Goal: Book appointment/travel/reservation

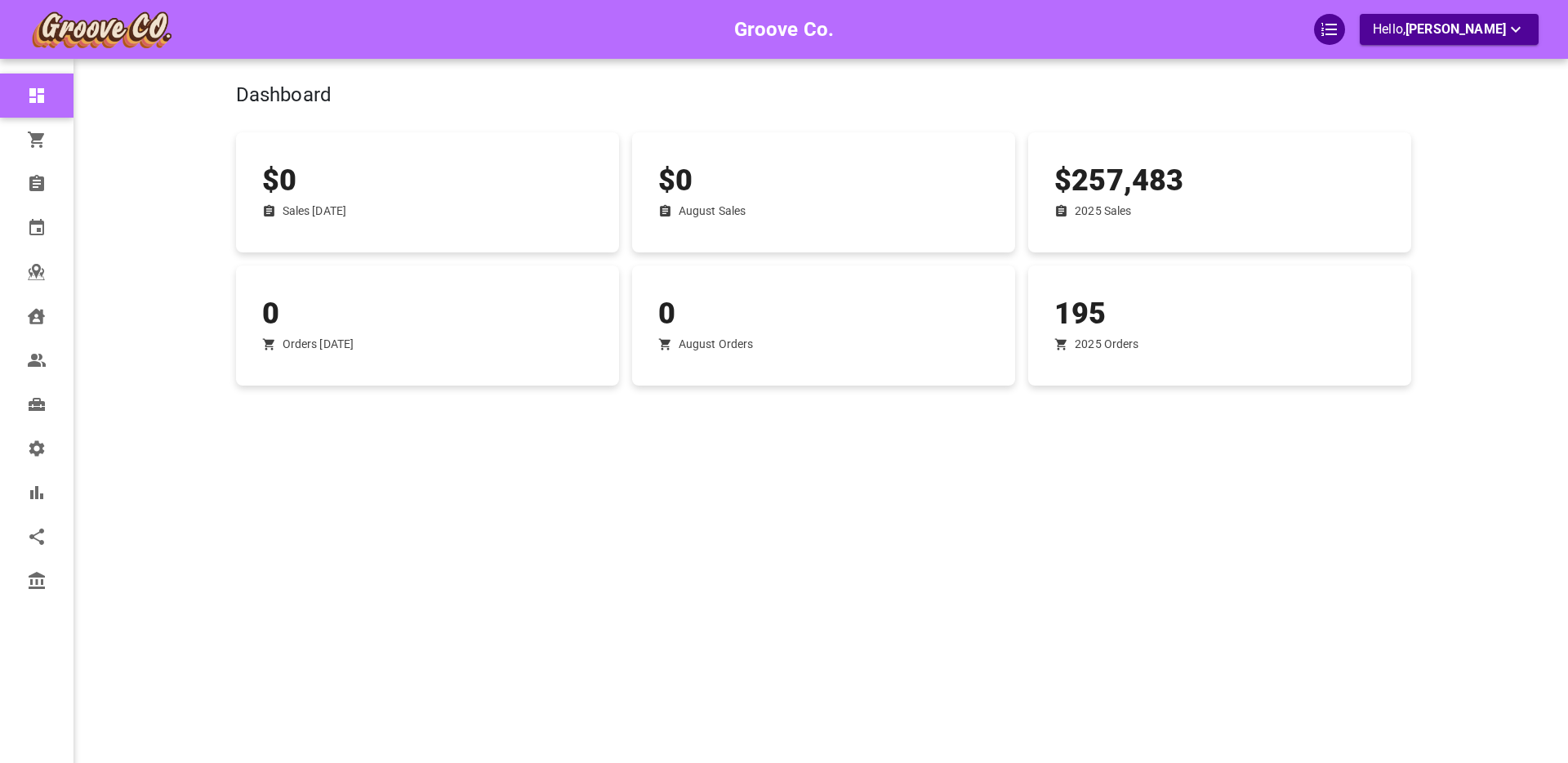
click at [196, 445] on div "Groove Co. Hello, [PERSON_NAME]" at bounding box center [171, 405] width 127 height 763
click at [156, 459] on div "Groove Co. Hello, [PERSON_NAME]" at bounding box center [171, 405] width 127 height 763
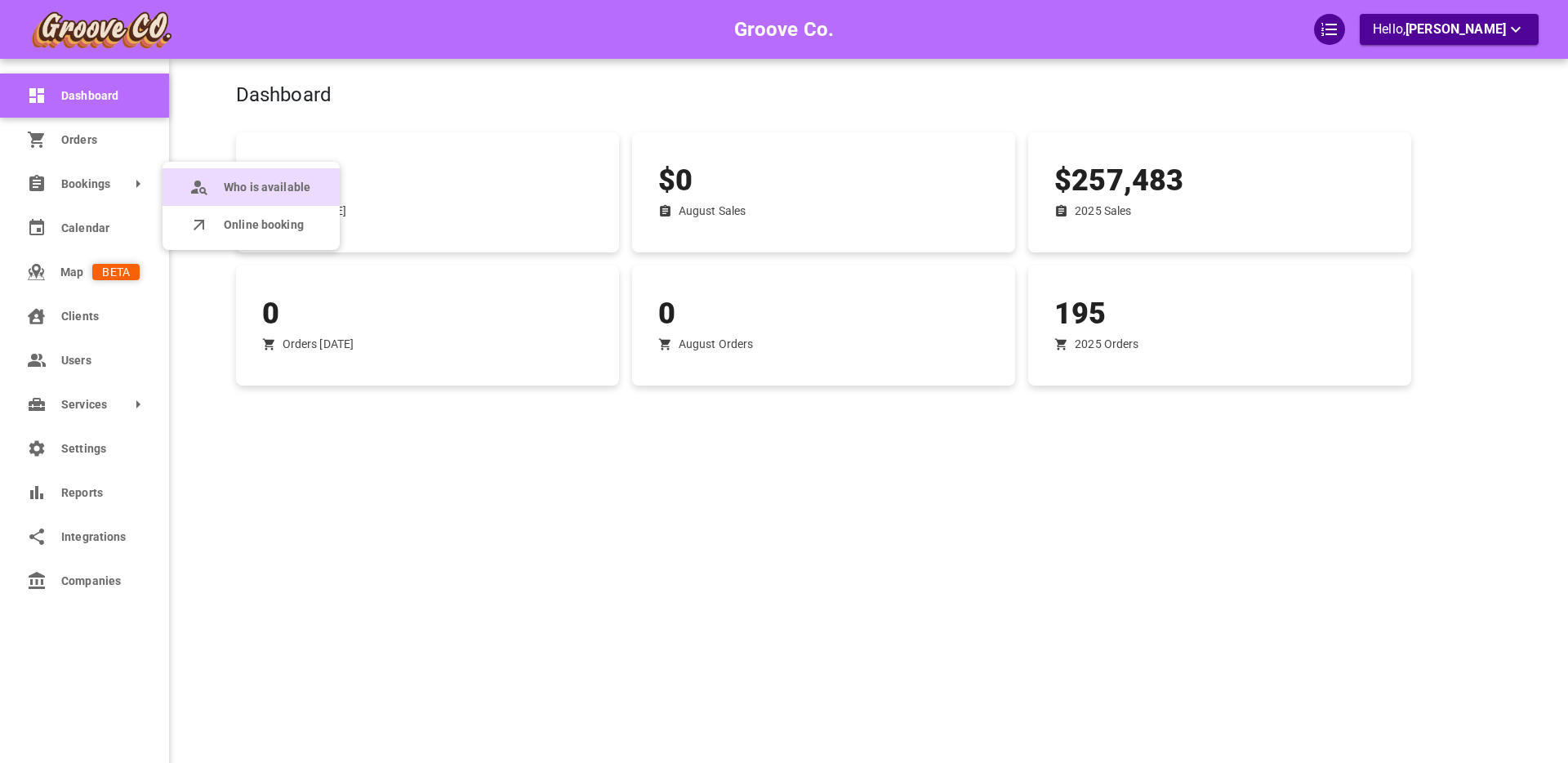
click at [223, 184] on span "Who is available" at bounding box center [266, 187] width 86 height 18
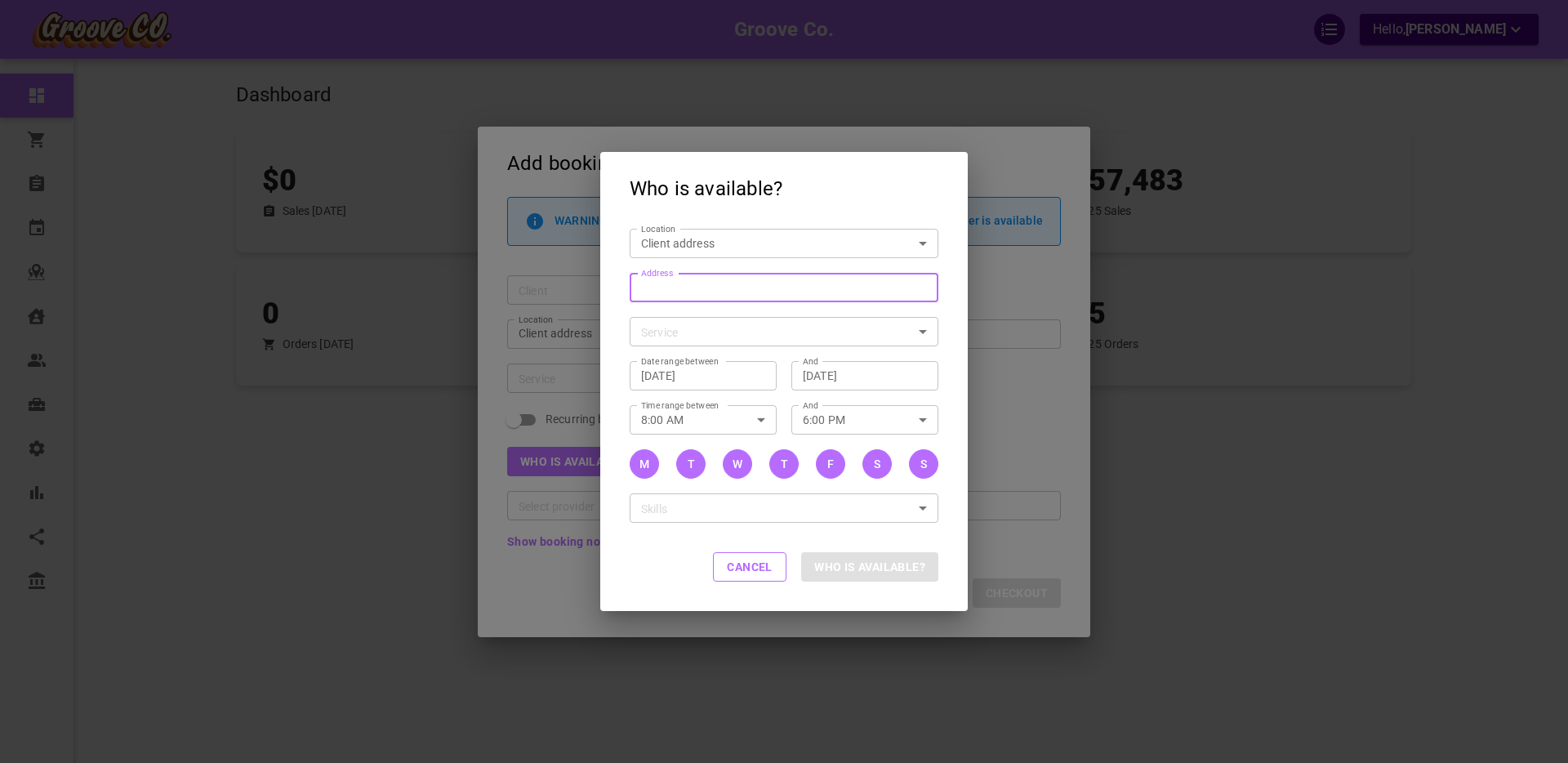
click at [669, 284] on div "Address Address" at bounding box center [783, 287] width 309 height 30
click at [669, 284] on input "Address Address" at bounding box center [776, 287] width 284 height 20
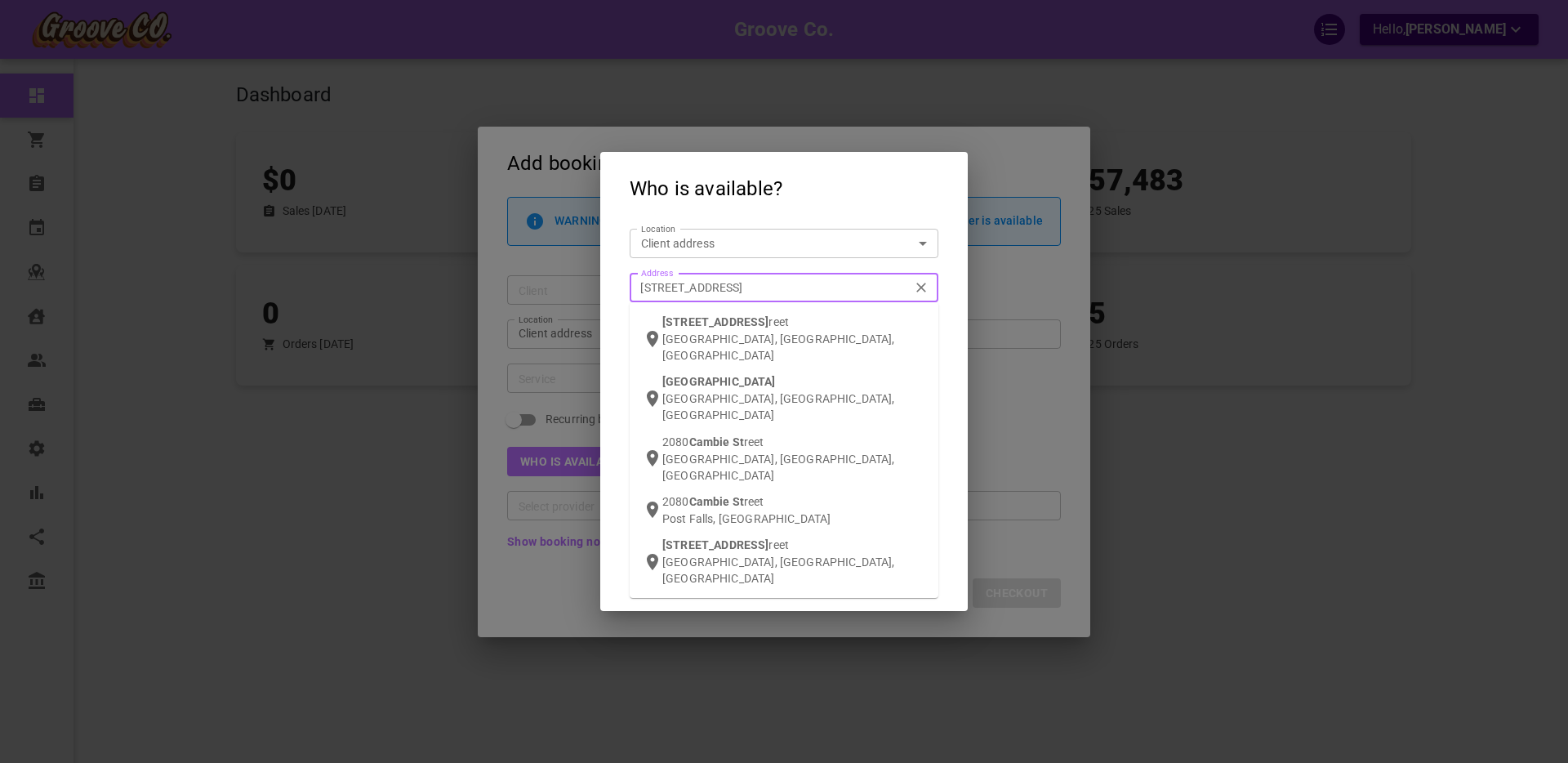
type input "[STREET_ADDRESS]"
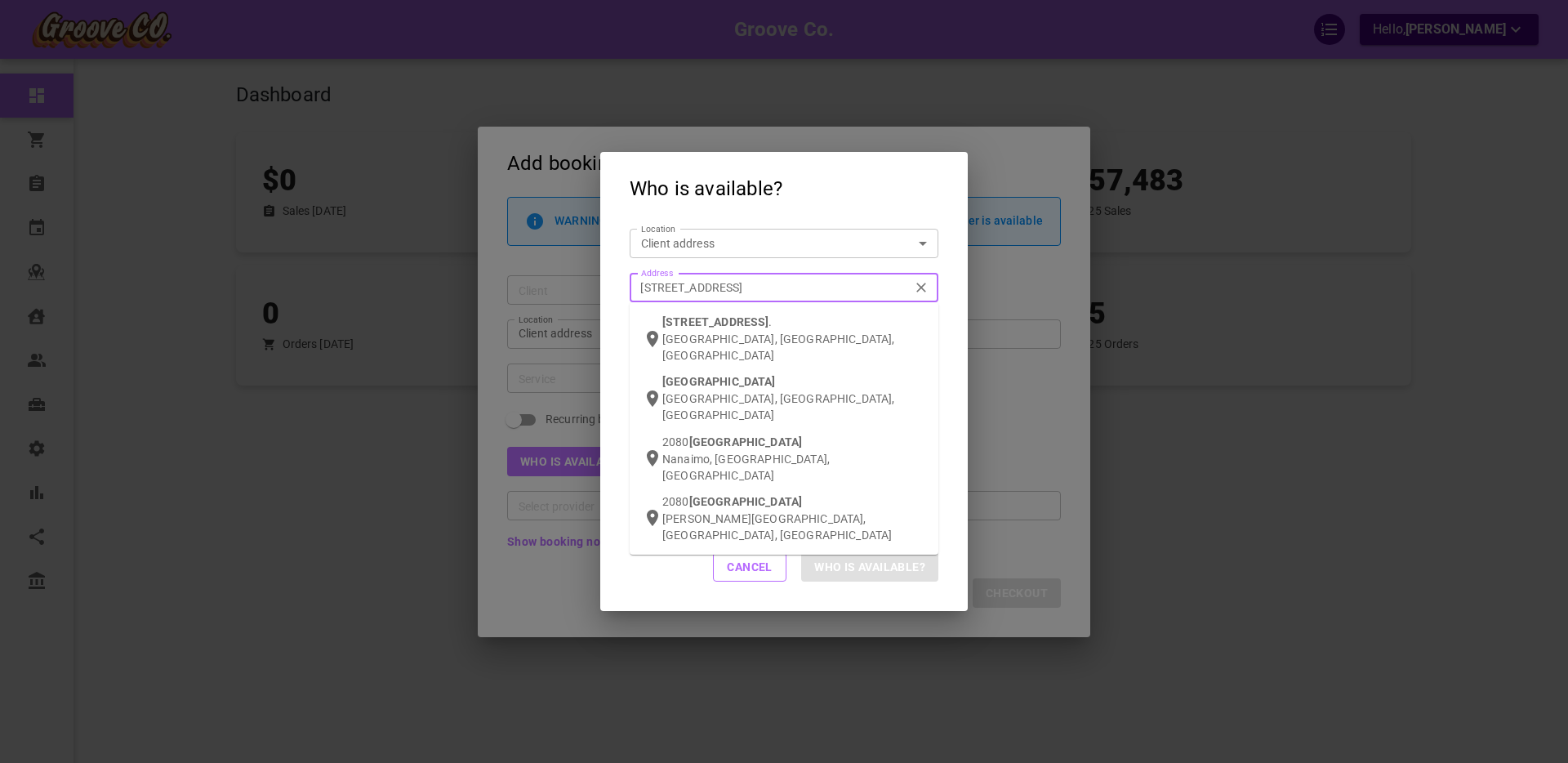
click at [722, 319] on span "[STREET_ADDRESS]" at bounding box center [715, 322] width 107 height 13
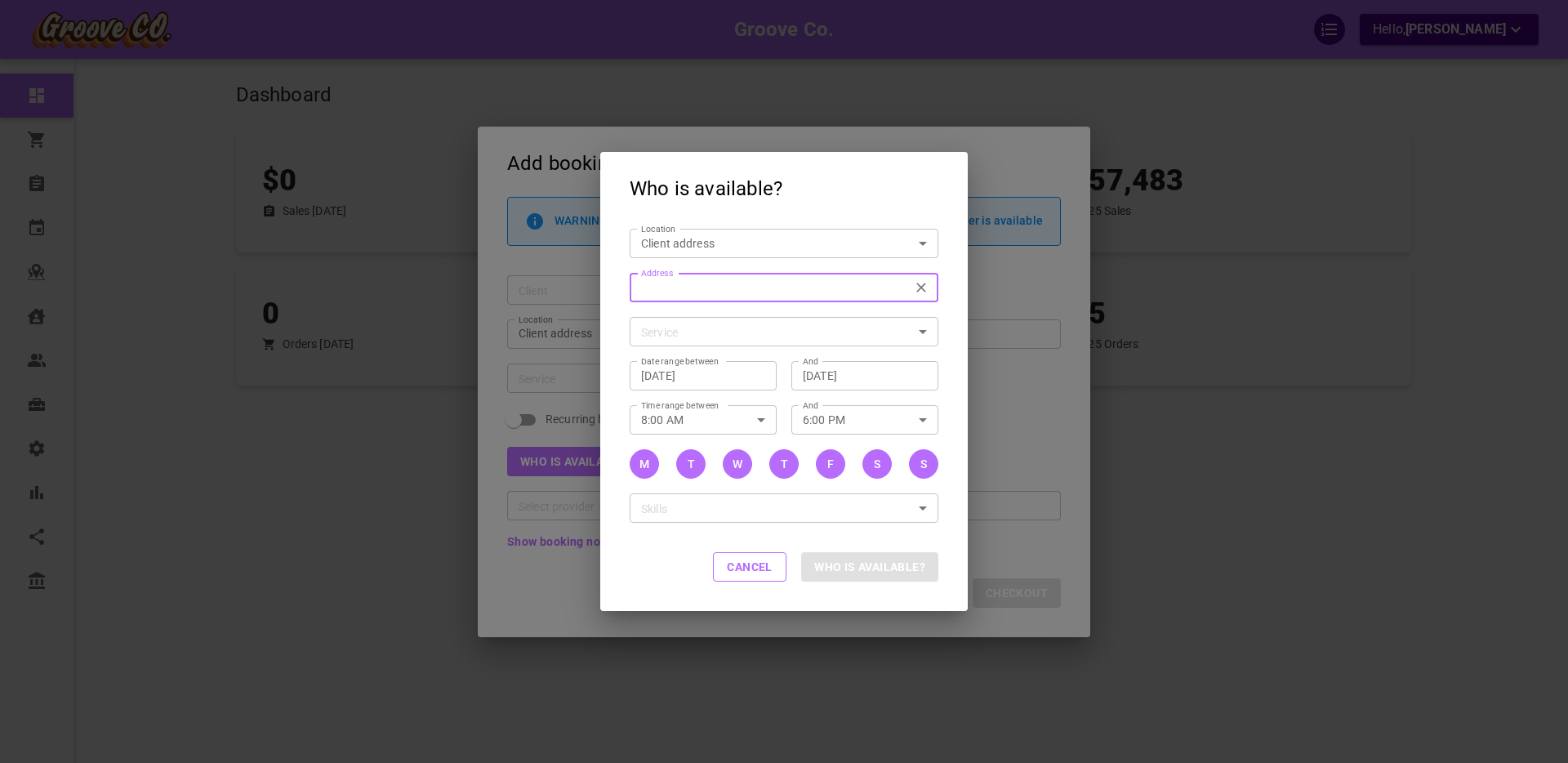
type input "2080 Cambie St., Vancouver, BC V5Z 4T1, Canada"
click at [677, 330] on body "Groove Co. Hello, Boris Sandford Dashboard Orders Bookings Calendar Map Clients…" at bounding box center [784, 432] width 1568 height 864
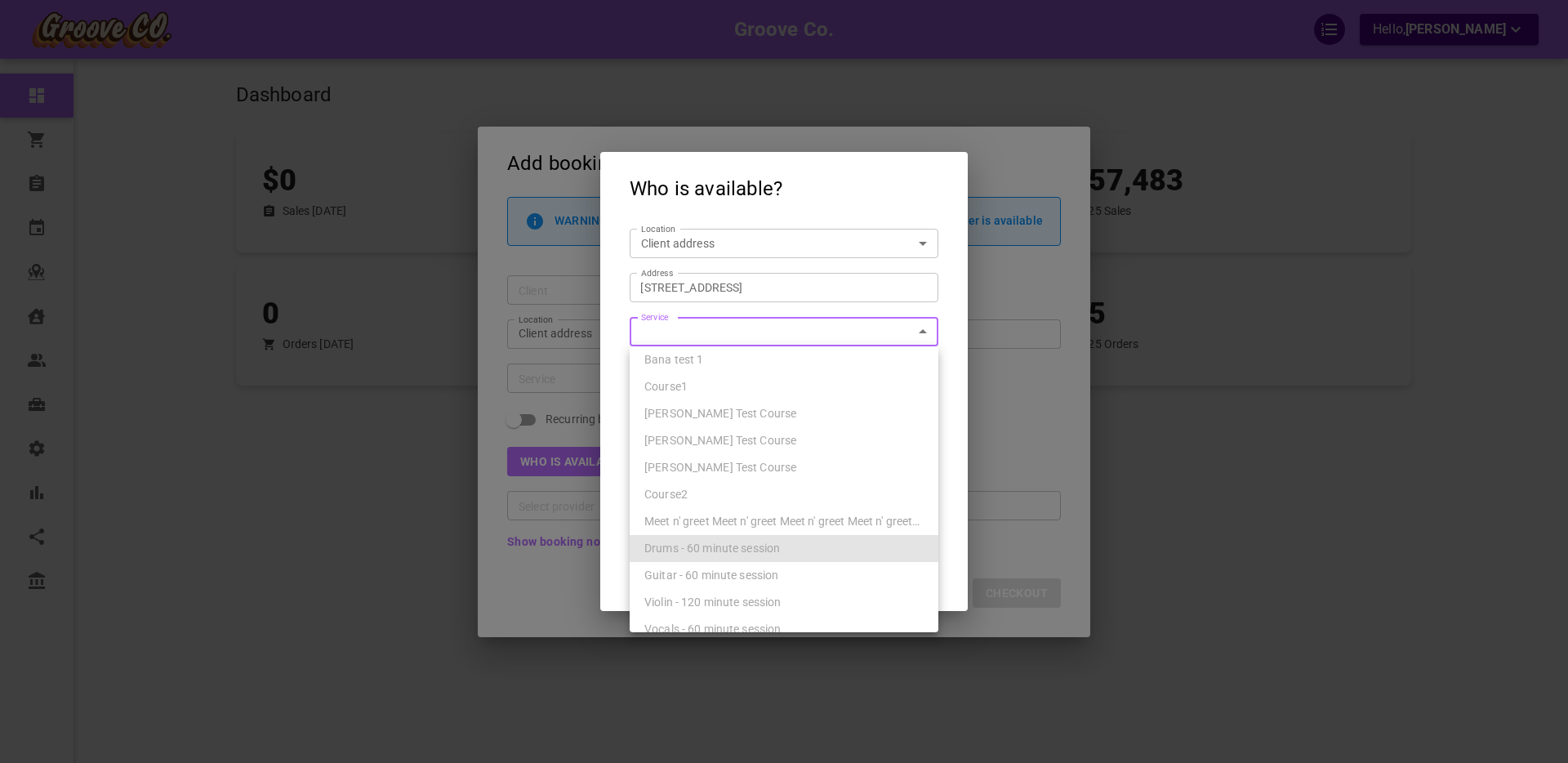
click at [719, 546] on span "Drums - 60 minute session" at bounding box center [712, 548] width 135 height 13
type input "Drums - 60 minute session"
type input "7f283d96-84a8-4f83-83f8-52bfe7559fc3"
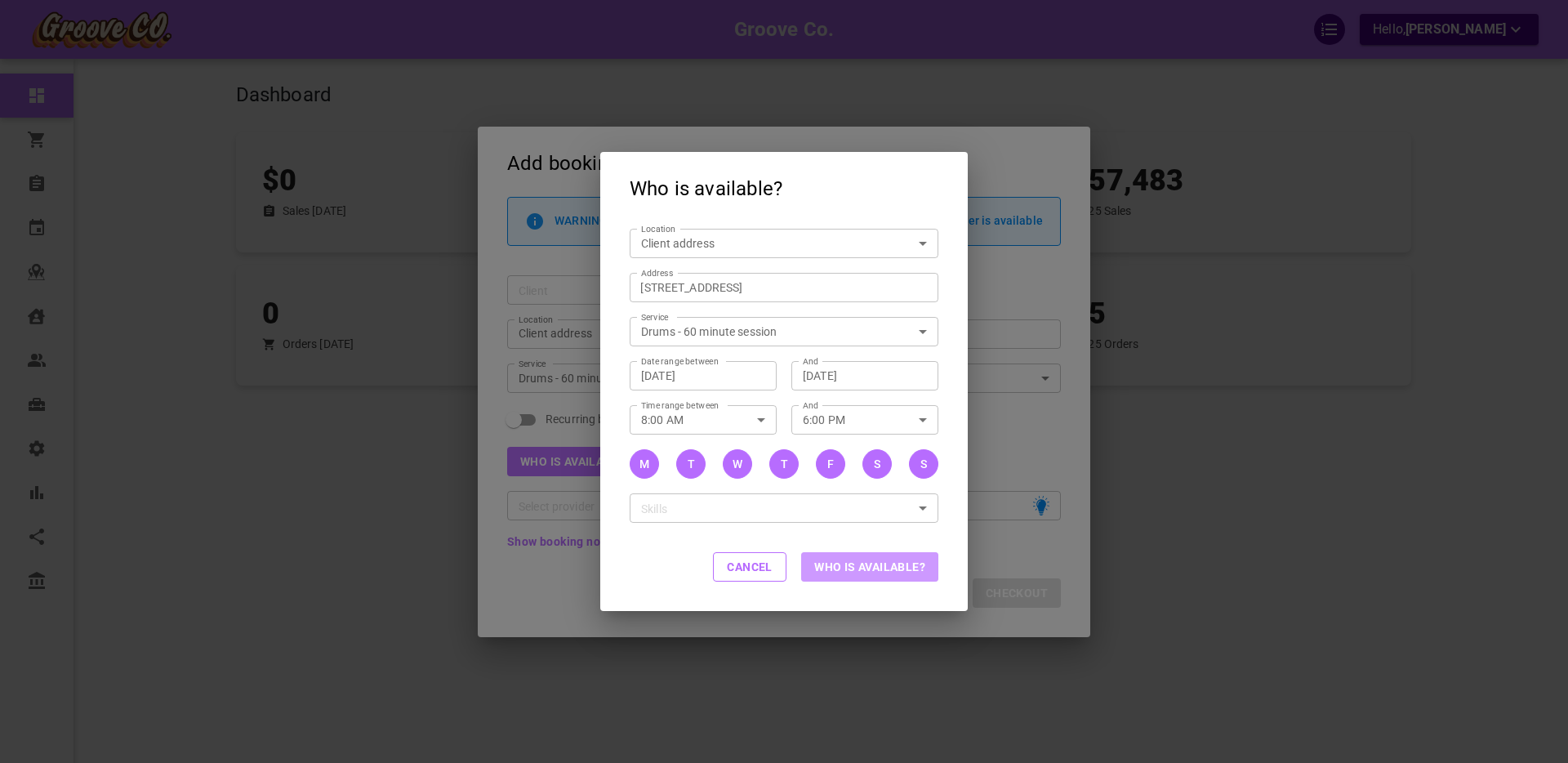
click at [871, 568] on button "Who is available?" at bounding box center [870, 567] width 137 height 30
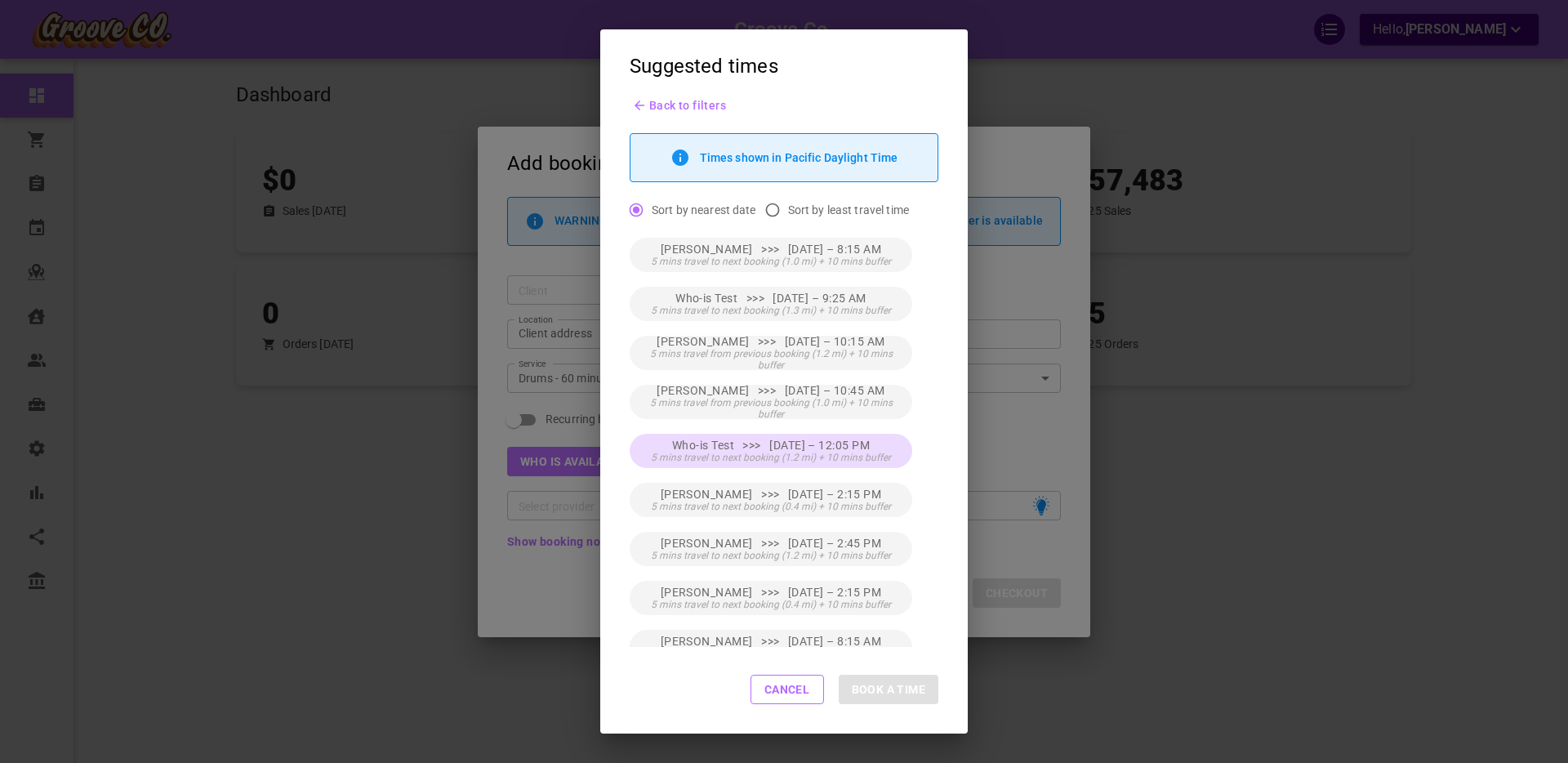
click at [831, 448] on span "Who-is Test >>> Fri, Aug 15 – 12:05 PM" at bounding box center [770, 445] width 197 height 13
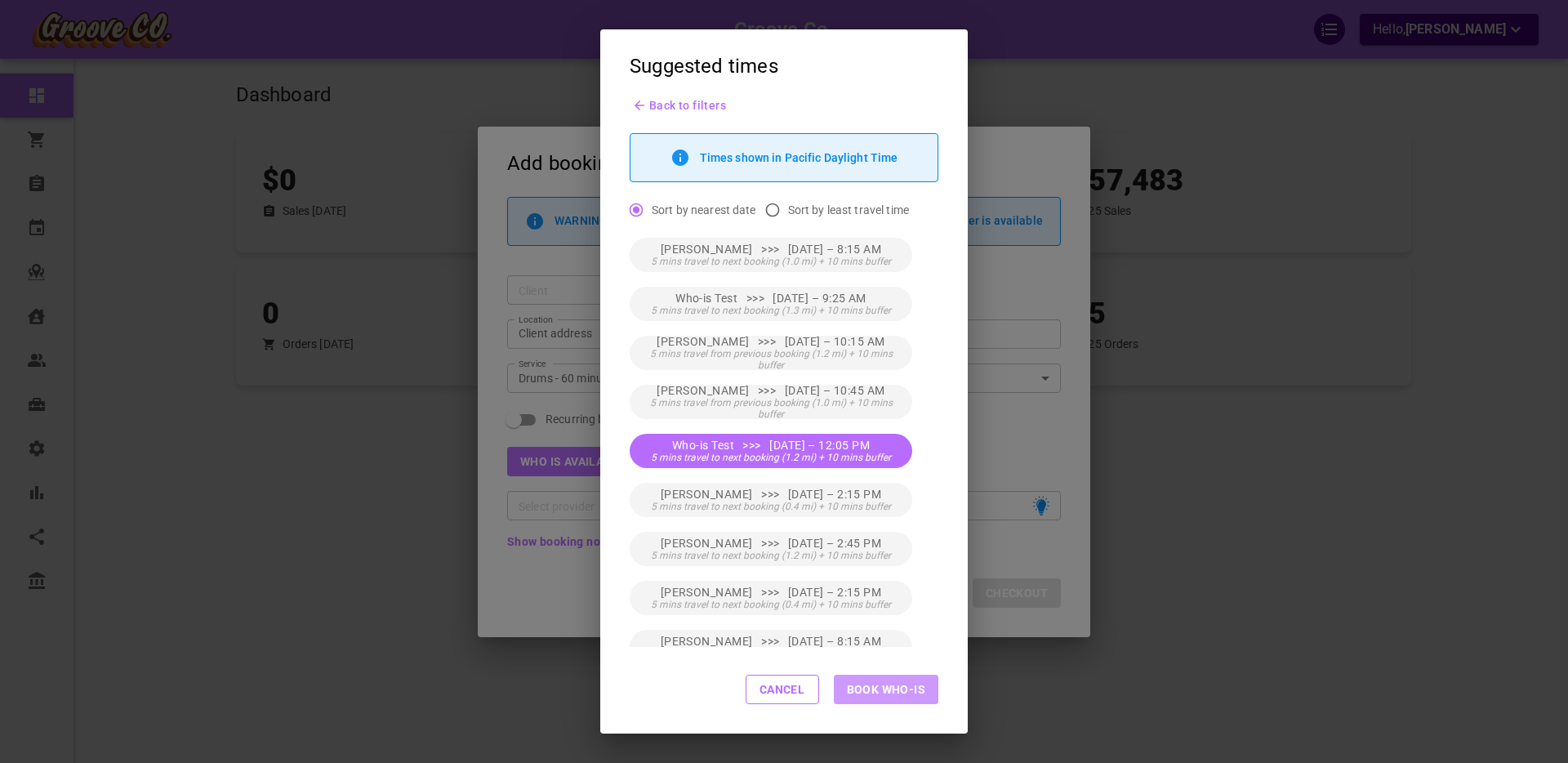
click at [890, 687] on button "Book Who-is" at bounding box center [886, 690] width 105 height 30
type input "Who-is Test"
type input "Fri, Aug 15, 2025 – 12:05 PM"
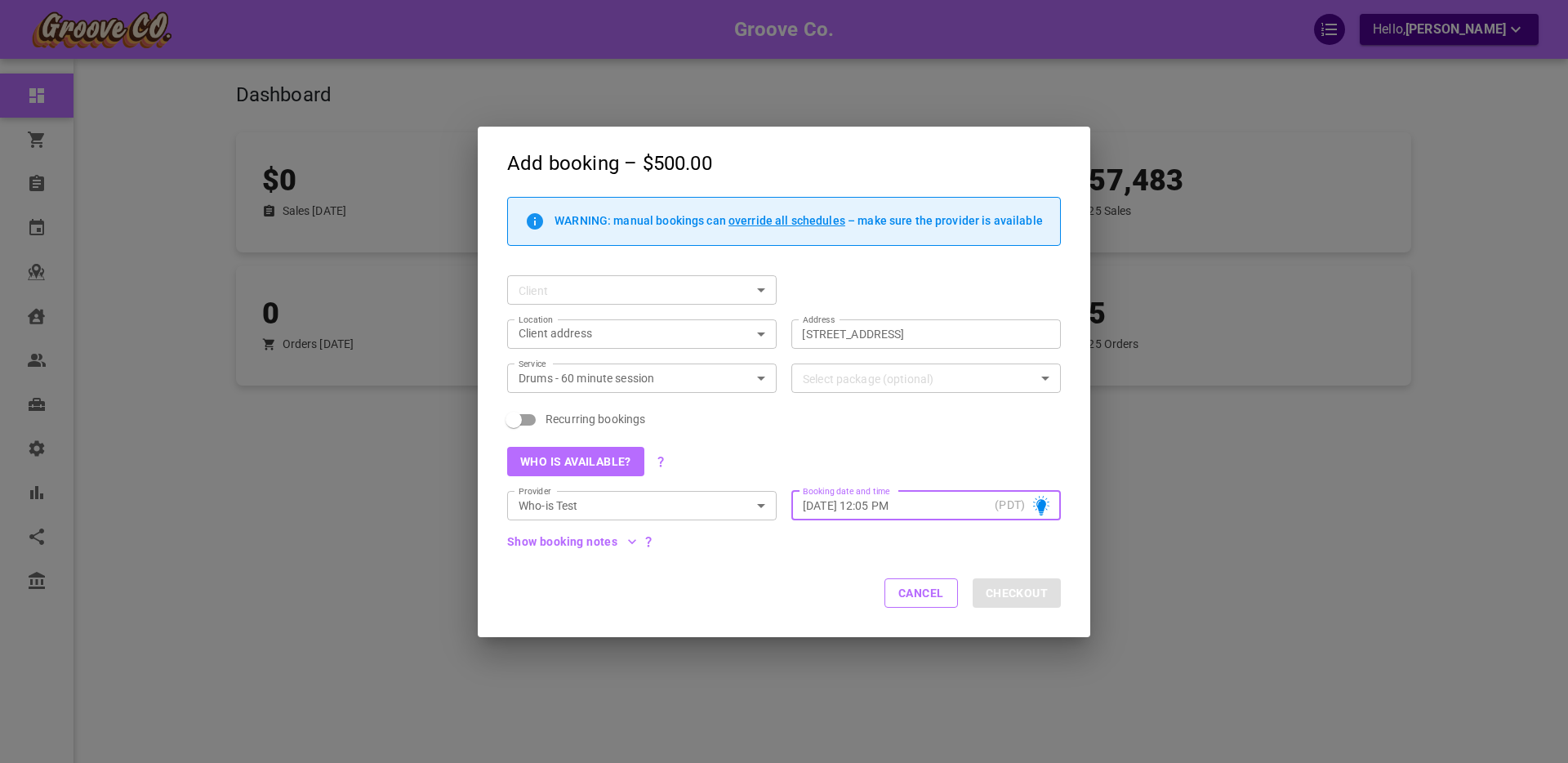
click at [558, 462] on button "Who is available?" at bounding box center [575, 462] width 137 height 30
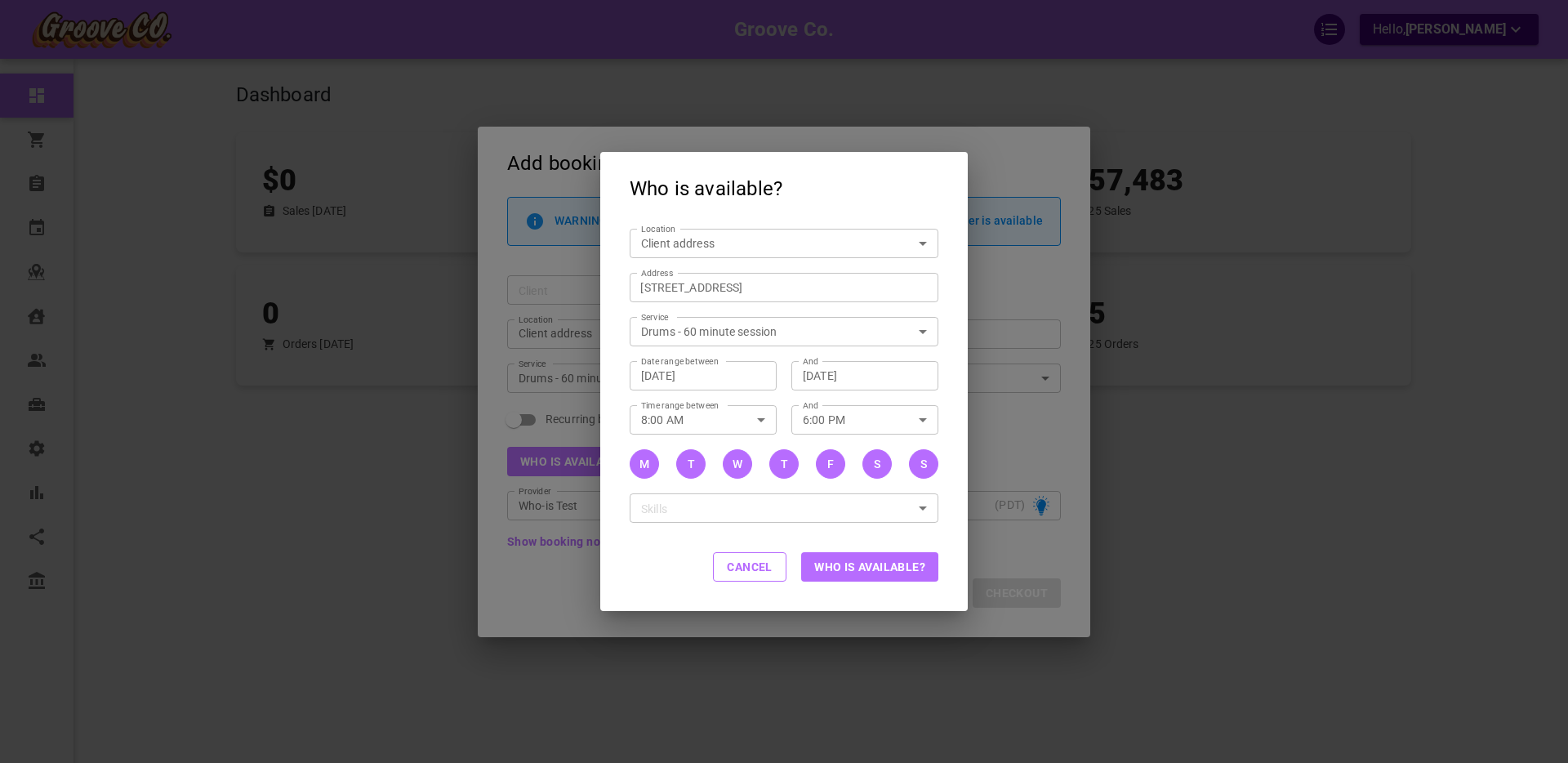
drag, startPoint x: 727, startPoint y: 568, endPoint x: 704, endPoint y: 559, distance: 24.7
click at [727, 568] on button "Cancel" at bounding box center [749, 567] width 73 height 30
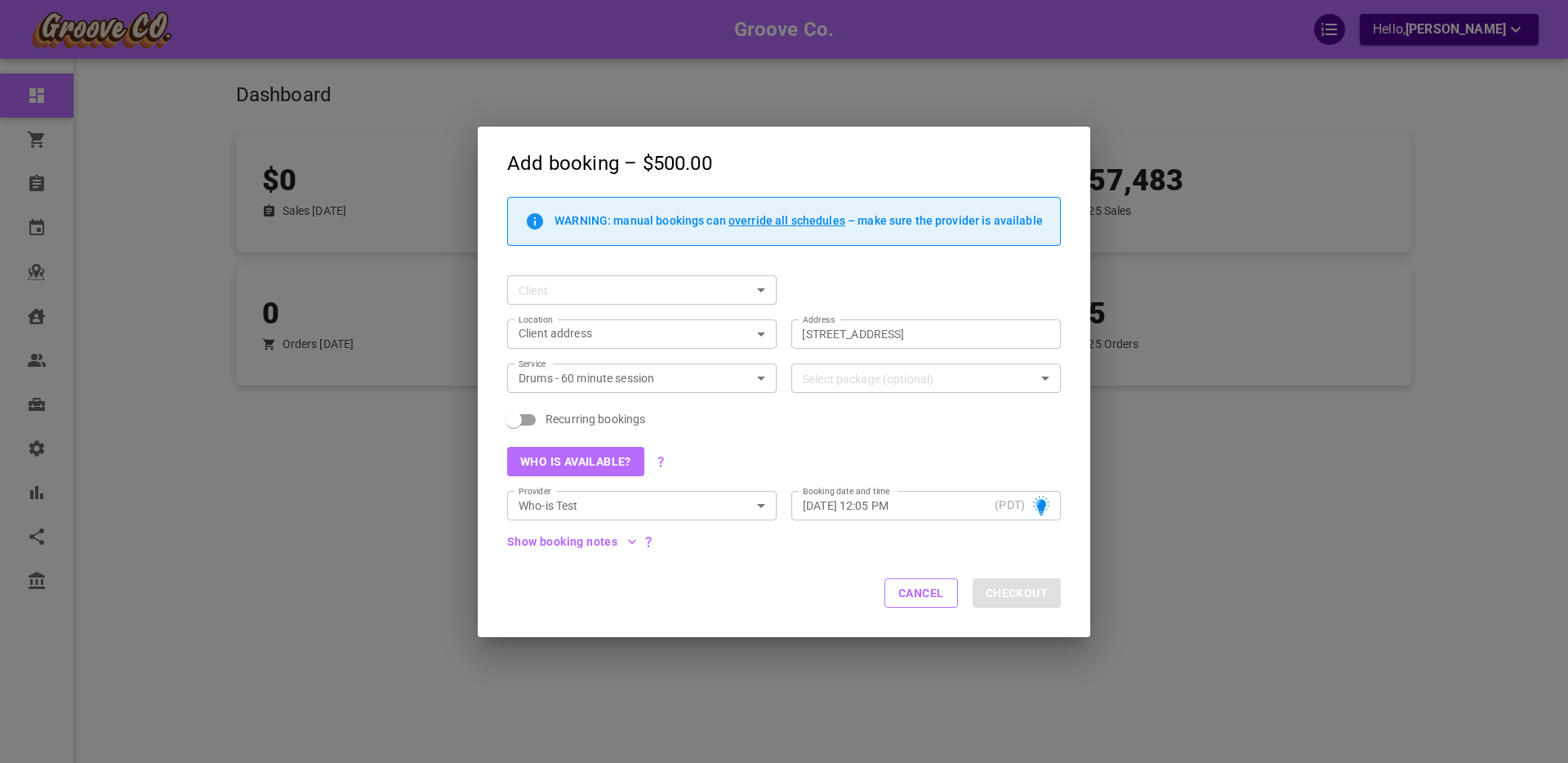
click at [601, 413] on span "Recurring bookings" at bounding box center [596, 419] width 100 height 17
click at [561, 413] on input "Recurring bookings" at bounding box center [513, 419] width 93 height 31
checkbox input "true"
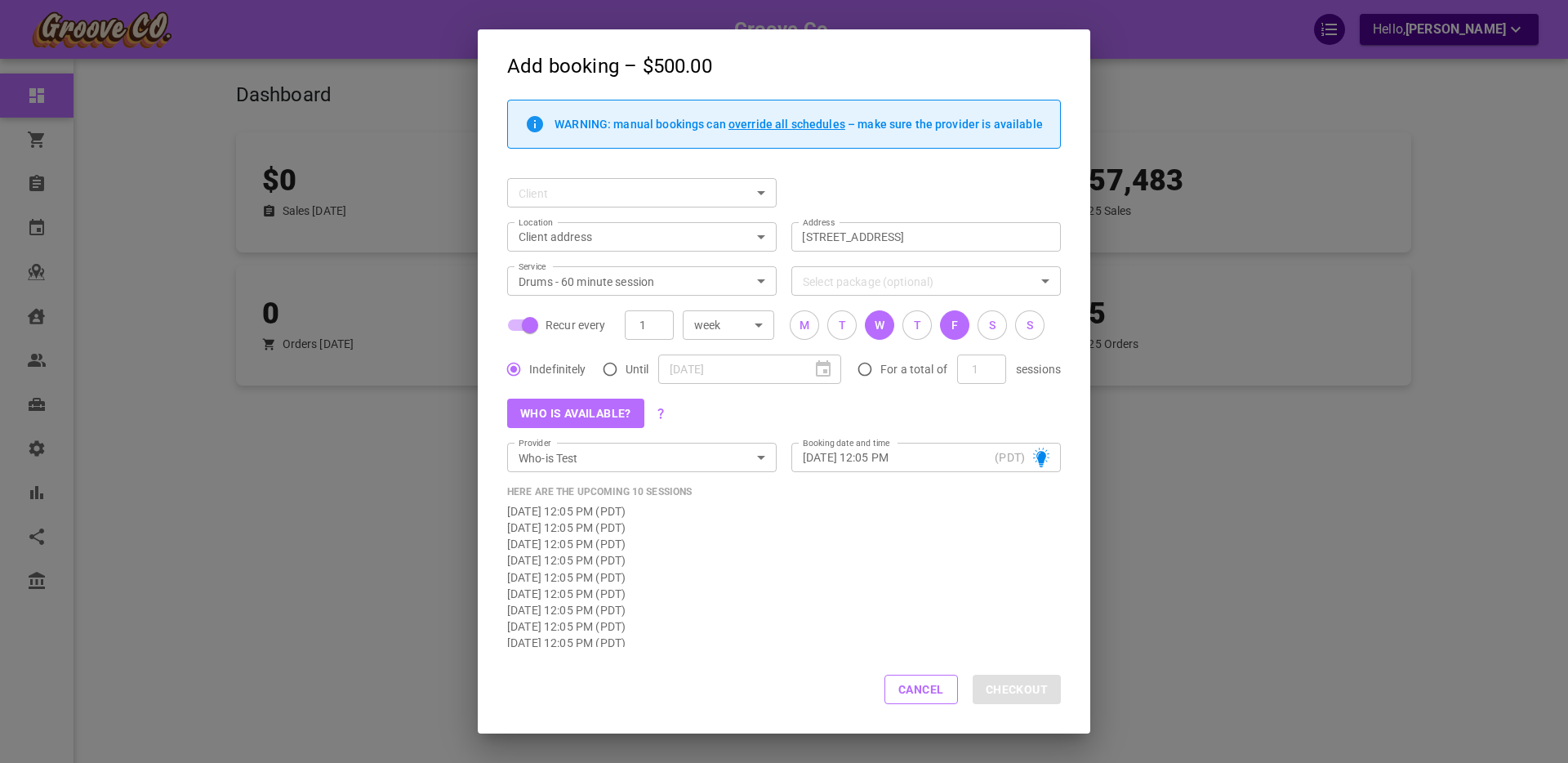
click at [889, 327] on button "W" at bounding box center [879, 325] width 30 height 30
drag, startPoint x: 914, startPoint y: 324, endPoint x: 905, endPoint y: 333, distance: 12.7
click at [914, 324] on div "T" at bounding box center [917, 325] width 7 height 18
click at [554, 410] on button "Who is available?" at bounding box center [575, 413] width 137 height 30
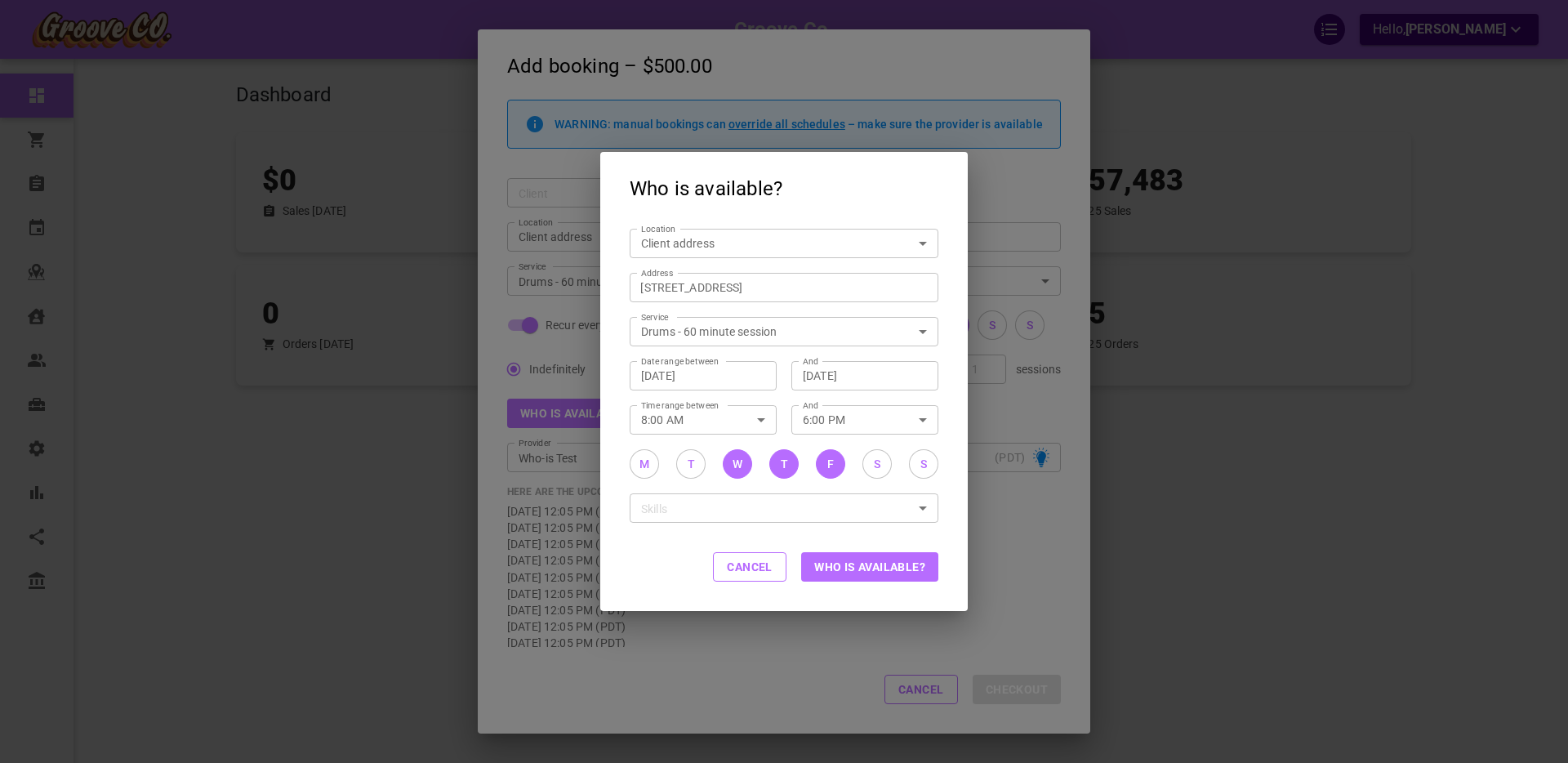
click at [874, 568] on button "Who is available?" at bounding box center [870, 567] width 137 height 30
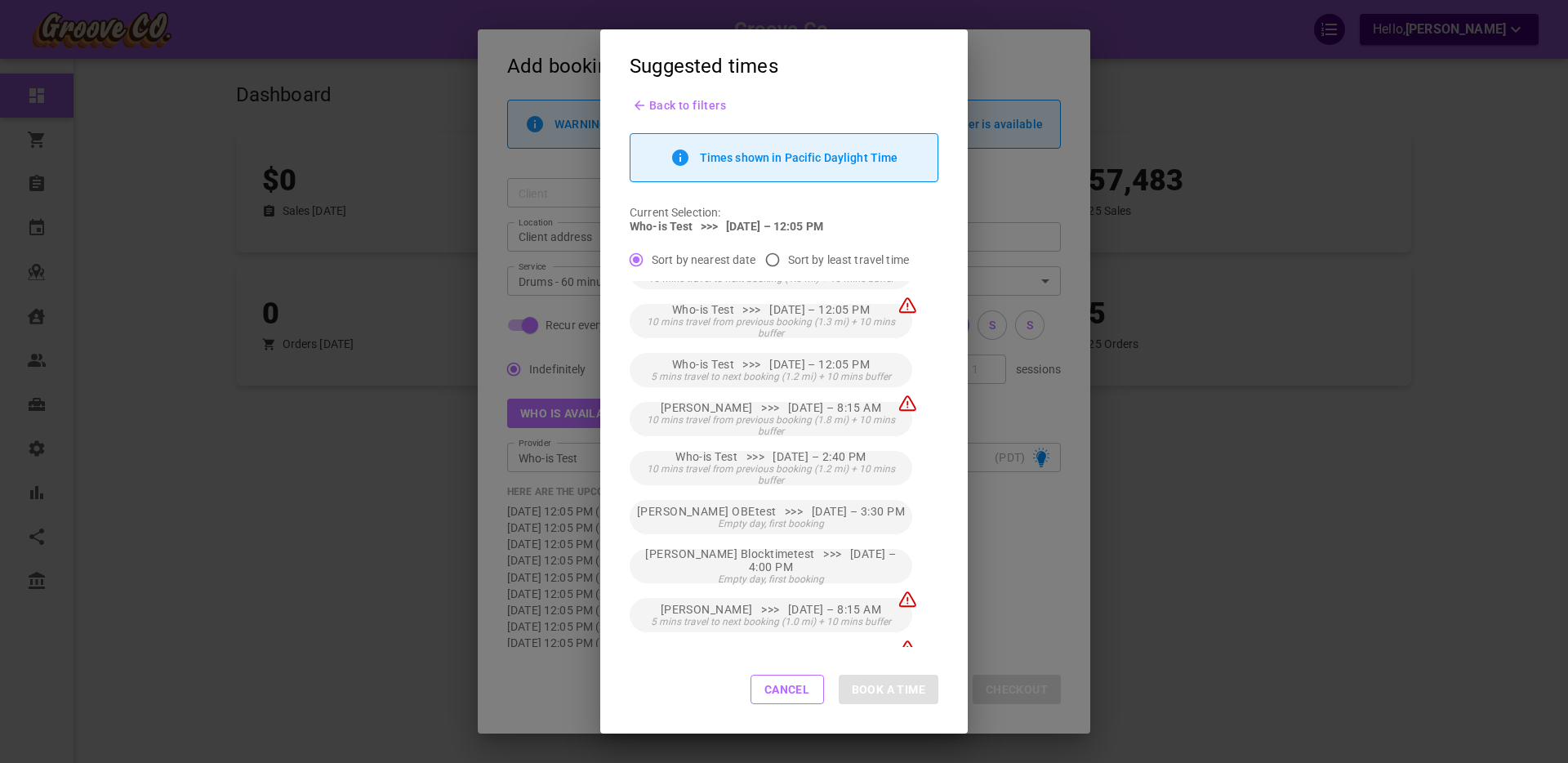
scroll to position [362, 0]
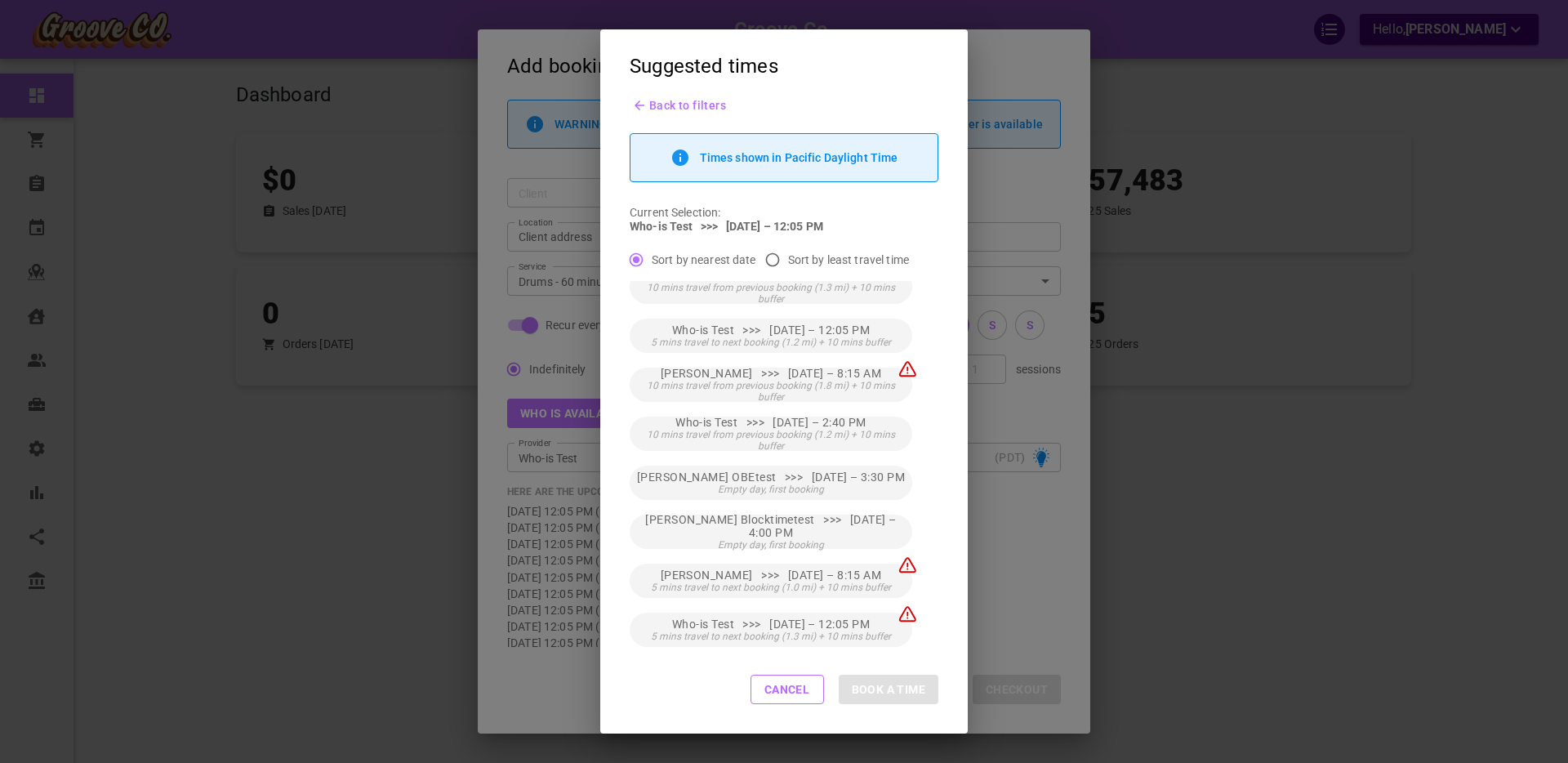
click at [779, 688] on button "Cancel" at bounding box center [787, 690] width 73 height 30
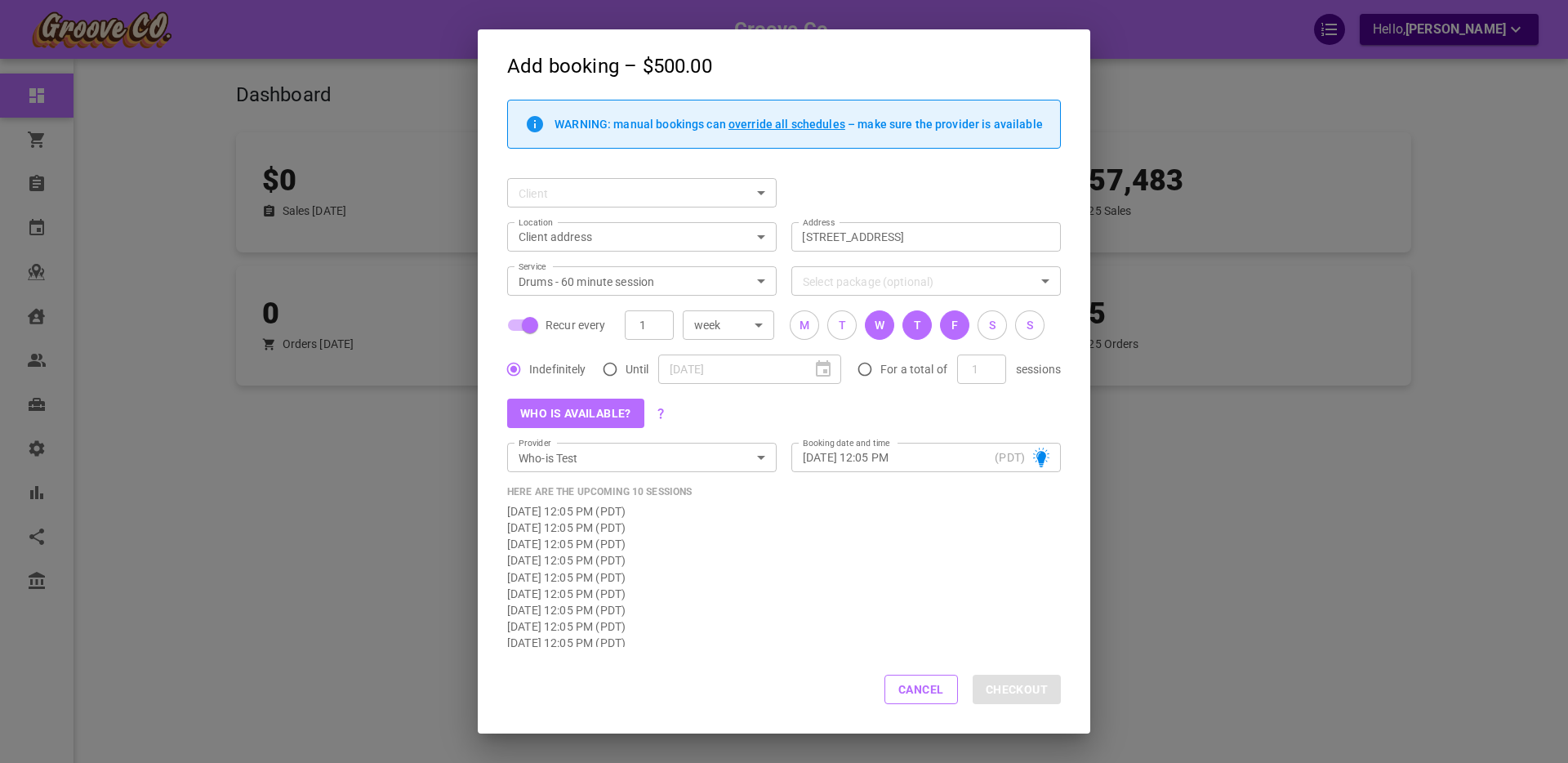
drag, startPoint x: 905, startPoint y: 684, endPoint x: 820, endPoint y: 665, distance: 87.1
click at [906, 684] on button "Cancel" at bounding box center [920, 690] width 73 height 30
checkbox input "false"
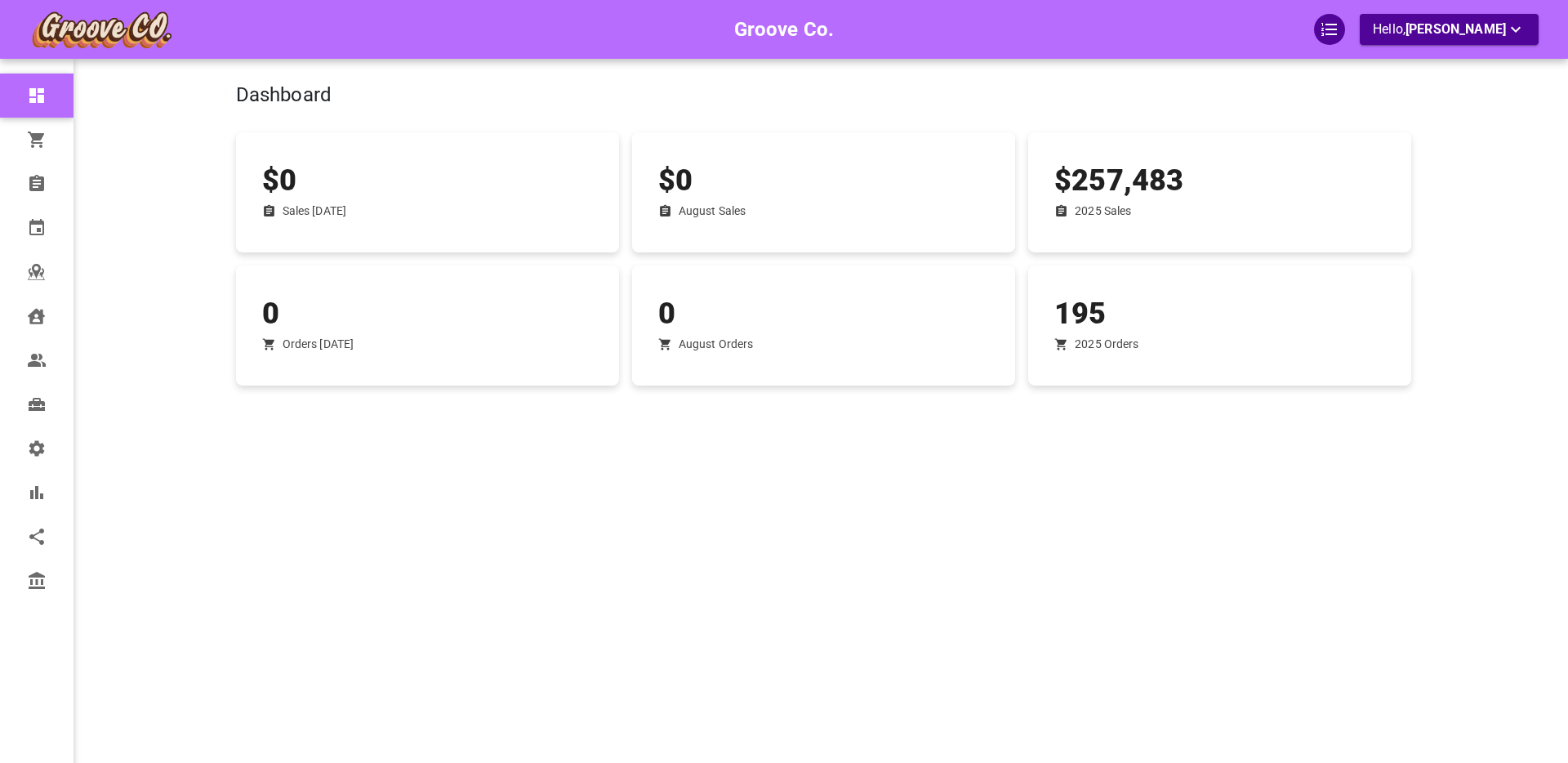
click at [184, 472] on div "Groove Co. Hello, [PERSON_NAME]" at bounding box center [171, 405] width 127 height 763
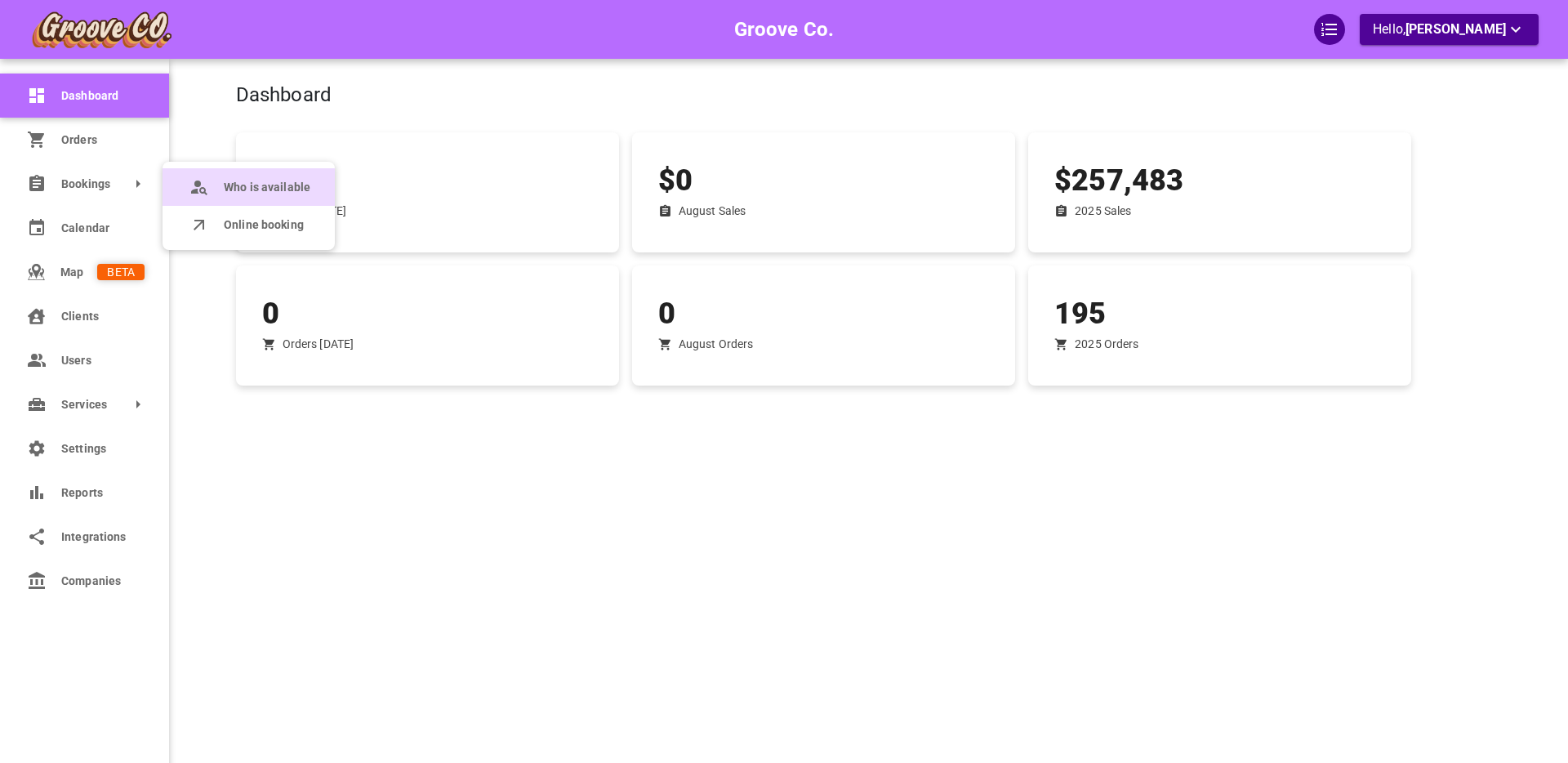
click at [202, 191] on icon at bounding box center [198, 186] width 19 height 19
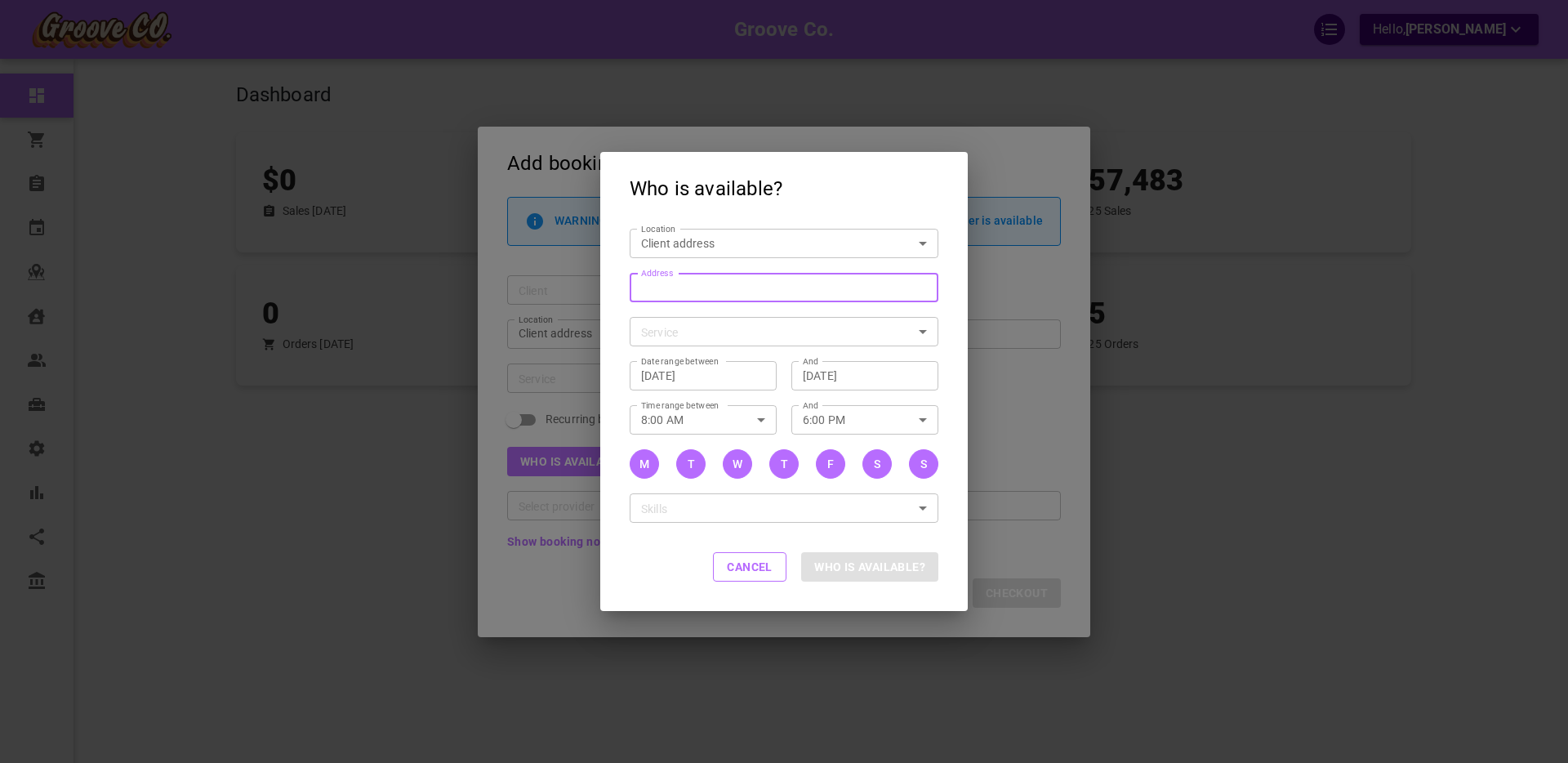
click at [668, 286] on div "Address Address" at bounding box center [783, 287] width 309 height 30
click at [668, 286] on input "Address Address" at bounding box center [776, 287] width 284 height 20
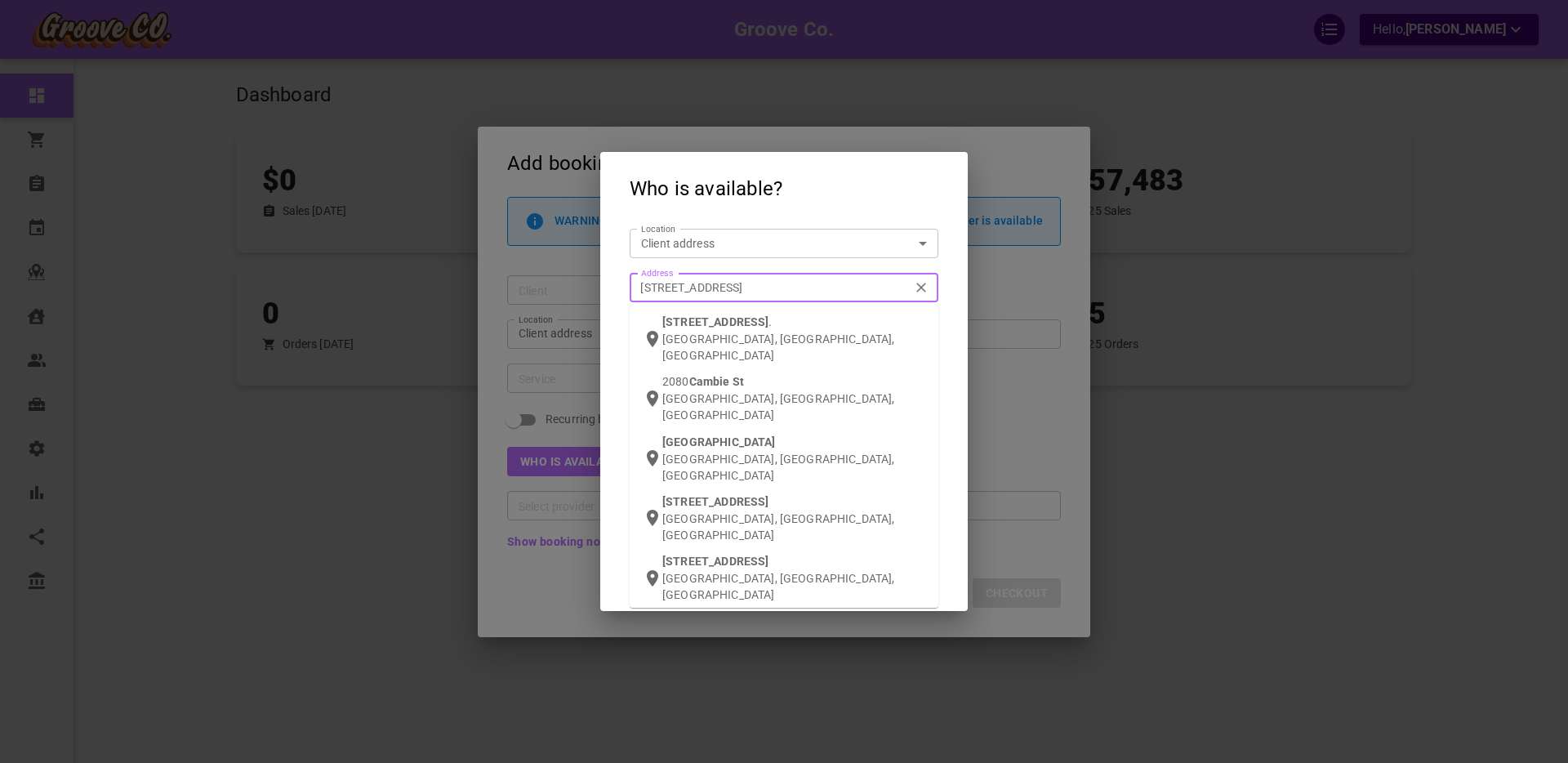
type input "[STREET_ADDRESS]"
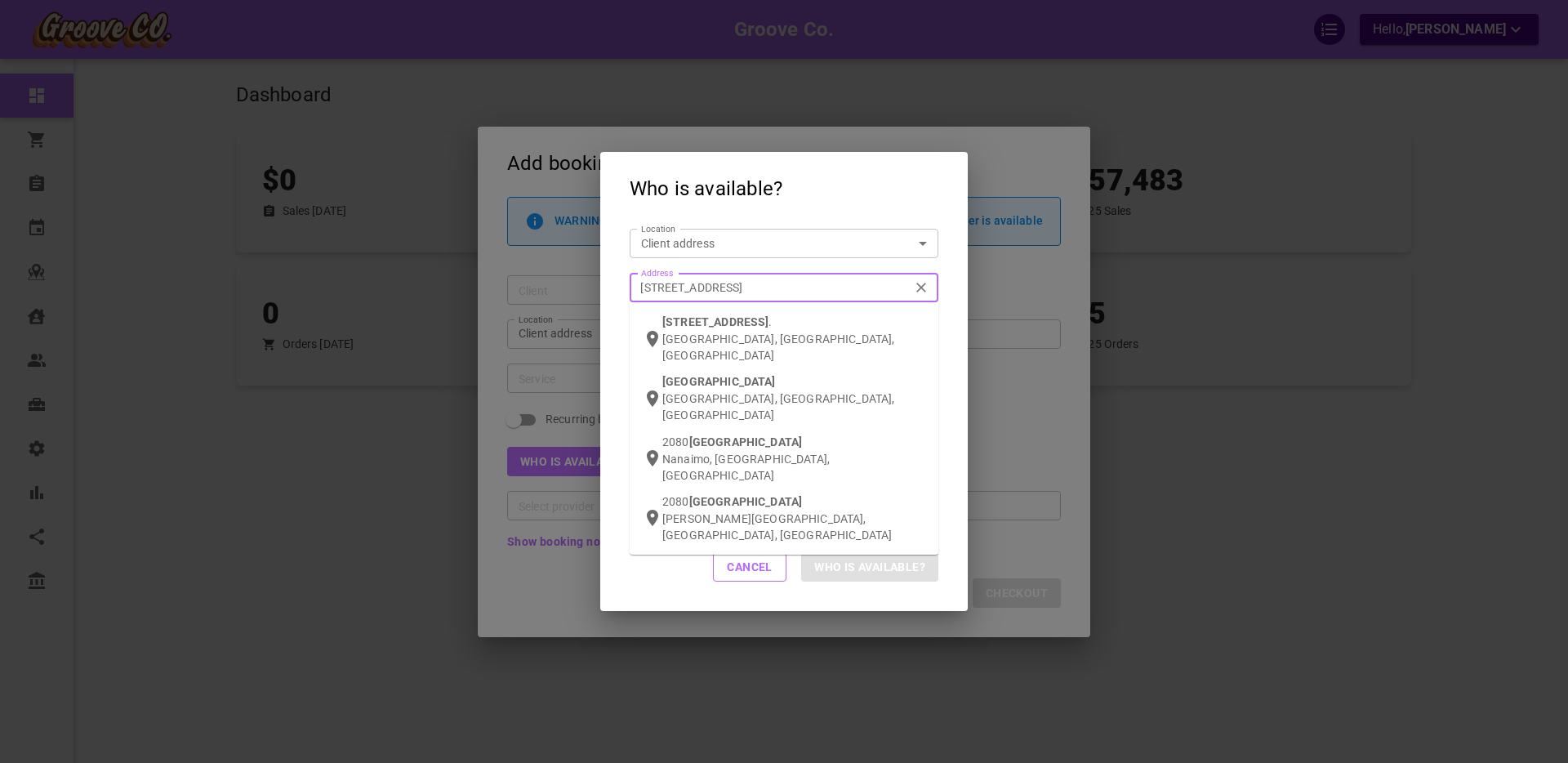
click at [697, 321] on span "[STREET_ADDRESS]" at bounding box center [715, 322] width 107 height 13
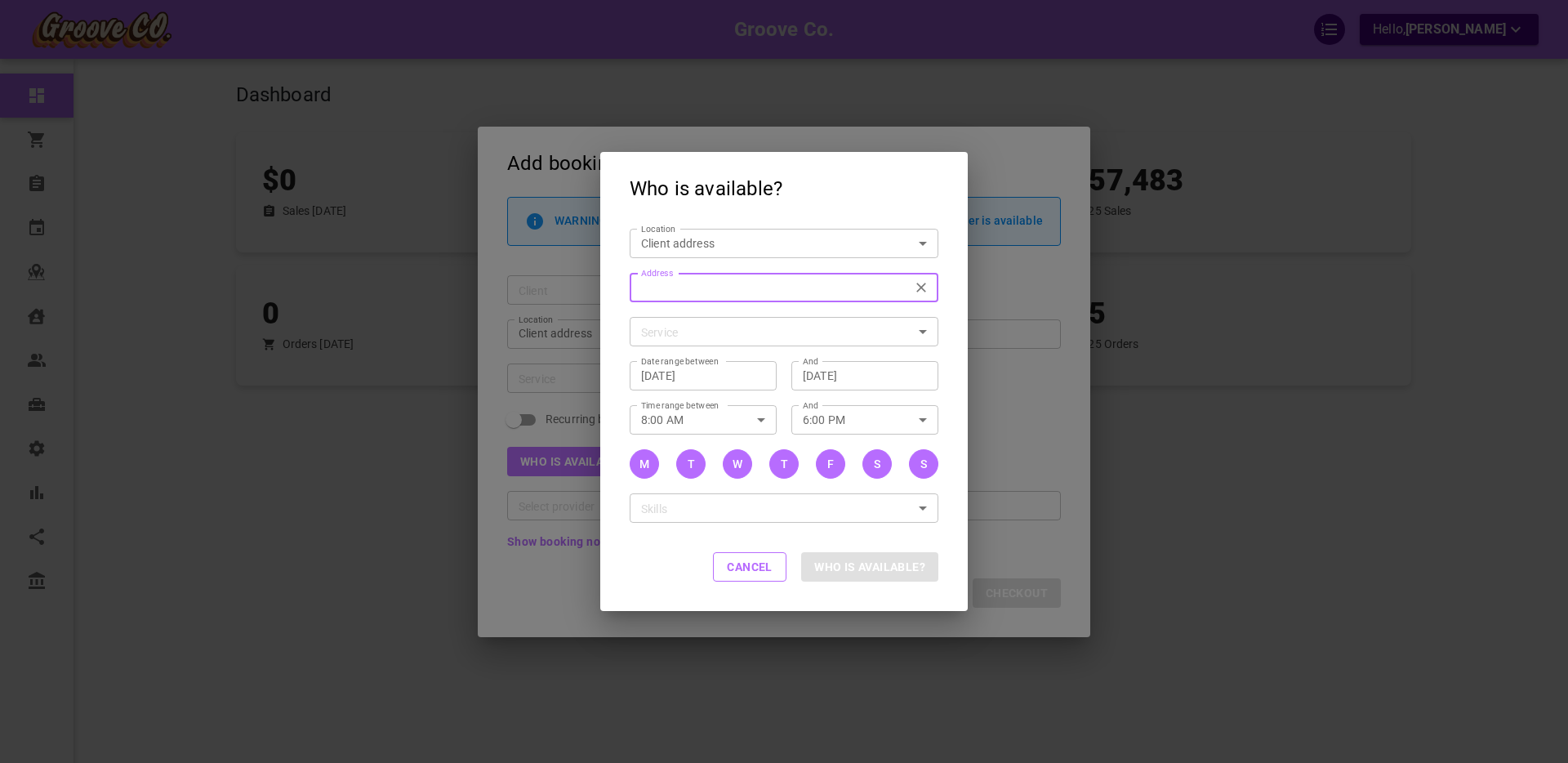
type input "[STREET_ADDRESS]"
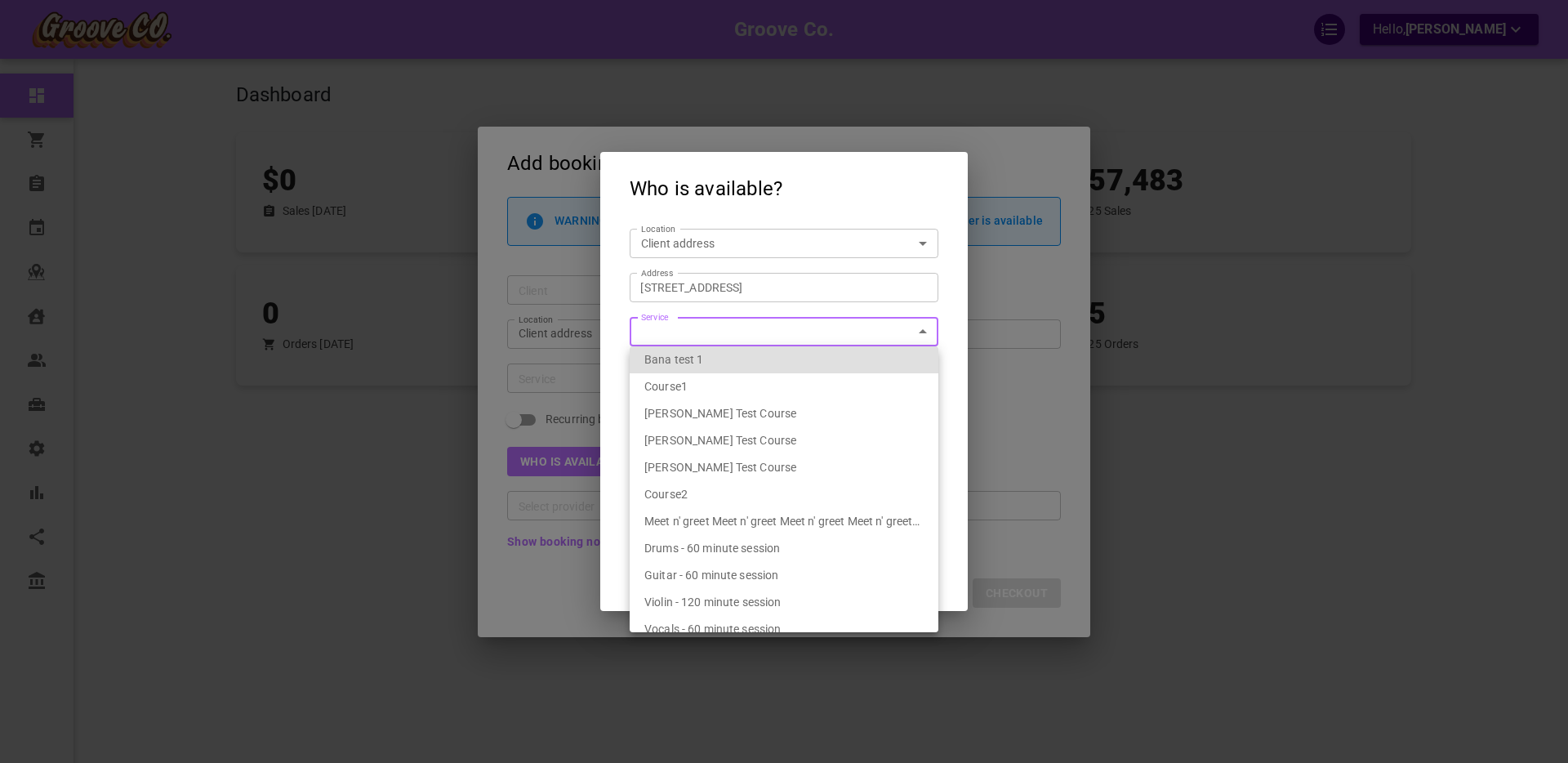
click at [688, 329] on body "Groove Co. Hello, Boris Sandford Dashboard Orders Bookings Calendar Map Clients…" at bounding box center [784, 432] width 1568 height 864
click at [736, 552] on span "Drums - 60 minute session" at bounding box center [712, 548] width 135 height 13
type input "Drums - 60 minute session"
type input "7f283d96-84a8-4f83-83f8-52bfe7559fc3"
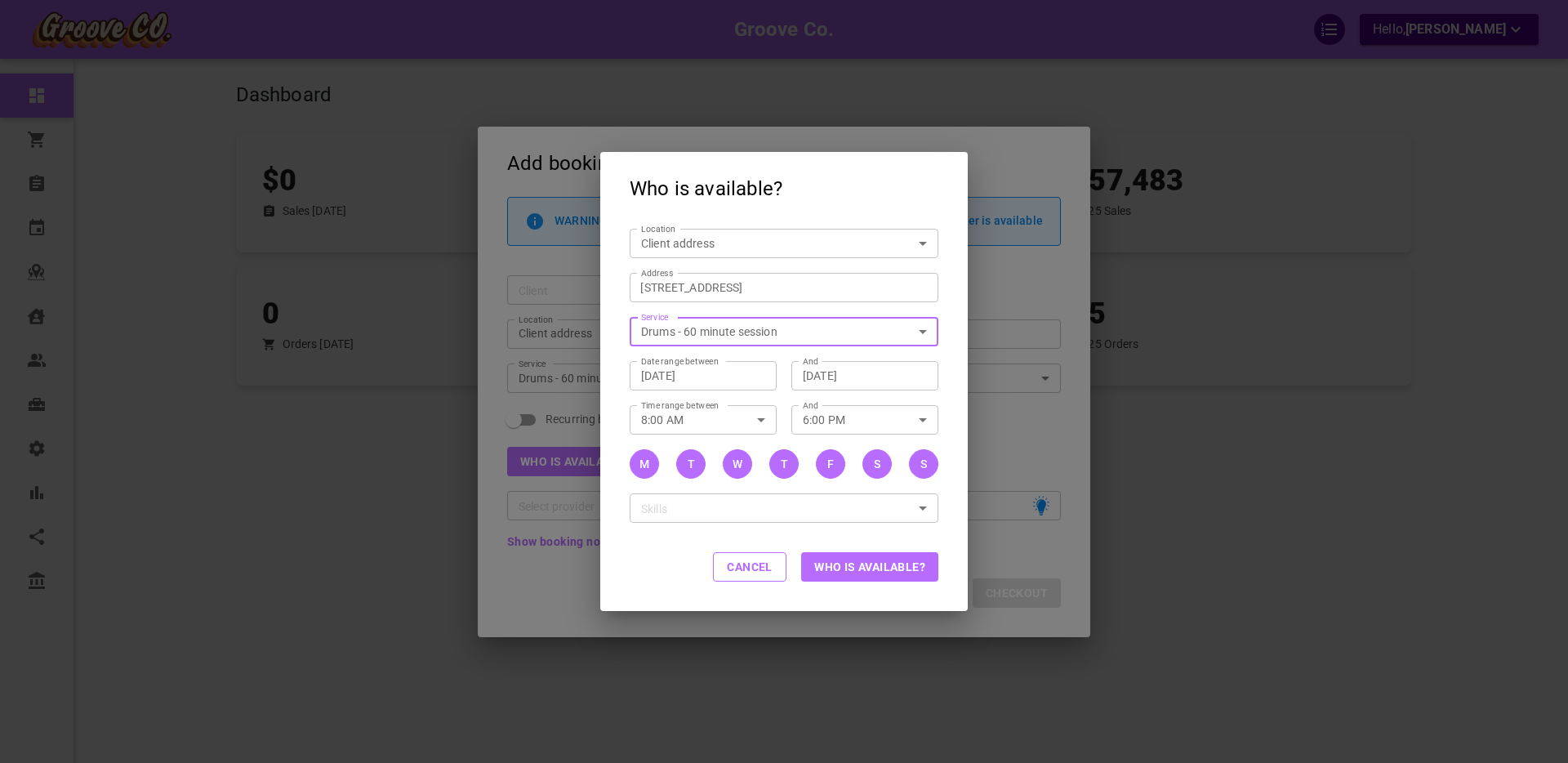
click at [866, 568] on button "Who is available?" at bounding box center [870, 567] width 137 height 30
click at [733, 567] on button "Cancel" at bounding box center [749, 567] width 73 height 30
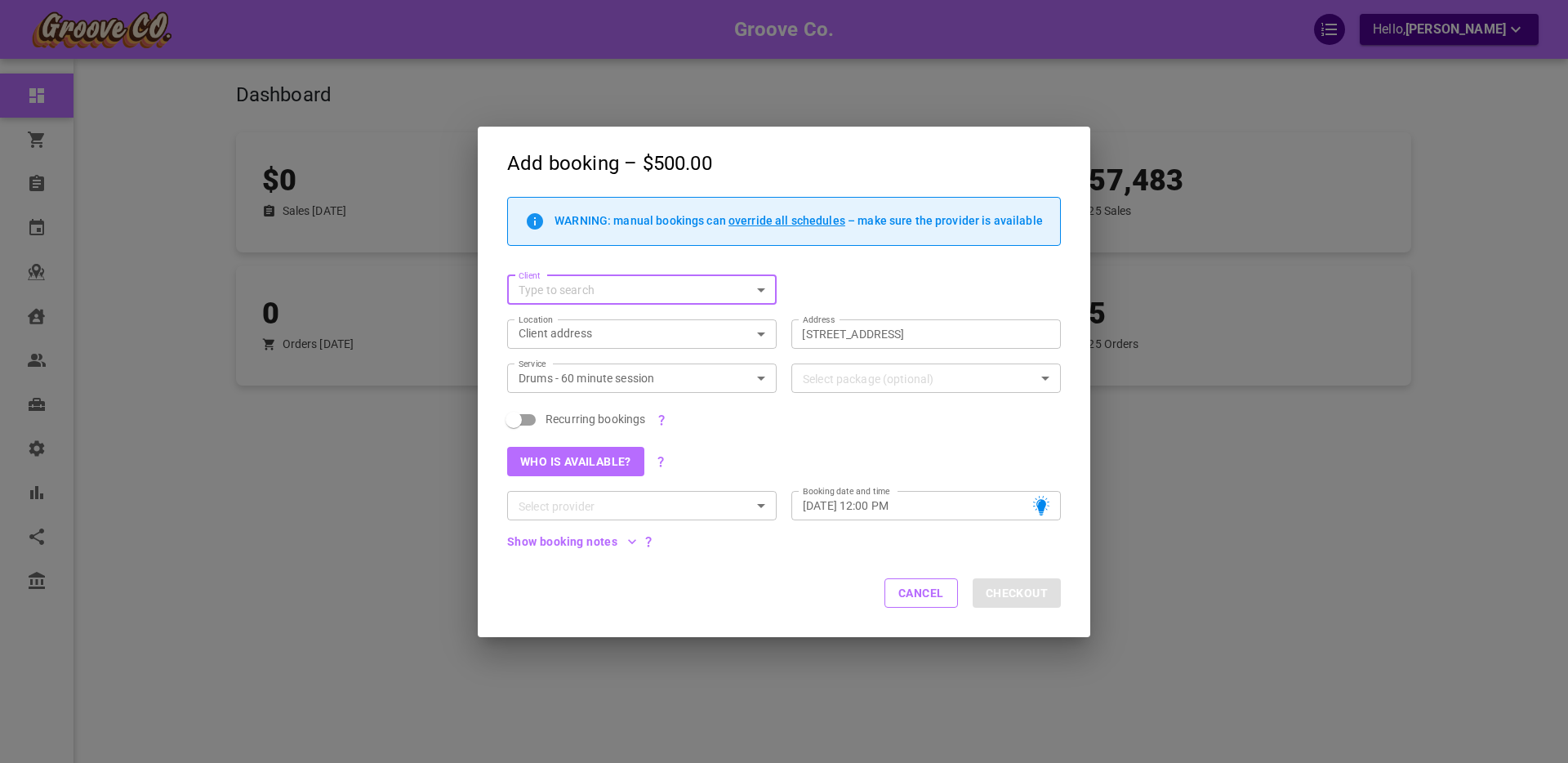
click at [936, 597] on button "Cancel" at bounding box center [920, 593] width 73 height 30
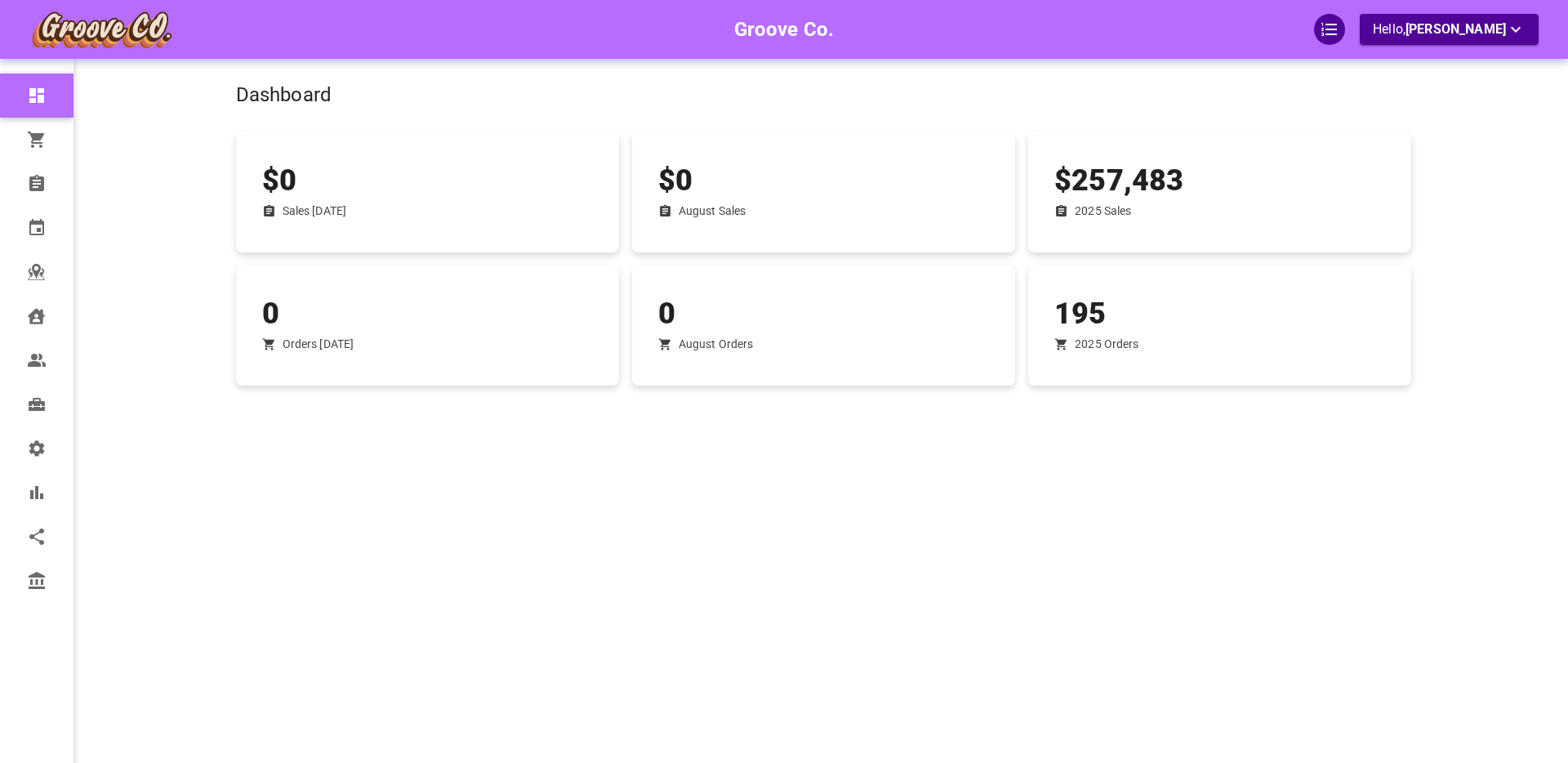
click at [309, 466] on div "Dashboard $0 Sales Today $0 August Sales $257,483 2025 Sales 0 Orders Today 0 A…" at bounding box center [824, 405] width 1176 height 763
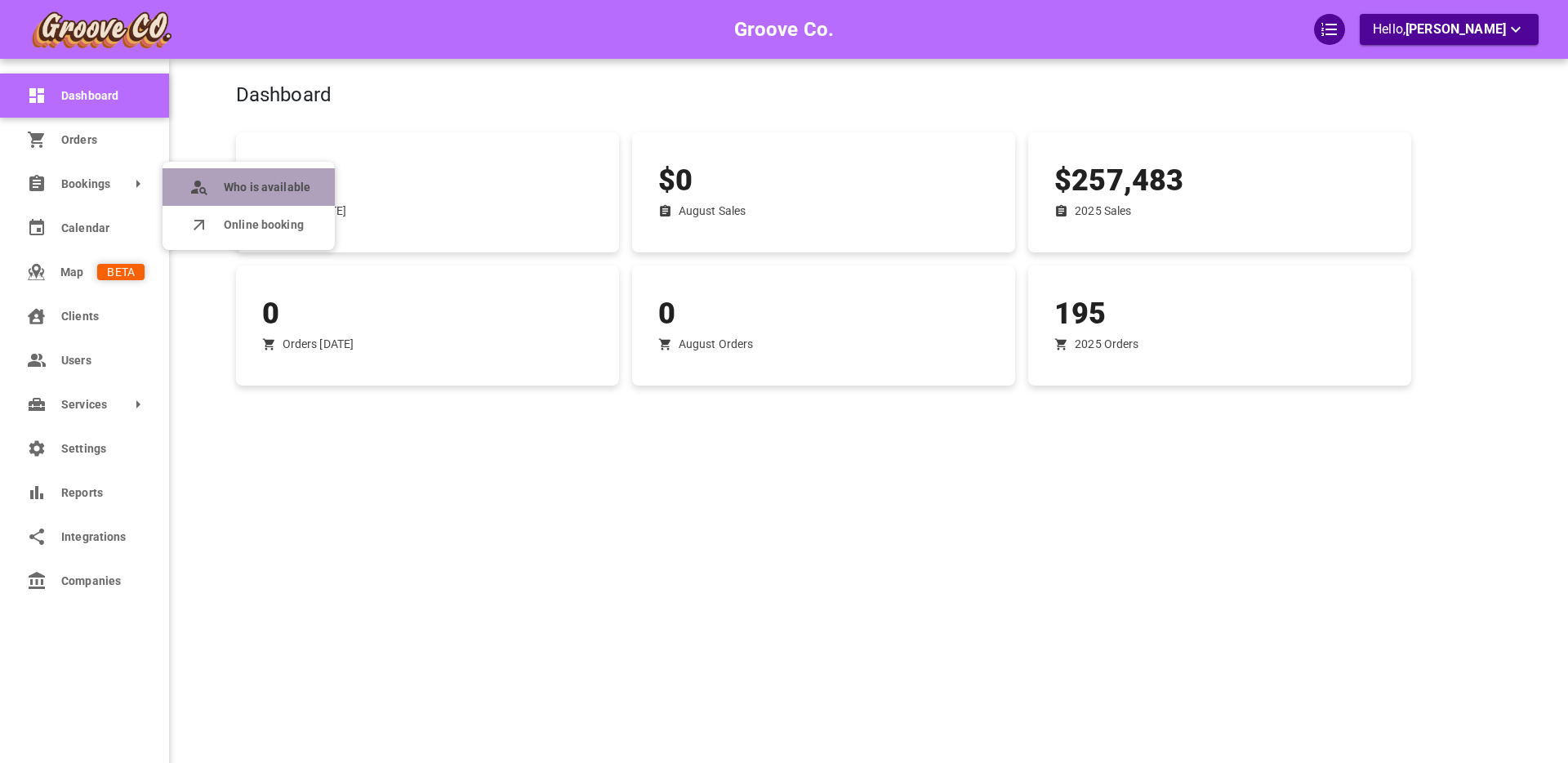
click at [251, 189] on span "Who is available" at bounding box center [266, 187] width 86 height 18
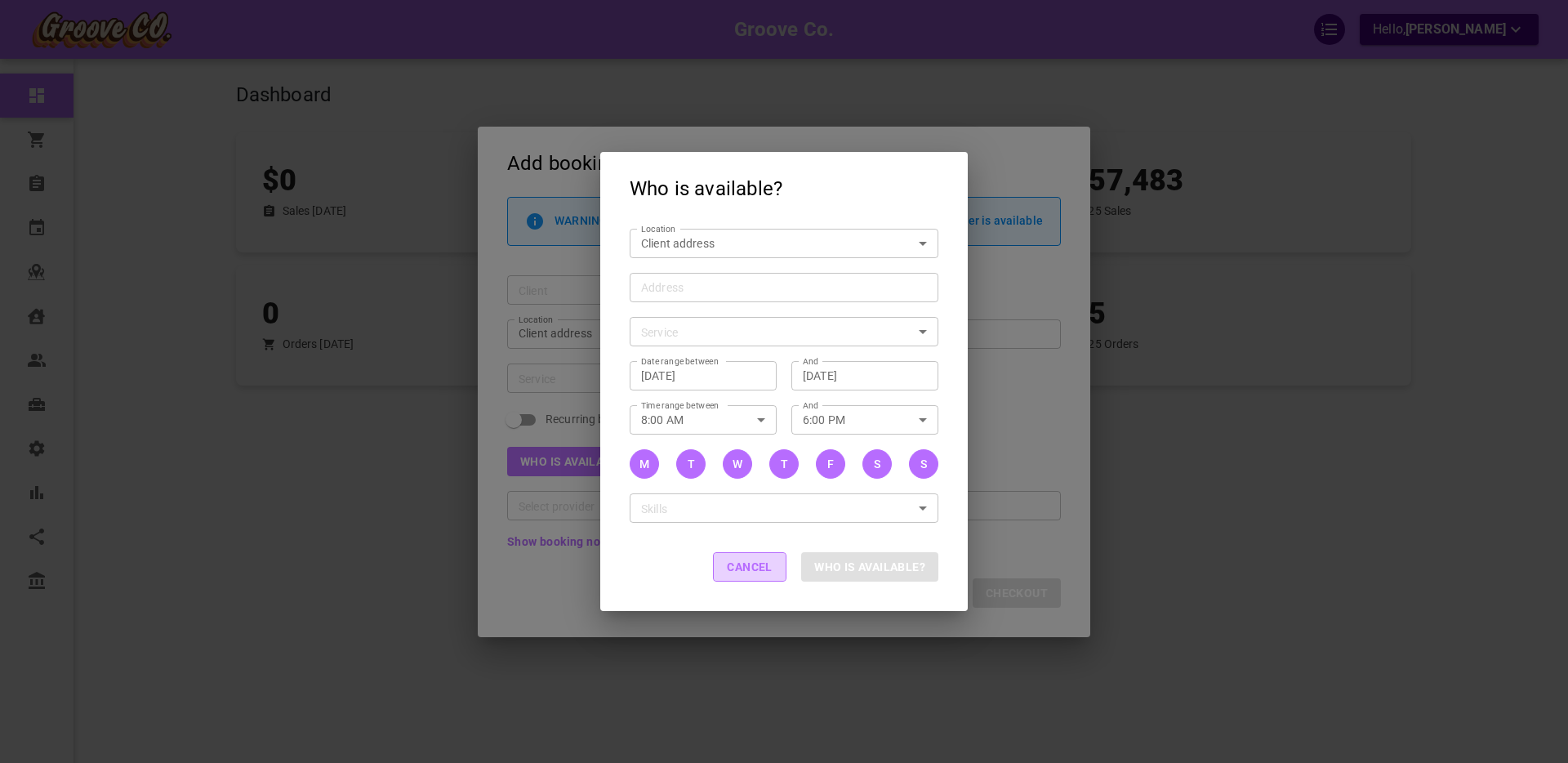
click at [741, 579] on button "Cancel" at bounding box center [749, 567] width 73 height 30
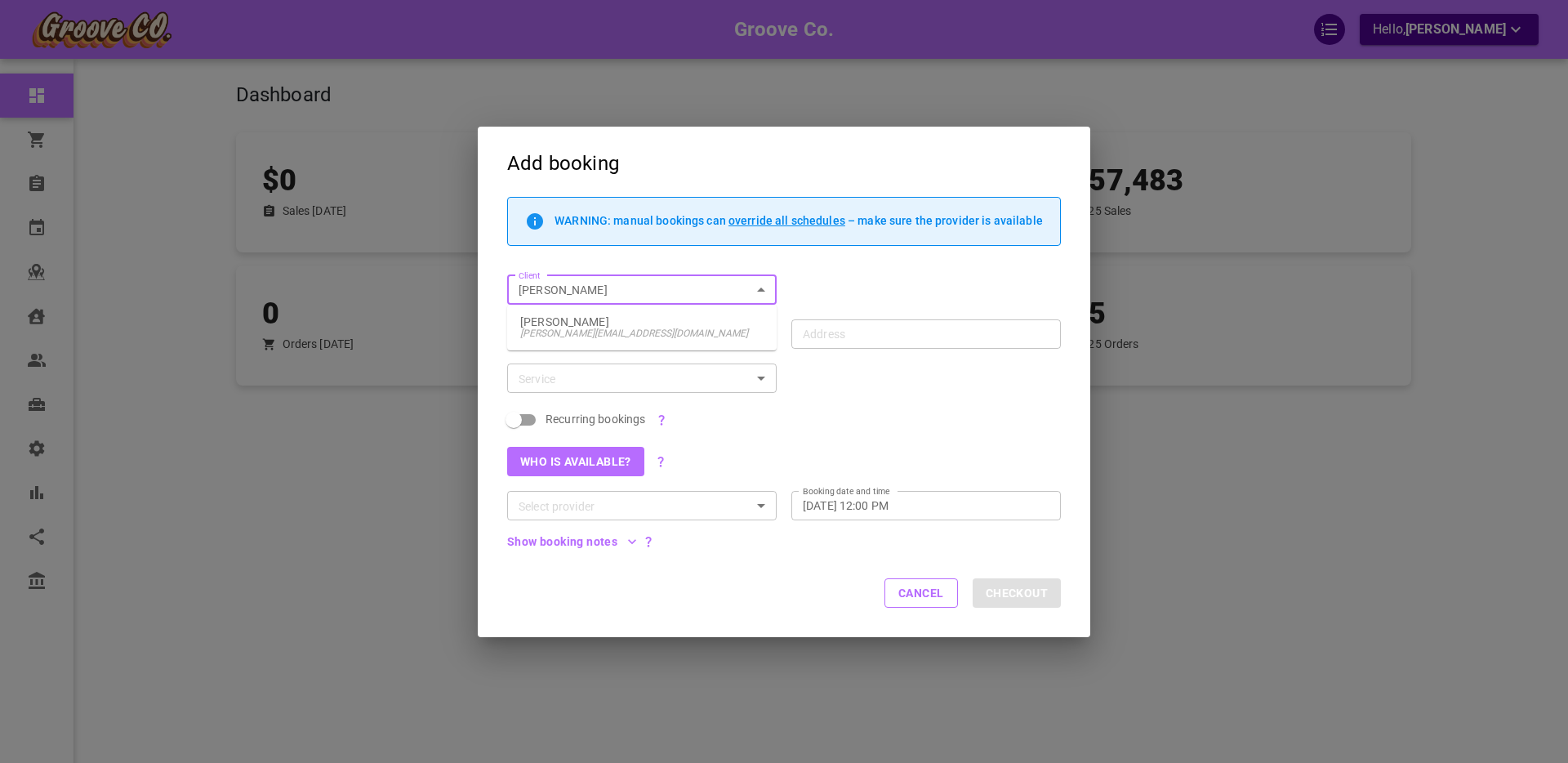
click at [573, 320] on p "Boris GoodClient" at bounding box center [641, 322] width 244 height 11
type input "Boris GoodClient"
type input "1440 W 16th Ave, Vancouver, BC V6J 2L6, Canada"
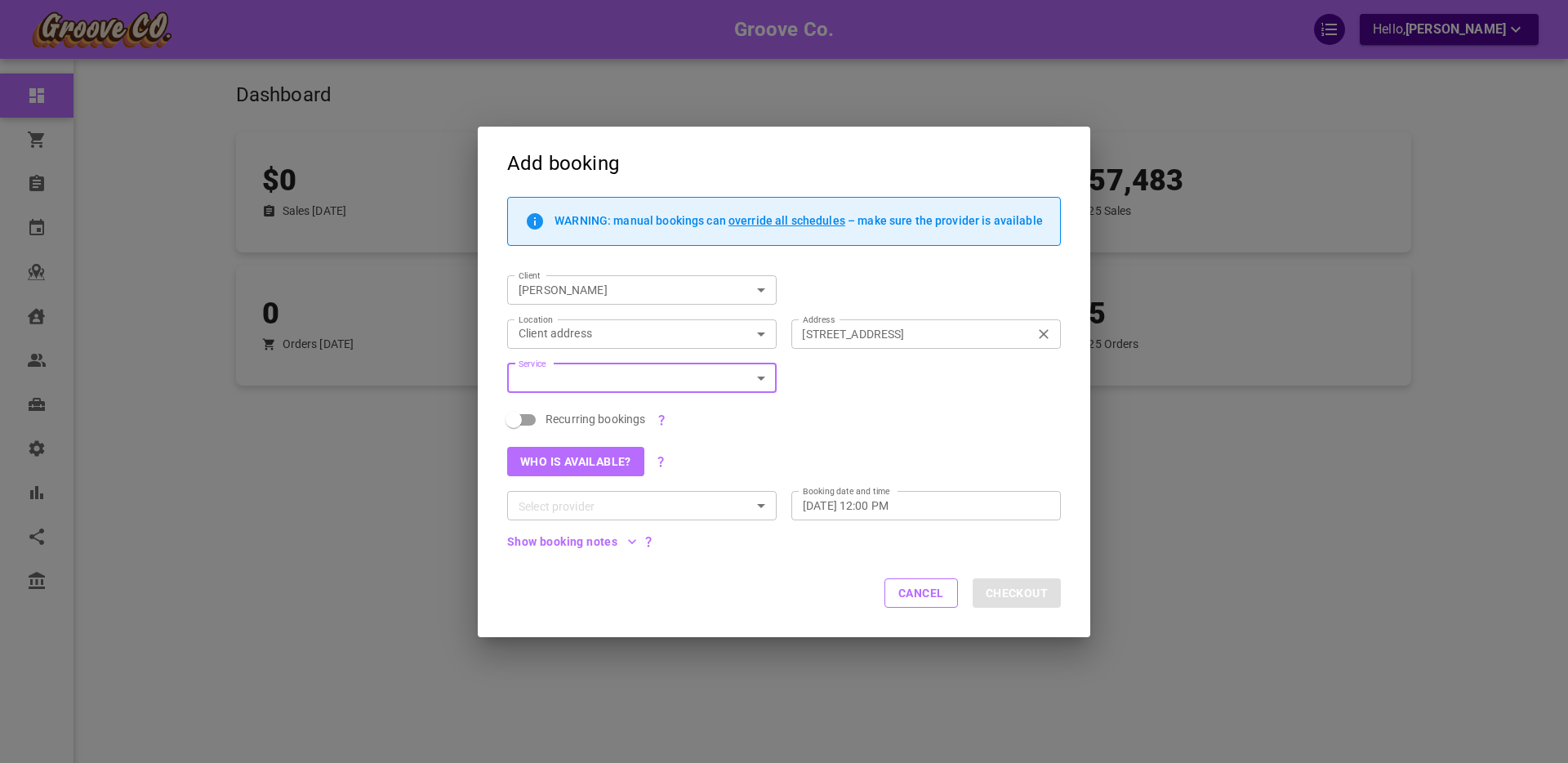
click at [838, 334] on input "1440 W 16th Ave, Vancouver, BC V6J 2L6, Canada" at bounding box center [917, 334] width 245 height 20
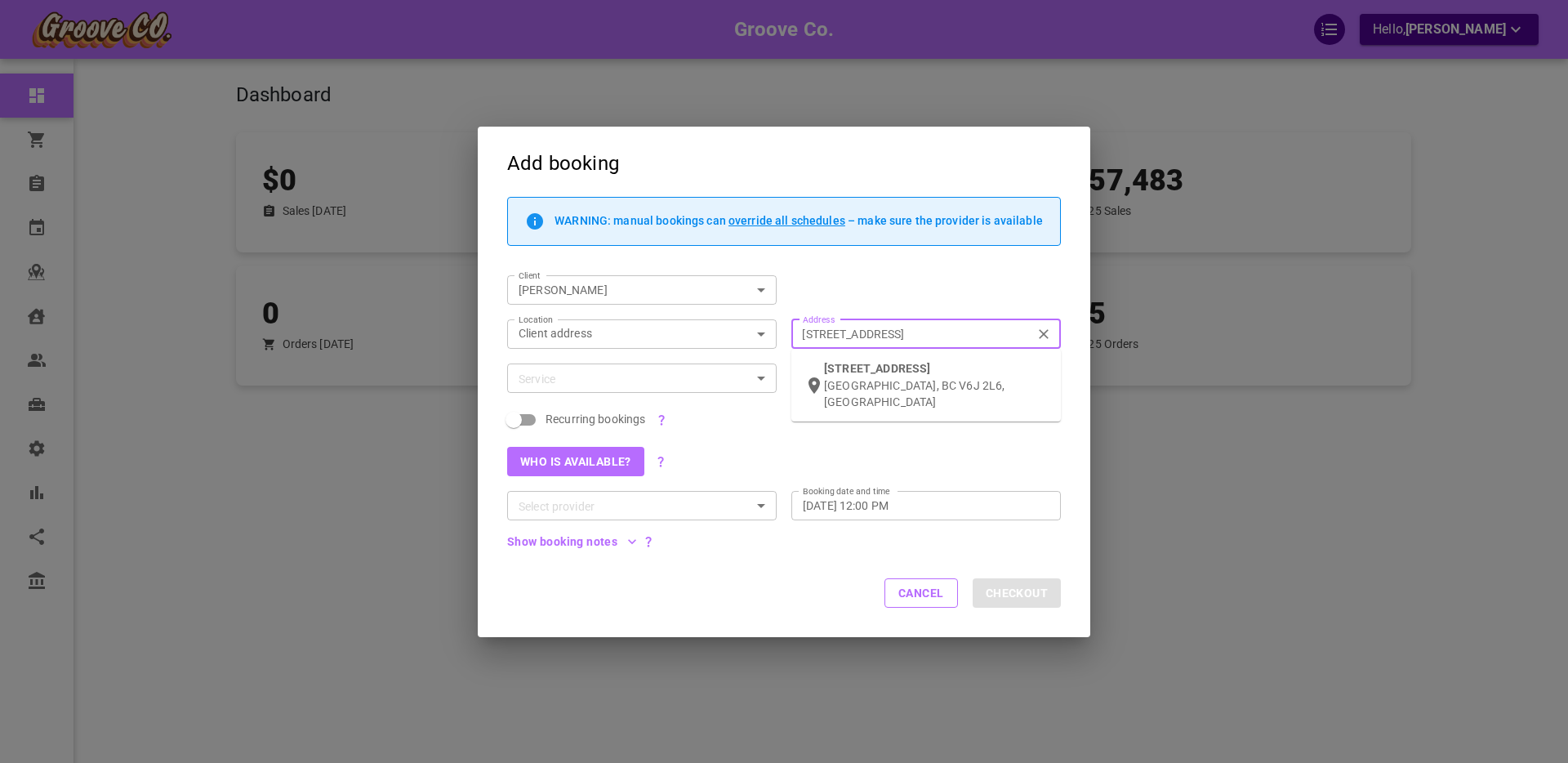
click at [1046, 336] on icon "Clear" at bounding box center [1043, 334] width 10 height 10
click at [1040, 336] on input "1440 W 16th Ave, Vancouver, BC V6J 2L6, Canada" at bounding box center [917, 334] width 245 height 20
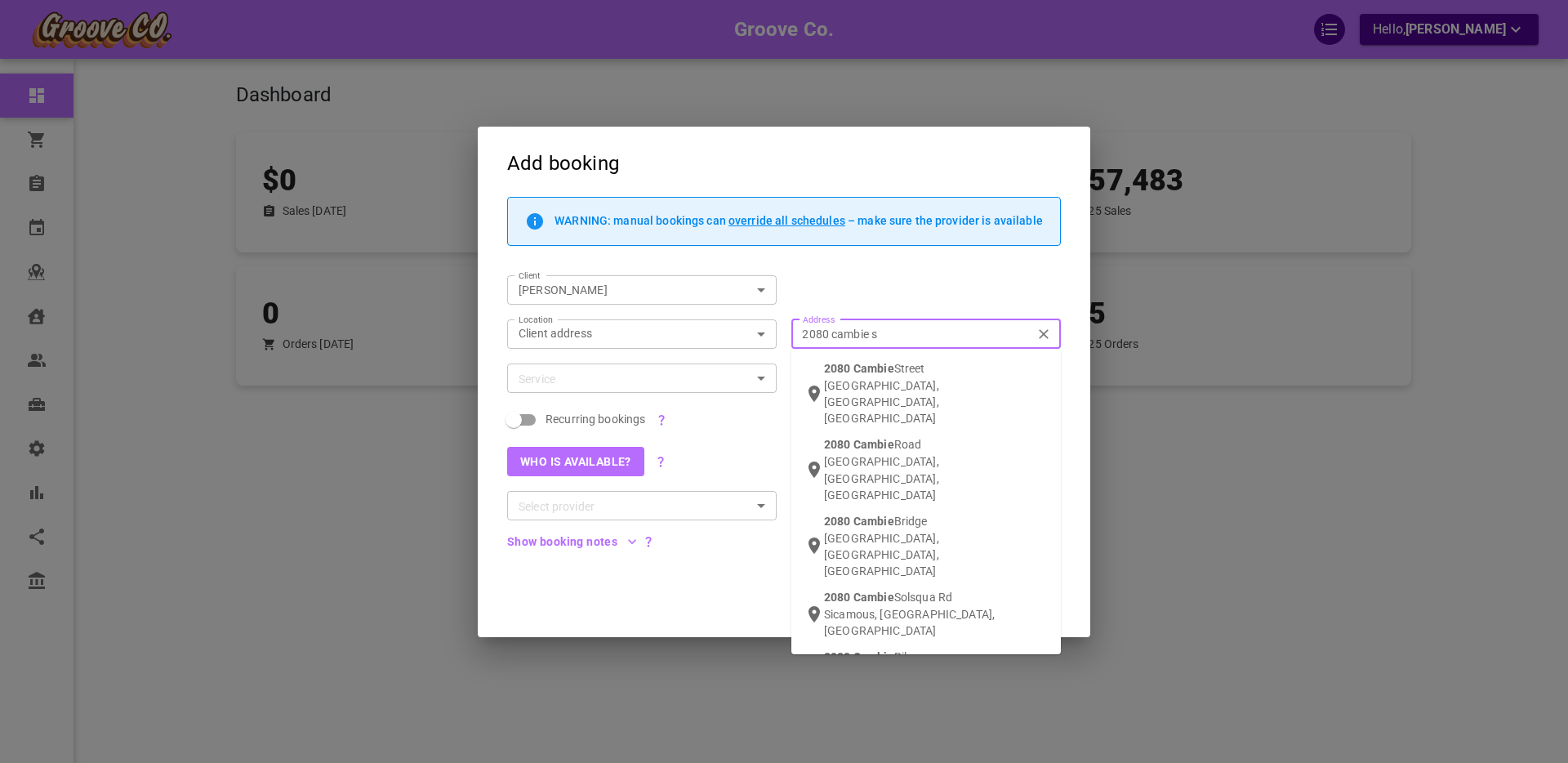
type input "2080 cambie st"
click at [930, 374] on span "reet" at bounding box center [941, 368] width 20 height 13
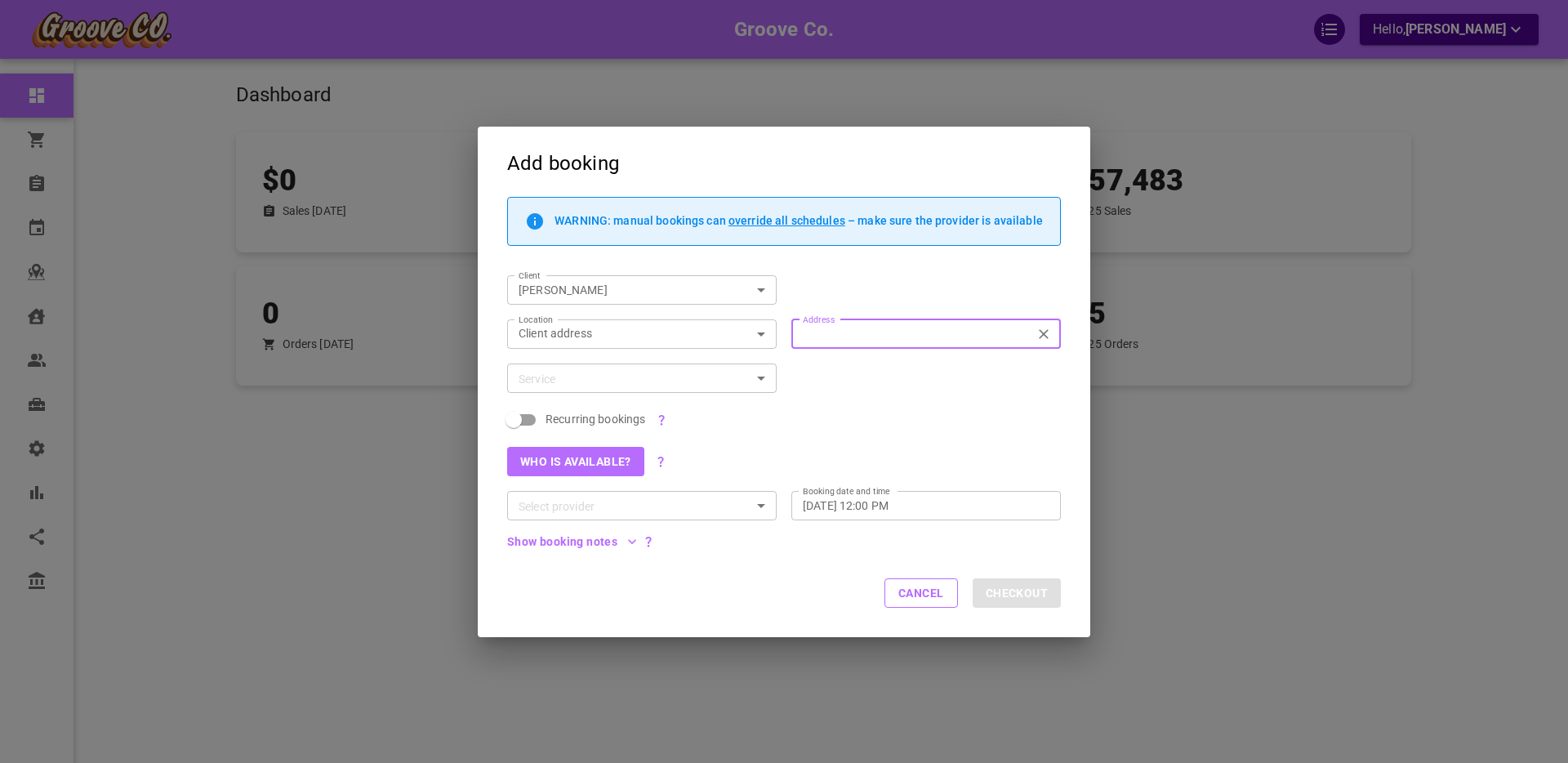
click at [597, 376] on input "Service" at bounding box center [628, 378] width 233 height 20
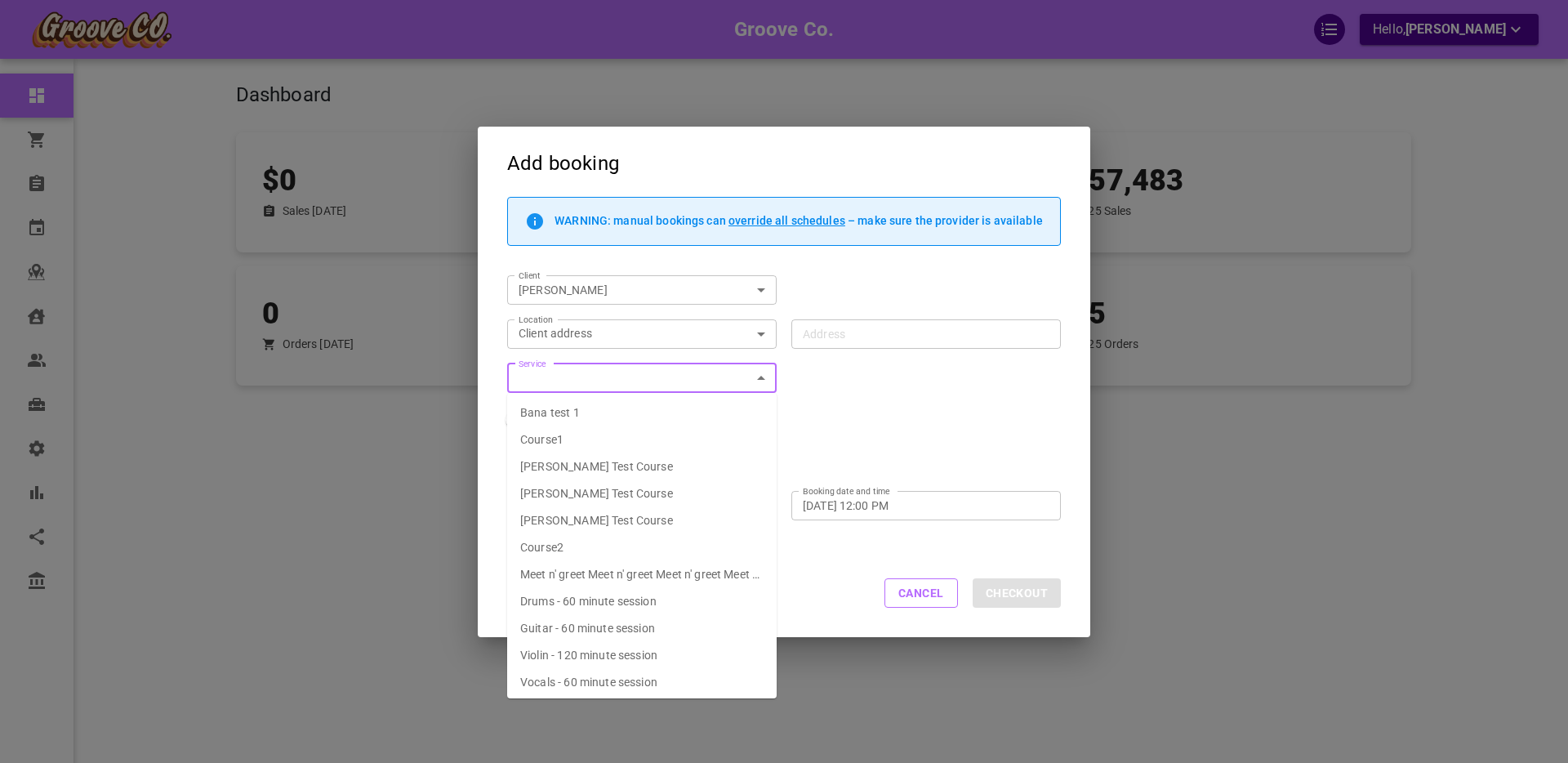
type input "2080 Cambie St., Vancouver, BC V5Z 4T1, Canada"
click at [593, 595] on span "Drums - 60 minute session" at bounding box center [588, 602] width 136 height 13
type input "Drums - 60 minute session"
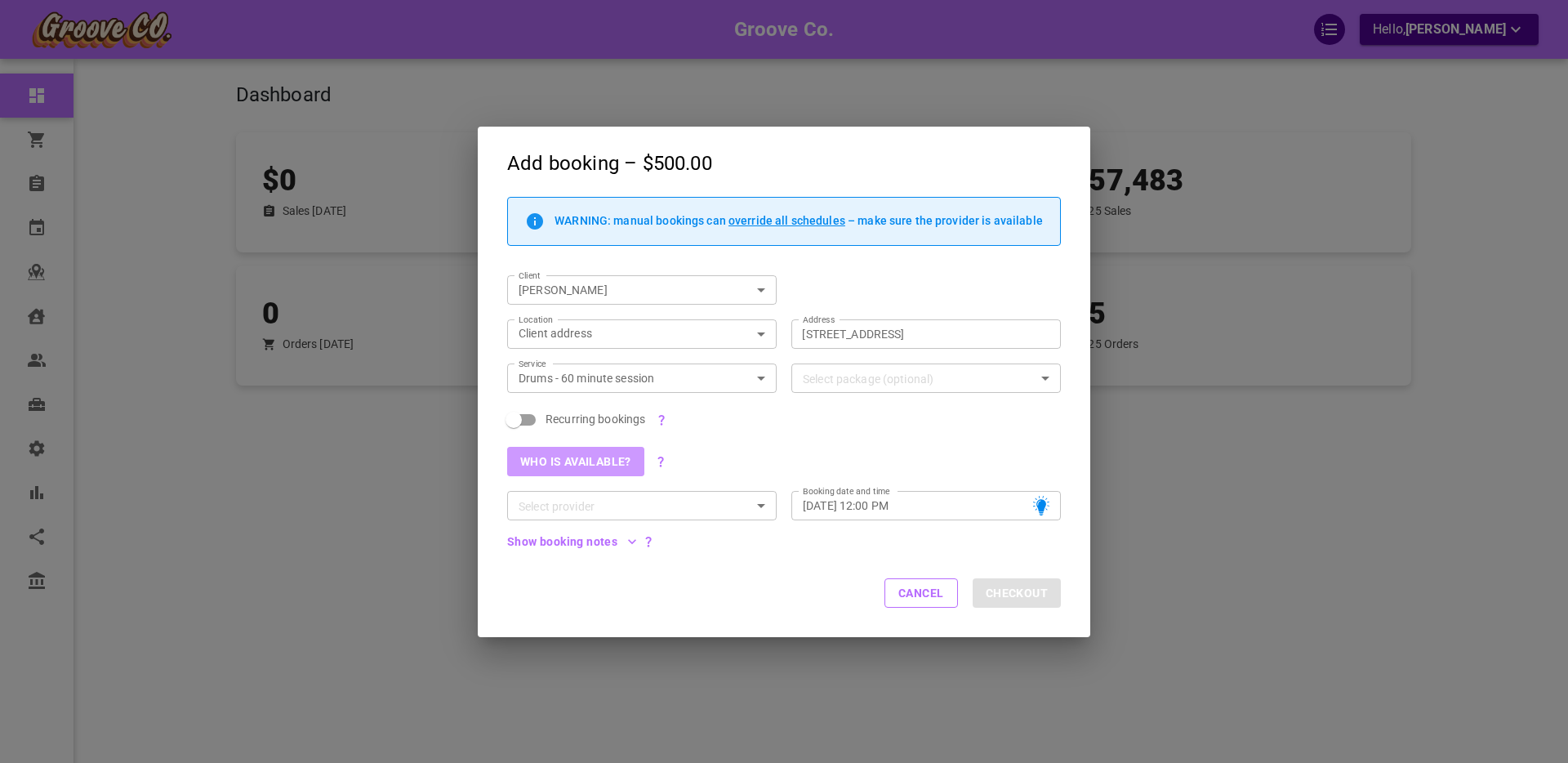
click at [558, 465] on button "Who is available?" at bounding box center [575, 462] width 137 height 30
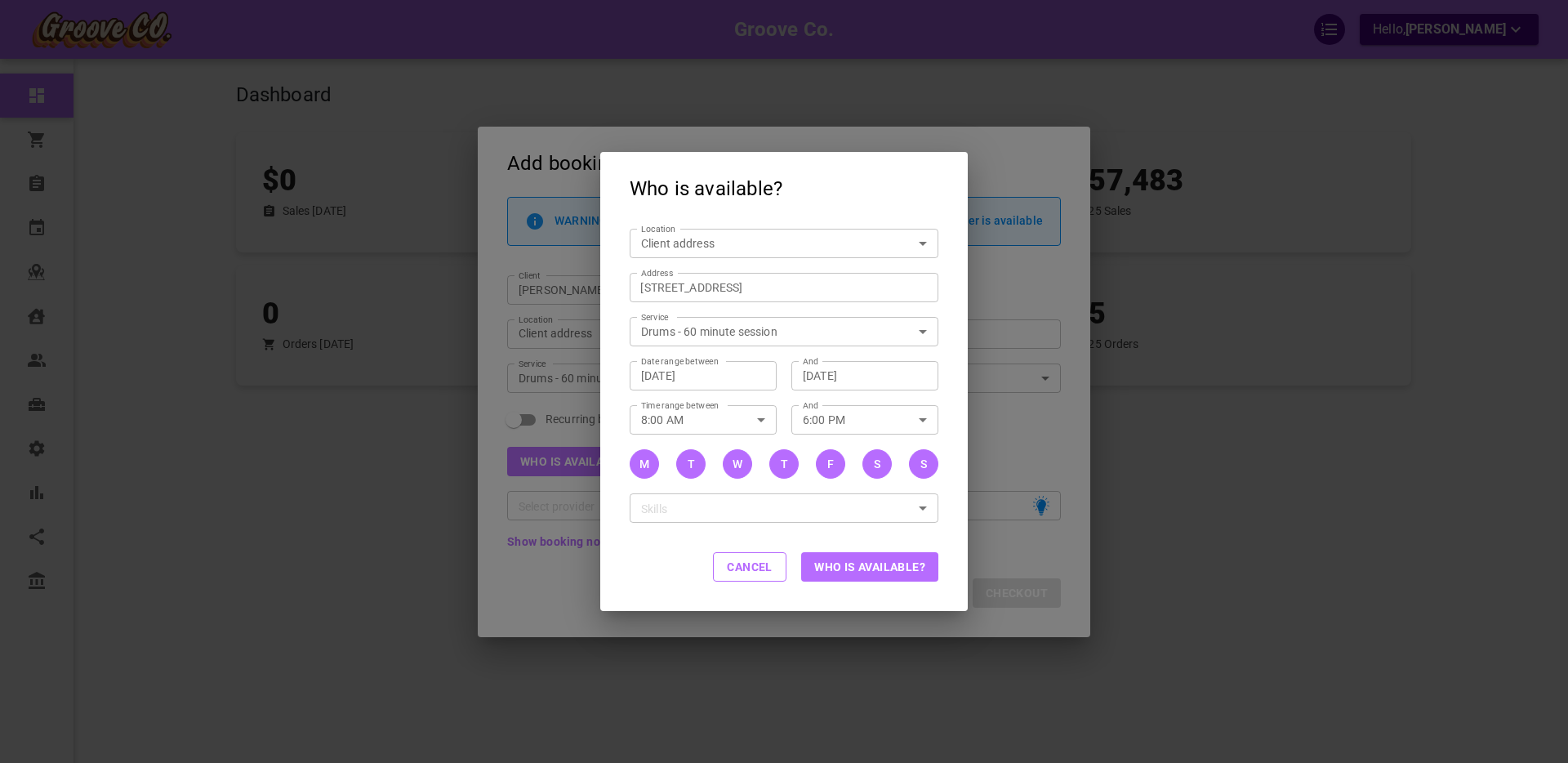
click at [511, 428] on div "Who is available? Location Client address customerLocation Location Address 208…" at bounding box center [784, 381] width 1568 height 763
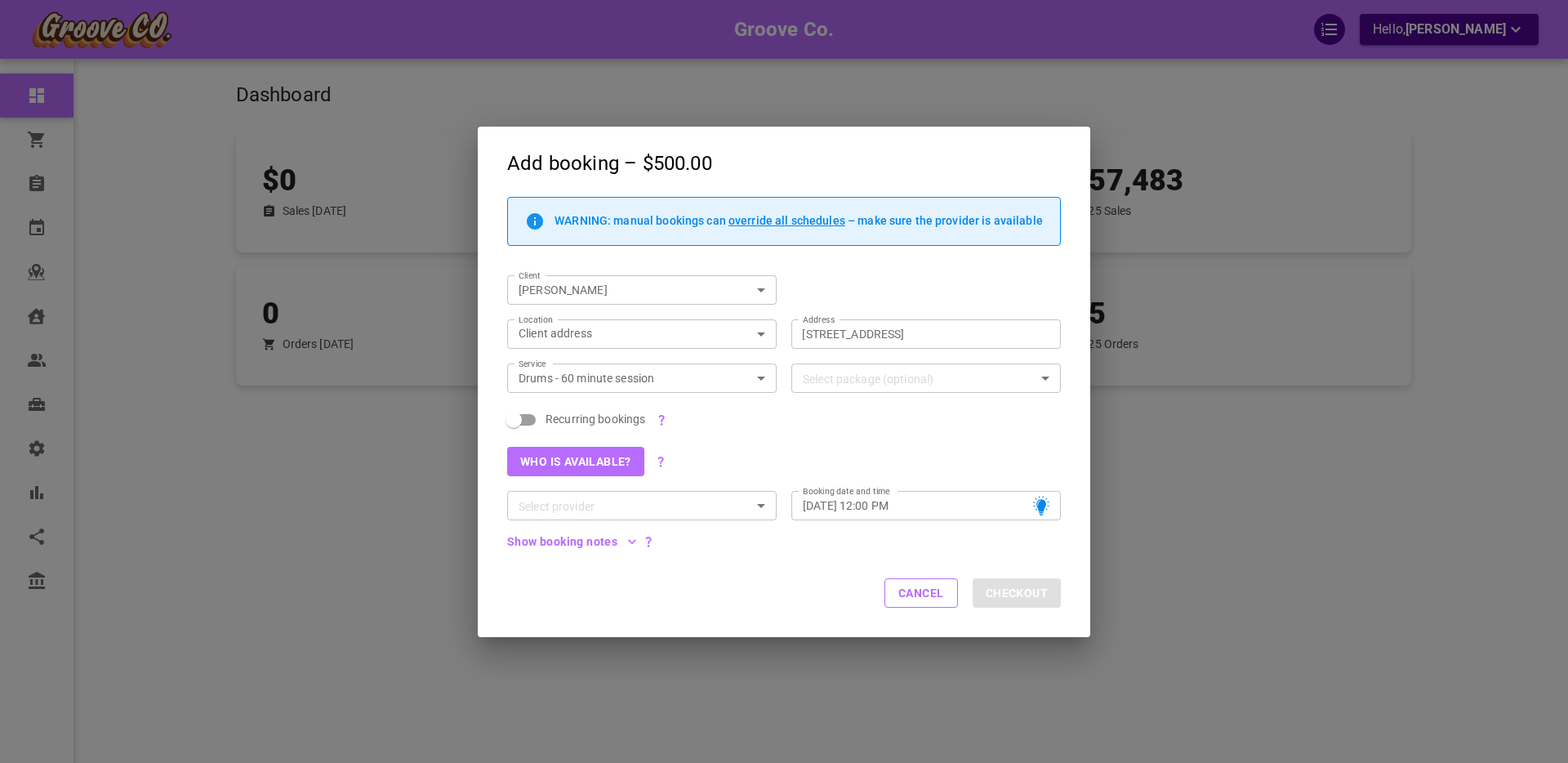
click at [520, 419] on input "Recurring bookings" at bounding box center [513, 419] width 93 height 31
checkbox input "true"
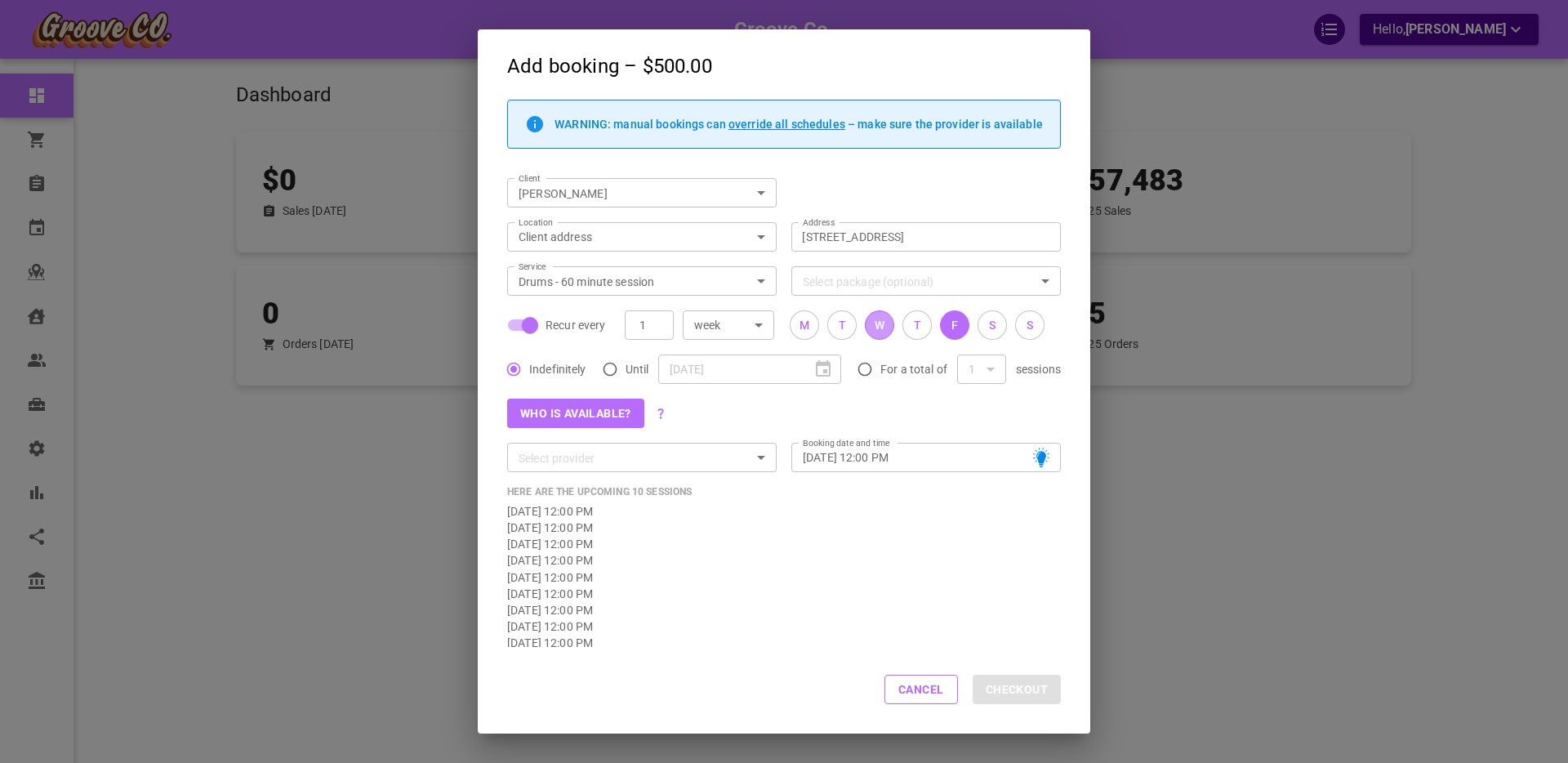
click at [883, 326] on div "W" at bounding box center [879, 325] width 10 height 18
click at [921, 325] on button "T" at bounding box center [917, 325] width 30 height 30
click at [579, 414] on button "Who is available?" at bounding box center [575, 413] width 137 height 30
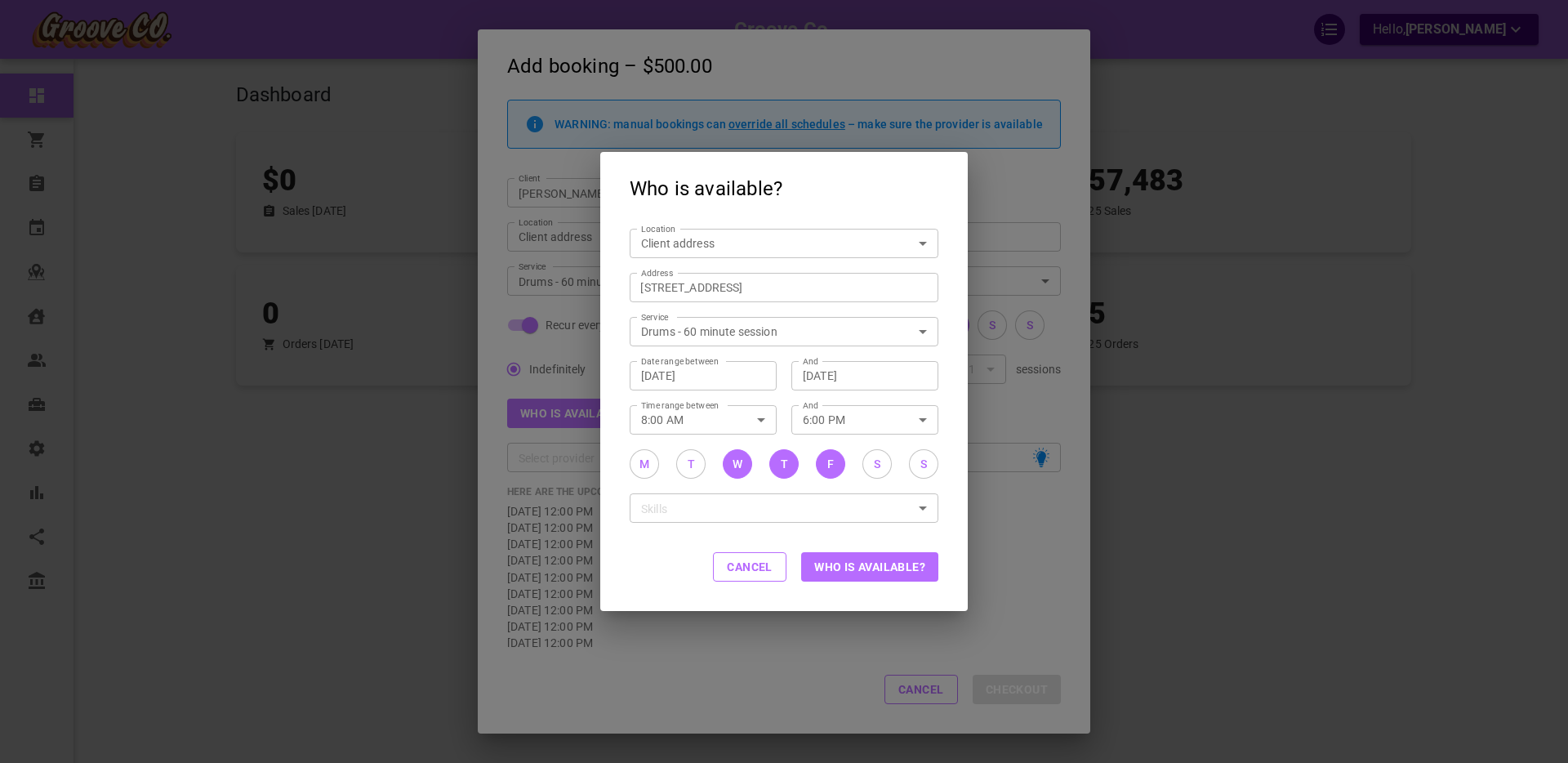
click at [842, 574] on button "Who is available?" at bounding box center [870, 567] width 137 height 30
click at [756, 573] on button "Cancel" at bounding box center [749, 567] width 73 height 30
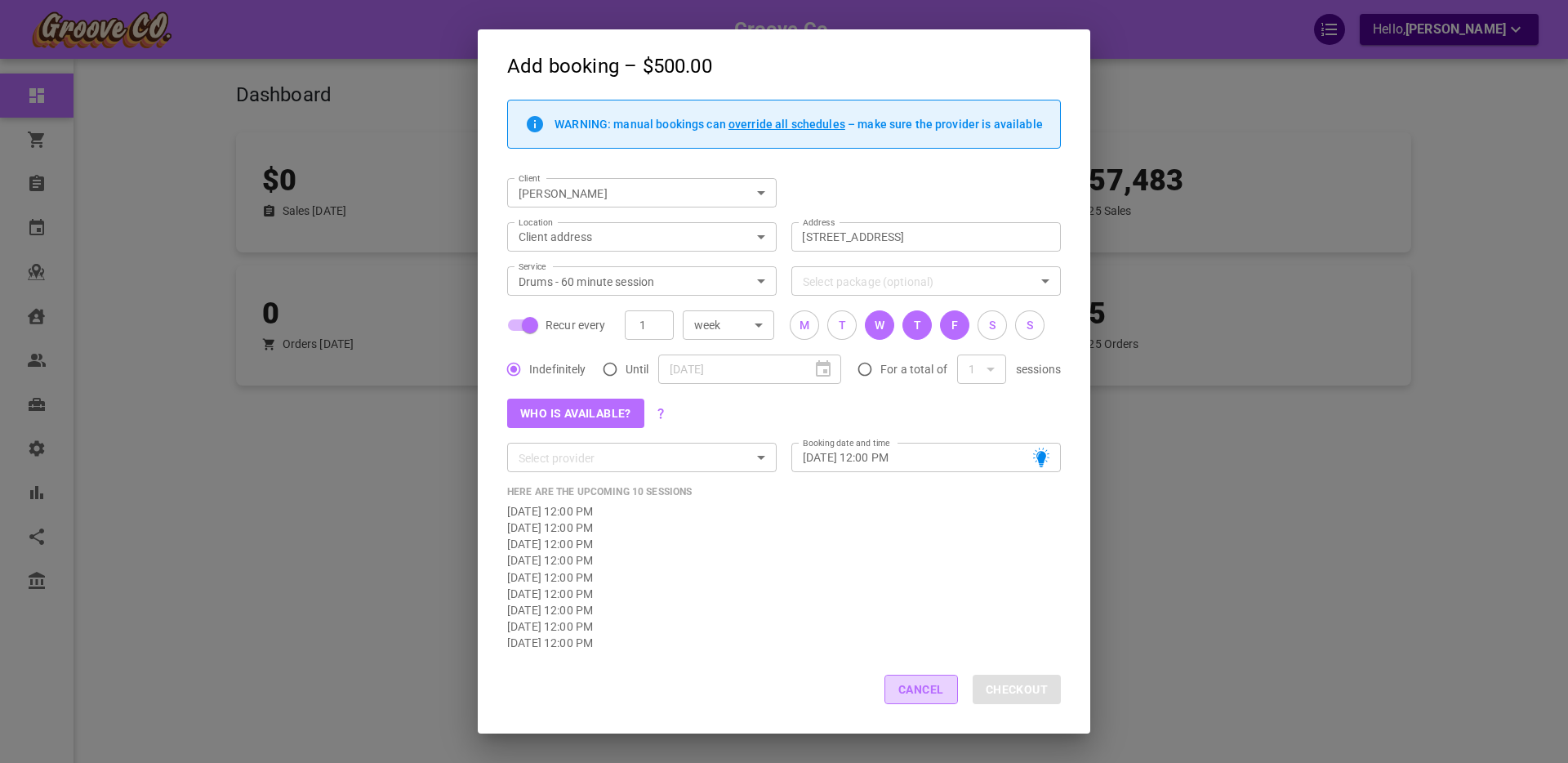
click at [914, 693] on button "Cancel" at bounding box center [920, 690] width 73 height 30
checkbox input "false"
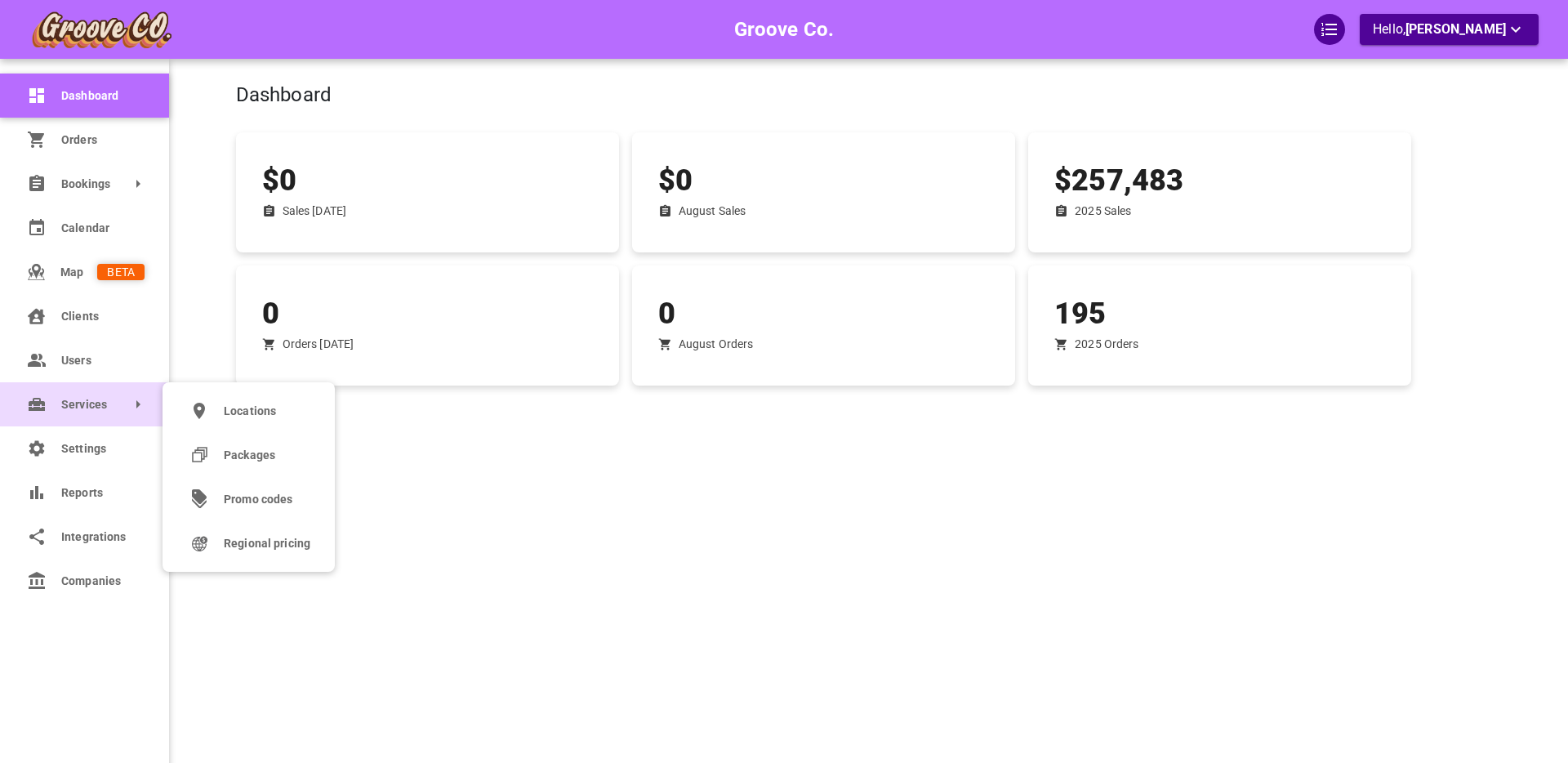
click at [61, 401] on span "Services" at bounding box center [61, 404] width 0 height 18
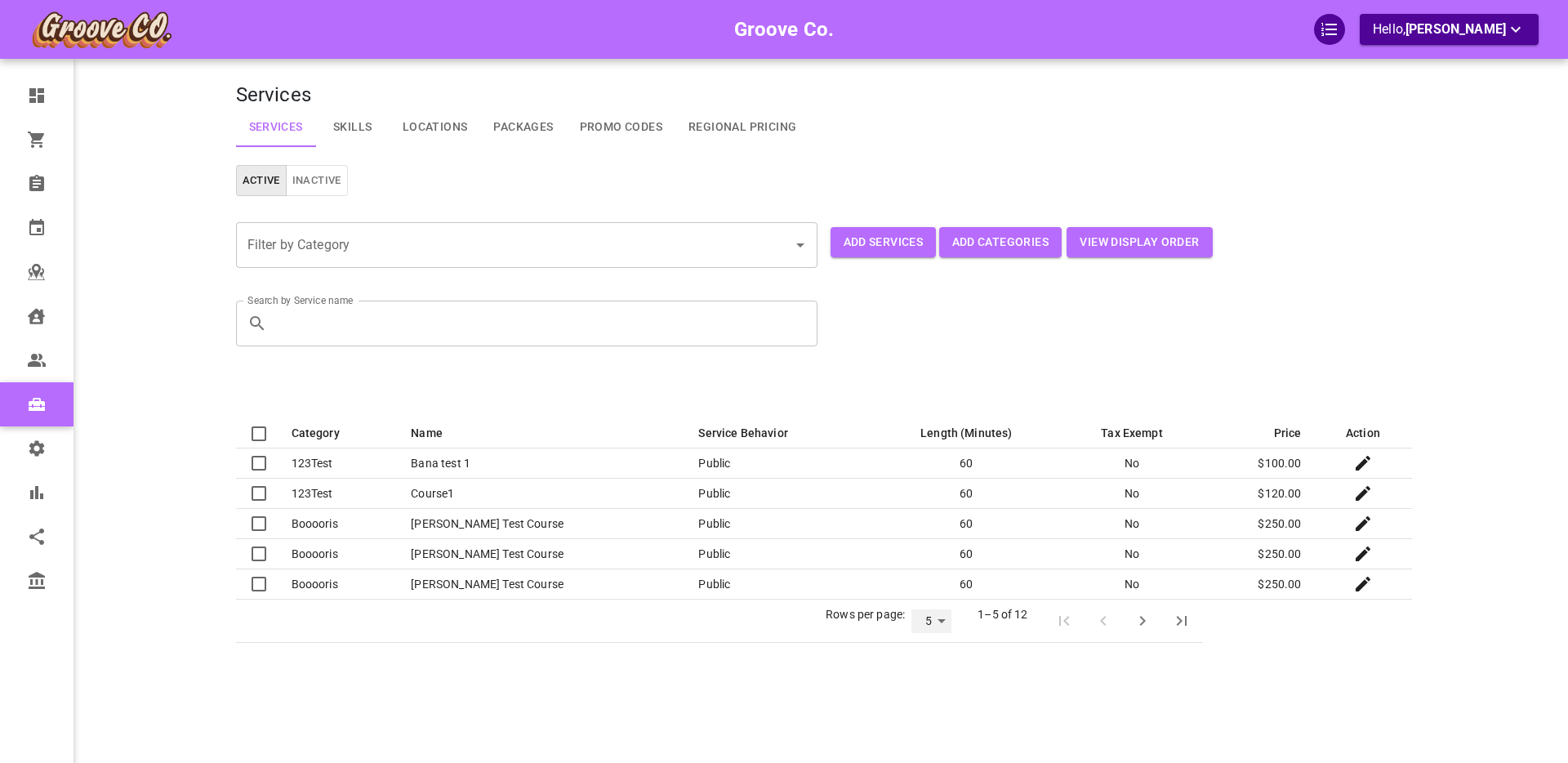
click at [922, 622] on select "5 10 25" at bounding box center [931, 621] width 40 height 24
select select "25"
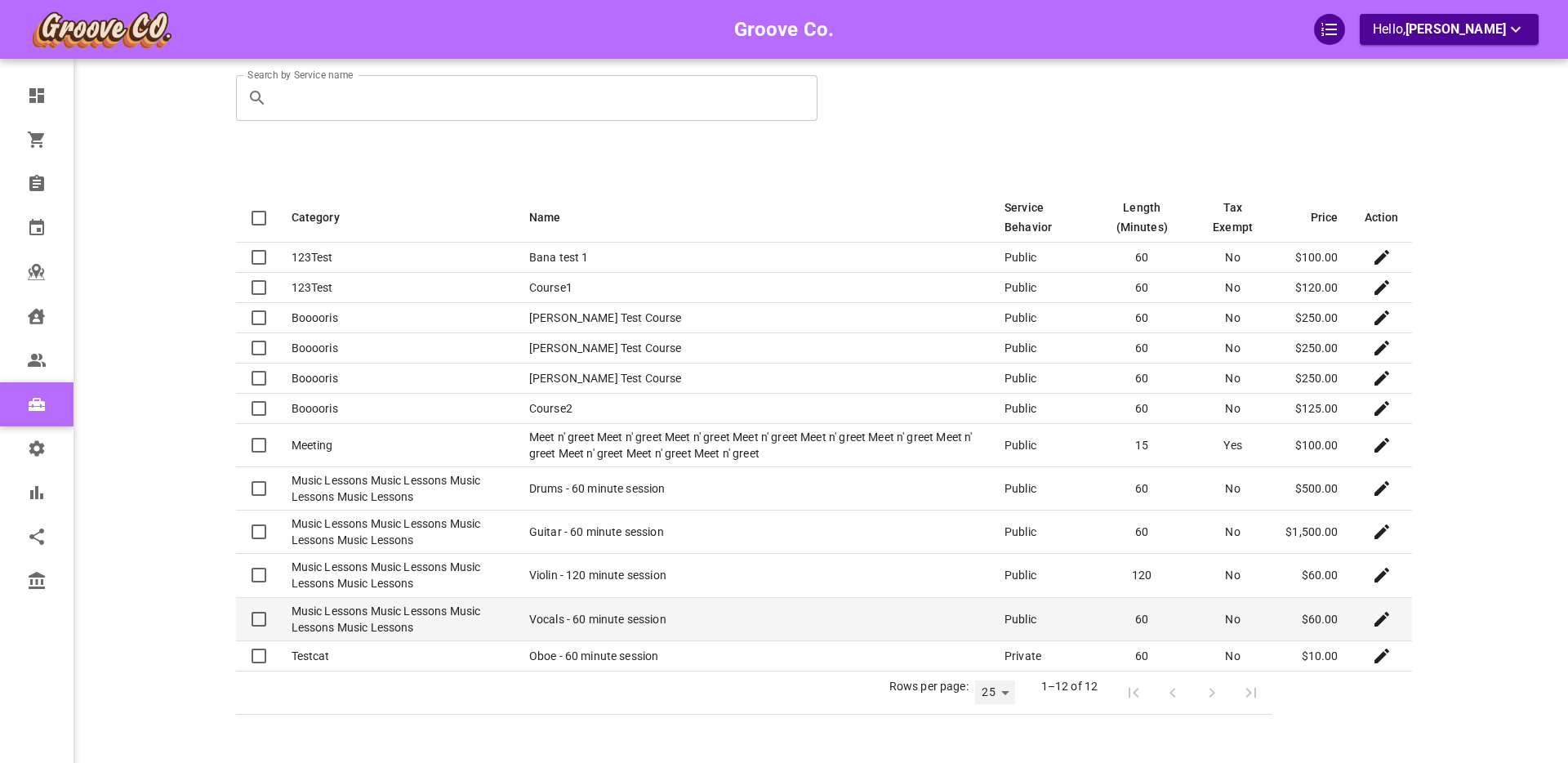
scroll to position [279, 0]
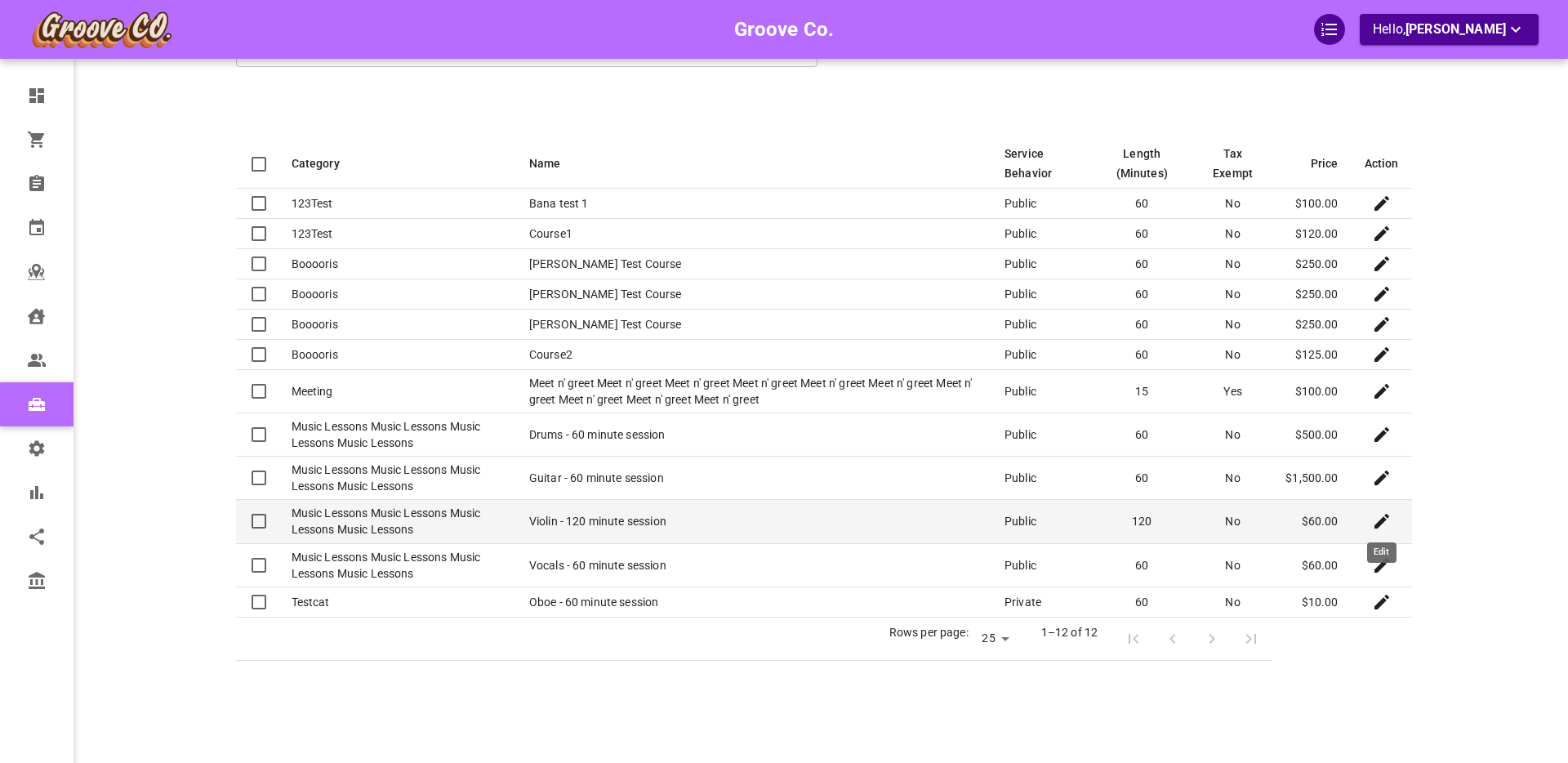
click at [1383, 523] on icon "Edit" at bounding box center [1382, 521] width 19 height 19
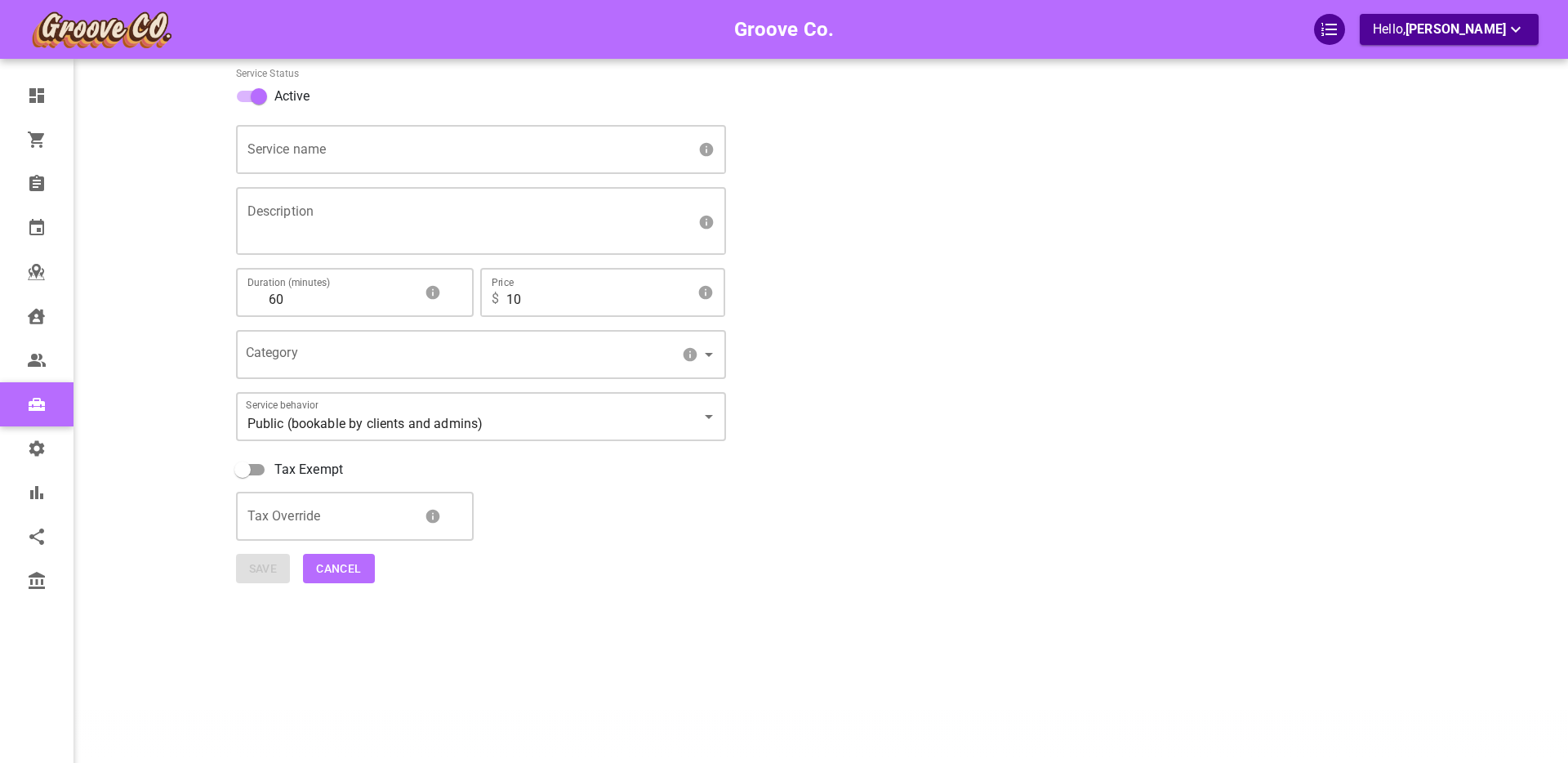
scroll to position [100, 0]
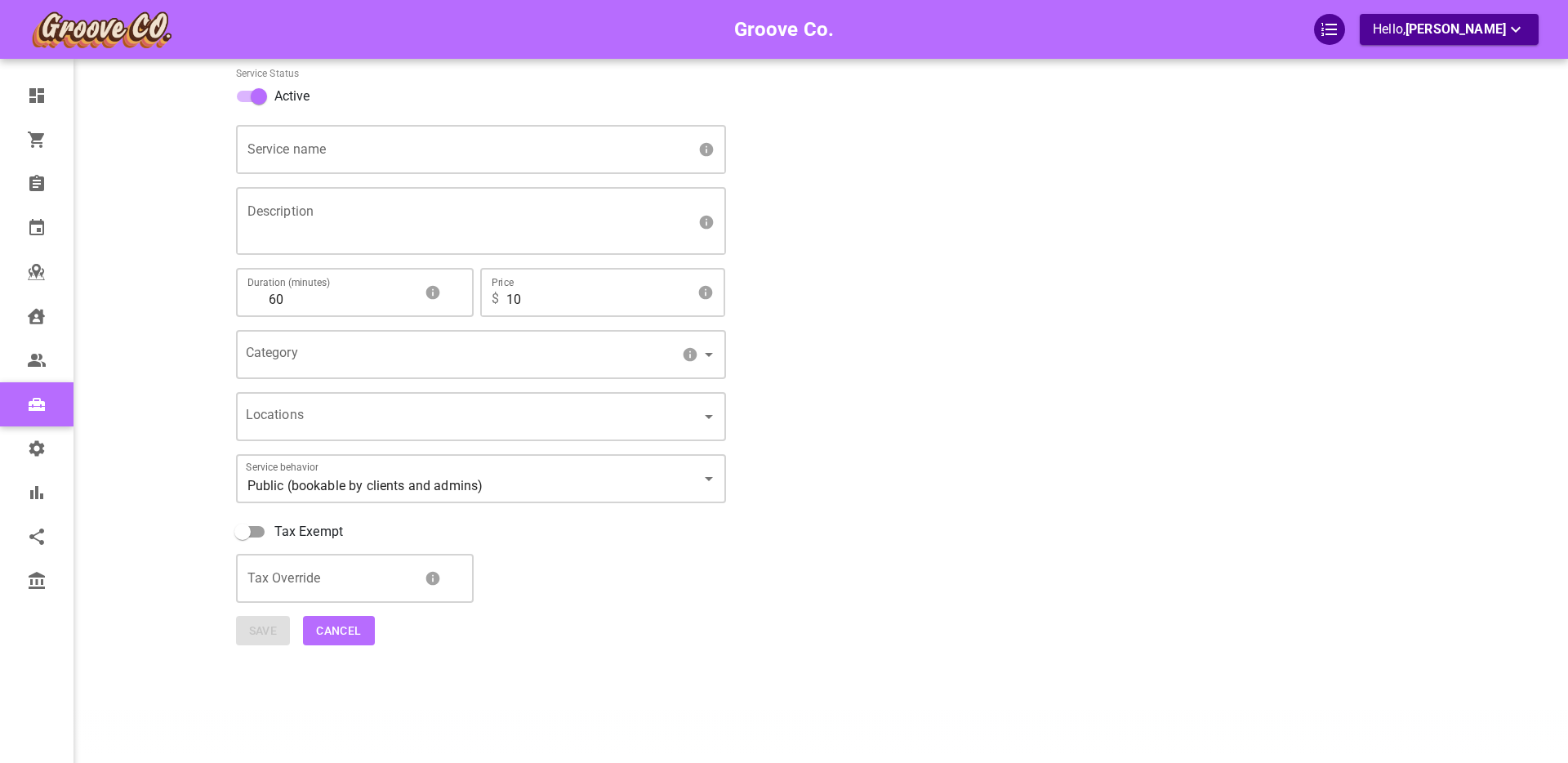
type input "Violin - 120 minute session"
type textarea "Learn the violin from some of the very best online music teachers!"
type input "120"
type input "60"
type input "ee745a2b-b7c2-47d9-aaef-2e23a8a8a554"
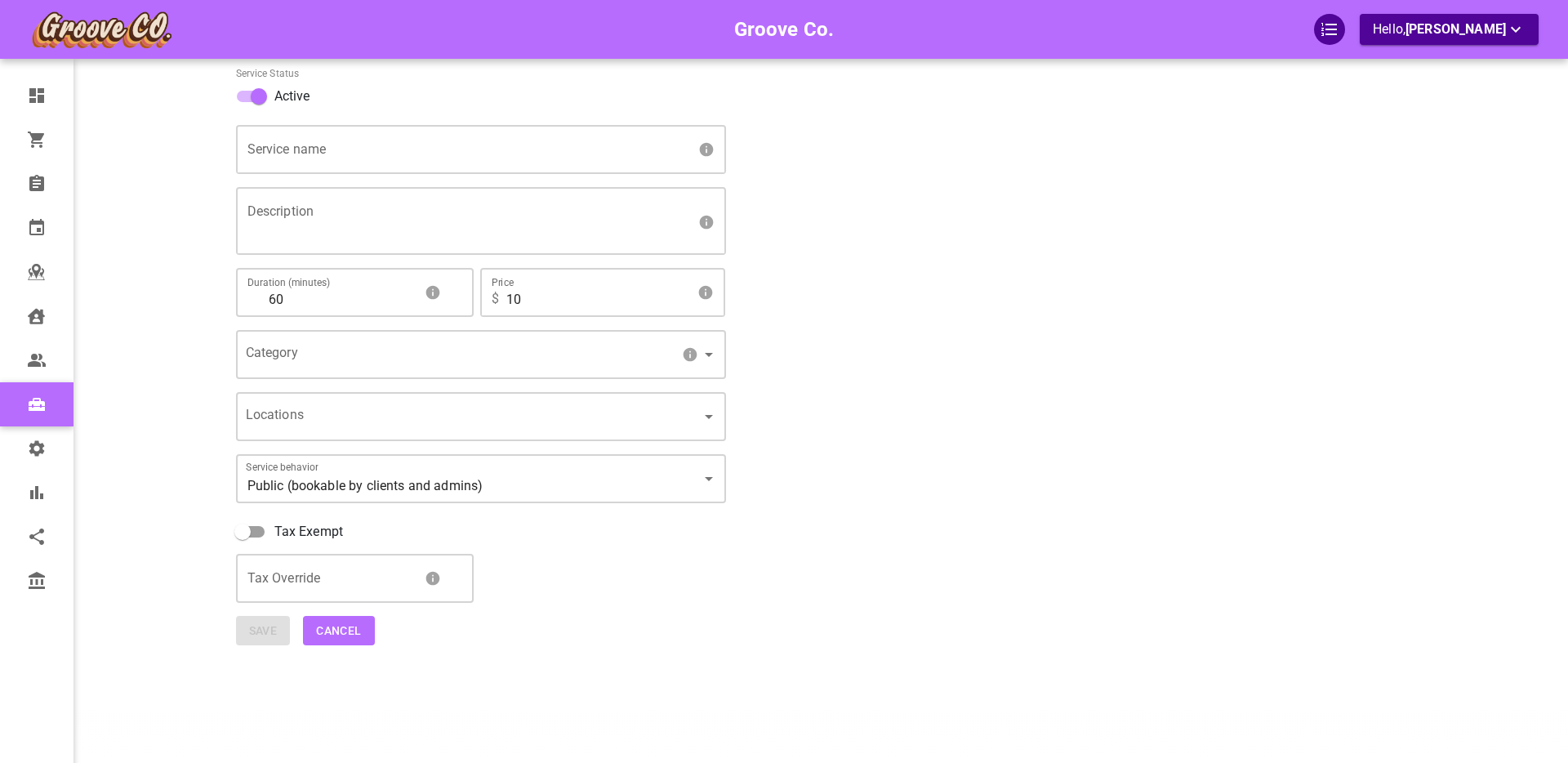
type input "66"
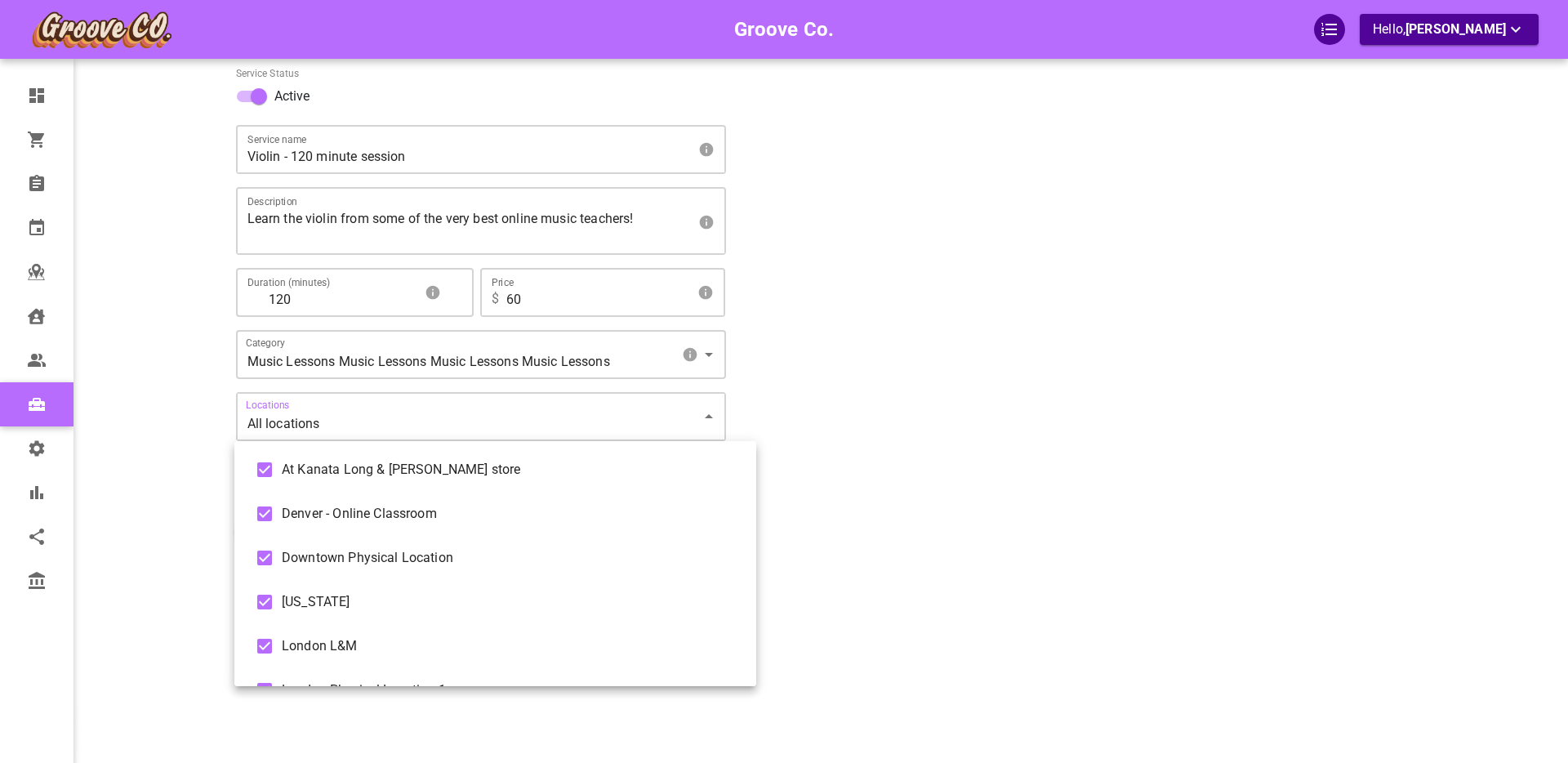
click at [334, 421] on body "Groove Co. Hello, Boris Sandford Dashboard Orders Bookings Calendar Map Clients…" at bounding box center [784, 332] width 1568 height 864
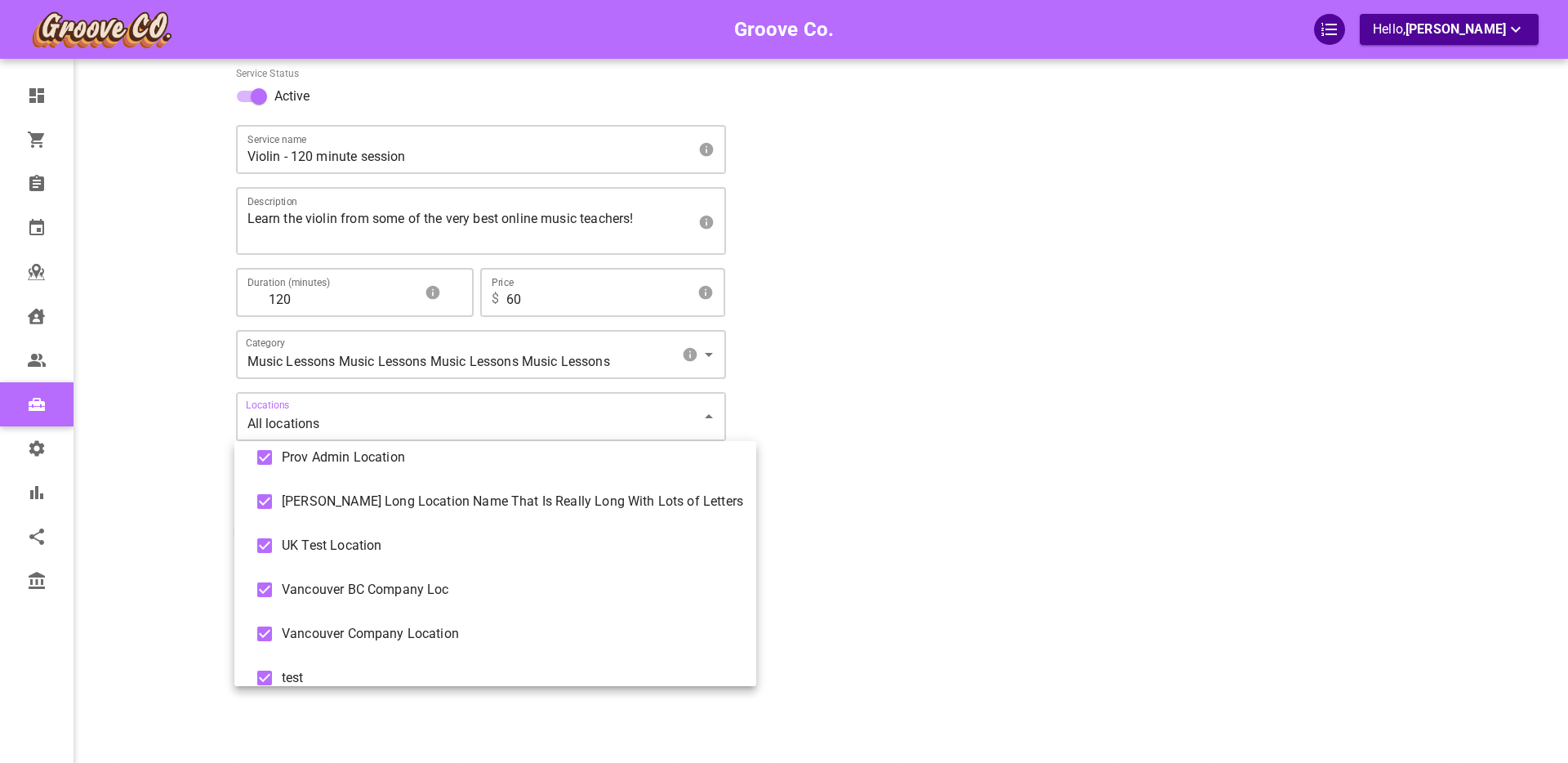
scroll to position [694, 0]
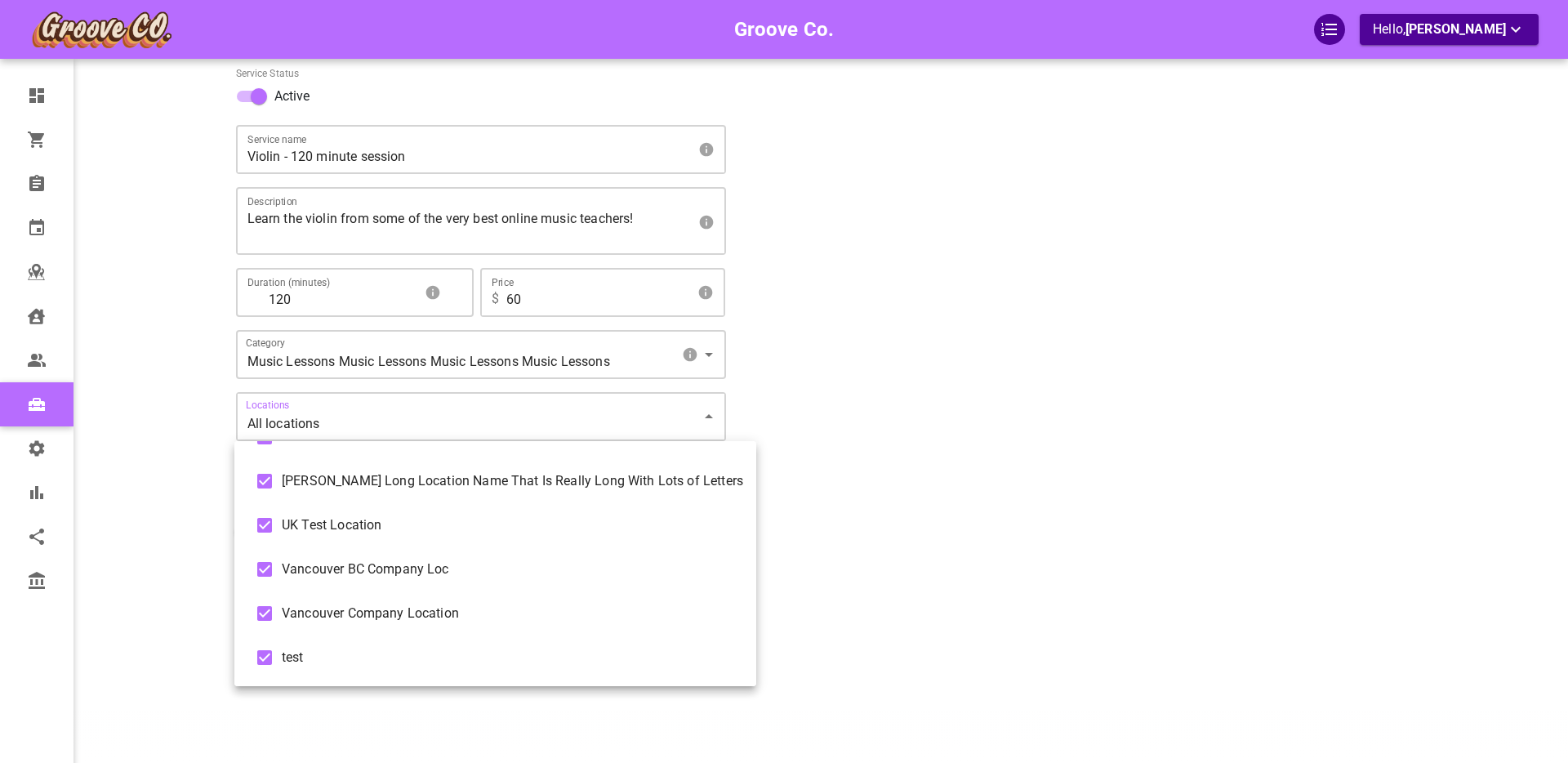
click at [384, 602] on li "Vancouver Company Location" at bounding box center [495, 614] width 522 height 45
type input "[object Object],[object Object],[object Object],[object Object],[object Object]…"
checkbox input "false"
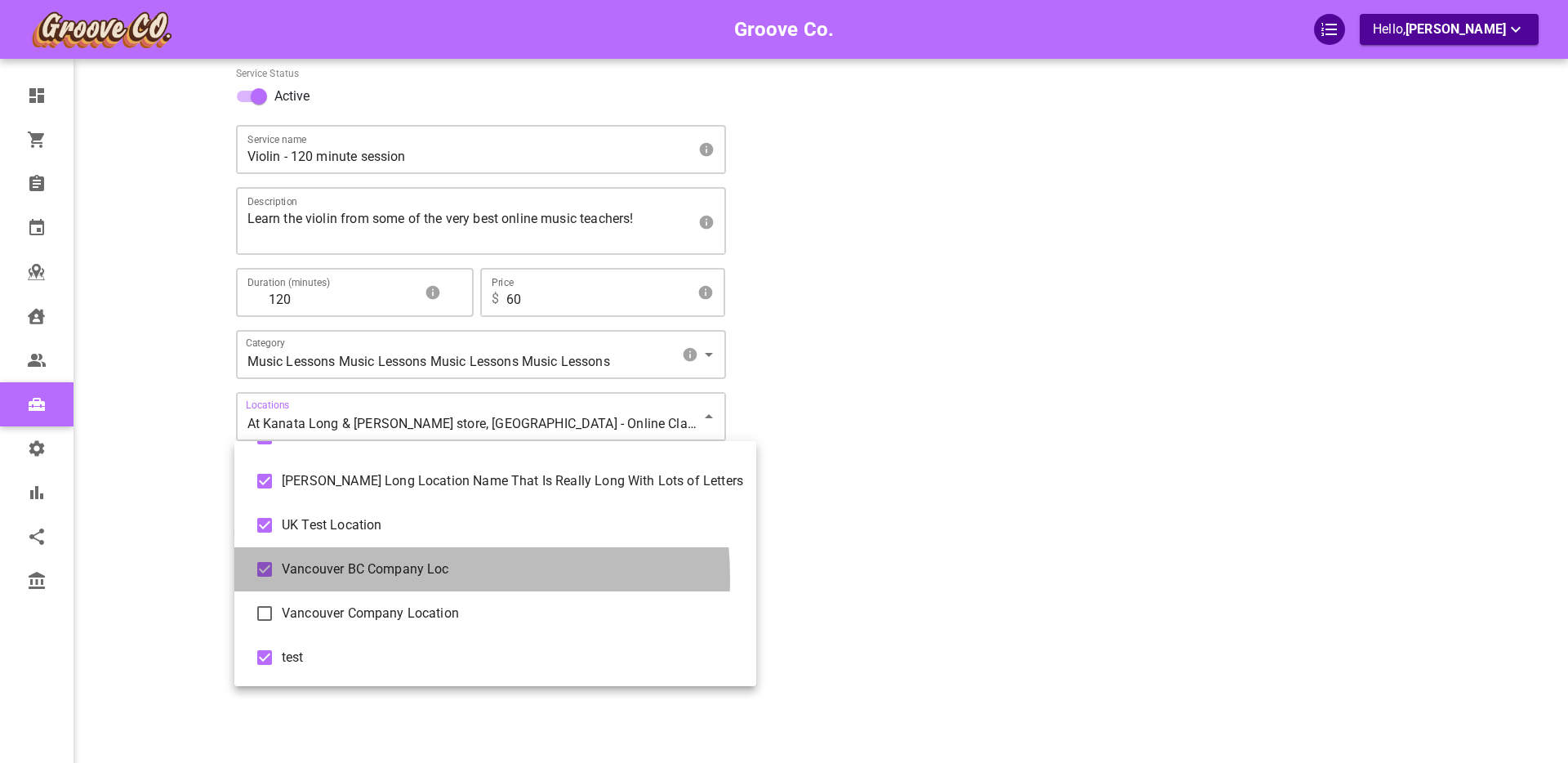
click at [385, 579] on span "Vancouver BC Company Loc" at bounding box center [512, 569] width 462 height 19
type input "[object Object],[object Object],[object Object],[object Object],[object Object]…"
checkbox input "false"
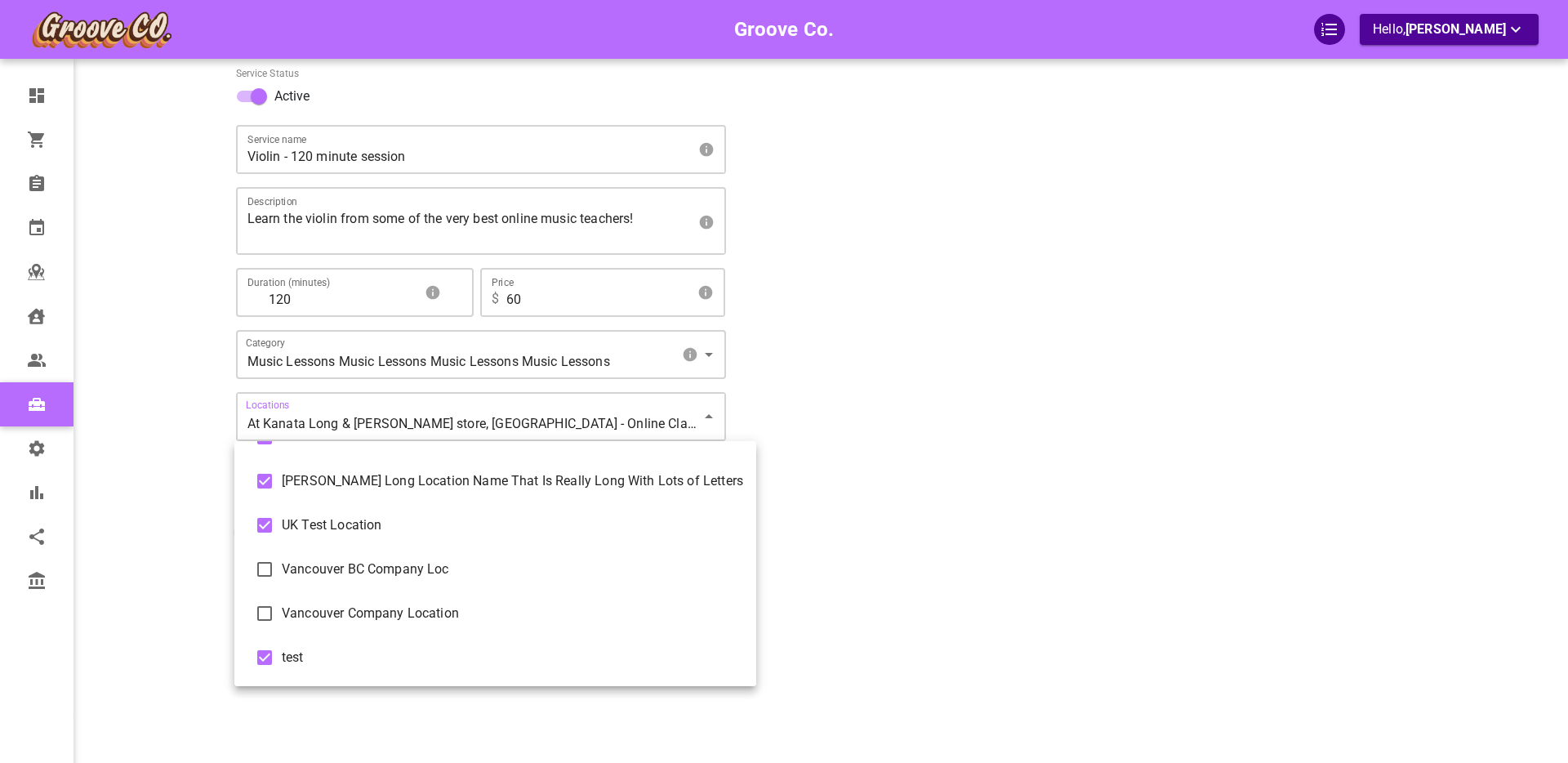
click at [162, 510] on div at bounding box center [784, 381] width 1568 height 763
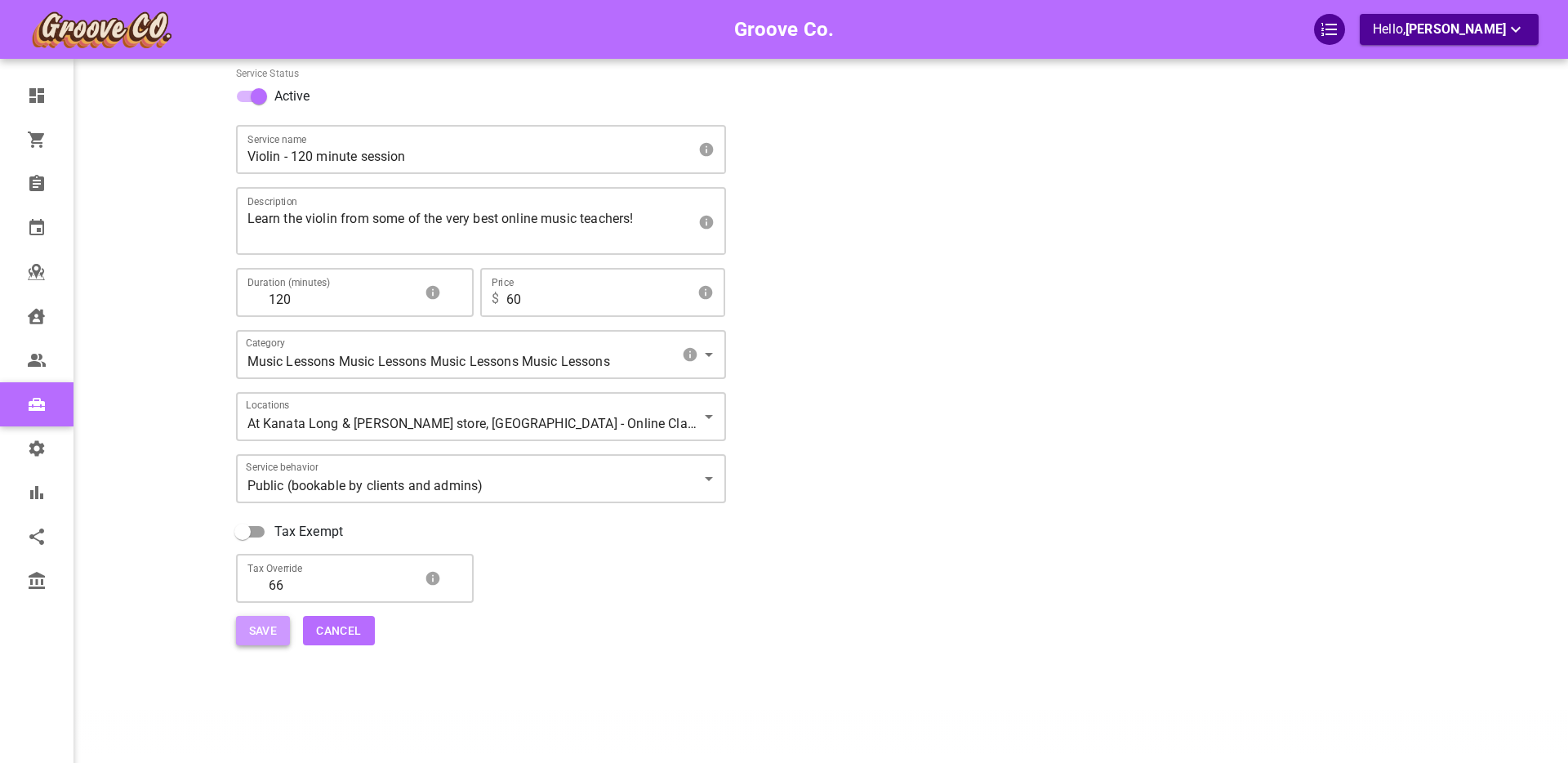
click at [265, 630] on button "Save" at bounding box center [263, 631] width 55 height 31
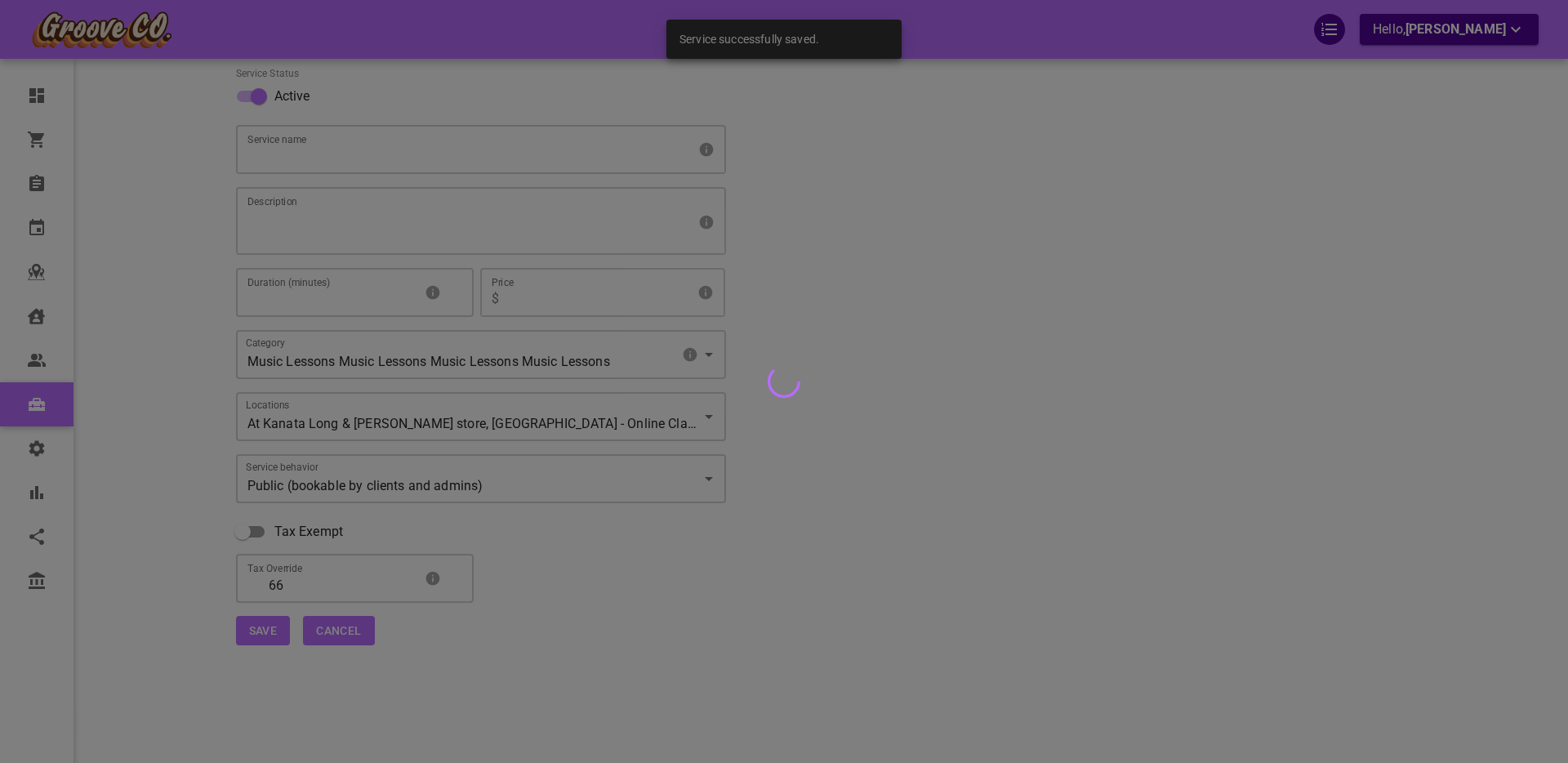
select select "25"
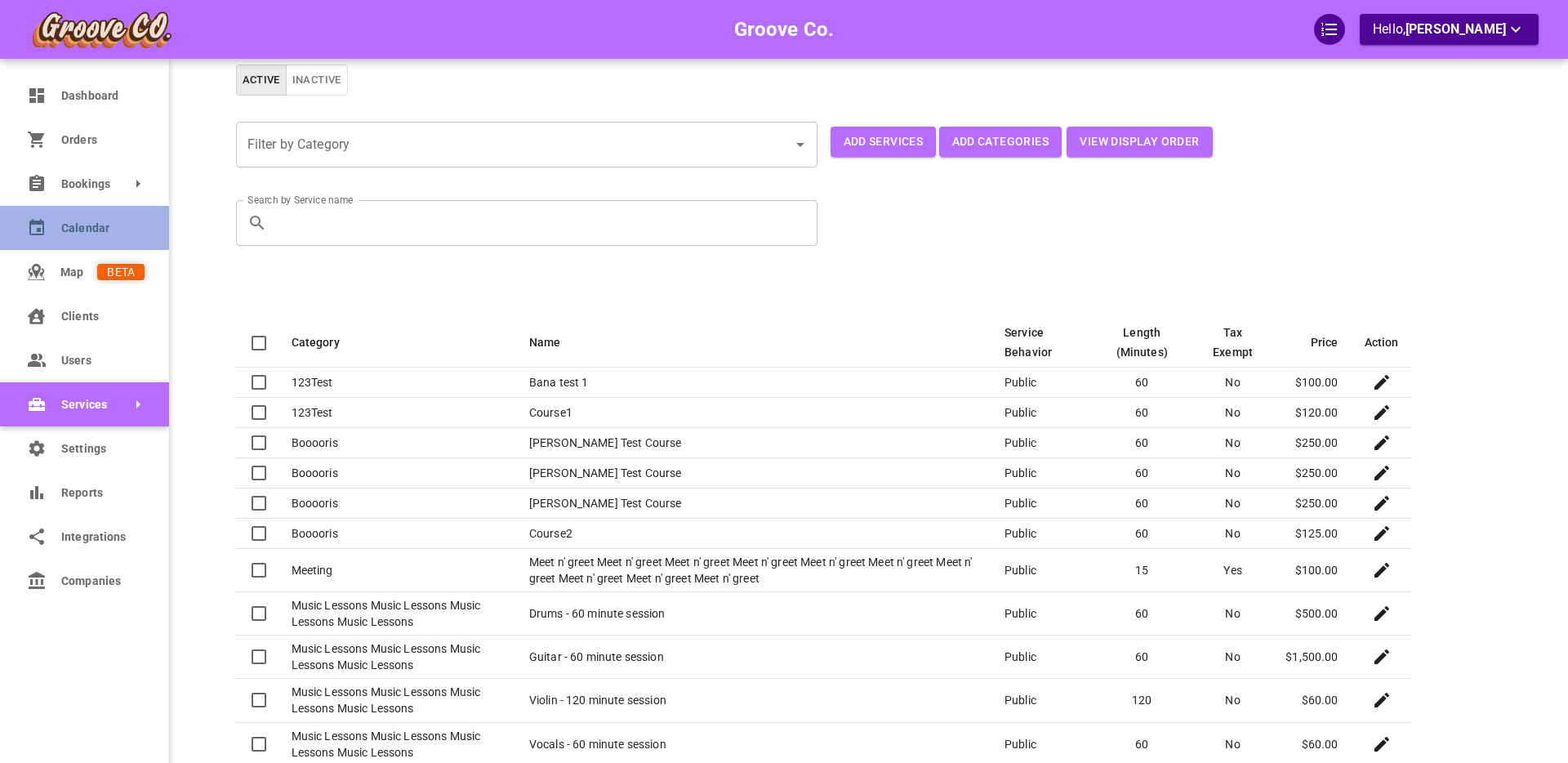
click at [40, 226] on icon at bounding box center [36, 227] width 19 height 19
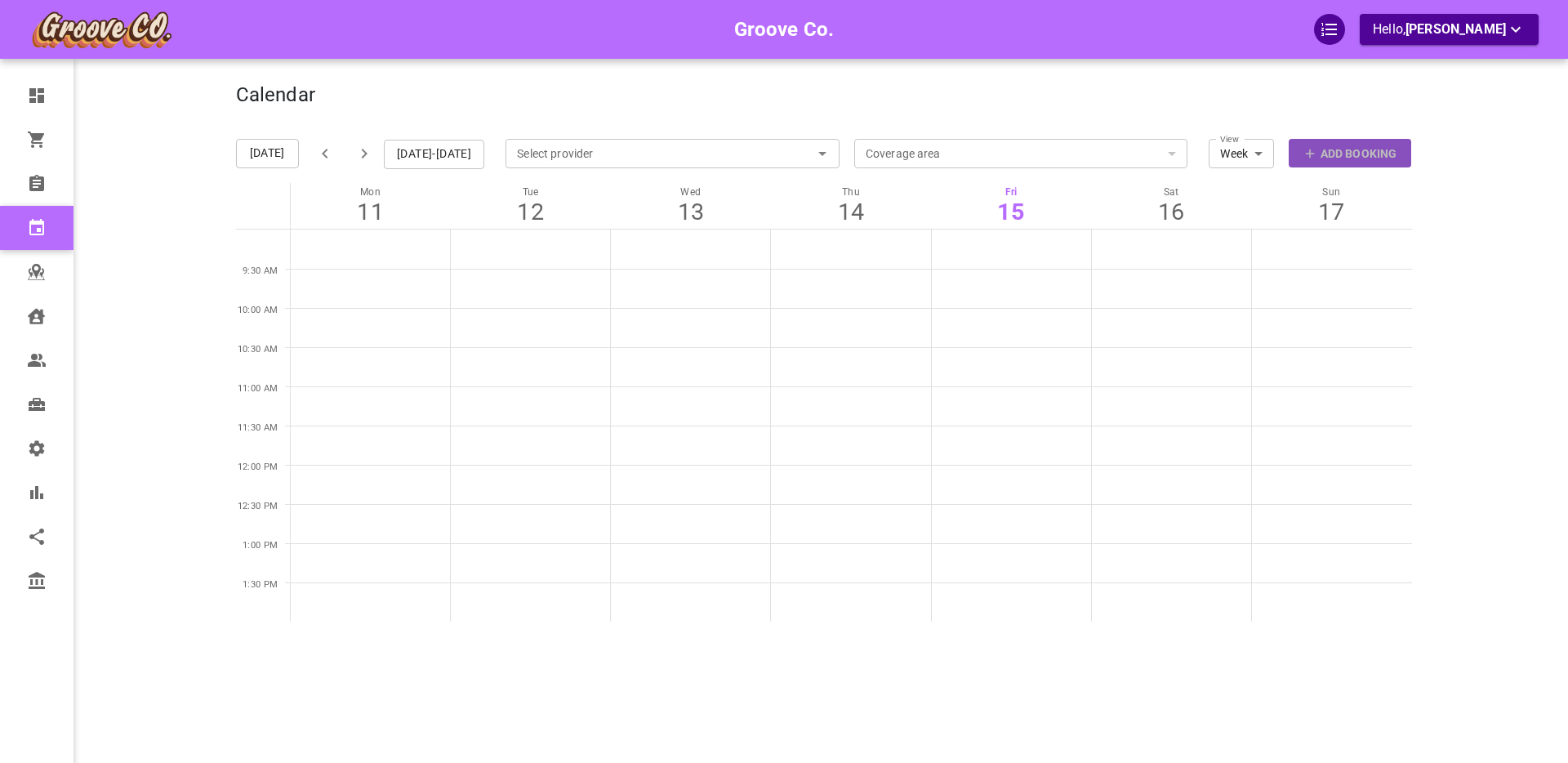
click at [1348, 154] on p "Add Booking" at bounding box center [1359, 154] width 76 height 18
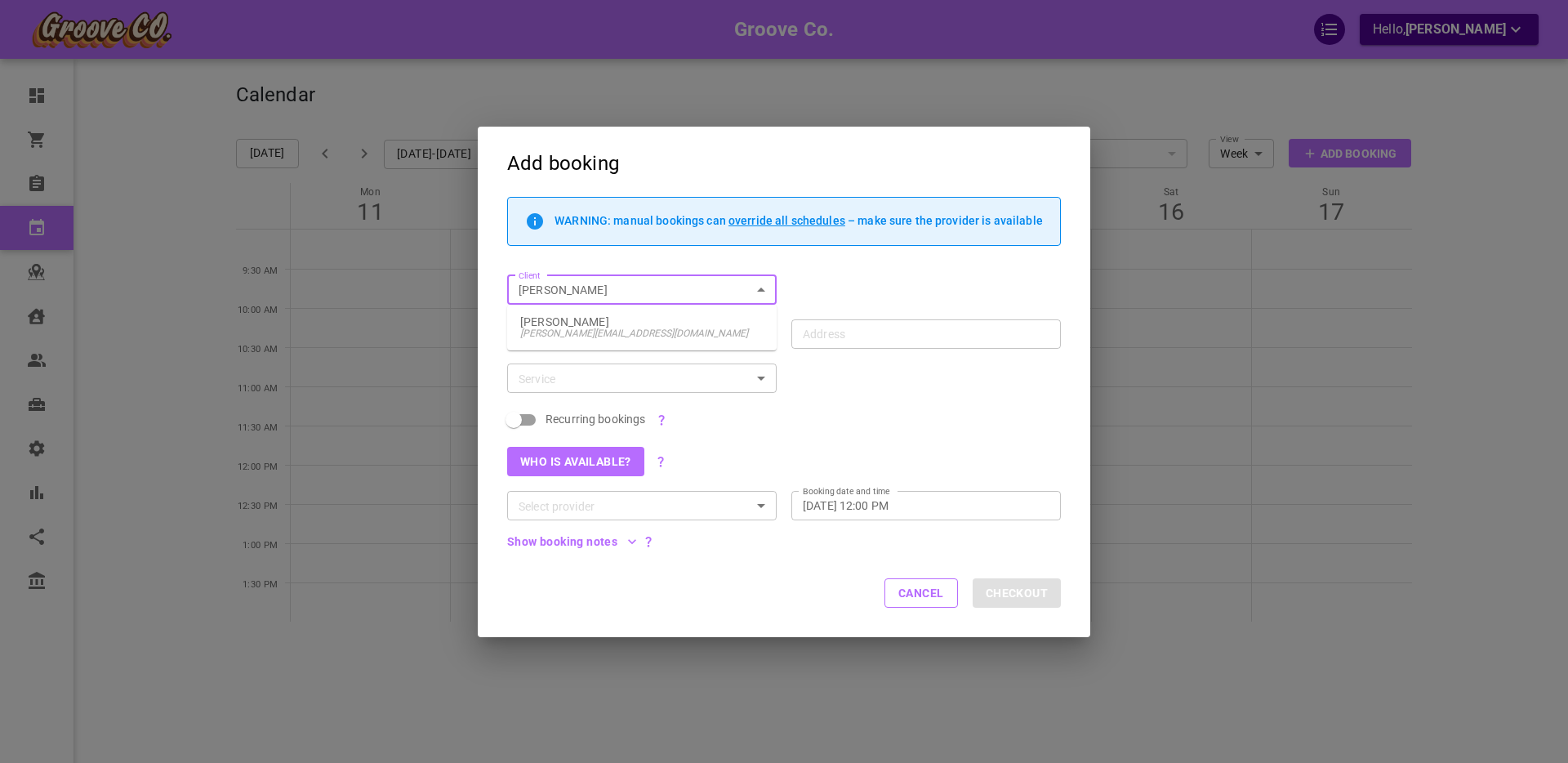
click at [625, 317] on p "Boris GoodClient" at bounding box center [641, 322] width 244 height 11
type input "Boris GoodClient"
type input "1440 W 16th Ave, Vancouver, BC V6J 2L6, Canada"
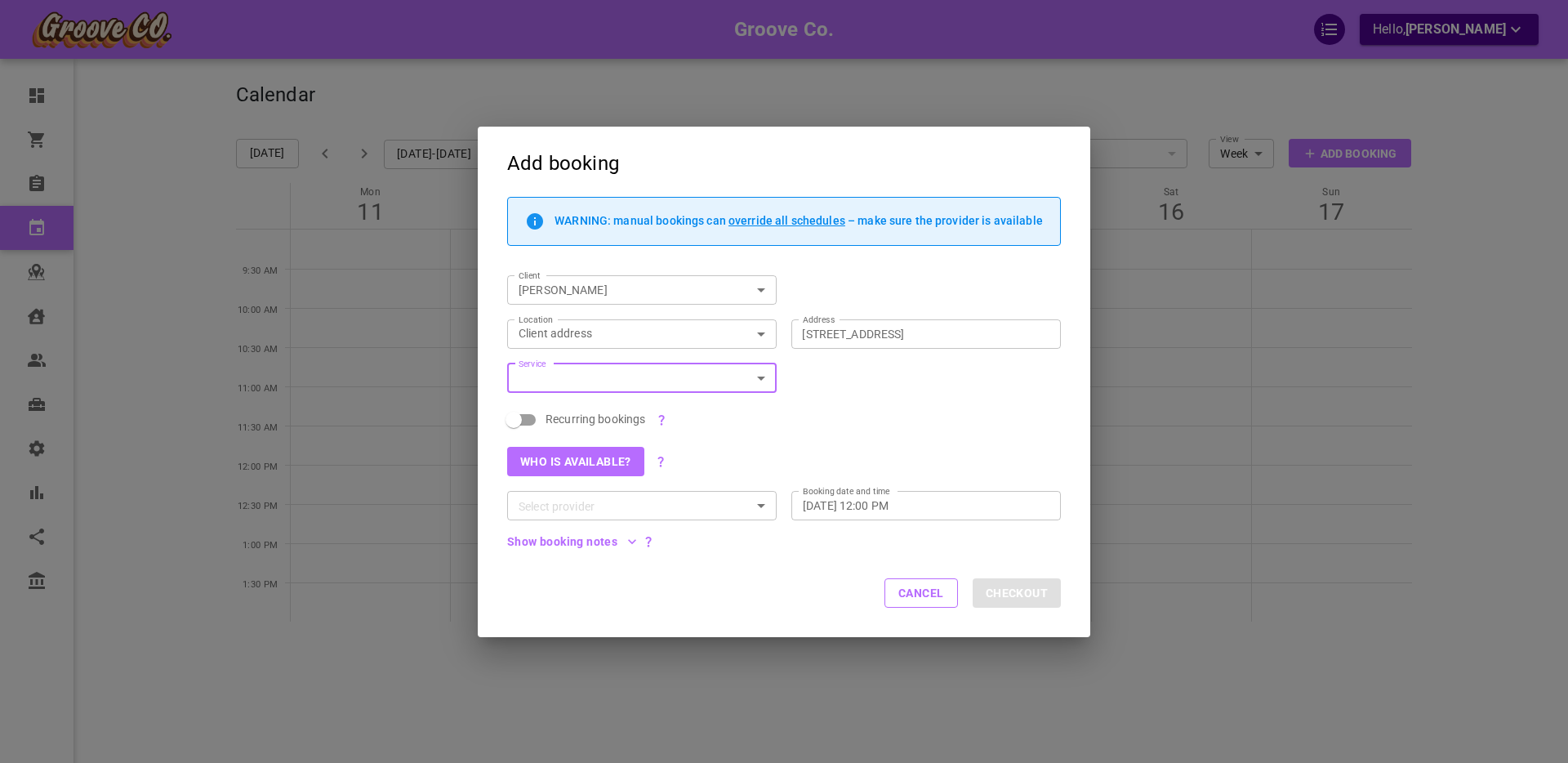
click at [569, 333] on body "Groove Co. Hello, Boris Sandford Dashboard Orders Bookings Calendar Map Clients…" at bounding box center [784, 432] width 1568 height 864
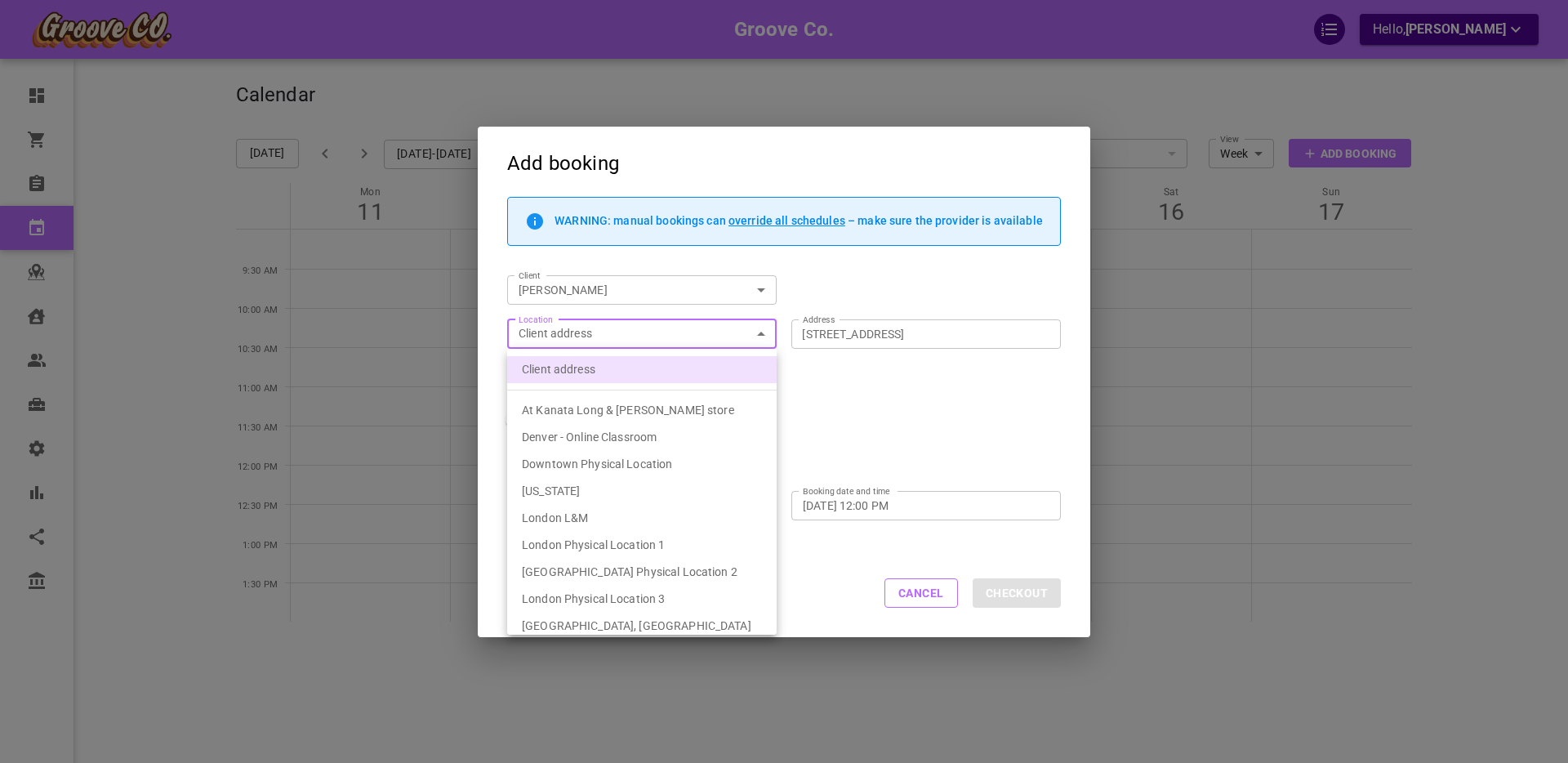
scroll to position [328, 0]
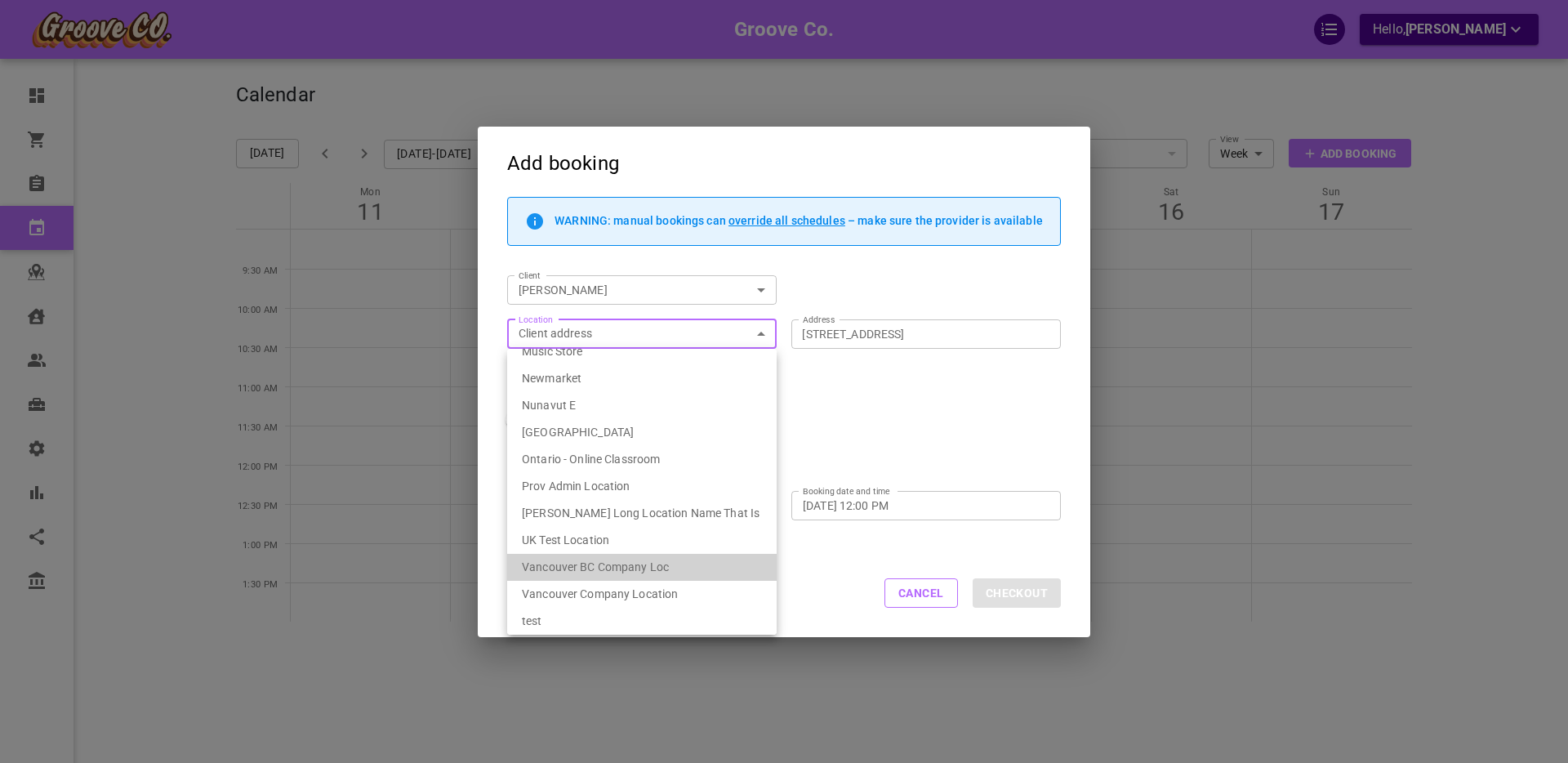
click at [605, 571] on span "Vancouver BC Company Loc" at bounding box center [595, 567] width 147 height 13
type input "539ef6fa-1bae-4334-9153-77231d086627"
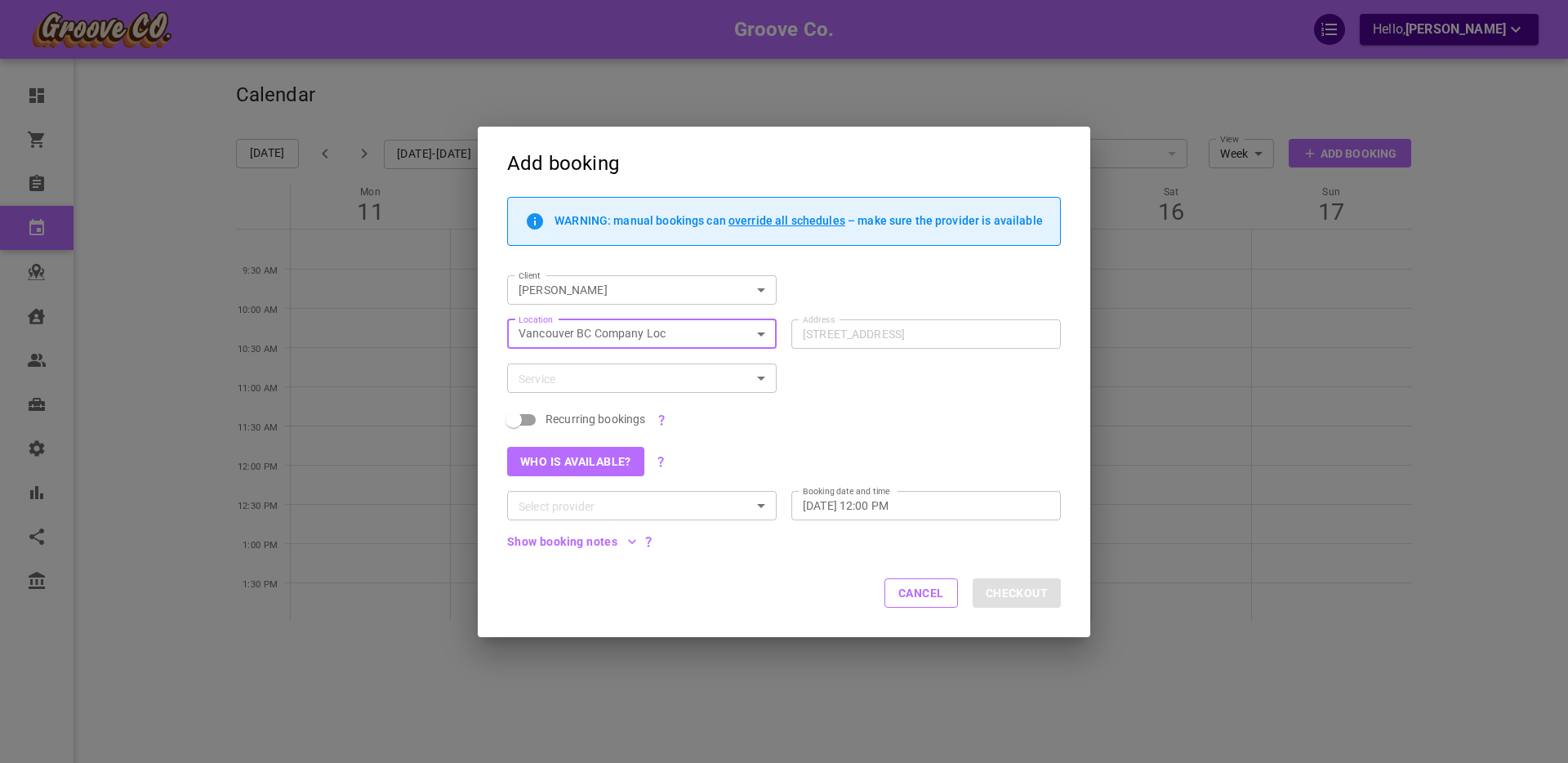
click at [553, 381] on input "Service" at bounding box center [628, 378] width 233 height 20
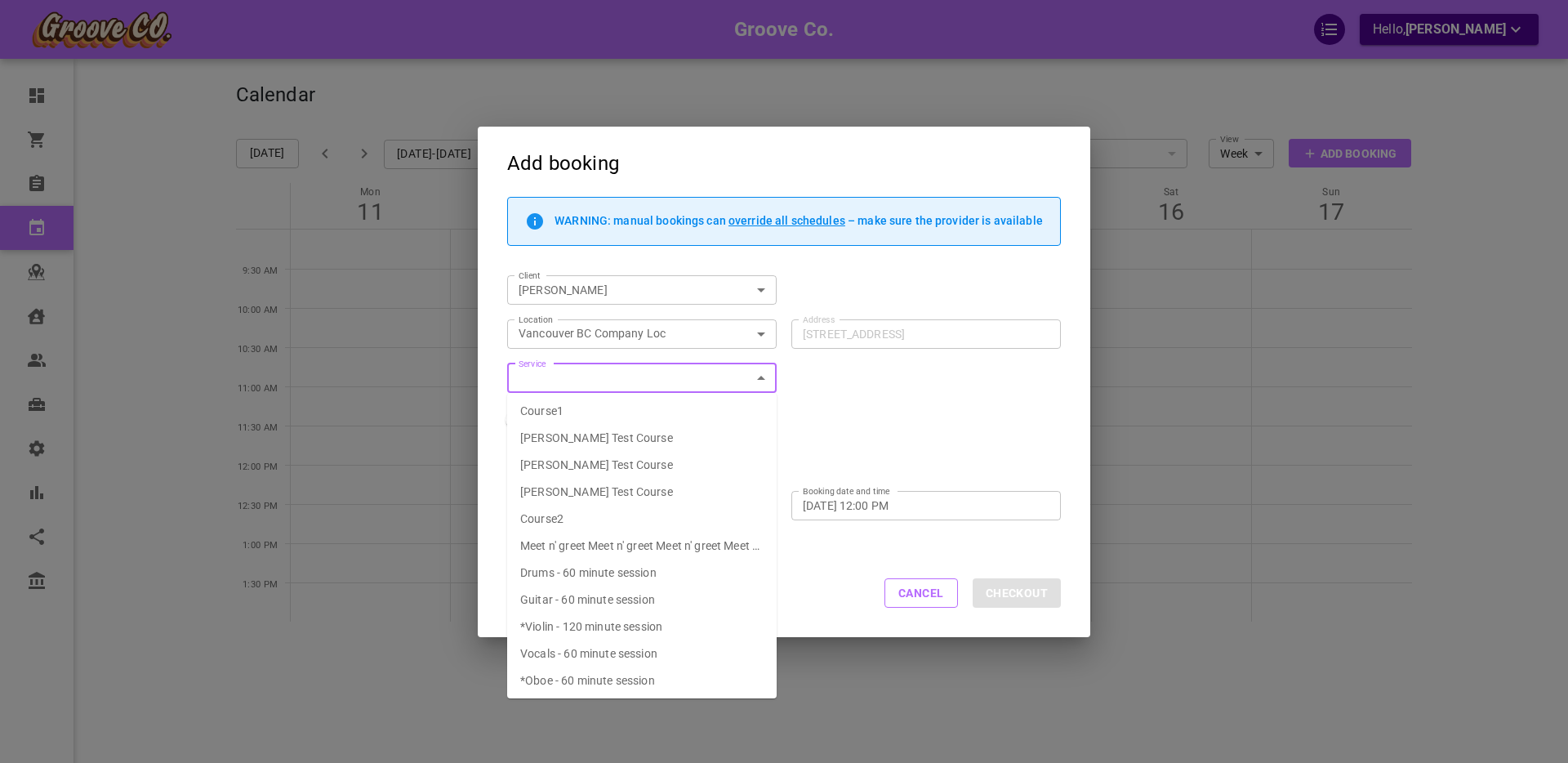
scroll to position [31, 0]
click at [560, 629] on span "*Violin - 120 minute session" at bounding box center [590, 624] width 142 height 13
type input "Violin - 120 minute session"
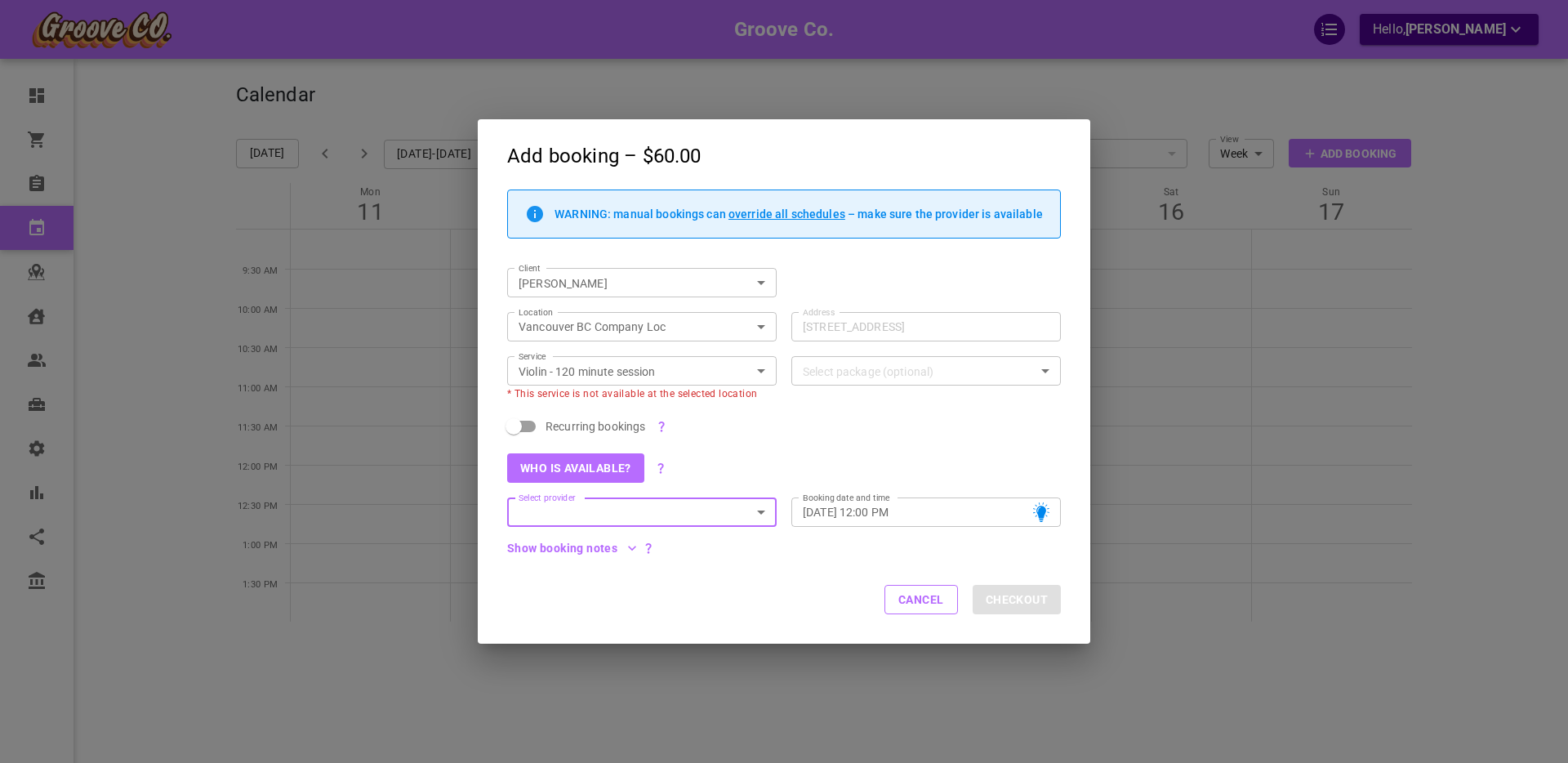
click at [565, 426] on span "Recurring bookings" at bounding box center [596, 426] width 100 height 17
click at [561, 426] on input "Recurring bookings" at bounding box center [513, 426] width 93 height 31
checkbox input "true"
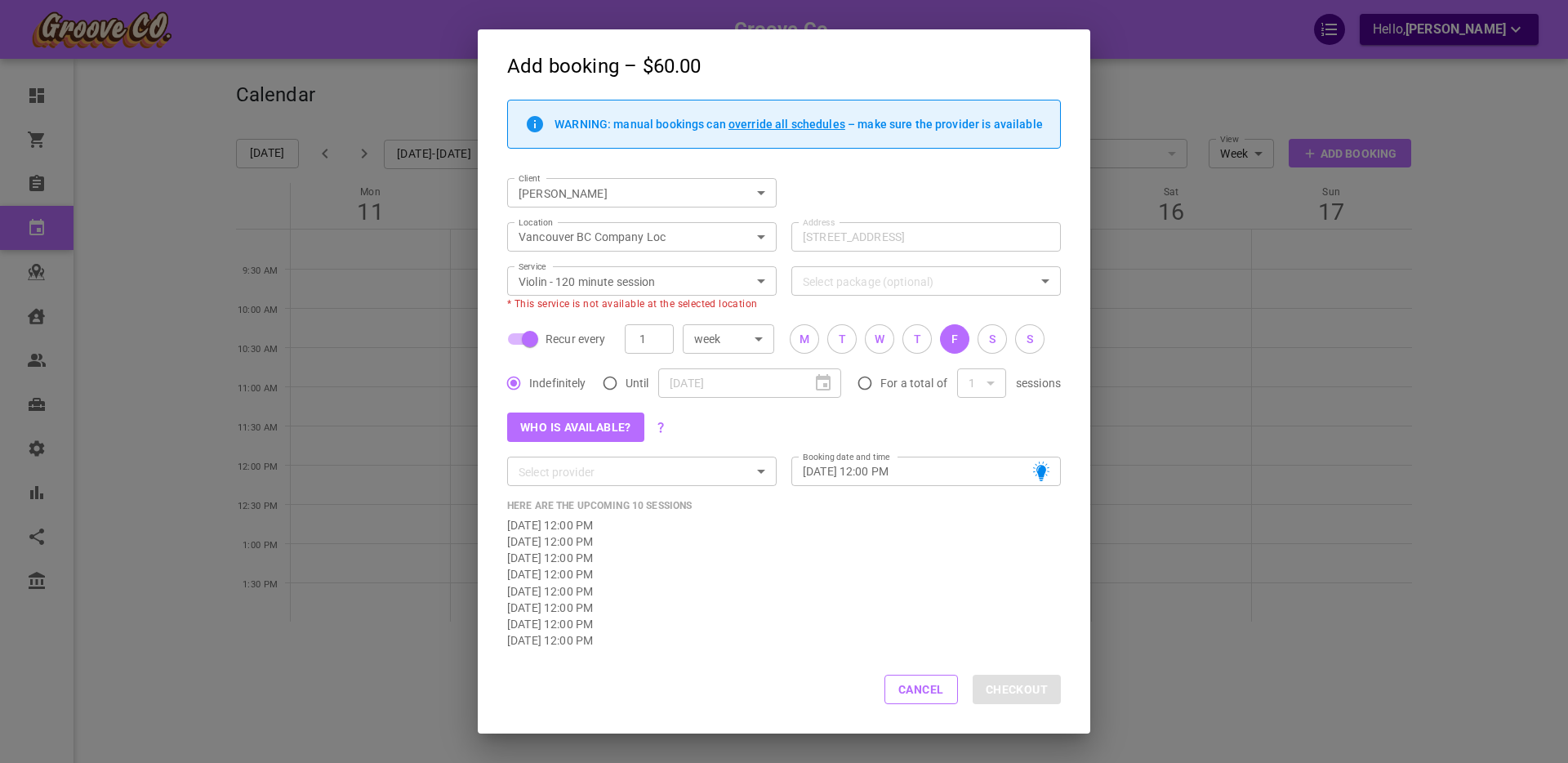
click at [841, 282] on input "Select package (optional)" at bounding box center [912, 282] width 233 height 20
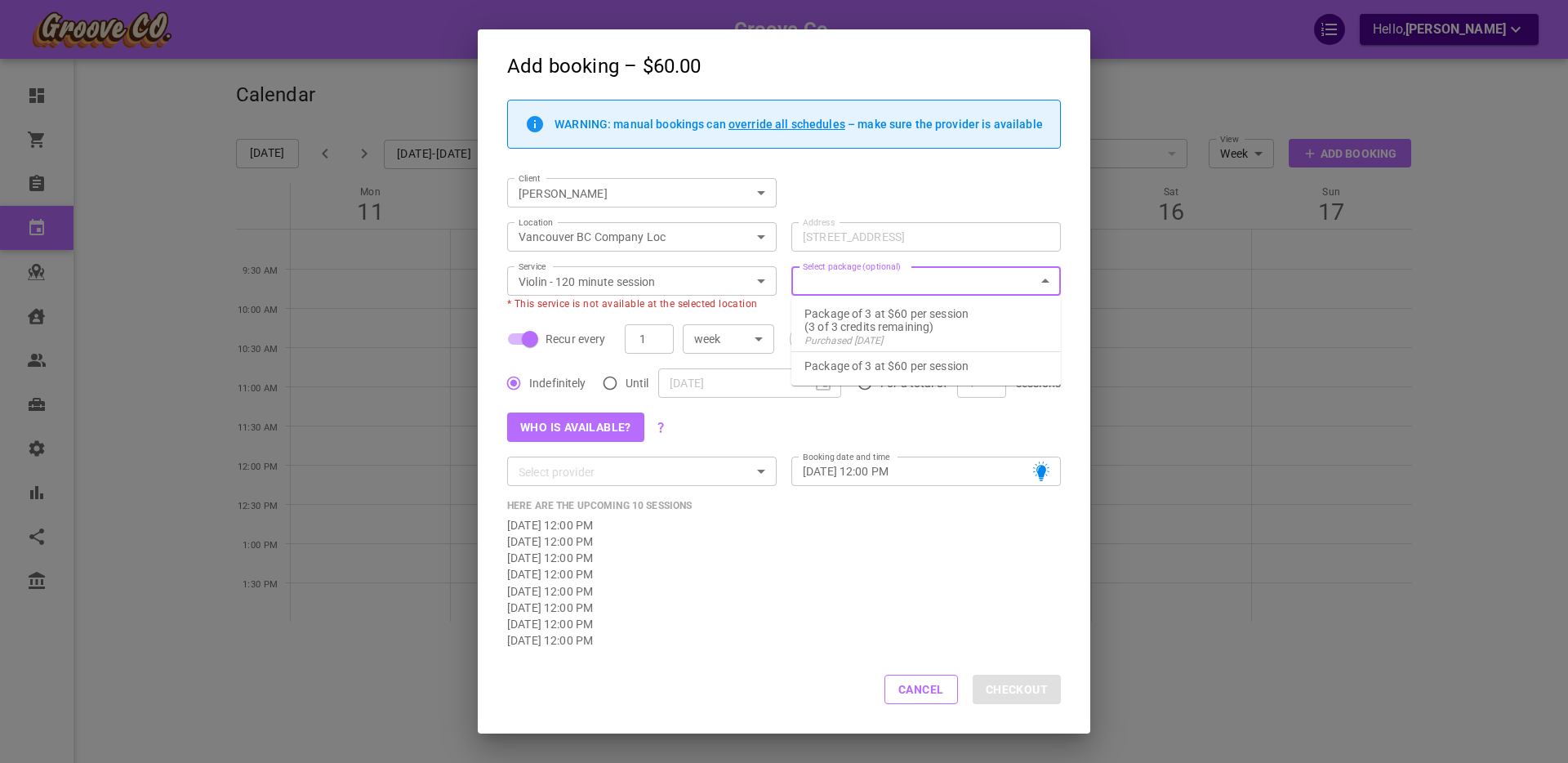
click at [839, 367] on p "Package of 3 at $60 per session" at bounding box center [926, 366] width 244 height 13
type input "Package of 3 at $60 per session"
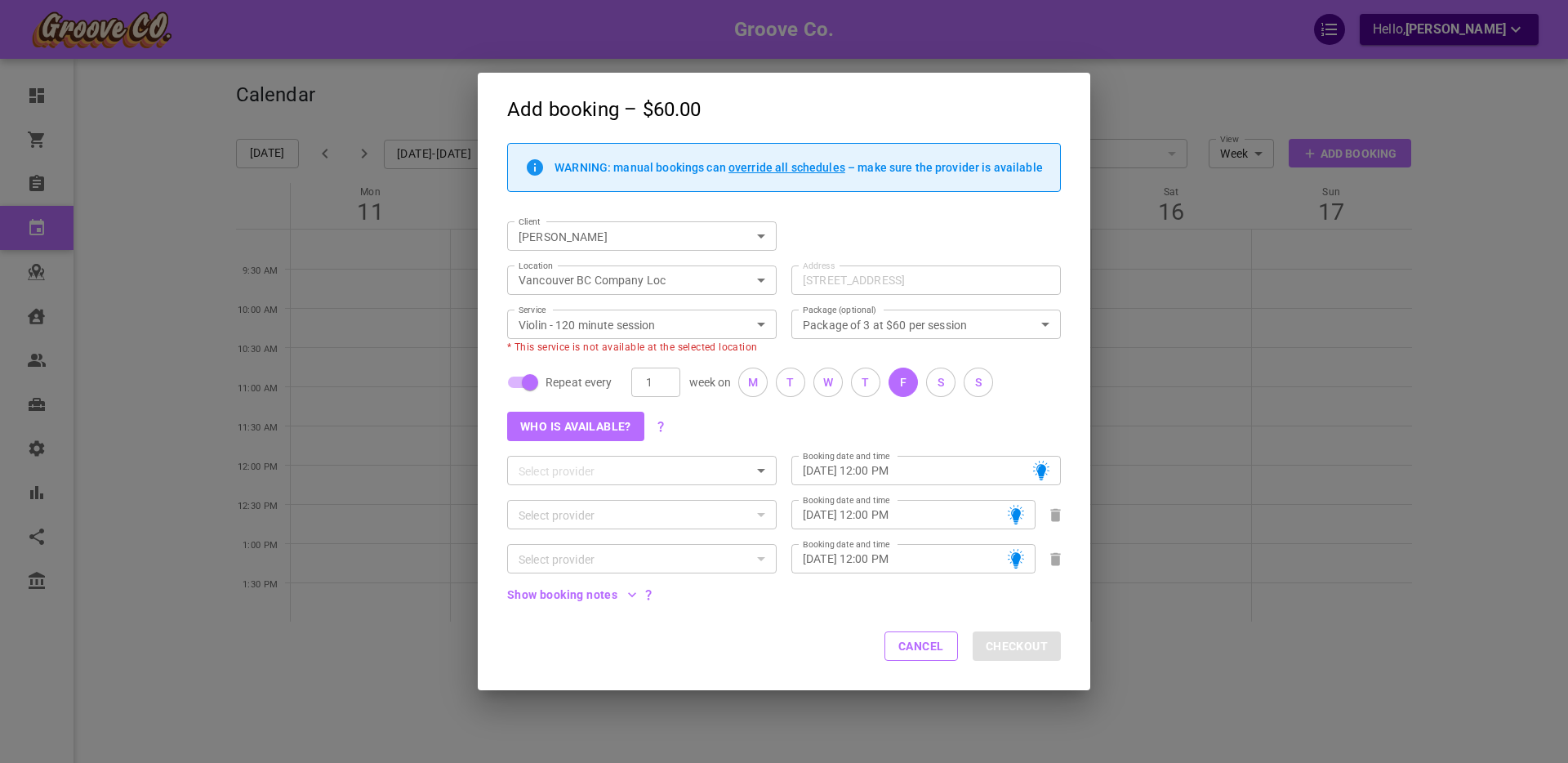
click at [568, 375] on span "Repeat every" at bounding box center [579, 383] width 67 height 17
click at [568, 375] on input "Repeat every" at bounding box center [530, 382] width 93 height 31
checkbox input "false"
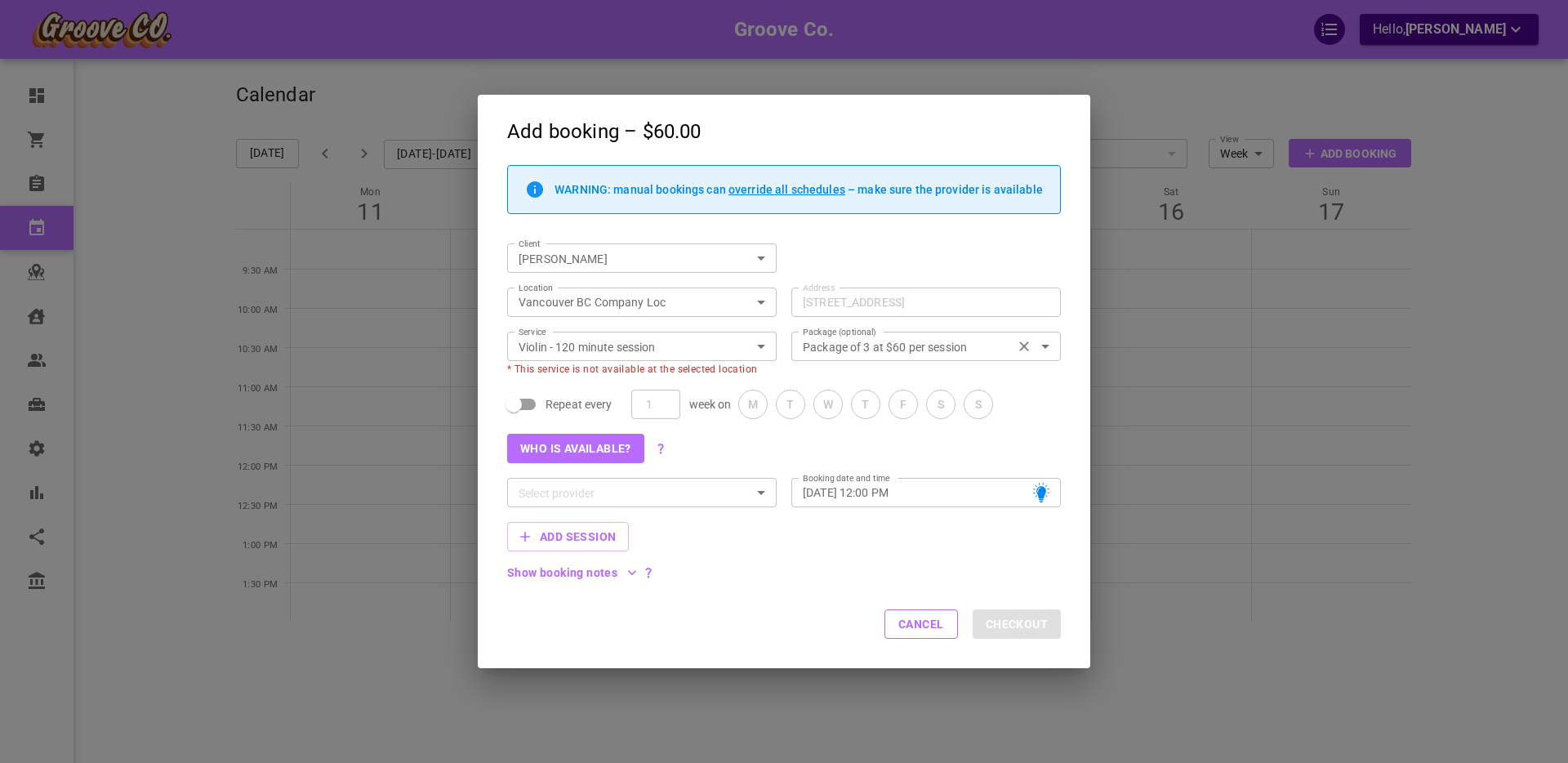
click at [1023, 344] on icon "Clear" at bounding box center [1024, 347] width 17 height 17
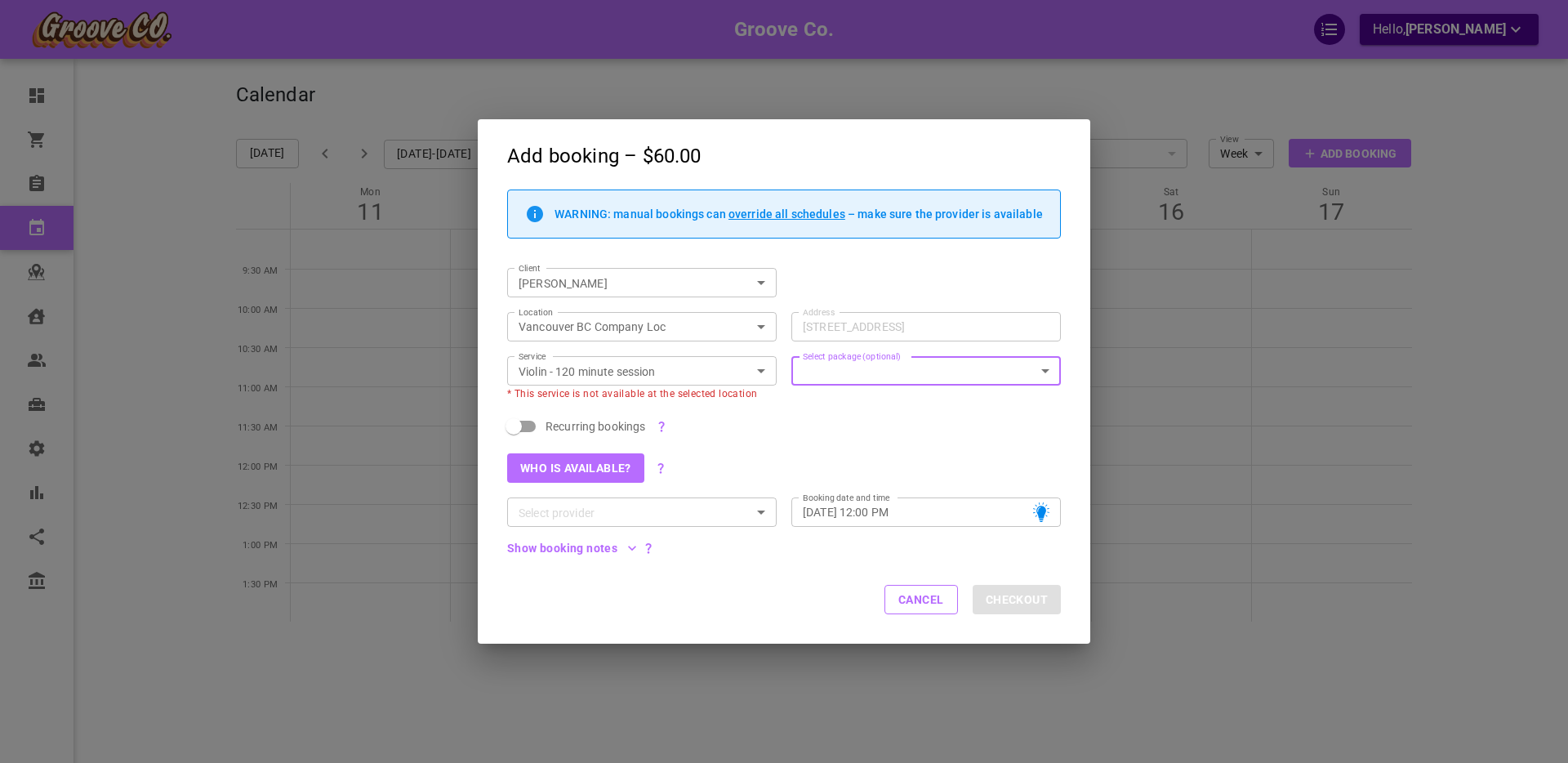
click at [589, 375] on input "Violin - 120 minute session" at bounding box center [628, 372] width 233 height 20
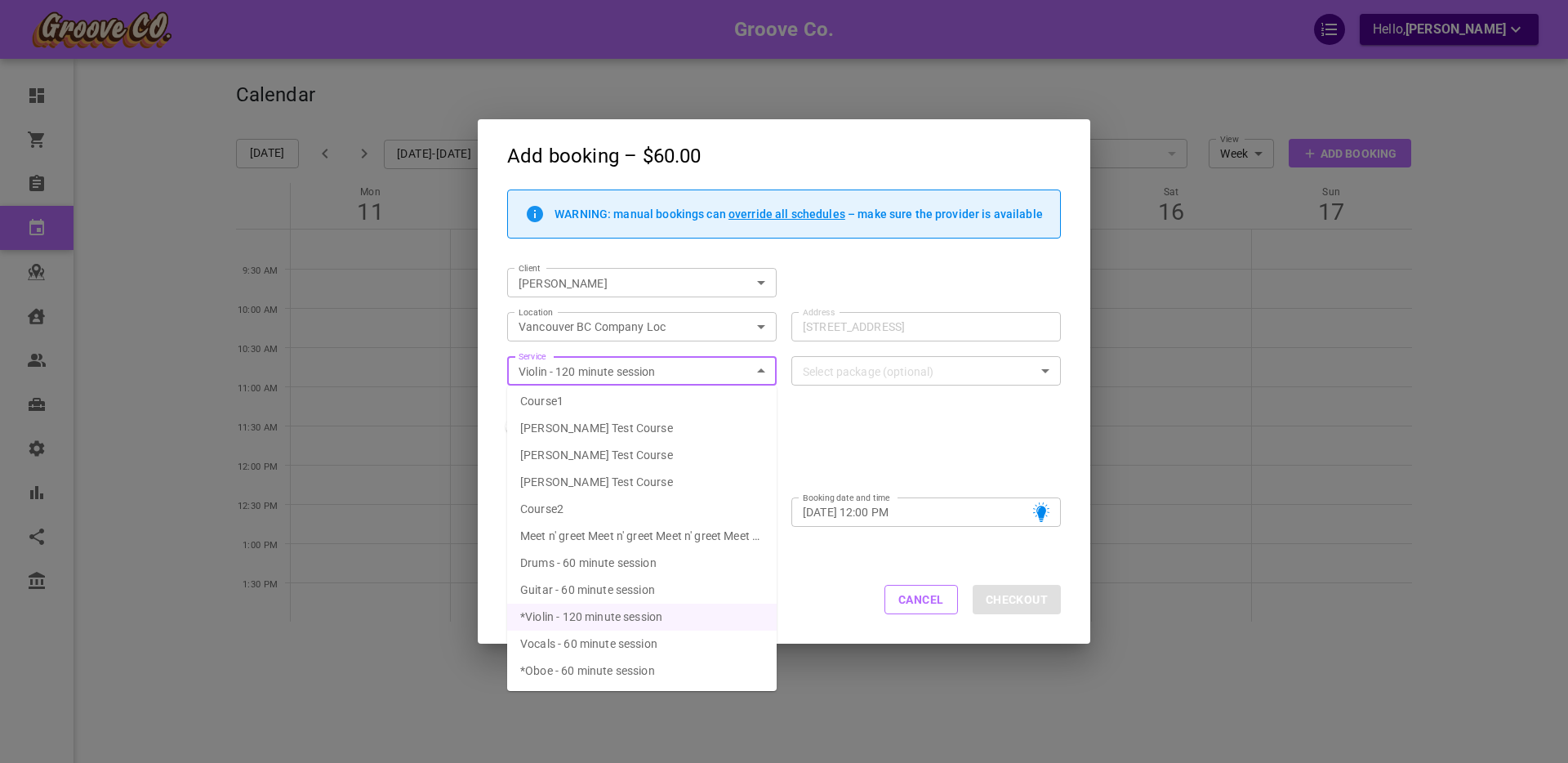
click at [496, 351] on div "Service Violin - 120 minute session Service" at bounding box center [634, 363] width 285 height 45
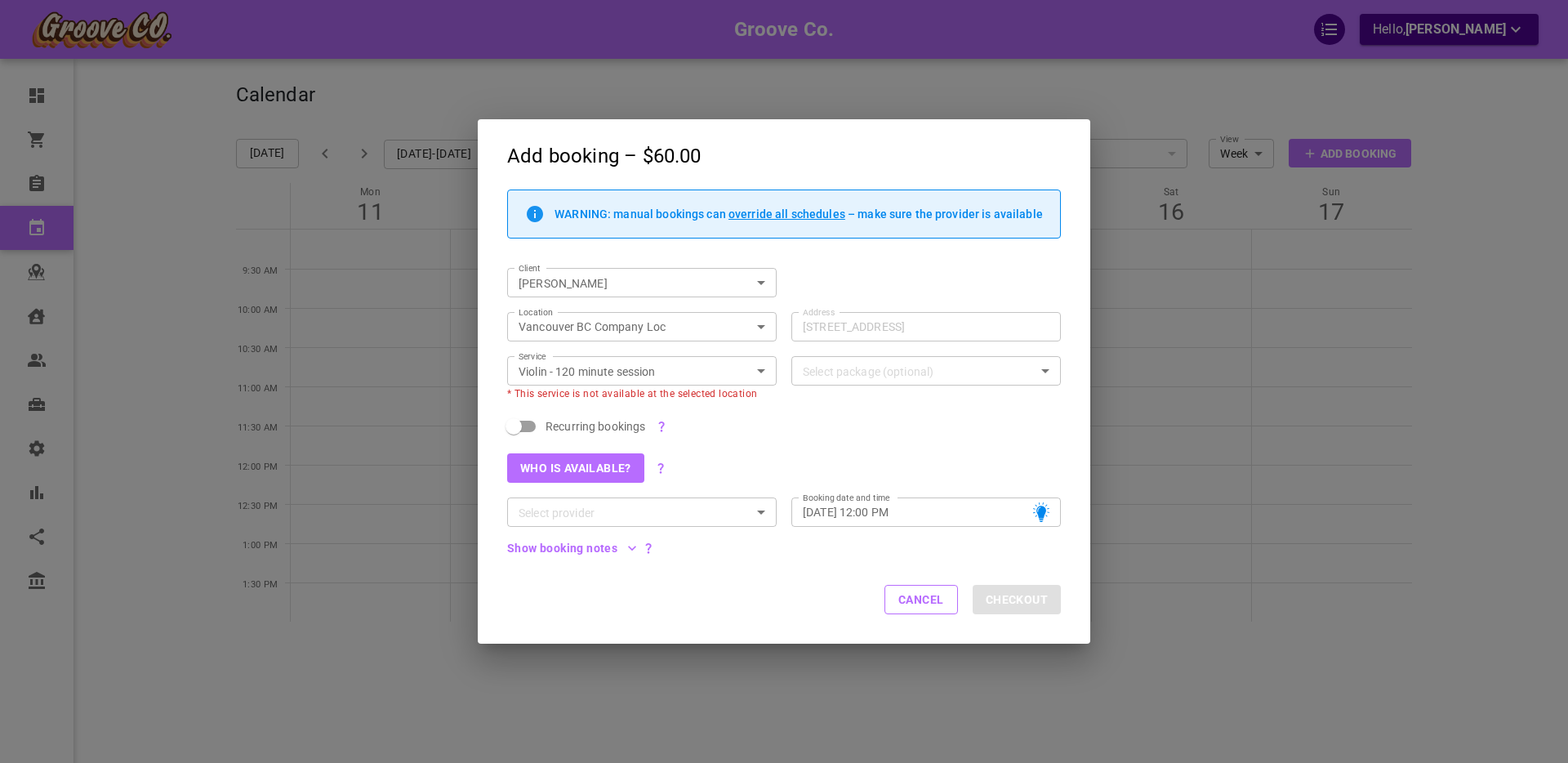
click at [575, 426] on span "Recurring bookings" at bounding box center [596, 426] width 100 height 17
click at [561, 426] on input "Recurring bookings" at bounding box center [513, 426] width 93 height 31
checkbox input "true"
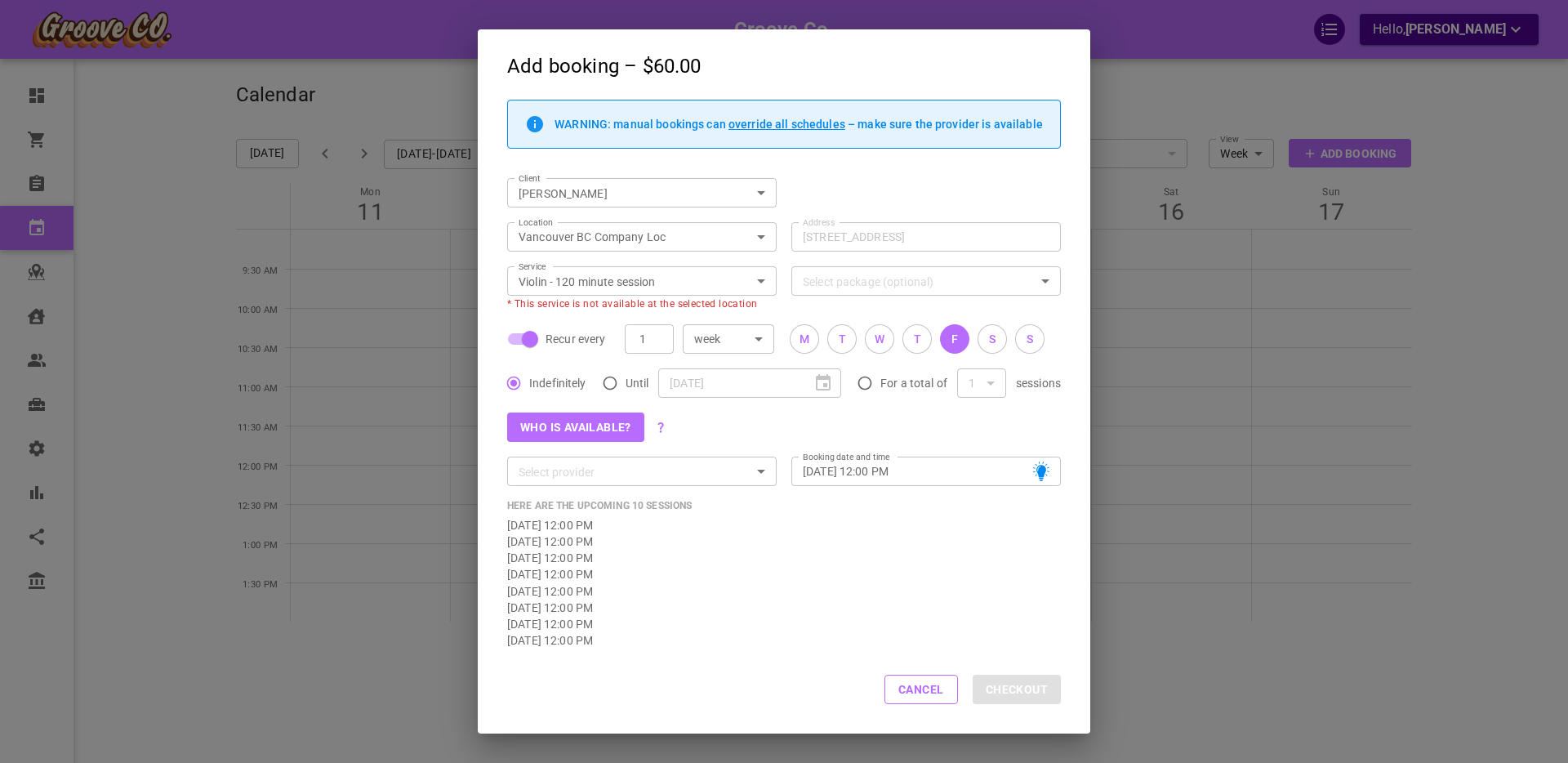
click at [991, 385] on div "1" at bounding box center [981, 384] width 26 height 17
click at [864, 384] on input "For a total of" at bounding box center [865, 383] width 31 height 31
radio input "true"
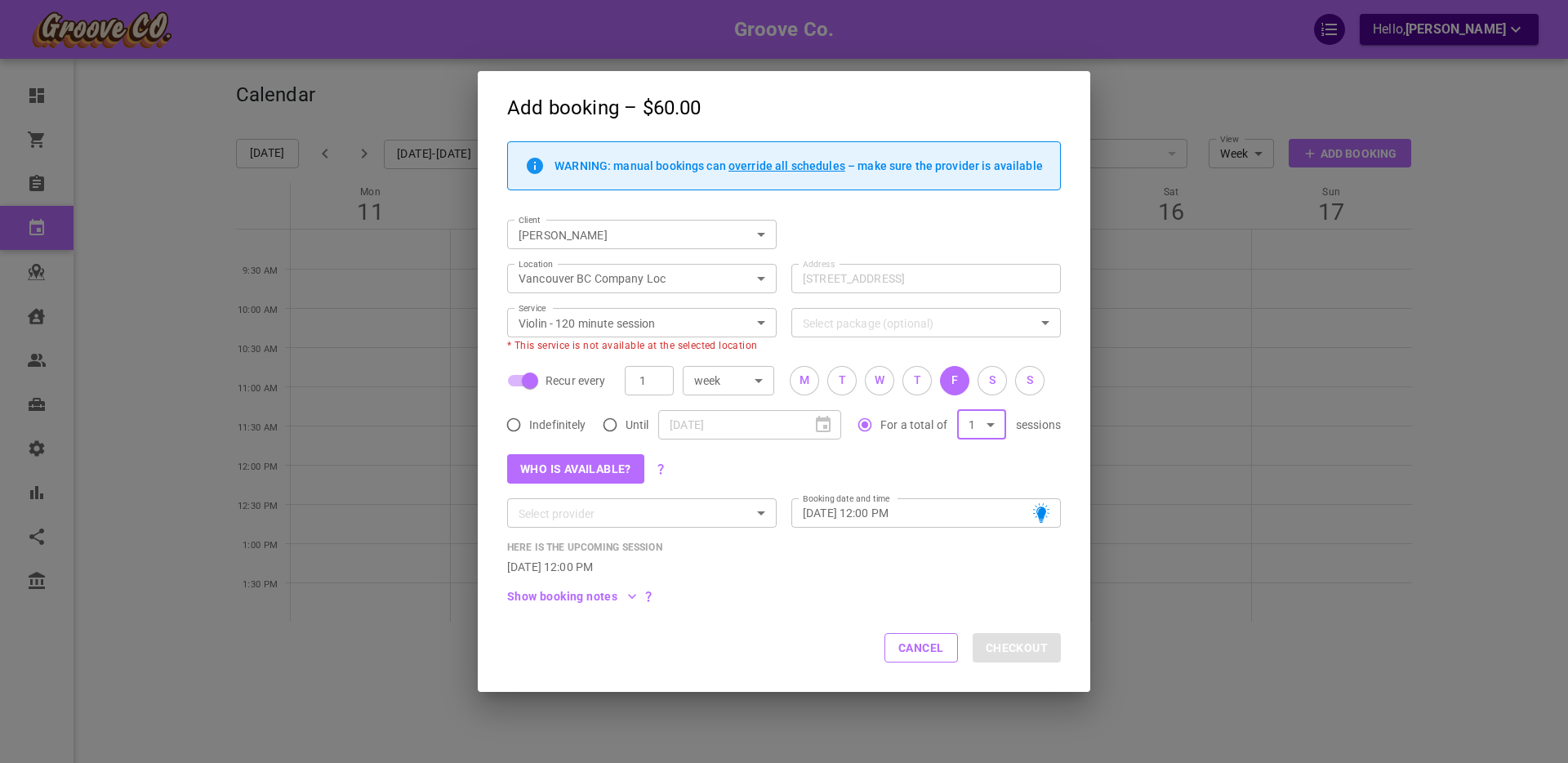
click at [992, 424] on body "Groove Co. Hello, Boris Sandford Dashboard Orders Bookings Calendar Map Clients…" at bounding box center [784, 432] width 1568 height 864
click at [993, 692] on li "10" at bounding box center [980, 695] width 49 height 27
type input "10"
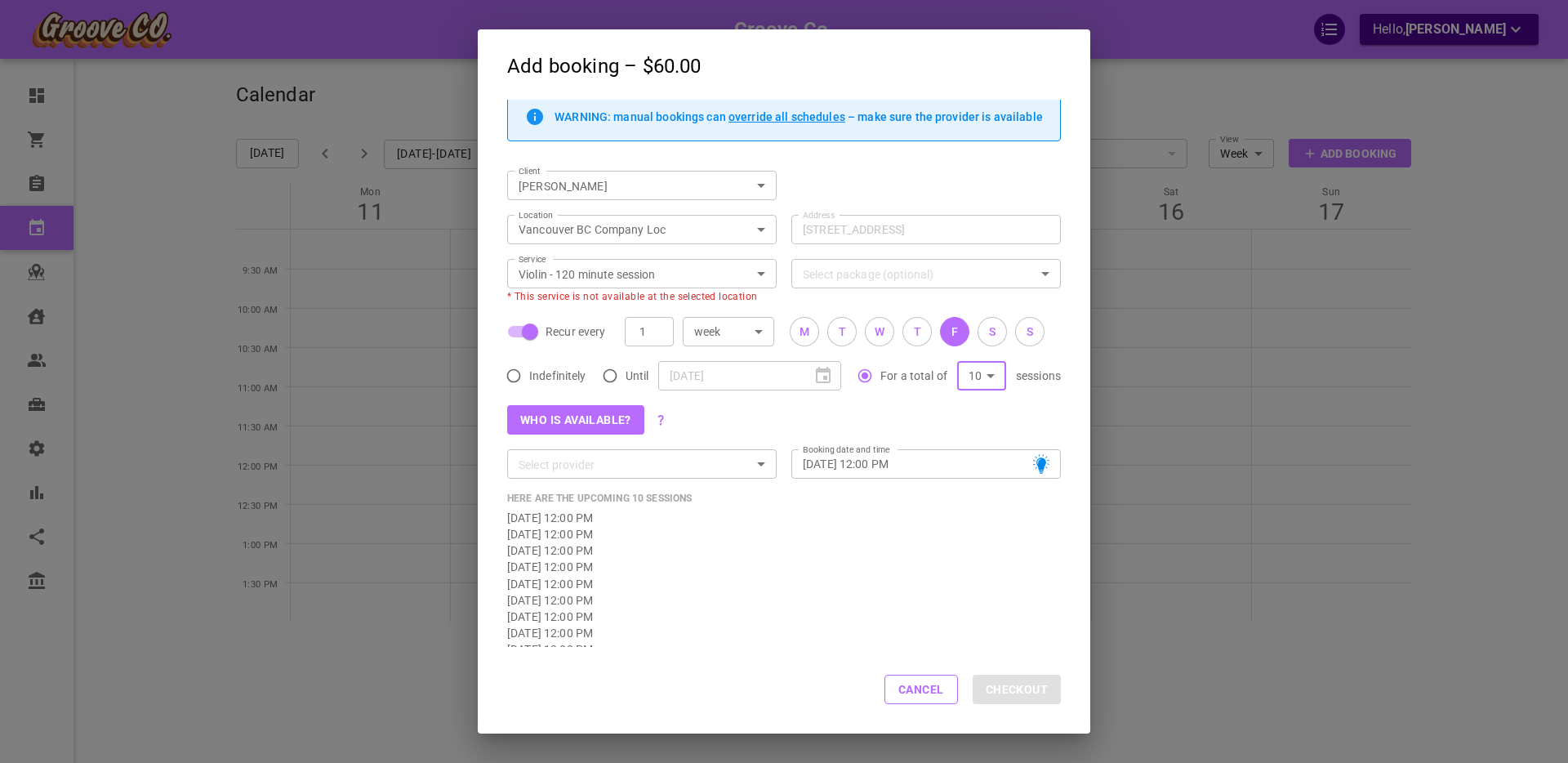
scroll to position [0, 0]
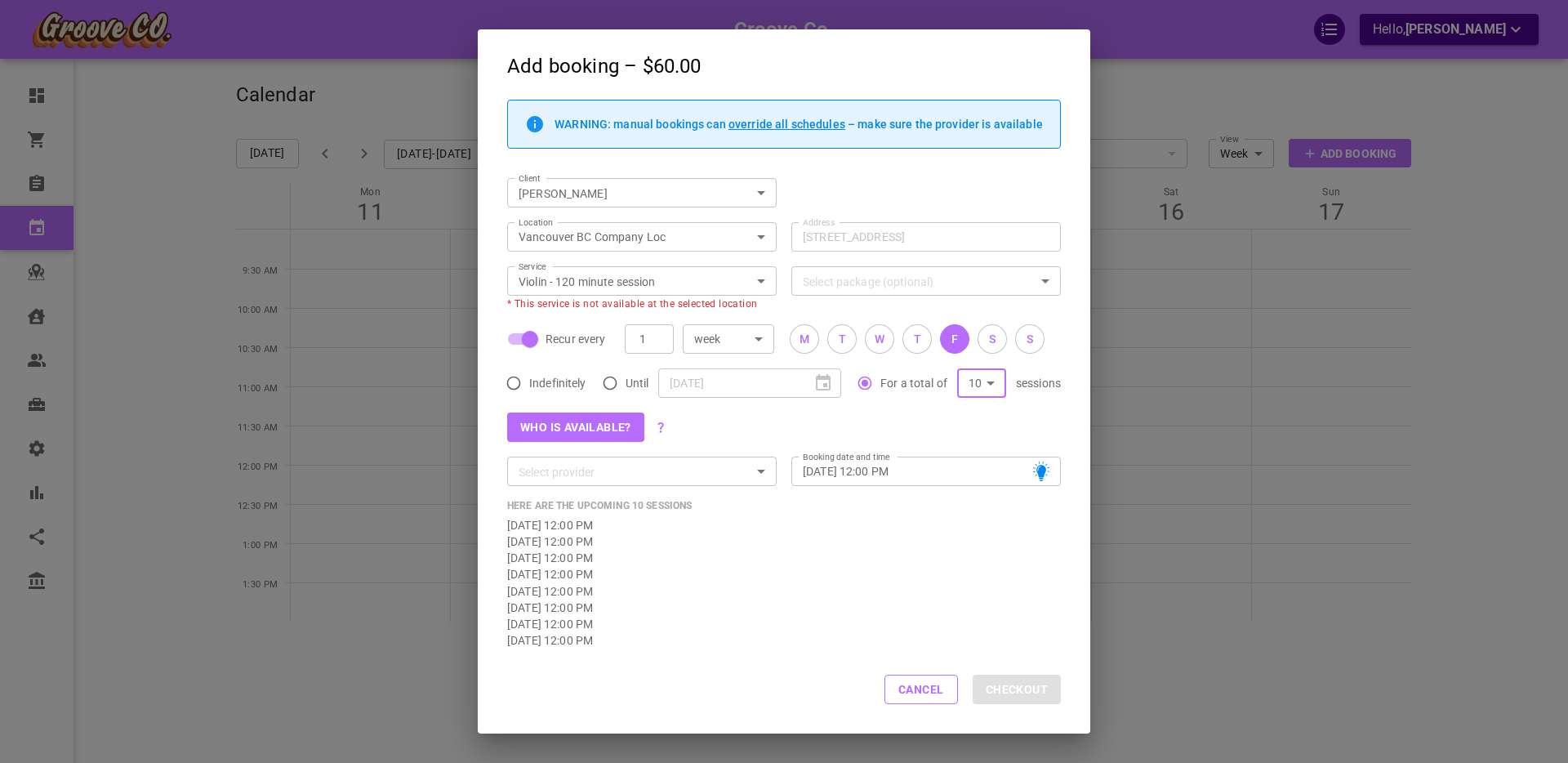
click at [624, 237] on body "Groove Co. Hello, Boris Sandford Dashboard Orders Bookings Calendar Map Clients…" at bounding box center [784, 432] width 1568 height 864
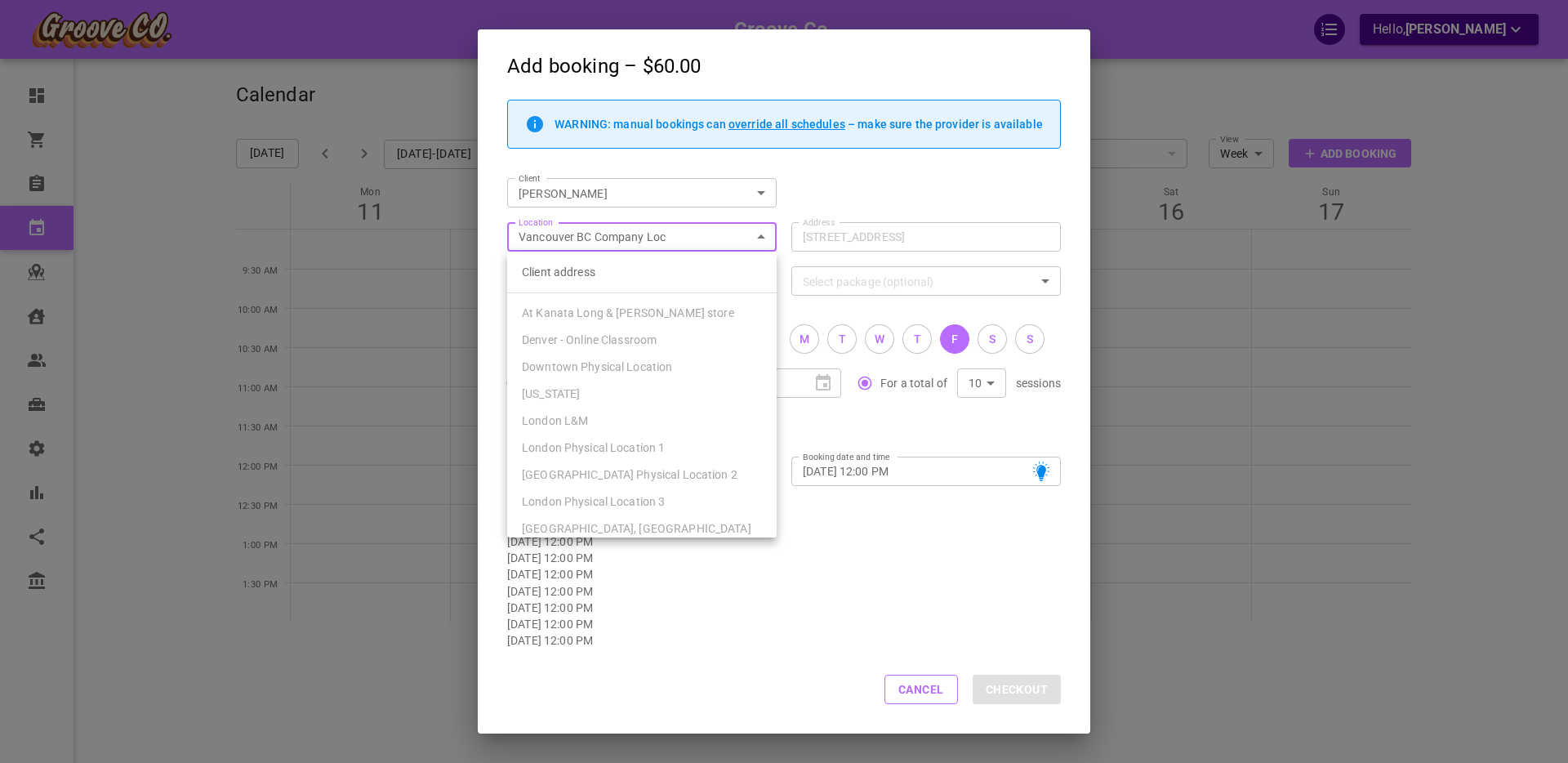
click at [804, 184] on div at bounding box center [784, 381] width 1568 height 763
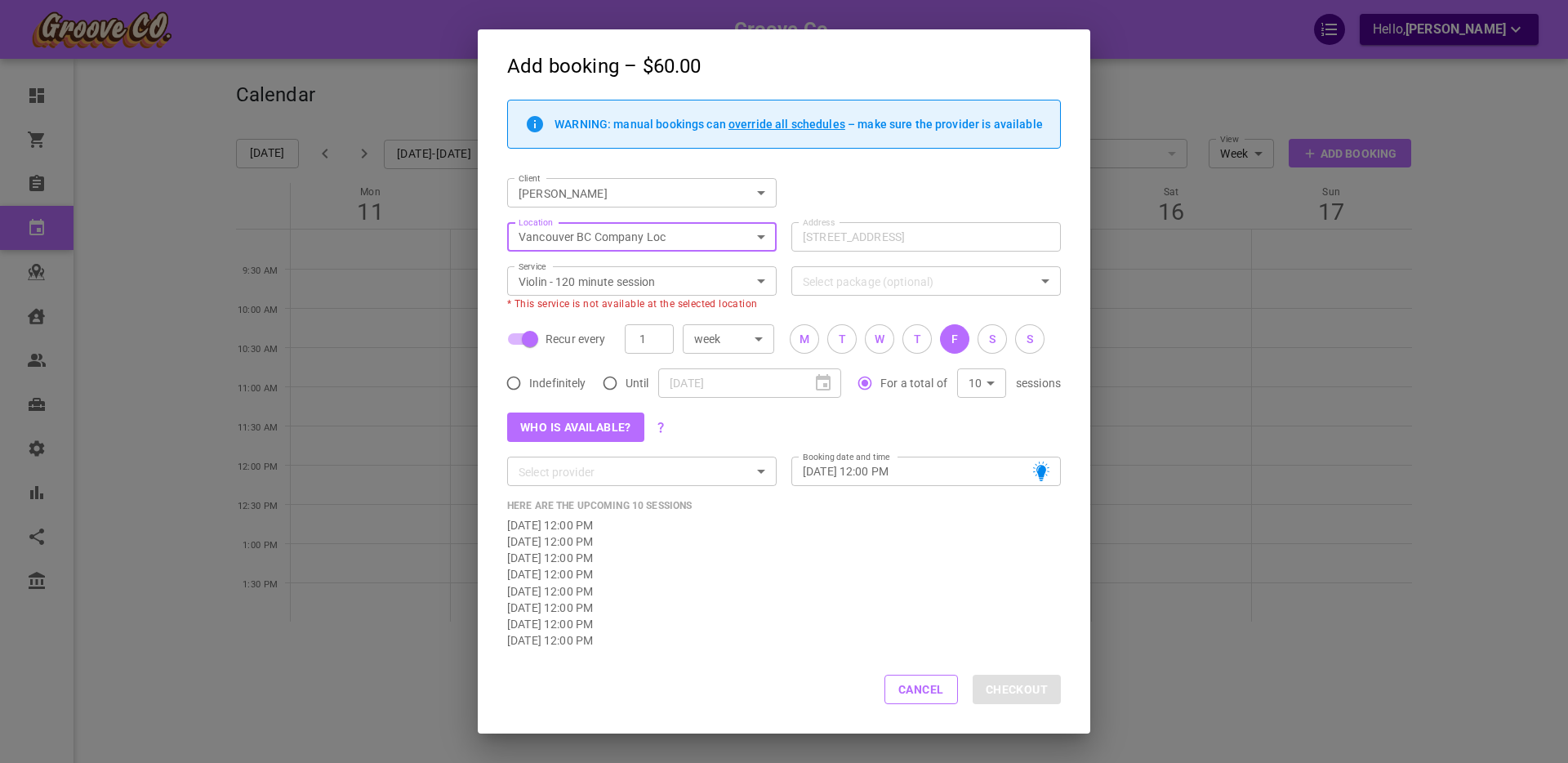
click at [758, 282] on icon "Open" at bounding box center [761, 281] width 19 height 19
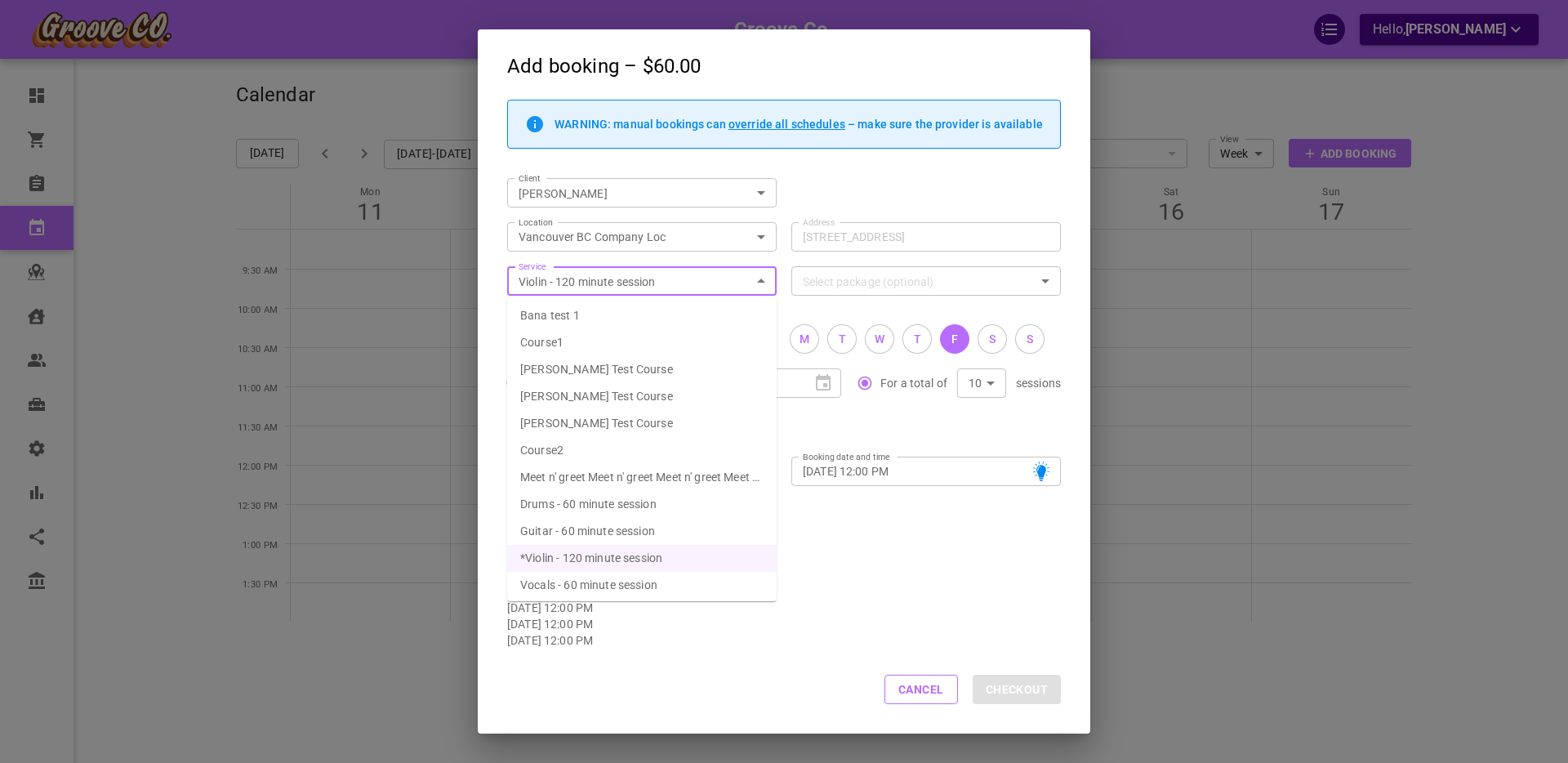
click at [639, 504] on span "Drums - 60 minute session" at bounding box center [588, 504] width 136 height 13
type input "Drums - 60 minute session"
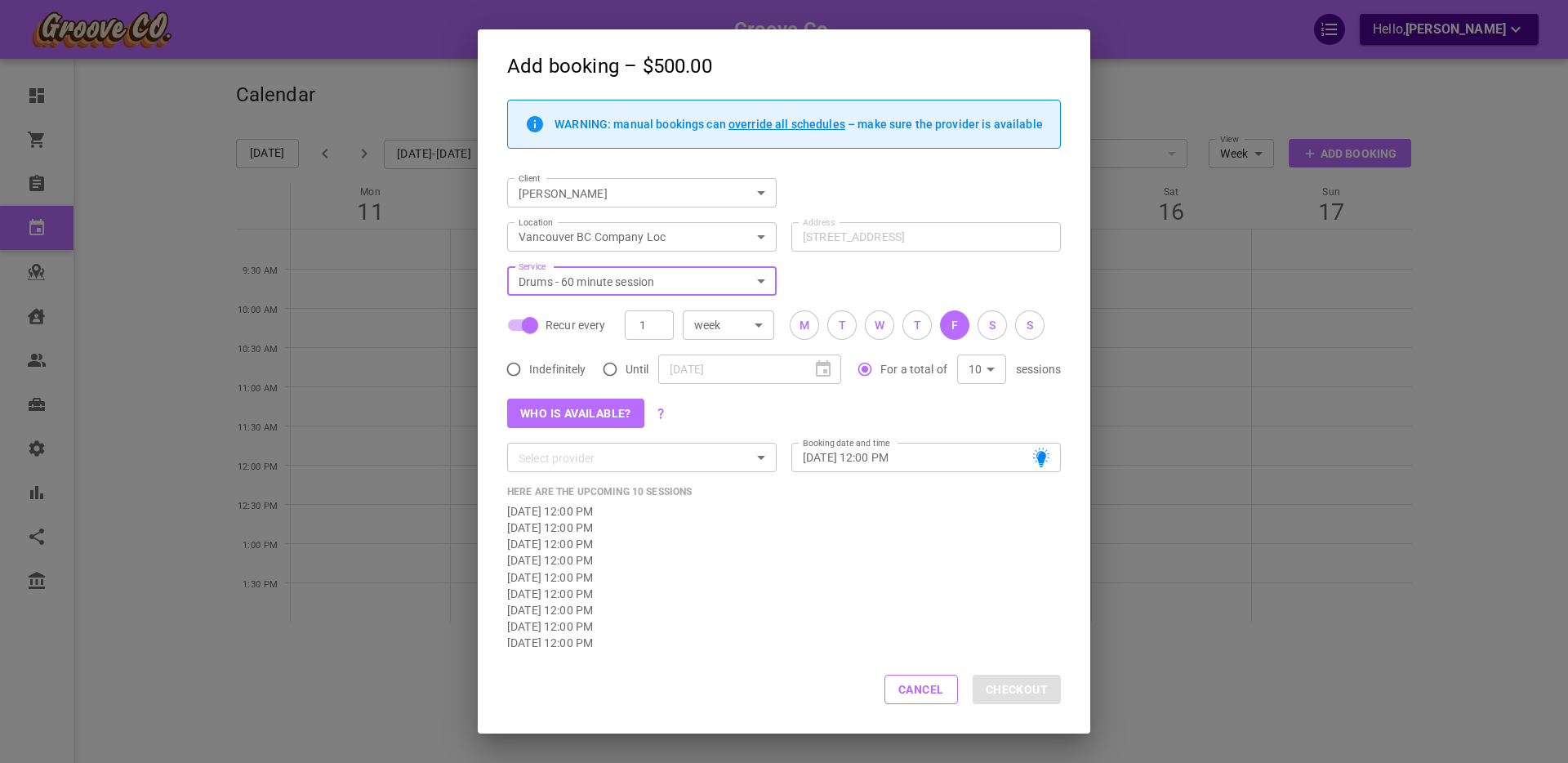
click at [760, 235] on body "Groove Co. Hello, Boris Sandford Dashboard Orders Bookings Calendar Map Clients…" at bounding box center [784, 432] width 1568 height 864
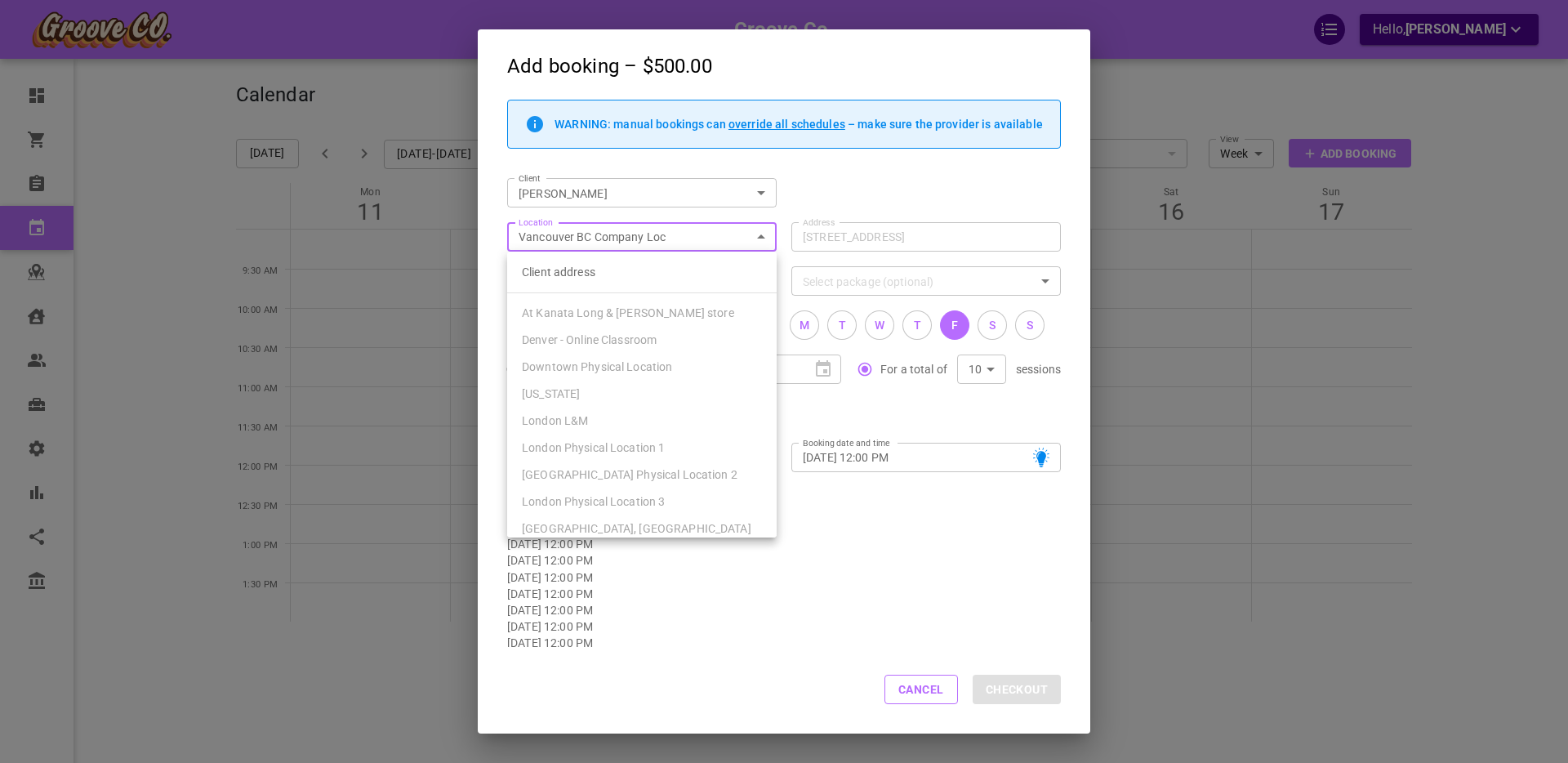
scroll to position [328, 0]
click at [929, 693] on div at bounding box center [784, 381] width 1568 height 763
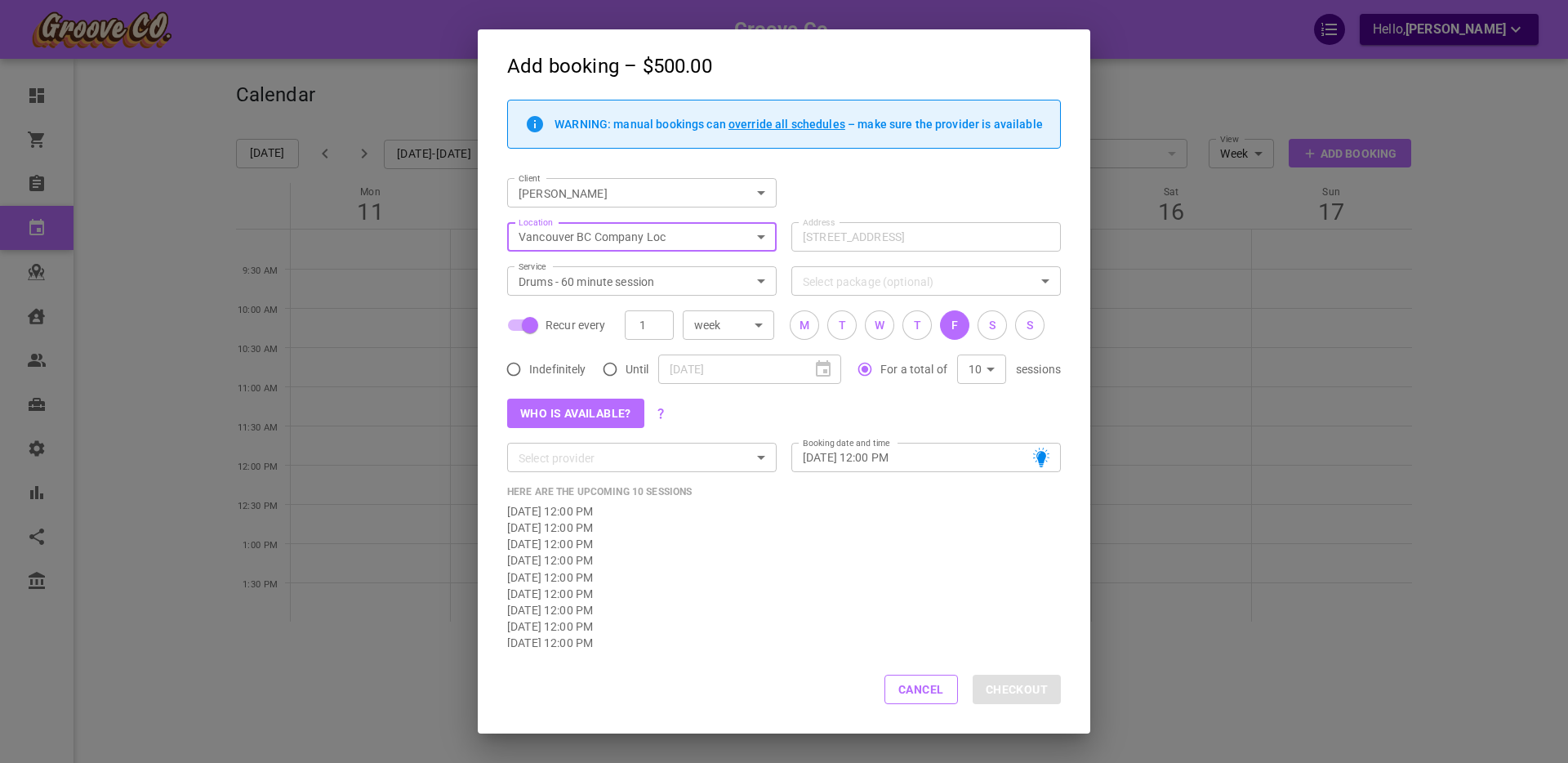
click at [921, 692] on div "Client address At Kanata Long & McQuade store Denver - Online Classroom Downtow…" at bounding box center [784, 381] width 1568 height 763
click at [906, 694] on button "Cancel" at bounding box center [920, 690] width 73 height 30
checkbox input "false"
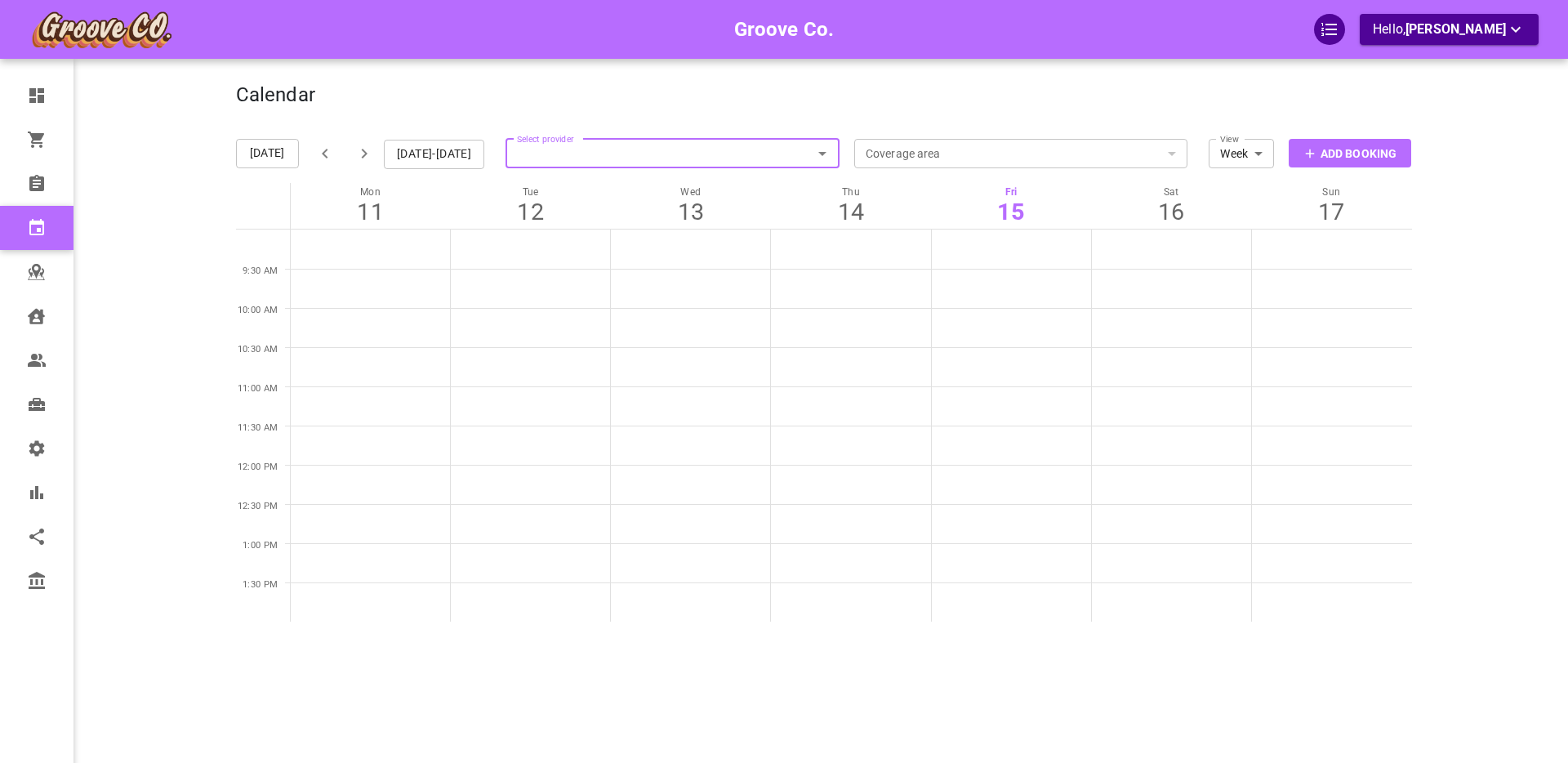
click at [1328, 156] on p "Add Booking" at bounding box center [1359, 154] width 76 height 18
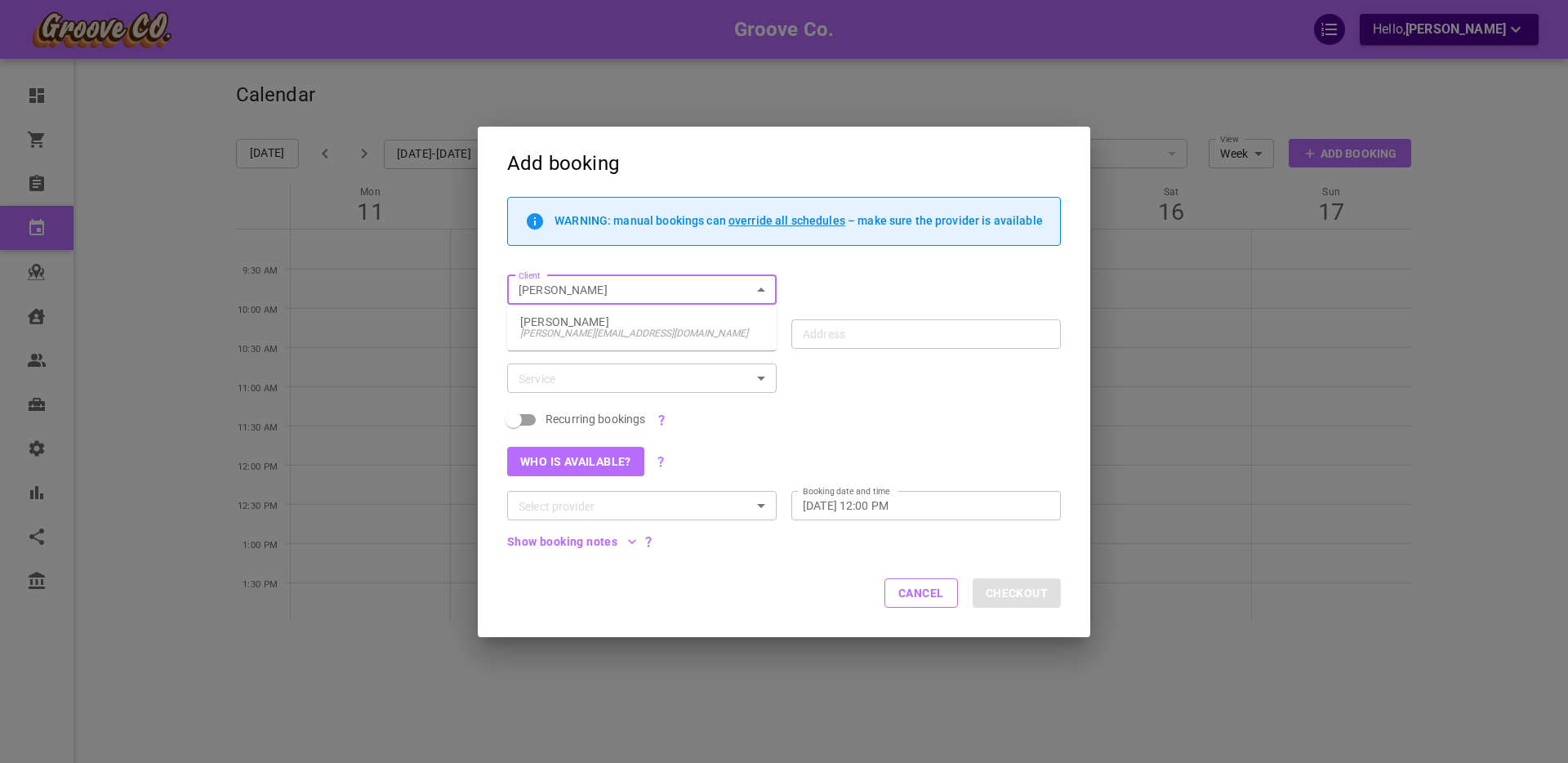
click at [564, 329] on span "boris+goodclient@gomarketbox.com" at bounding box center [641, 333] width 244 height 11
type input "Boris GoodClient"
type input "1440 W 16th Ave, Vancouver, BC V6J 2L6, Canada"
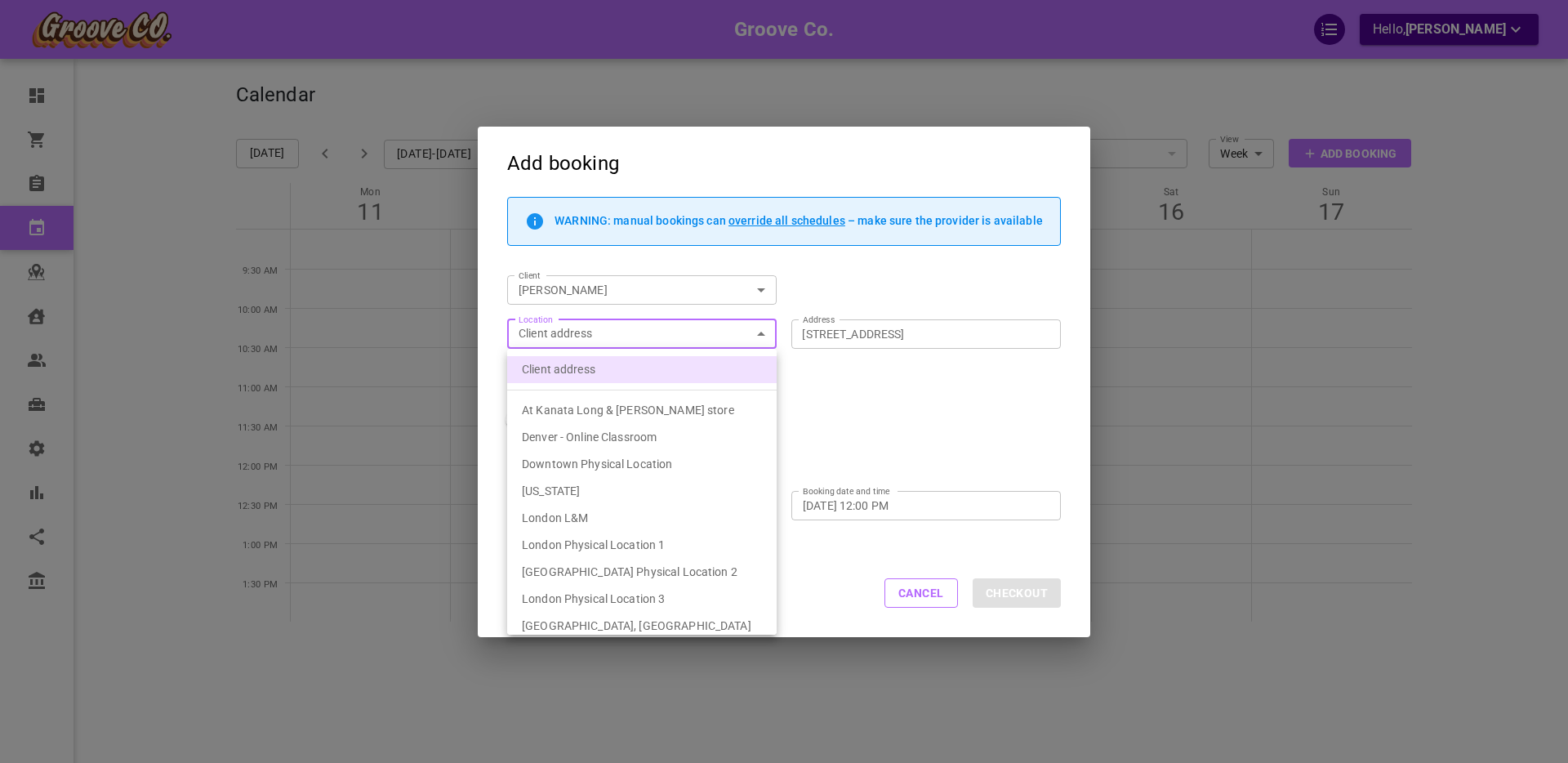
click at [576, 334] on body "Groove Co. Hello, Boris Sandford Dashboard Orders Bookings Calendar Map Clients…" at bounding box center [784, 432] width 1568 height 864
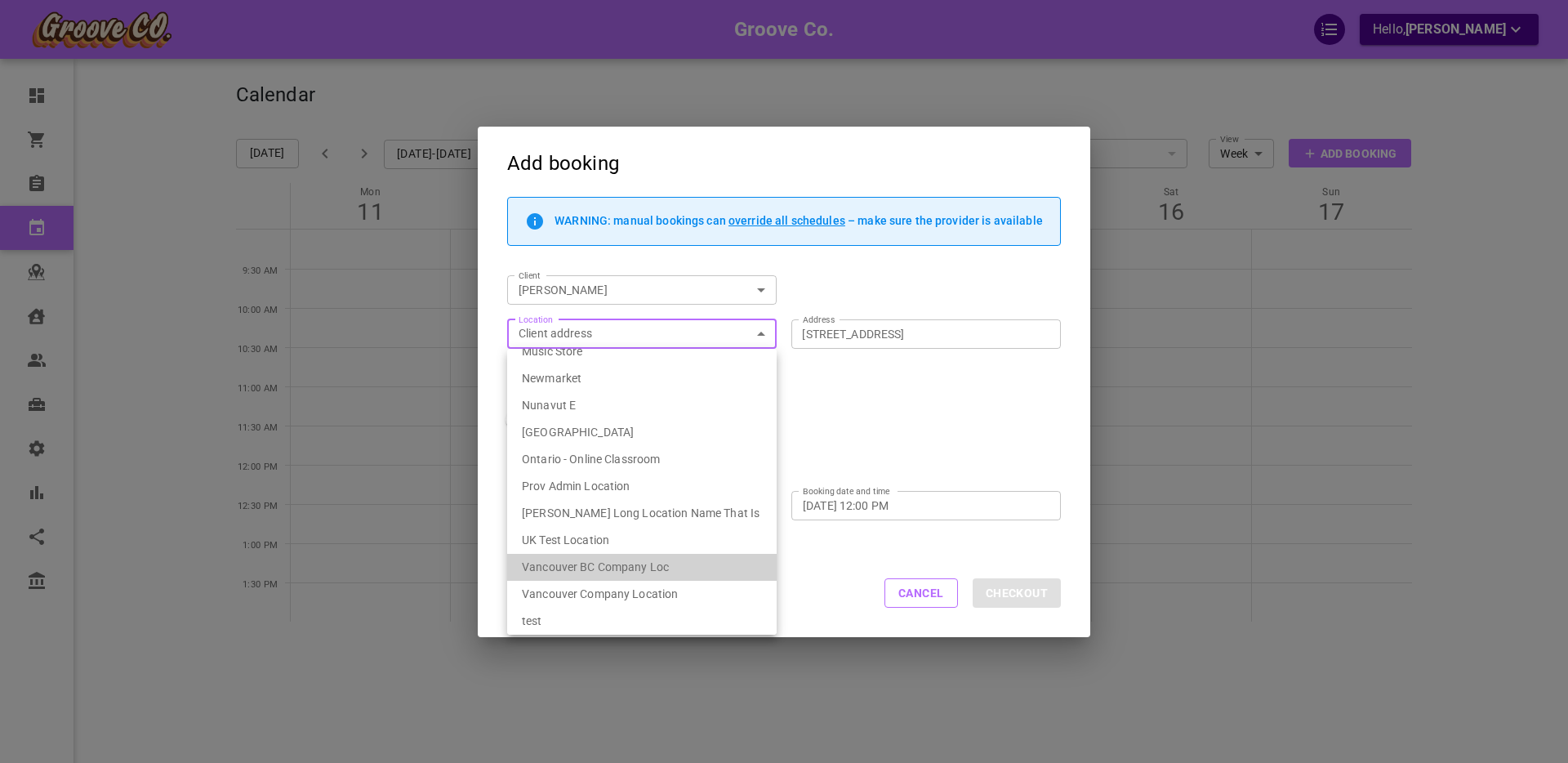
click at [599, 563] on span "Vancouver BC Company Loc" at bounding box center [595, 567] width 147 height 13
type input "539ef6fa-1bae-4334-9153-77231d086627"
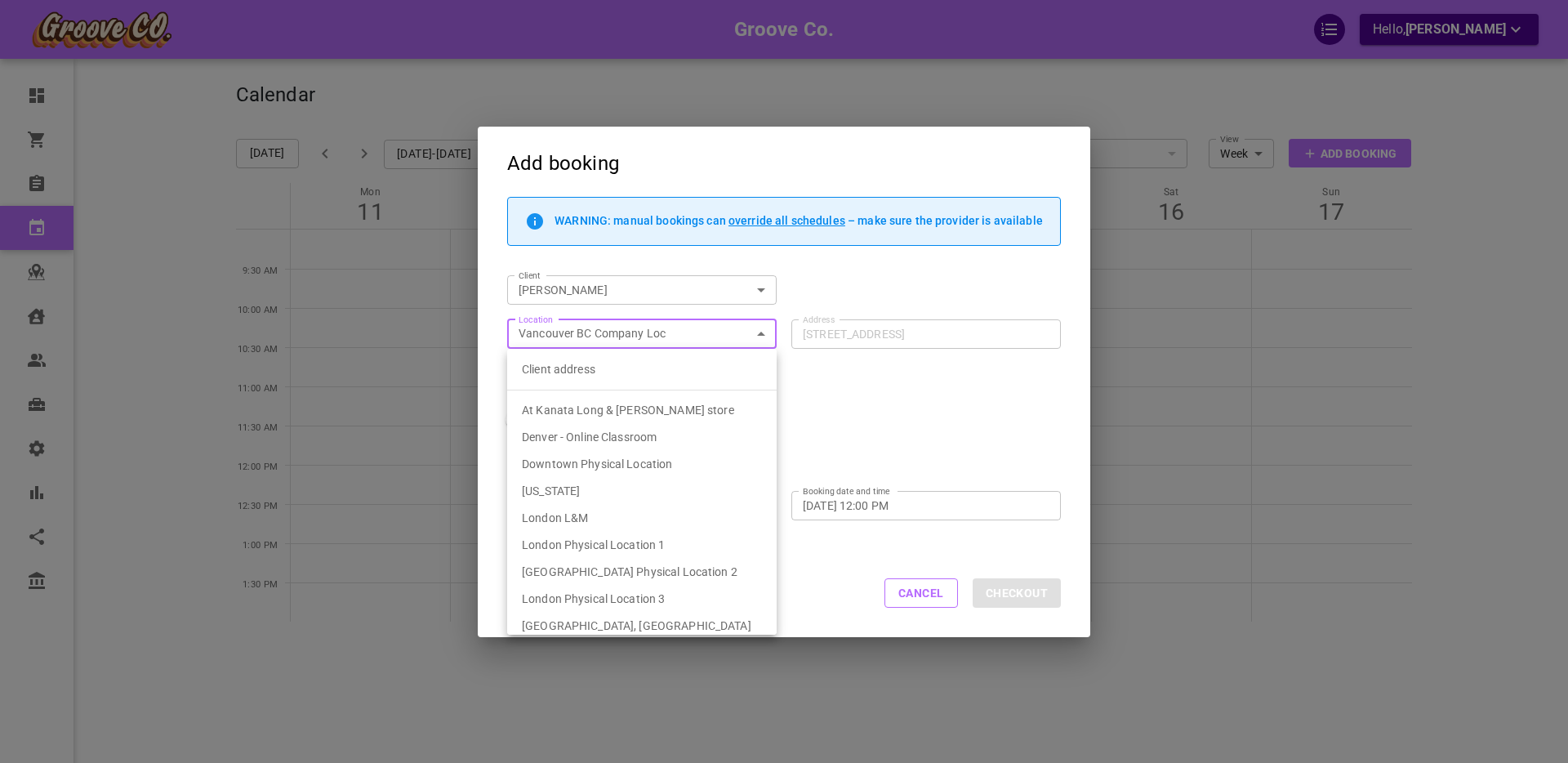
click at [764, 334] on body "Groove Co. Hello, Boris Sandford Dashboard Orders Bookings Calendar Map Clients…" at bounding box center [784, 432] width 1568 height 864
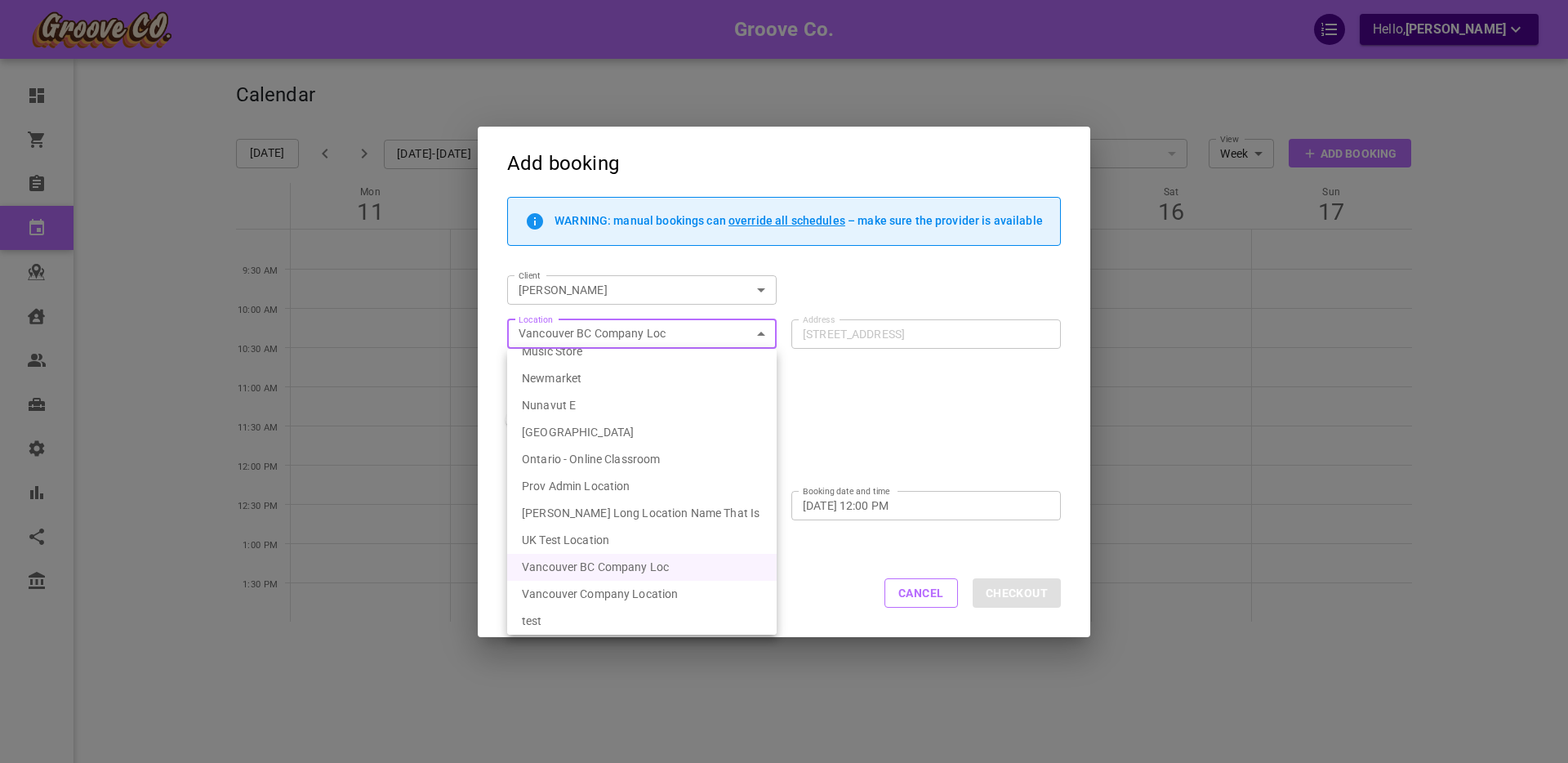
click at [764, 334] on div at bounding box center [784, 381] width 1568 height 763
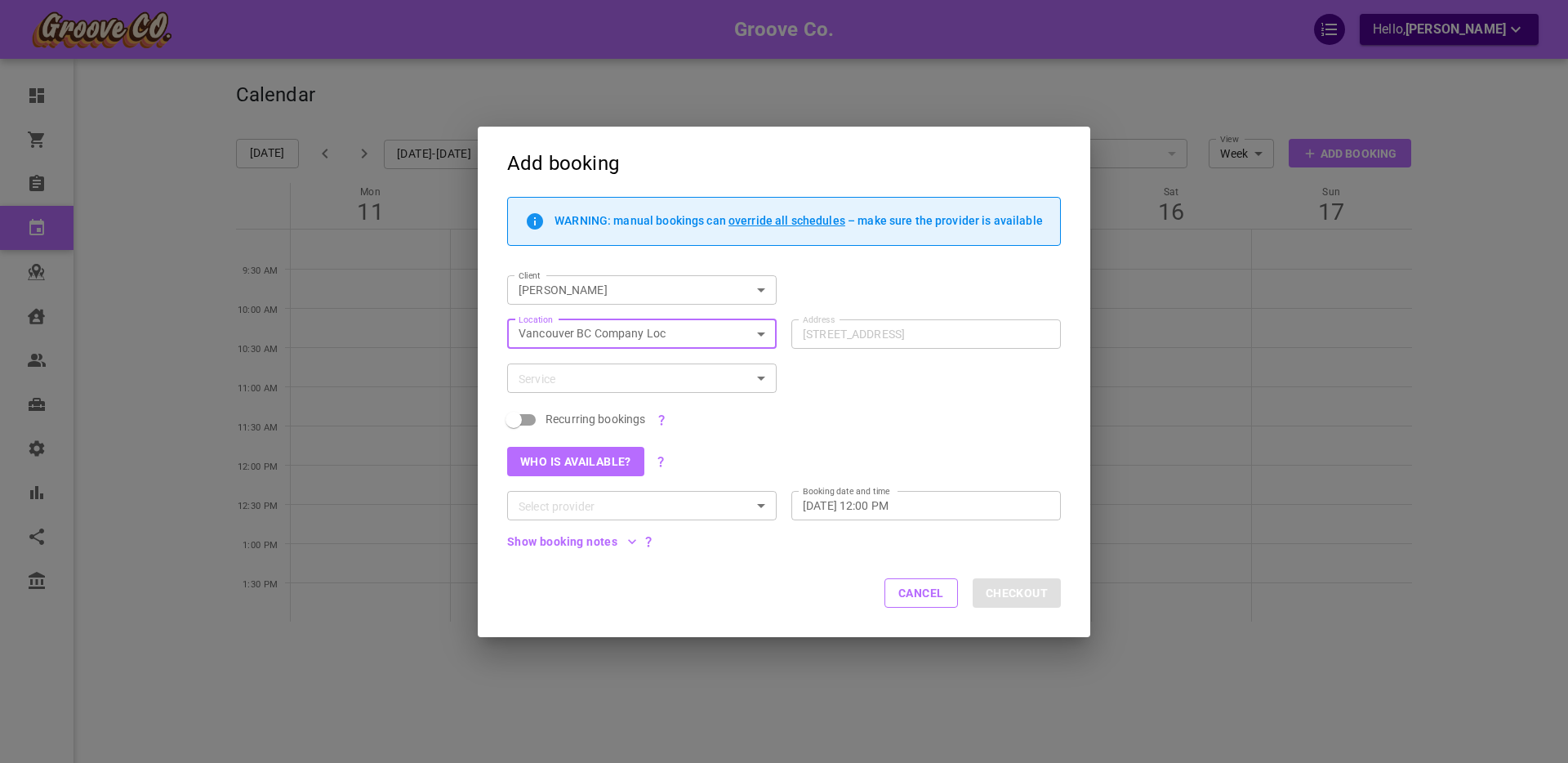
click at [693, 380] on input "Service" at bounding box center [628, 378] width 233 height 20
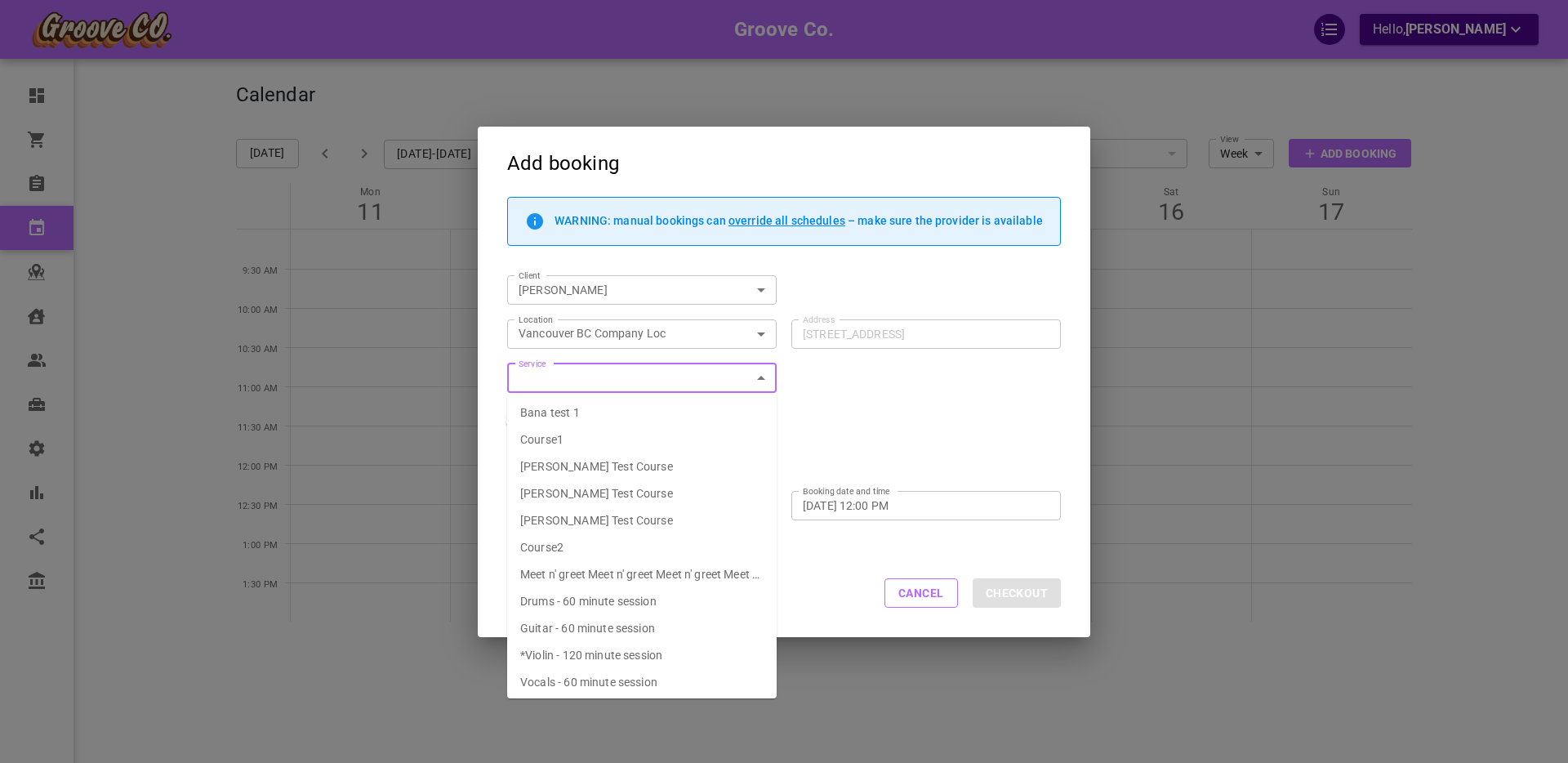
scroll to position [31, 0]
click at [620, 619] on span "*Violin - 120 minute session" at bounding box center [590, 624] width 142 height 13
type input "Violin - 120 minute session"
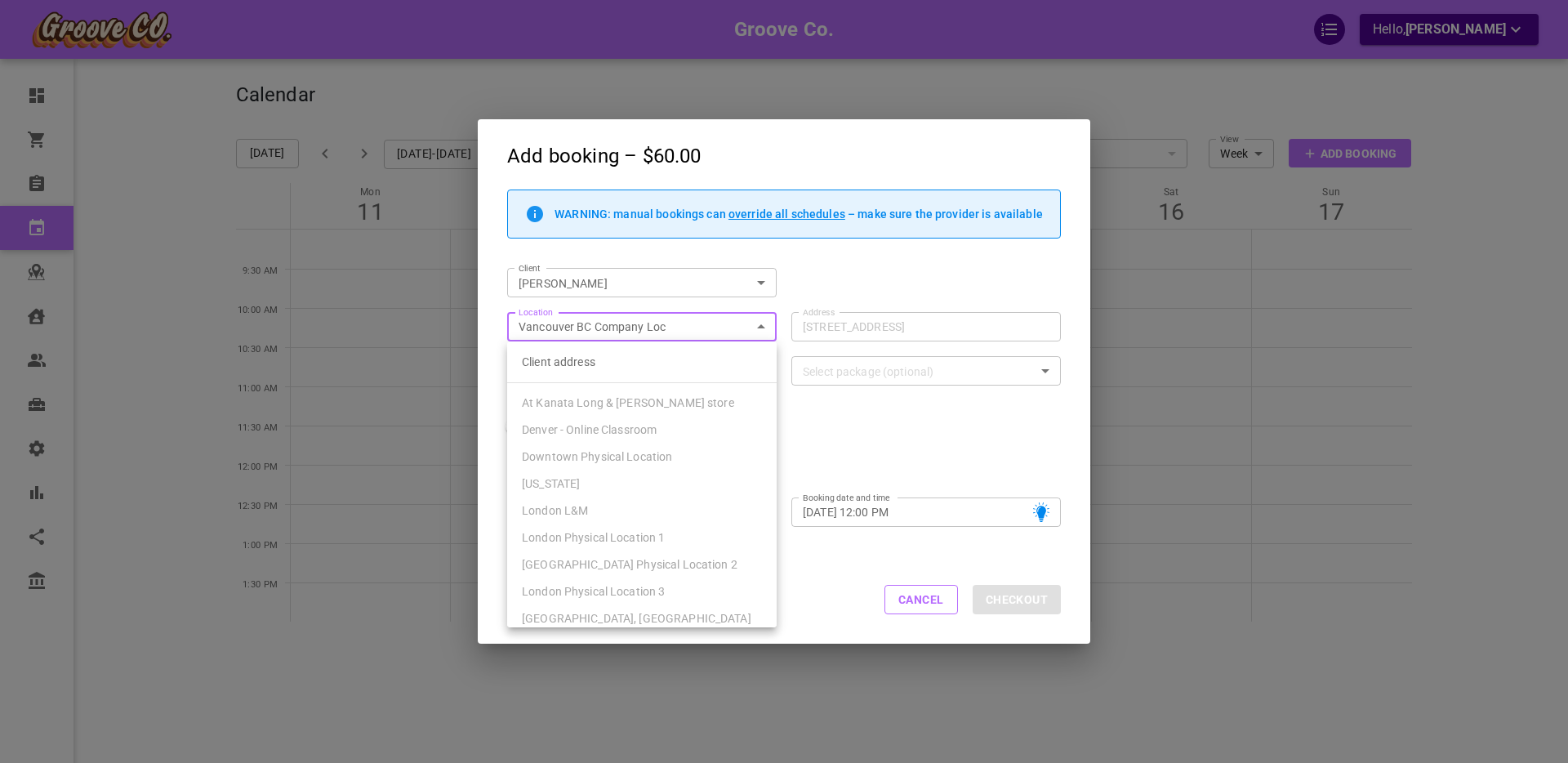
click at [761, 327] on body "Groove Co. Hello, Boris Sandford Dashboard Orders Bookings Calendar Map Clients…" at bounding box center [784, 432] width 1568 height 864
click at [920, 601] on div at bounding box center [784, 381] width 1568 height 763
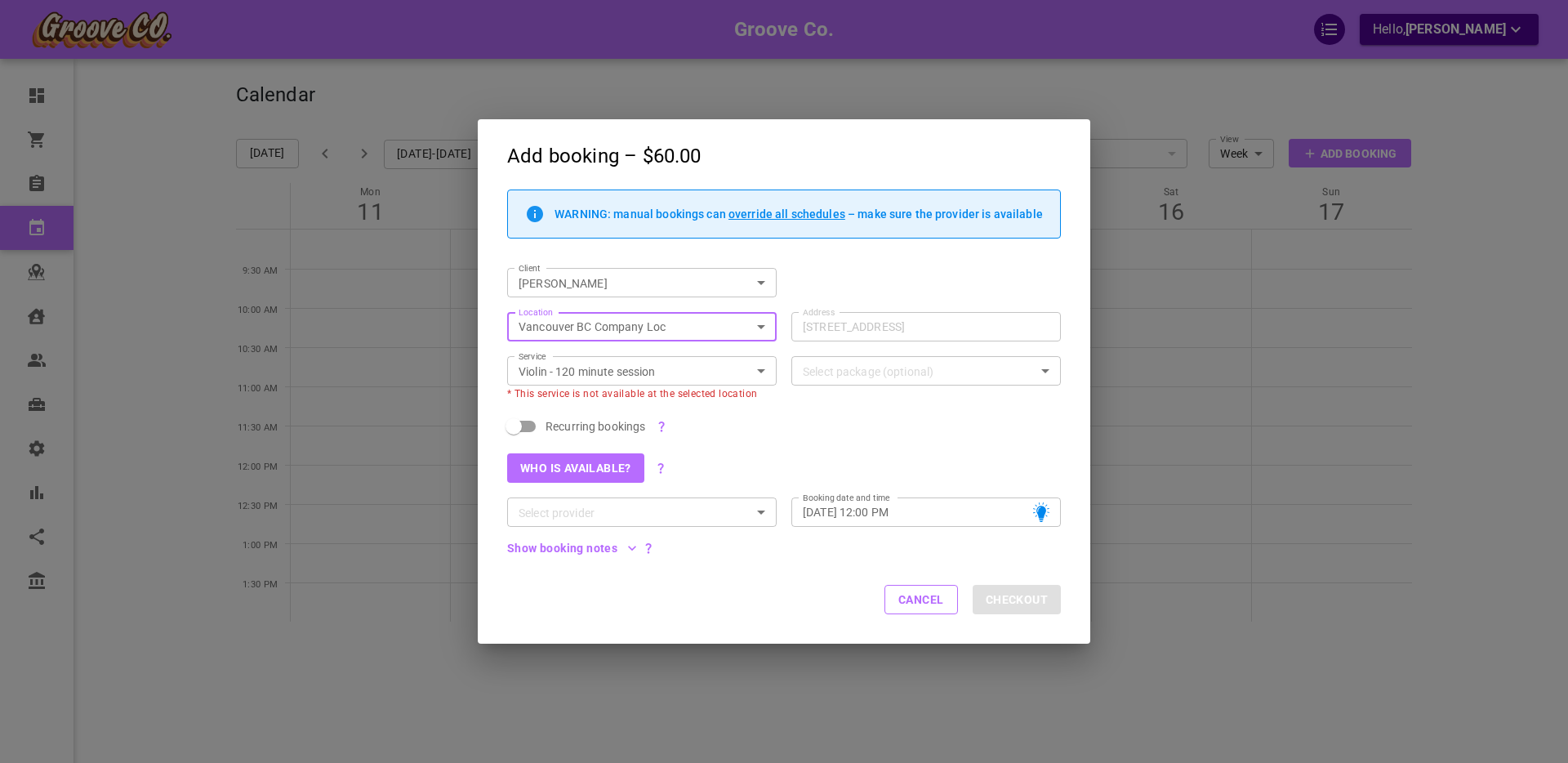
click at [913, 603] on button "Cancel" at bounding box center [920, 600] width 73 height 30
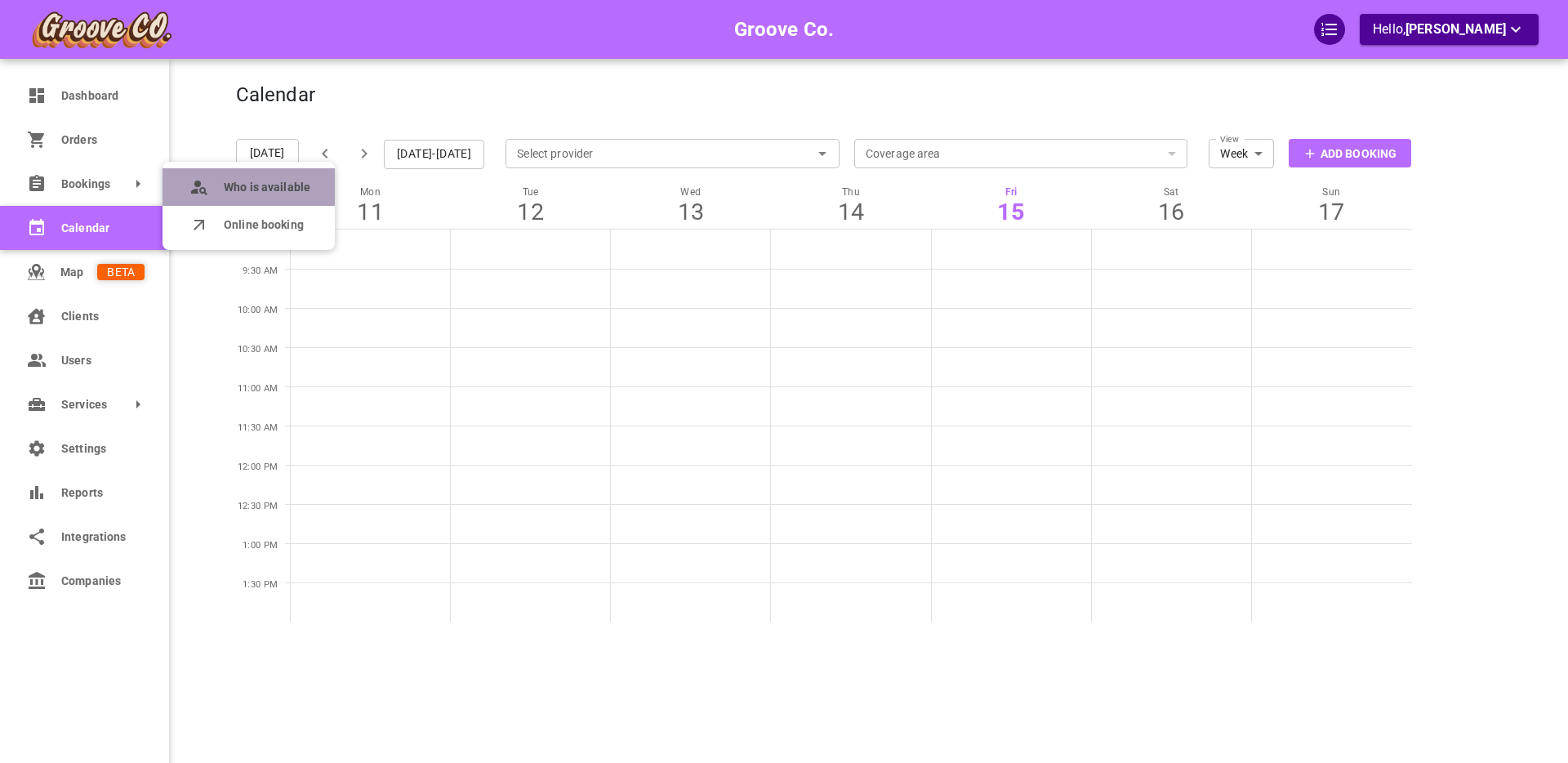
click at [199, 183] on circle at bounding box center [197, 184] width 6 height 6
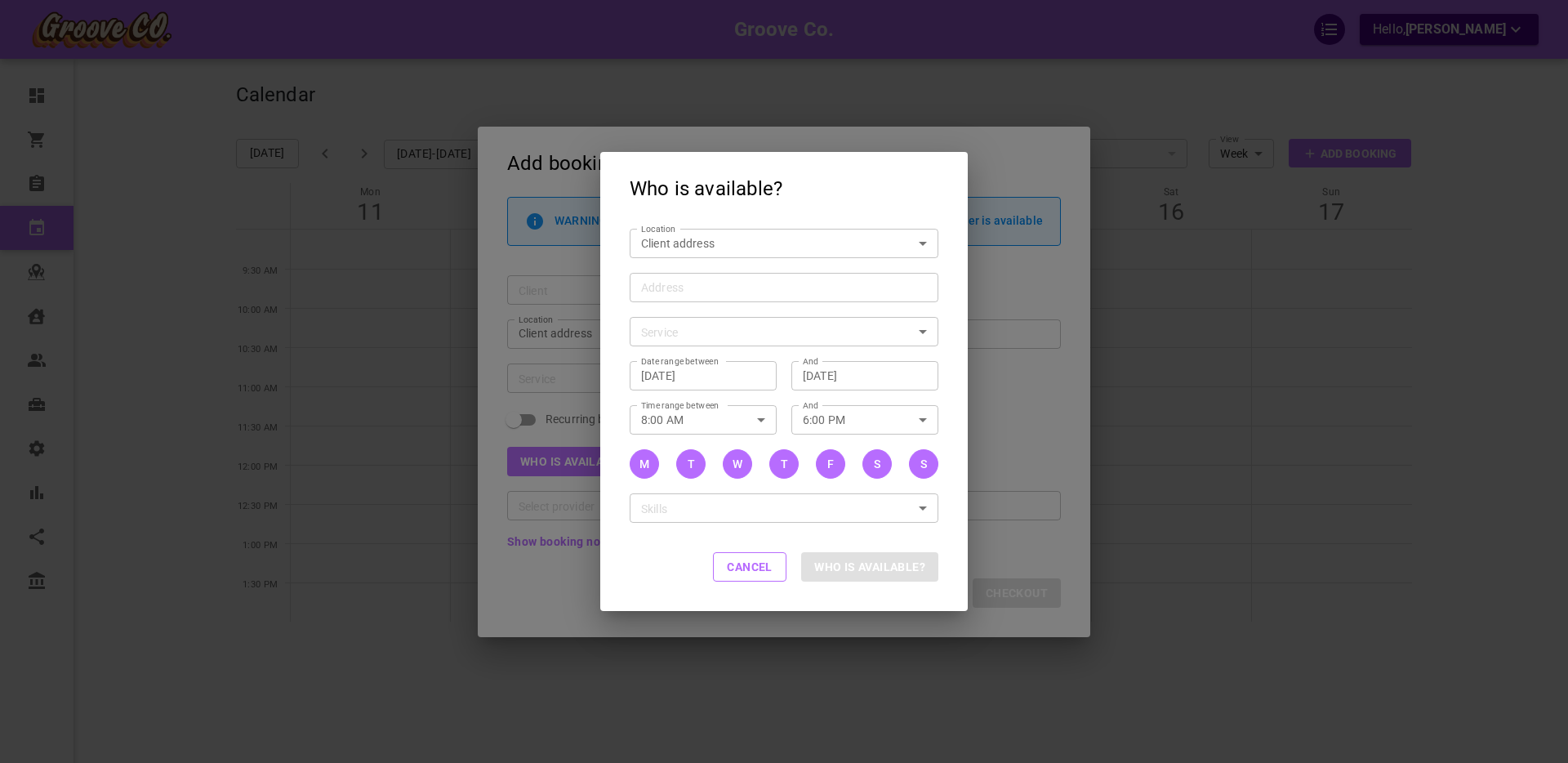
click at [673, 284] on input "Address Address" at bounding box center [776, 287] width 284 height 20
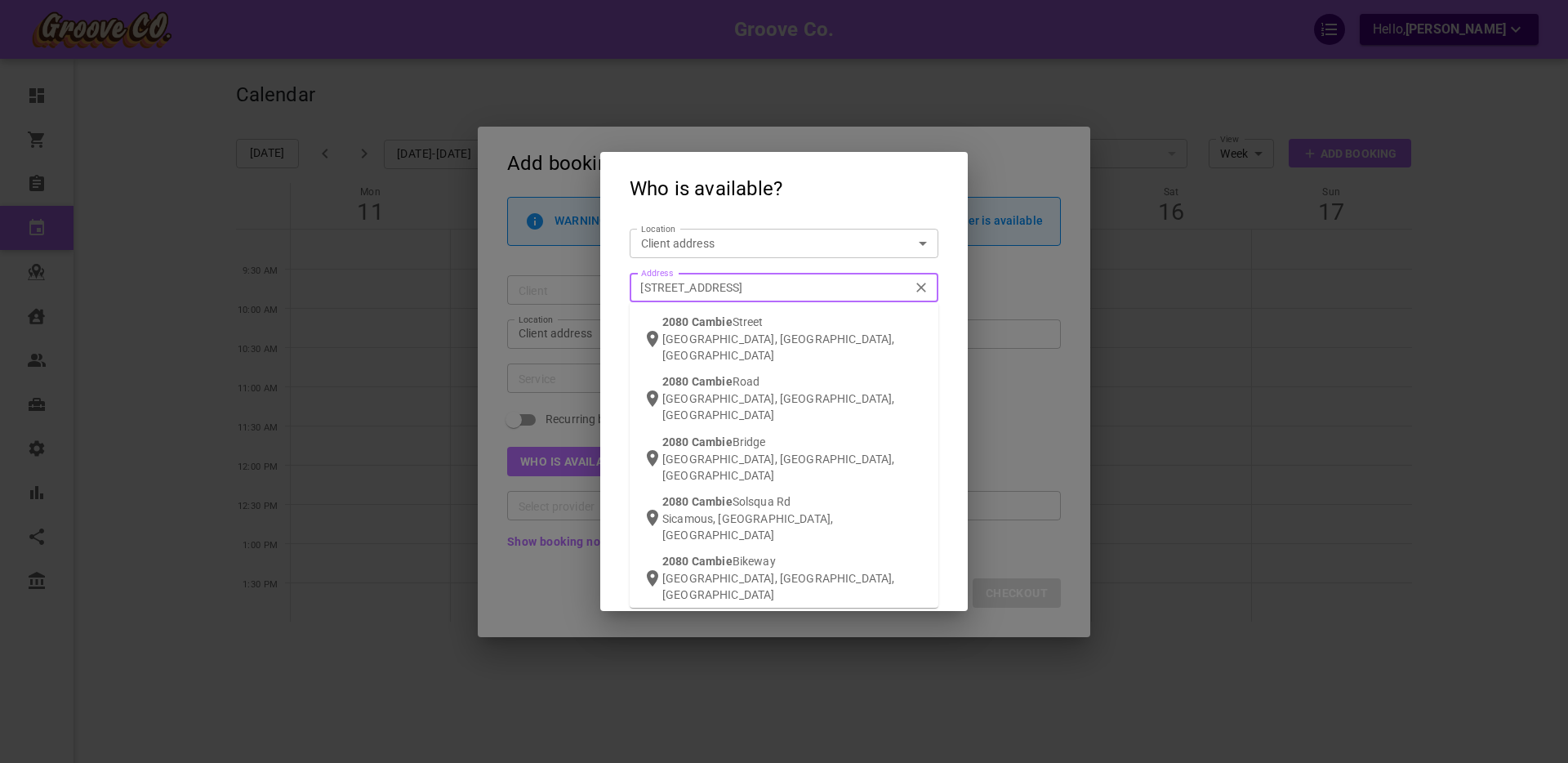
type input "2080 cambie st van"
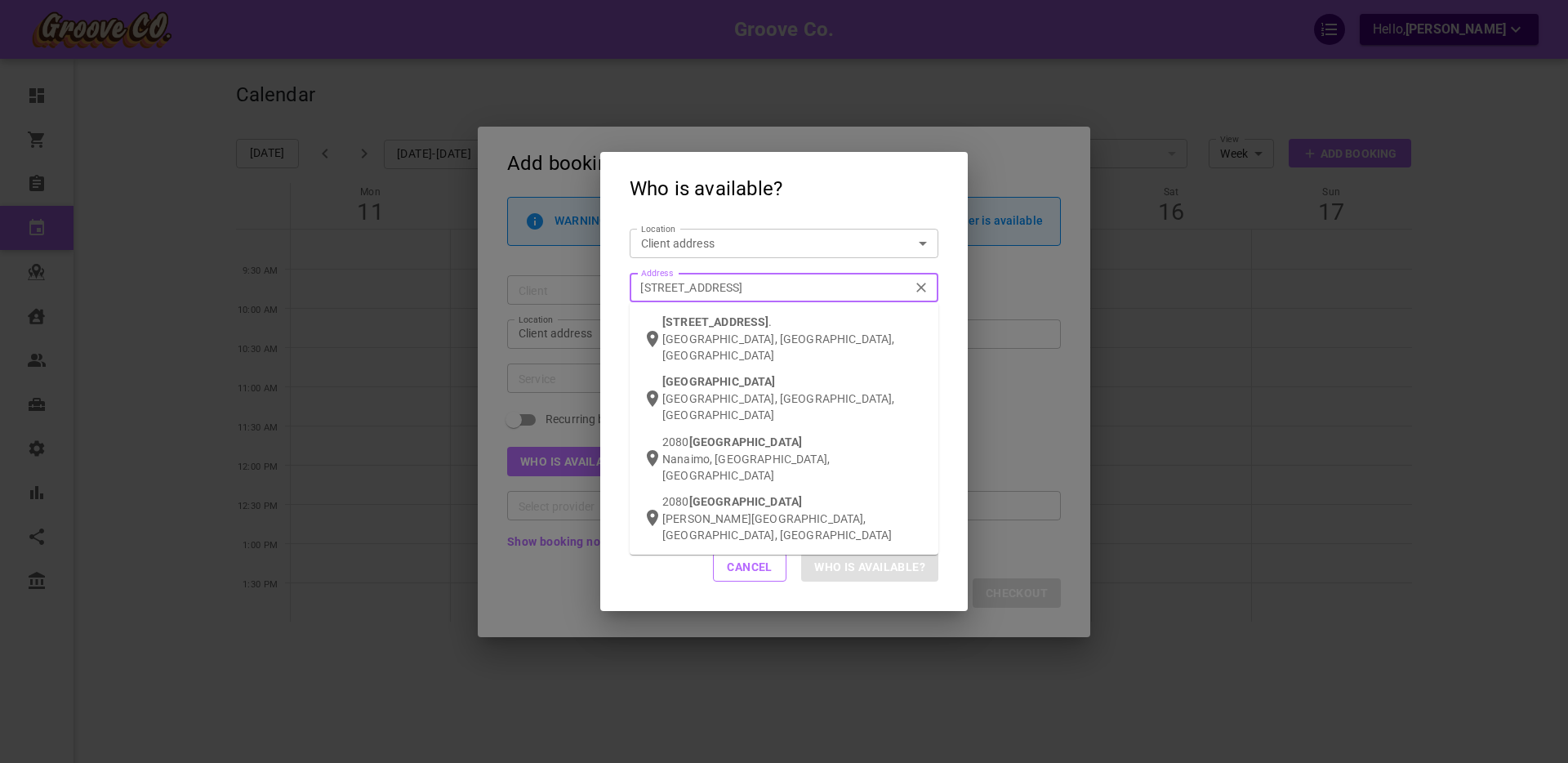
click at [677, 329] on div "2080 Cambie St . Vancouver, BC, Canada" at bounding box center [794, 338] width 263 height 50
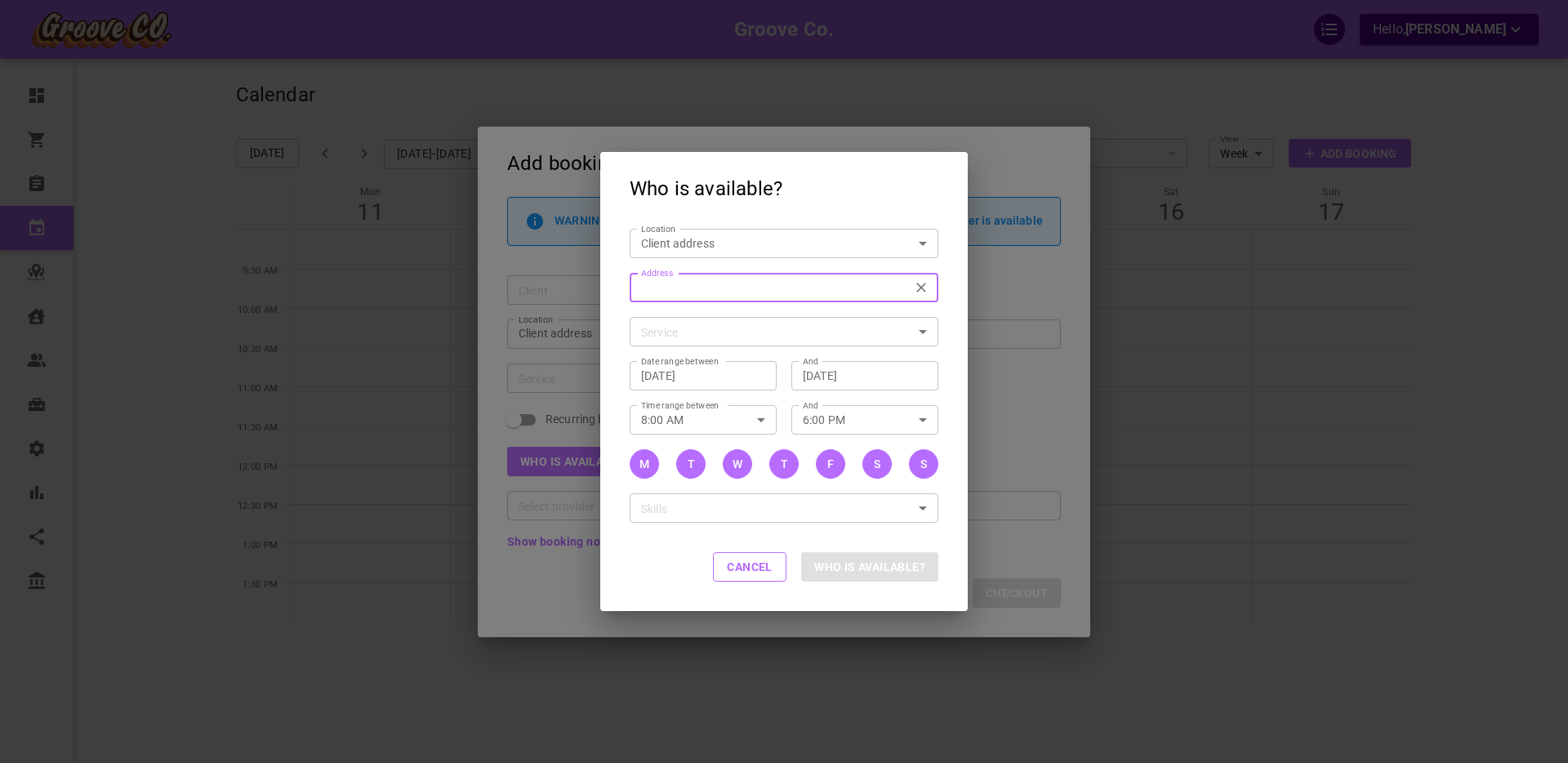
type input "2080 Cambie St., Vancouver, BC V5Z 4T1, Canada"
click at [670, 331] on body "Groove Co. Hello, Boris Sandford Dashboard Orders Bookings Calendar Map Clients…" at bounding box center [784, 432] width 1568 height 864
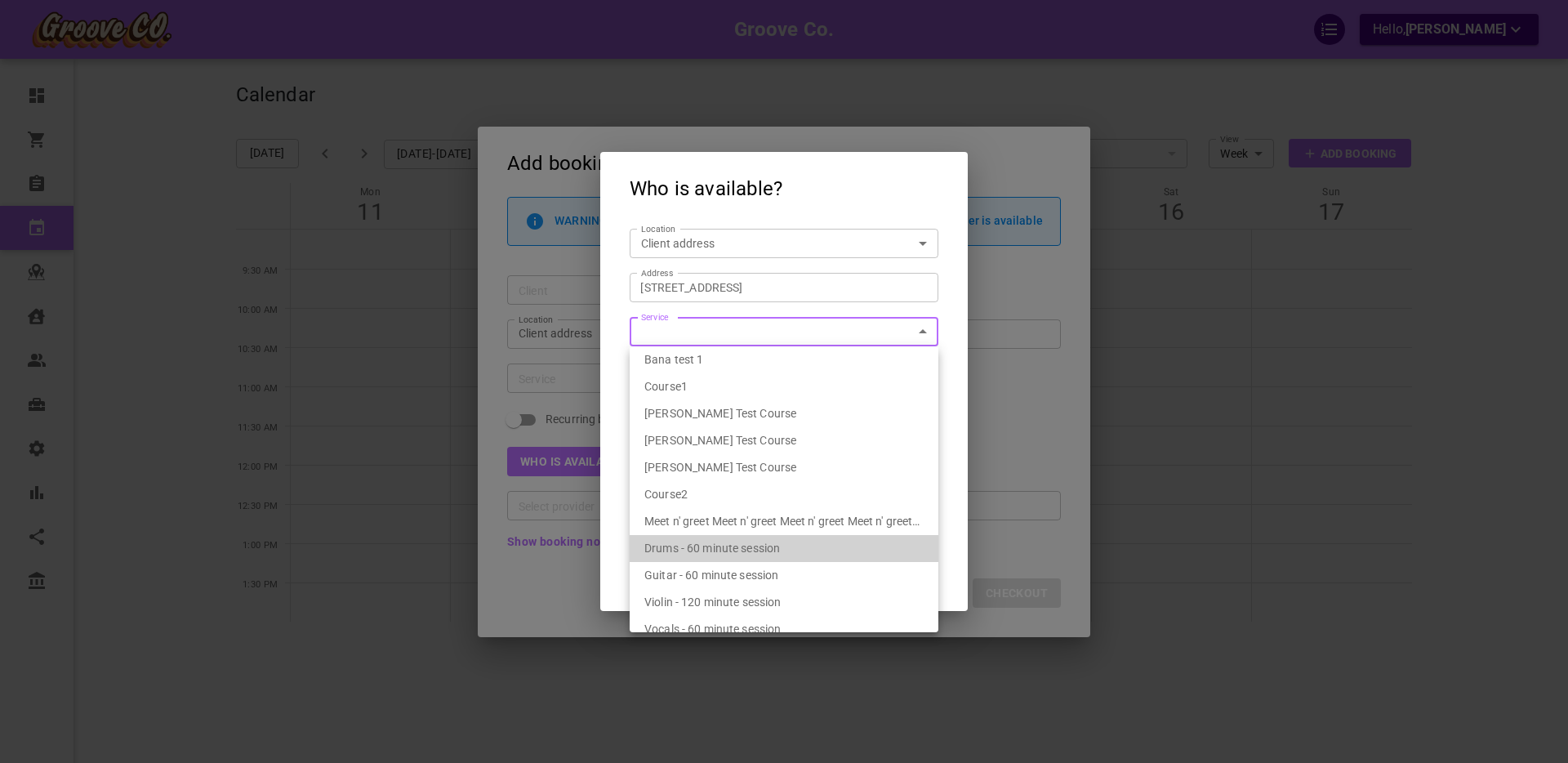
click at [703, 550] on span "Drums - 60 minute session" at bounding box center [712, 548] width 135 height 13
type input "Drums - 60 minute session"
type input "7f283d96-84a8-4f83-83f8-52bfe7559fc3"
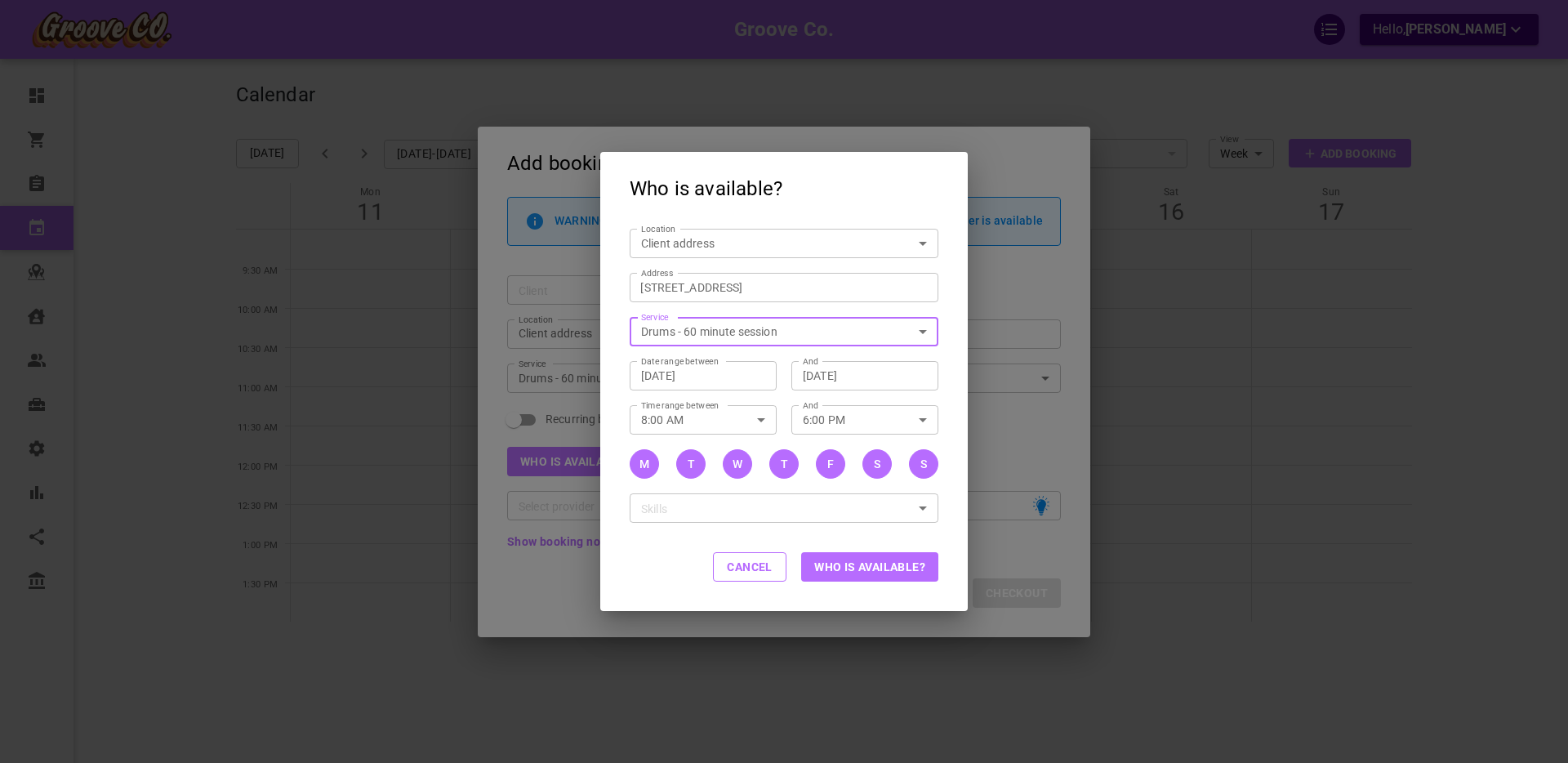
click at [849, 571] on button "Who is available?" at bounding box center [870, 567] width 137 height 30
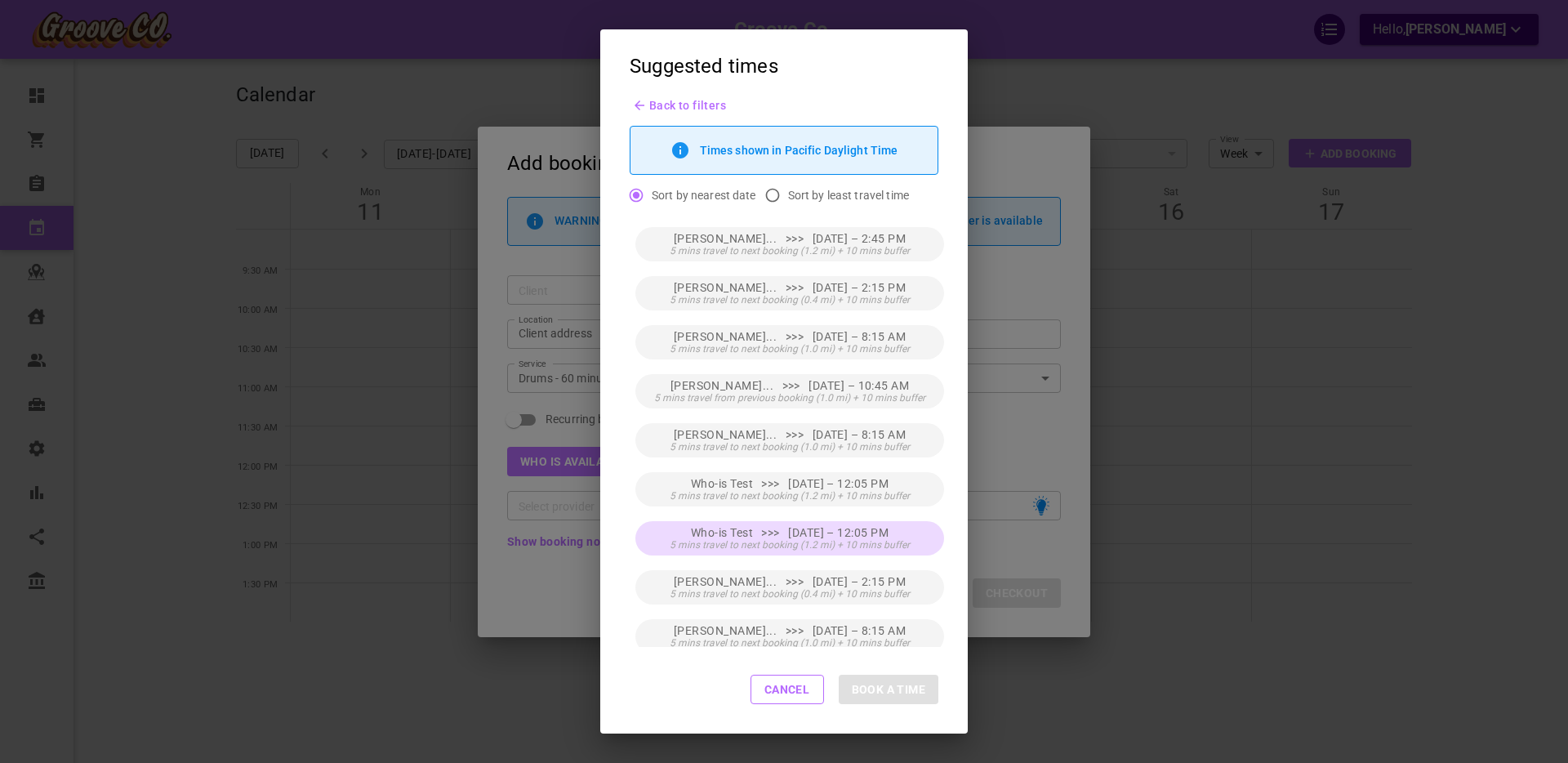
scroll to position [297, 0]
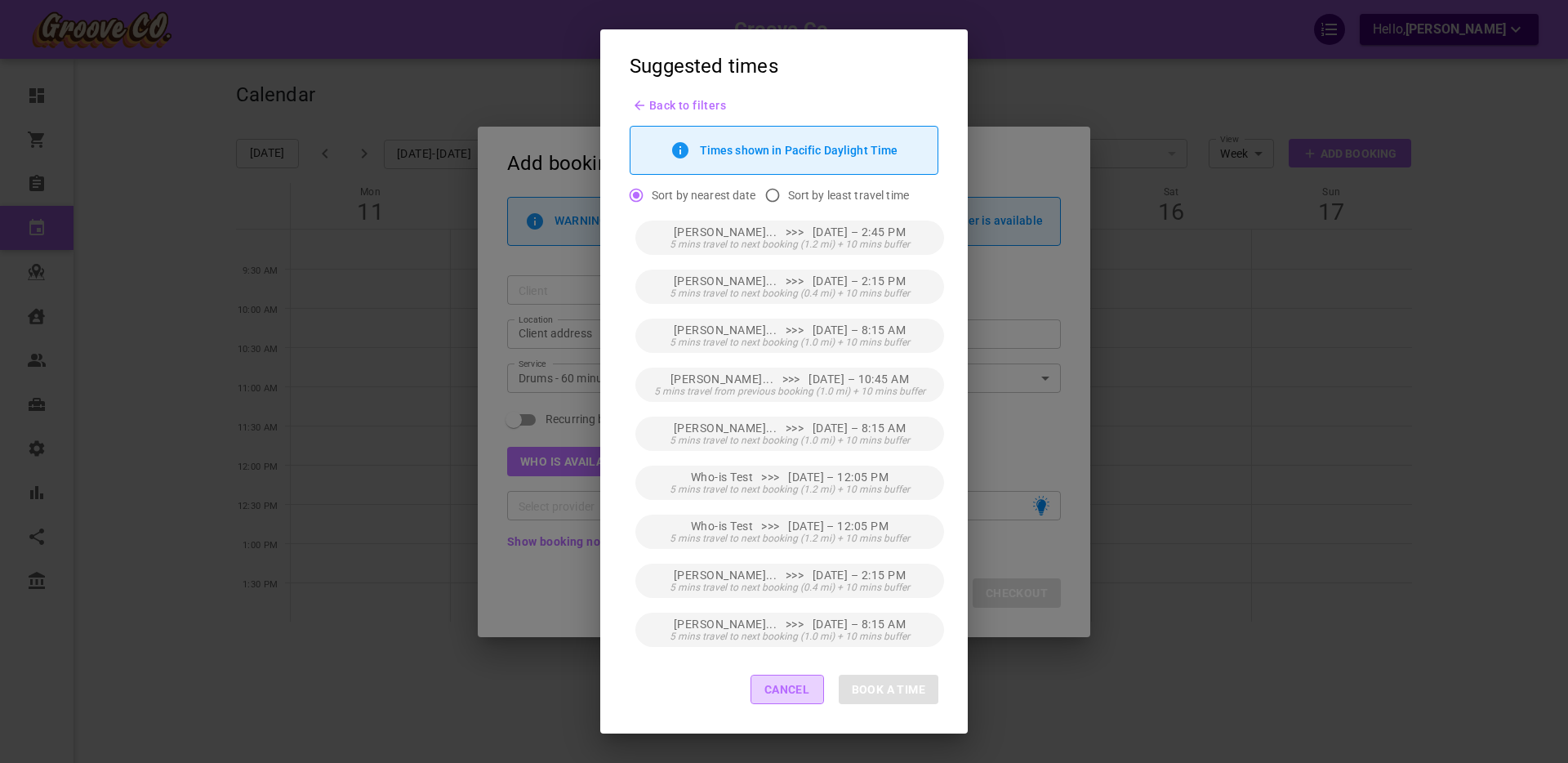
click at [773, 683] on button "Cancel" at bounding box center [787, 690] width 73 height 30
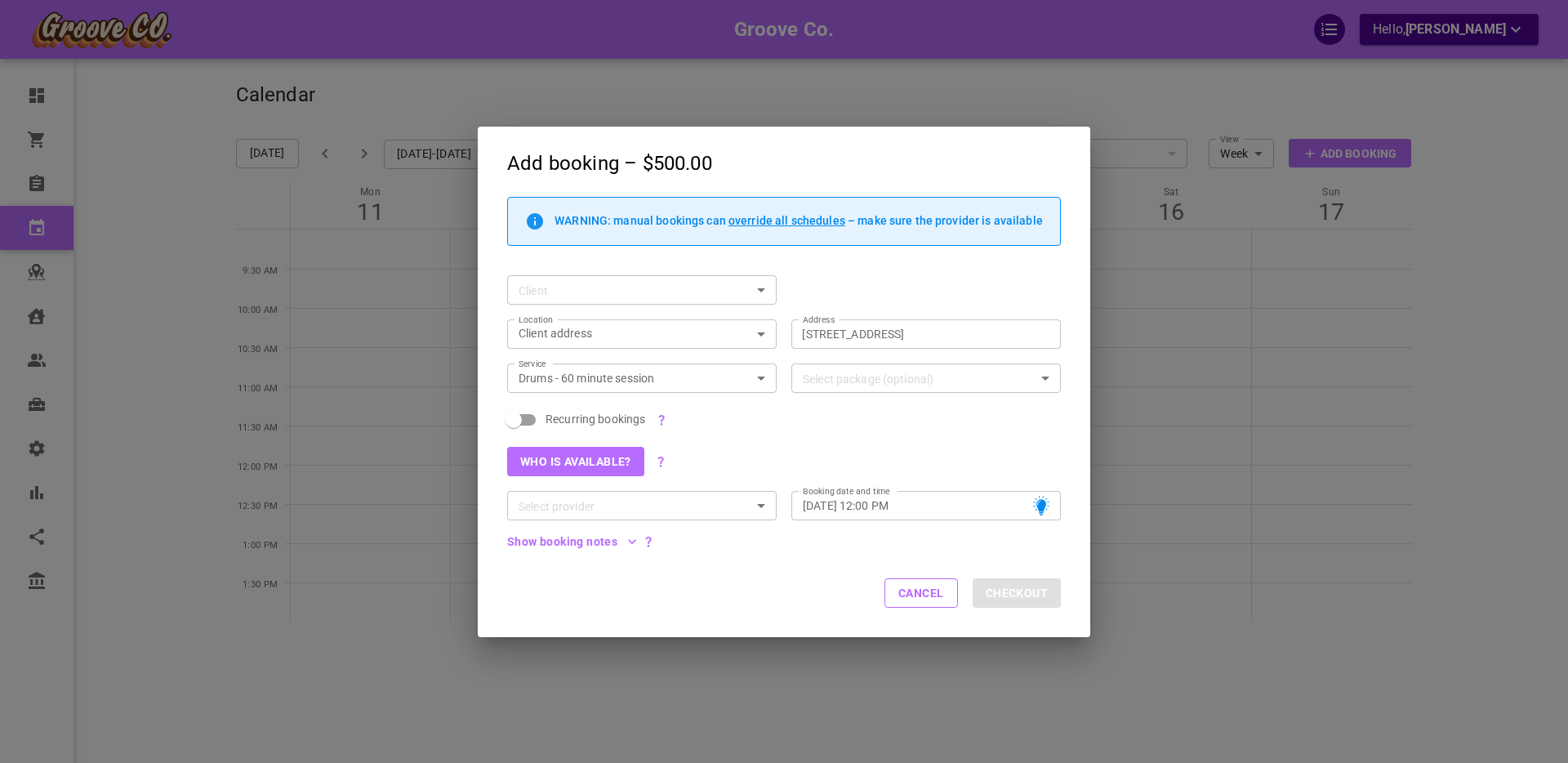
click at [573, 416] on span "Recurring bookings" at bounding box center [596, 419] width 100 height 17
click at [561, 416] on input "Recurring bookings" at bounding box center [513, 419] width 93 height 31
checkbox input "true"
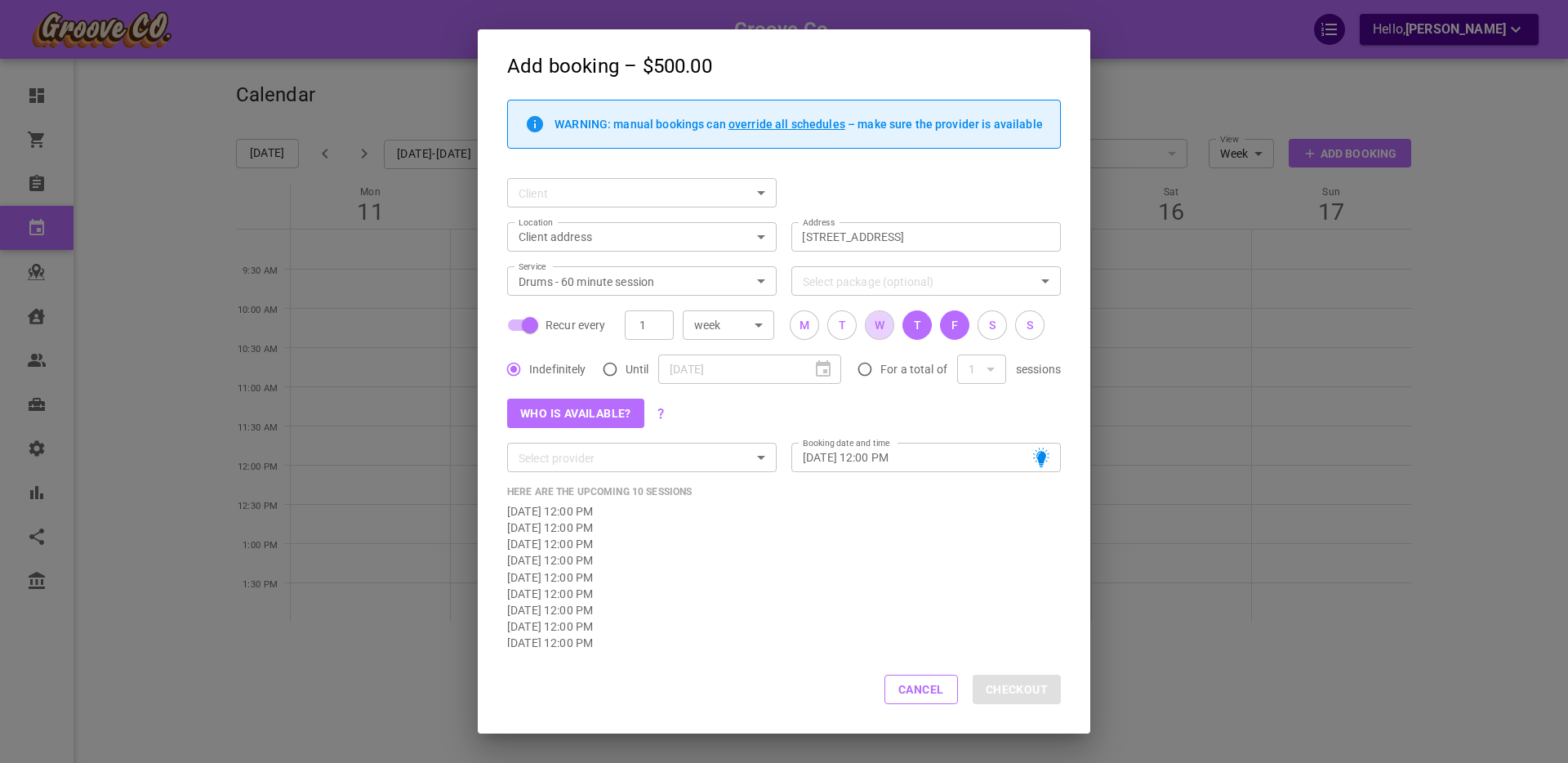
drag, startPoint x: 878, startPoint y: 329, endPoint x: 921, endPoint y: 326, distance: 43.1
click at [878, 329] on div "W" at bounding box center [879, 325] width 10 height 18
click at [929, 324] on button "T" at bounding box center [917, 325] width 30 height 30
click at [562, 413] on button "Who is available?" at bounding box center [575, 413] width 137 height 30
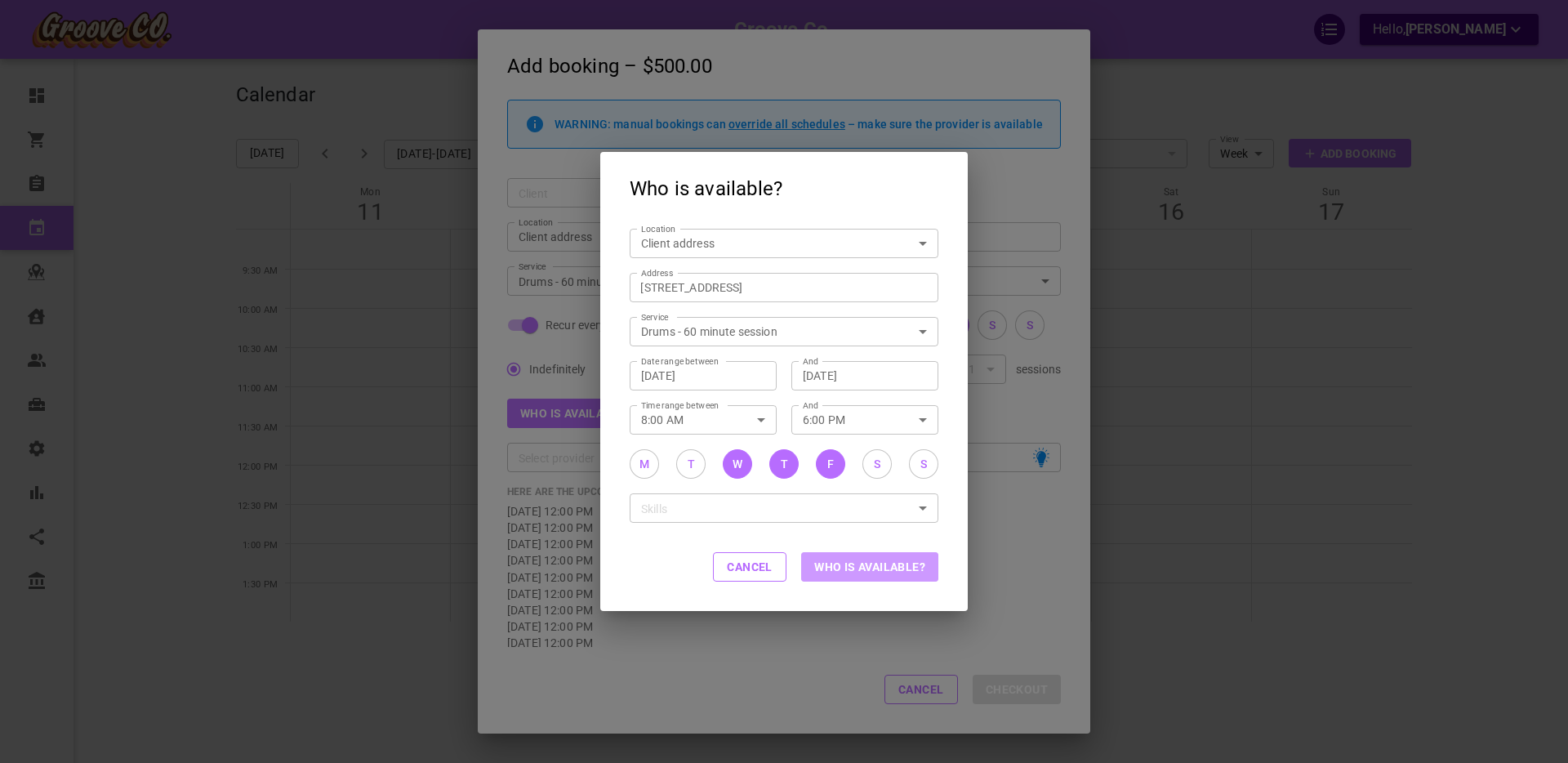
click at [866, 566] on button "Who is available?" at bounding box center [870, 567] width 137 height 30
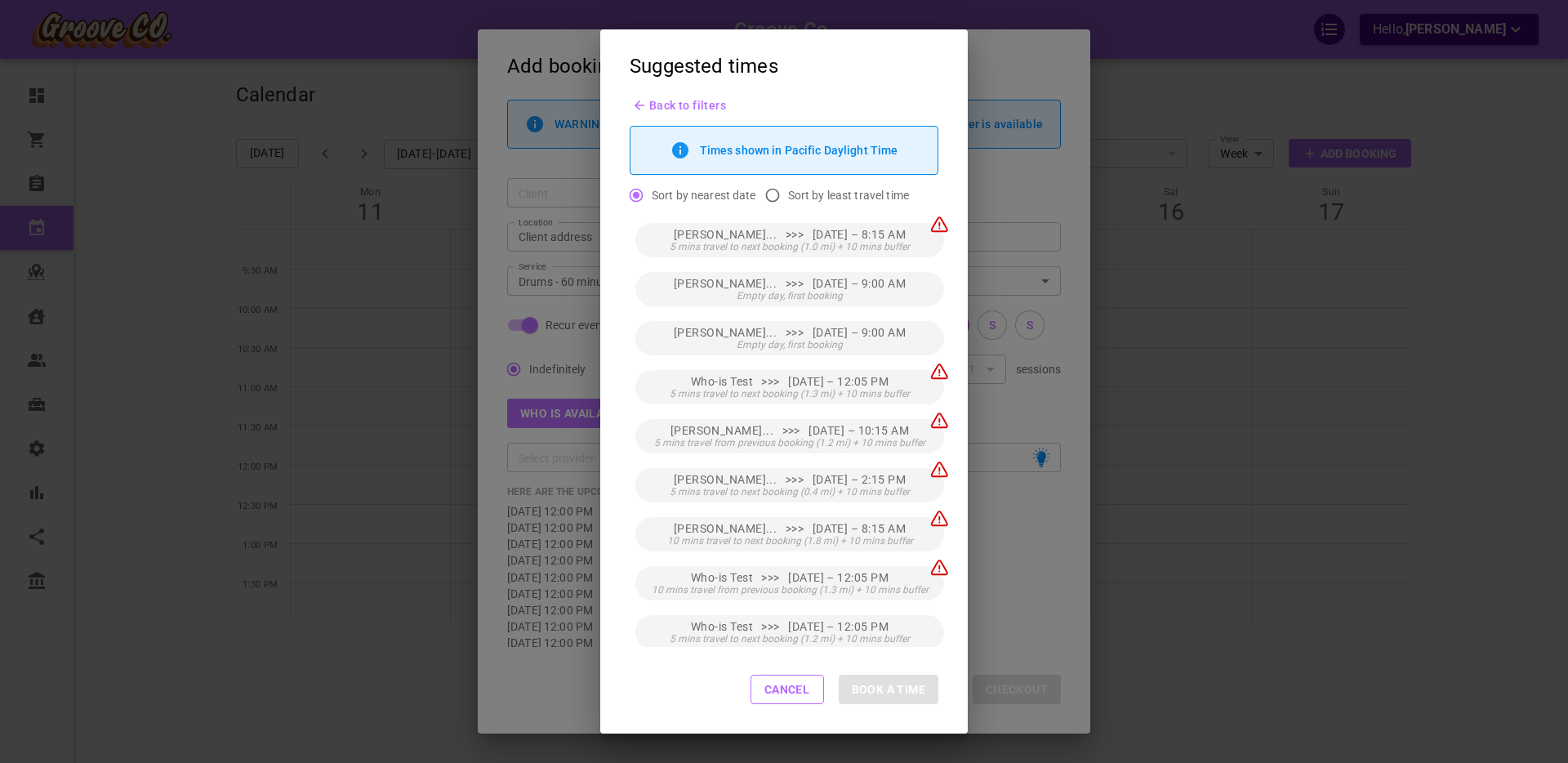
click at [789, 691] on button "Cancel" at bounding box center [787, 690] width 73 height 30
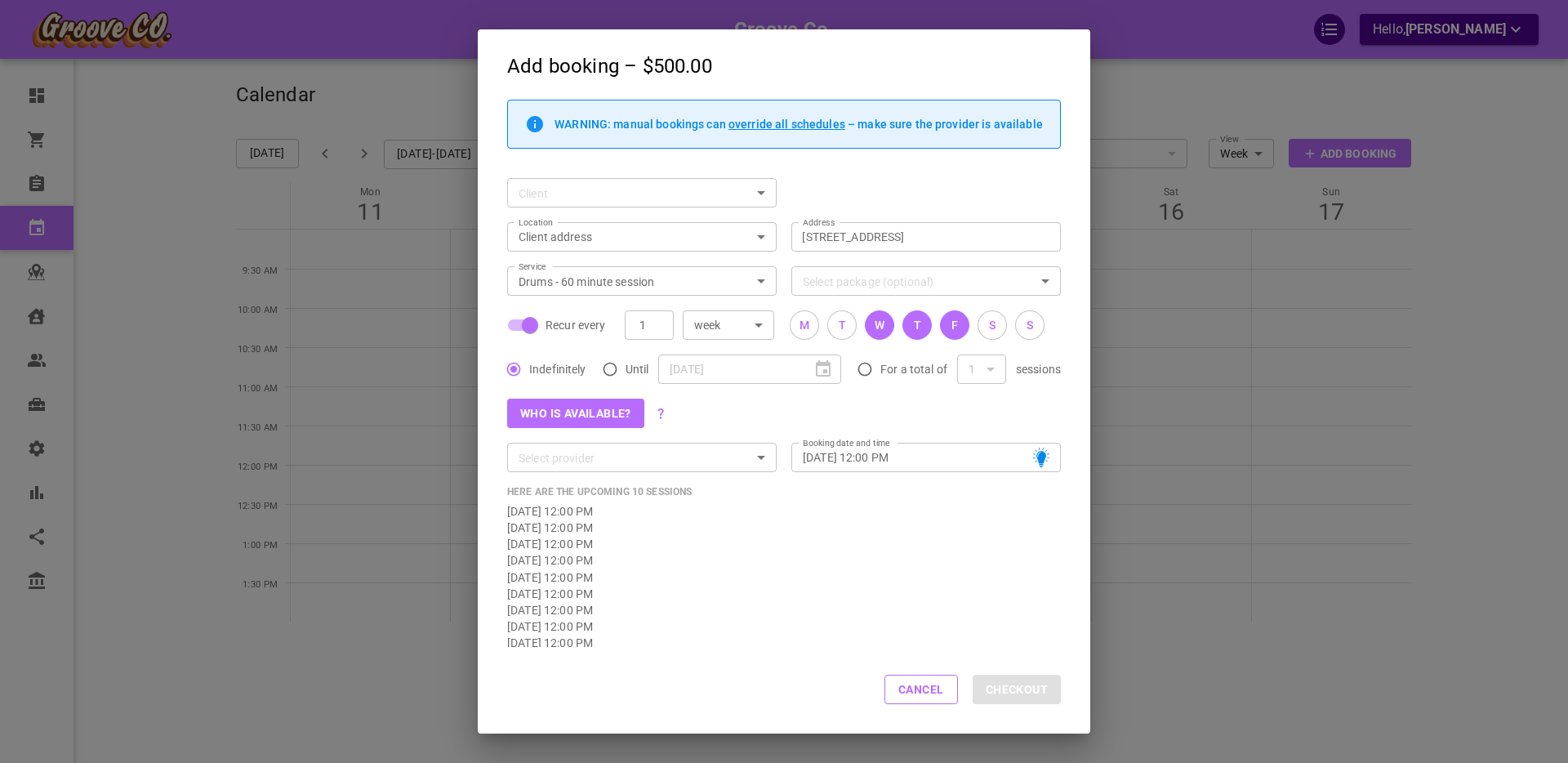
click at [759, 237] on body "Groove Co. Hello, Boris Sandford Dashboard Orders Bookings Calendar Map Clients…" at bounding box center [784, 432] width 1568 height 864
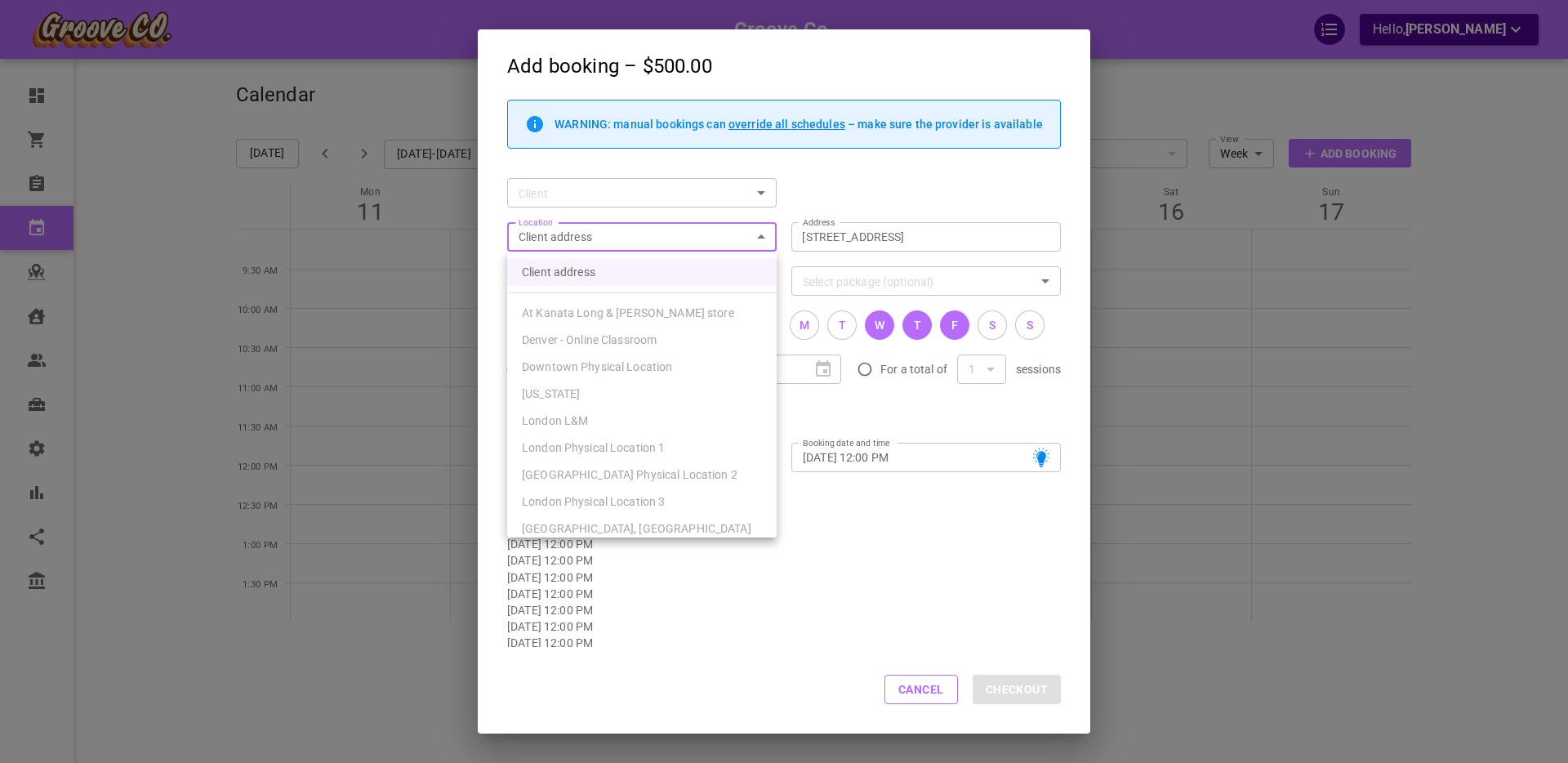
click at [816, 189] on div at bounding box center [784, 381] width 1568 height 763
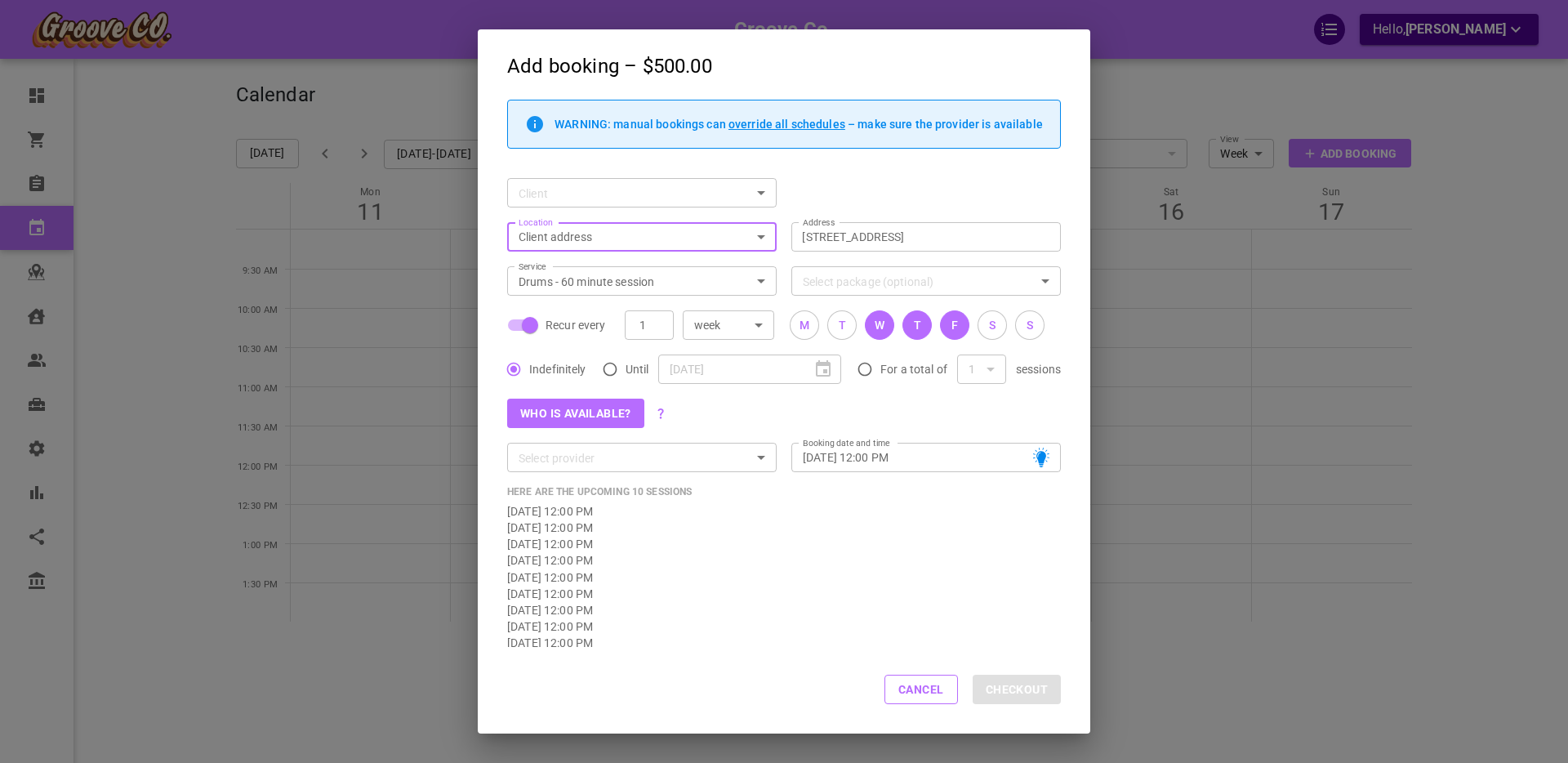
click at [569, 417] on button "Who is available?" at bounding box center [575, 413] width 137 height 30
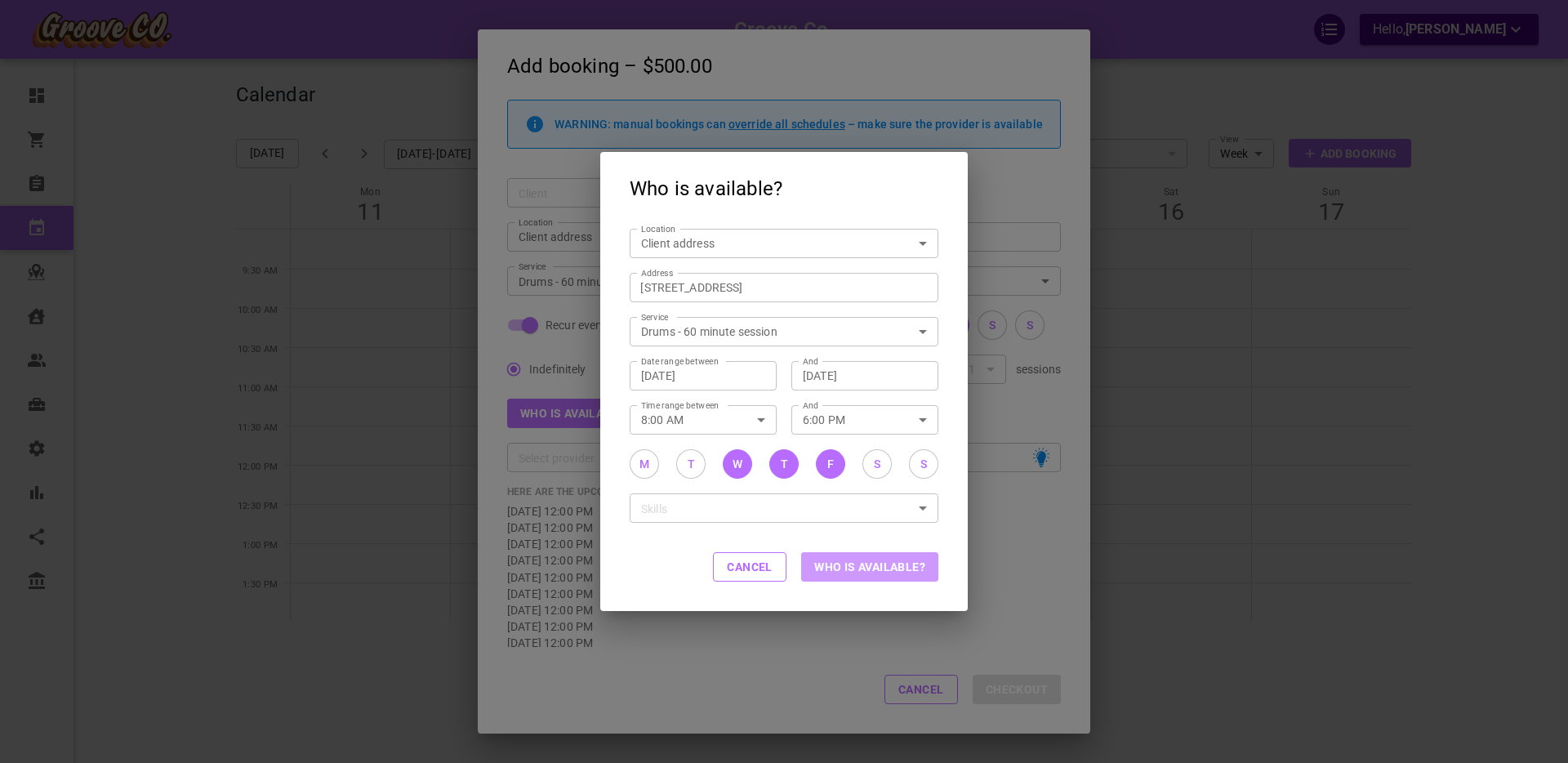
click at [884, 581] on button "Who is available?" at bounding box center [870, 567] width 137 height 30
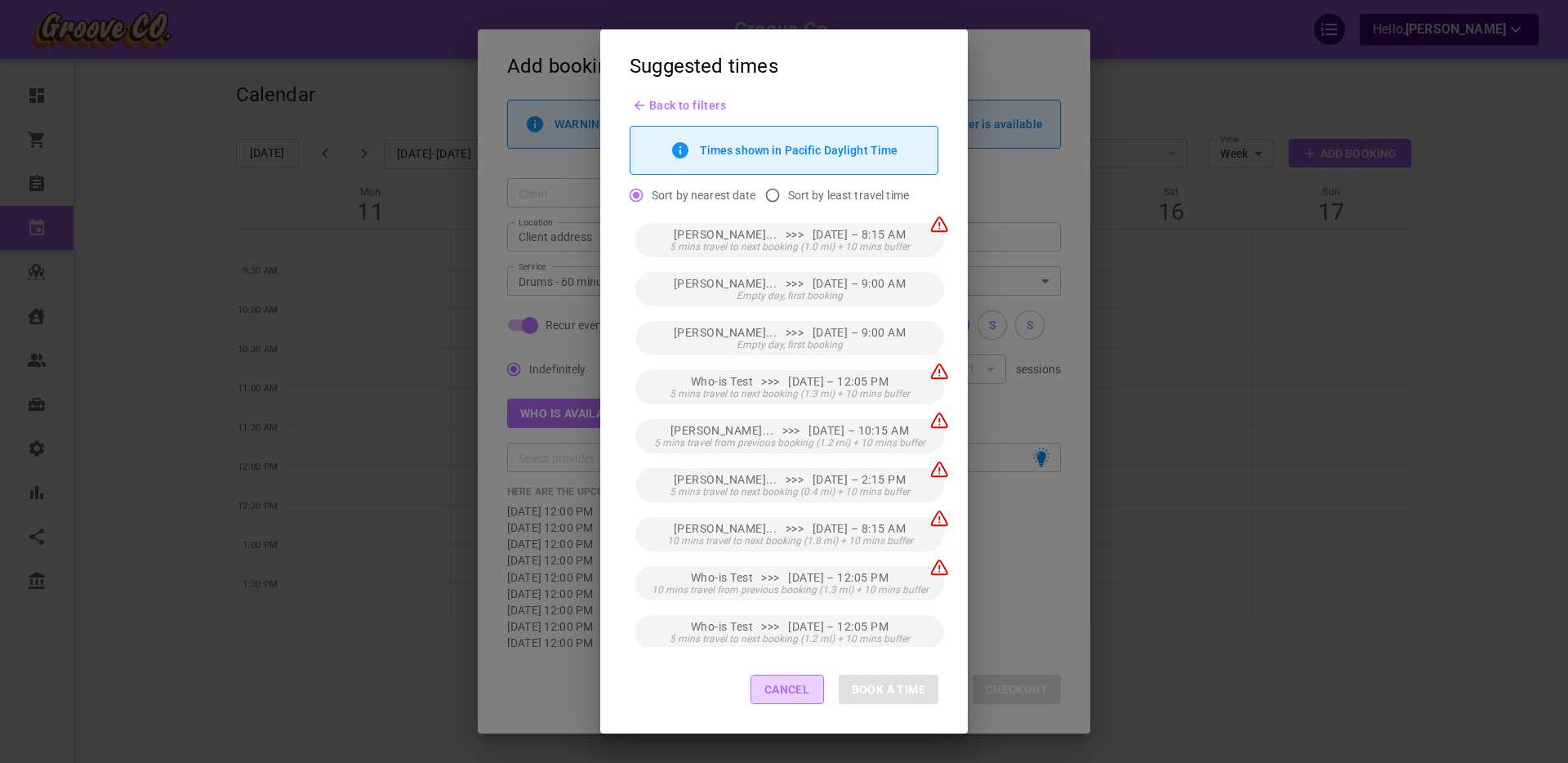
click at [772, 688] on button "Cancel" at bounding box center [787, 690] width 73 height 30
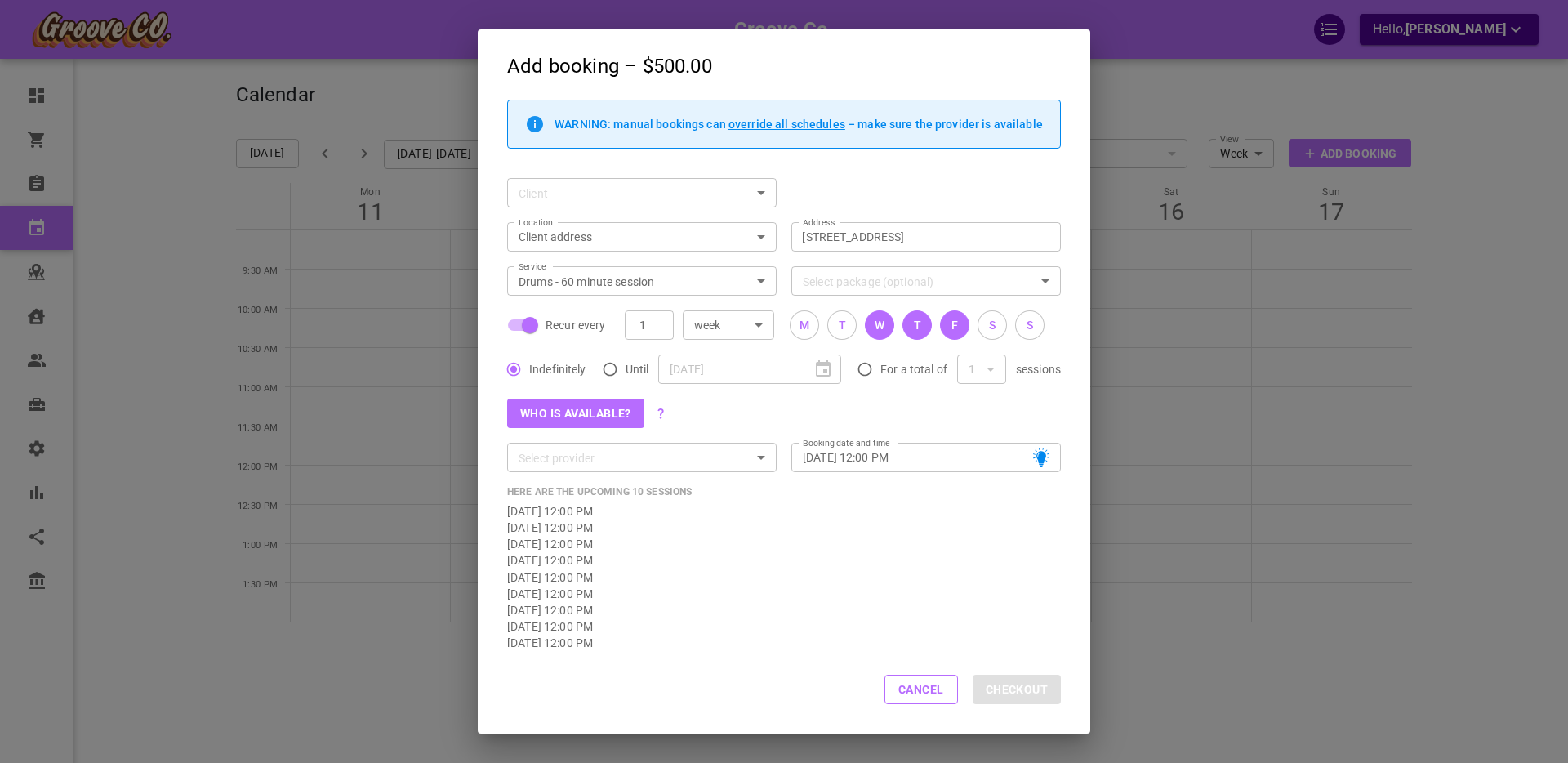
click at [912, 697] on button "Cancel" at bounding box center [920, 690] width 73 height 30
checkbox input "false"
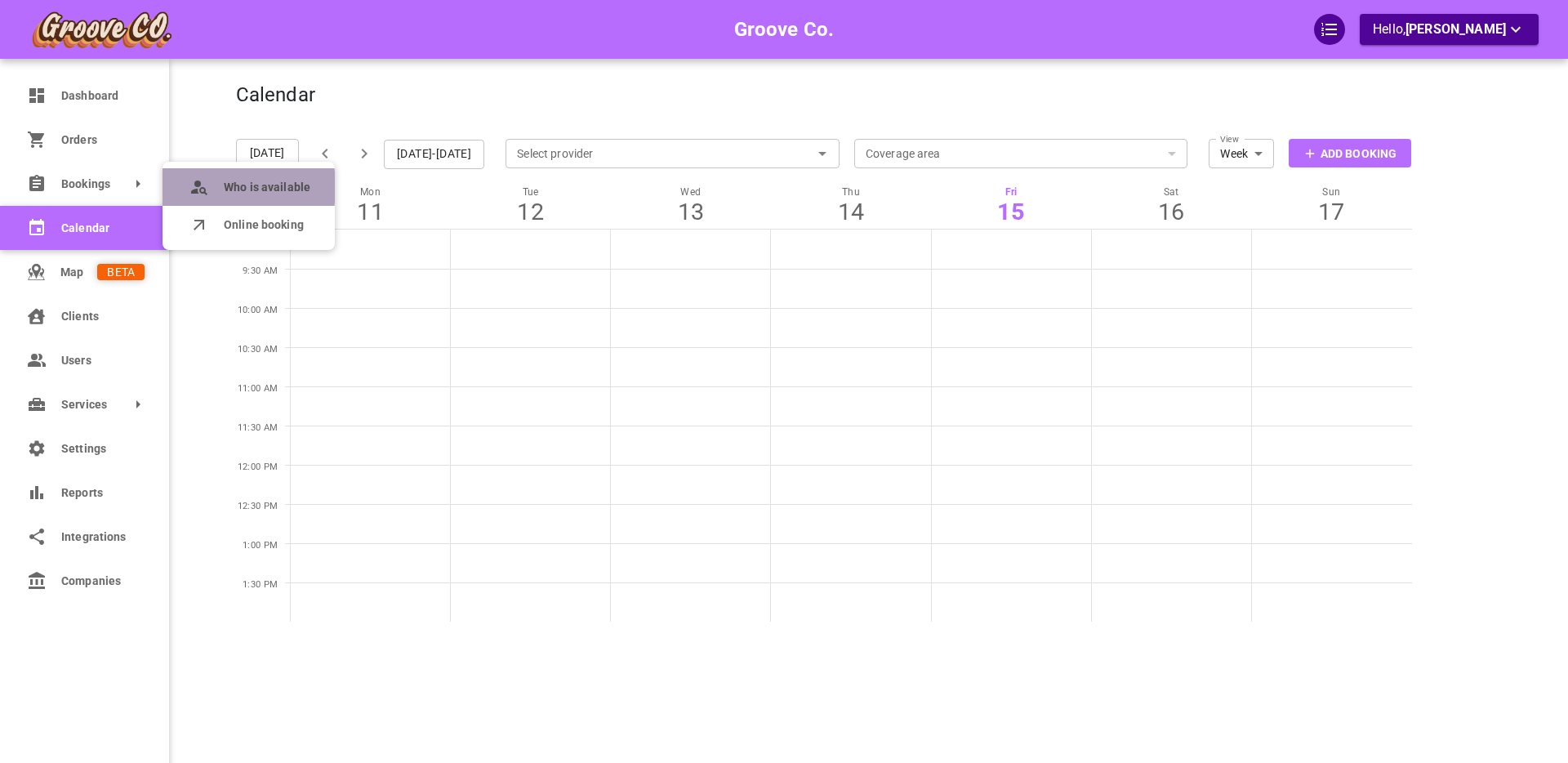
click at [201, 187] on icon at bounding box center [199, 191] width 17 height 8
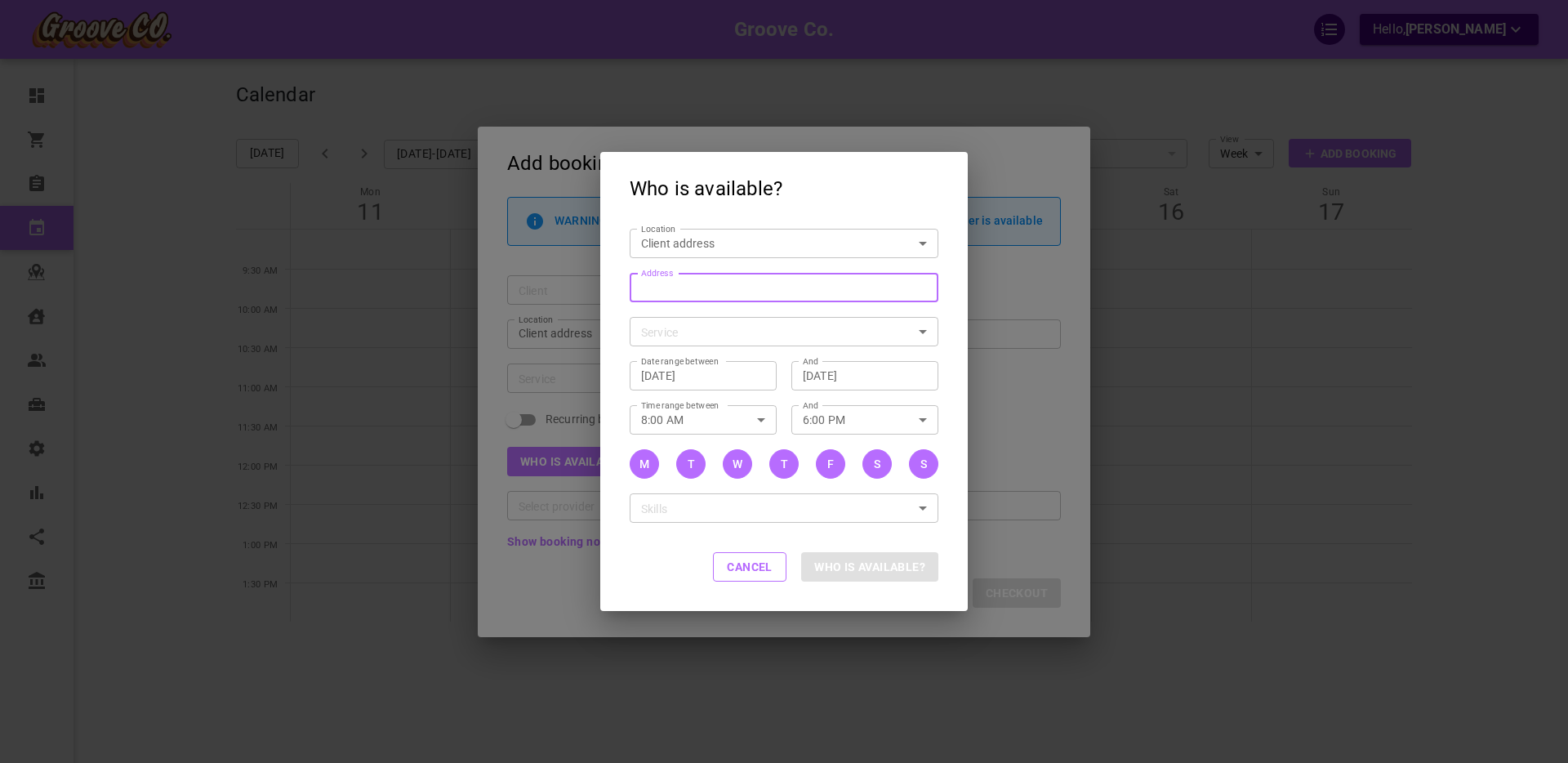
click at [662, 295] on input "Address Address" at bounding box center [776, 287] width 284 height 20
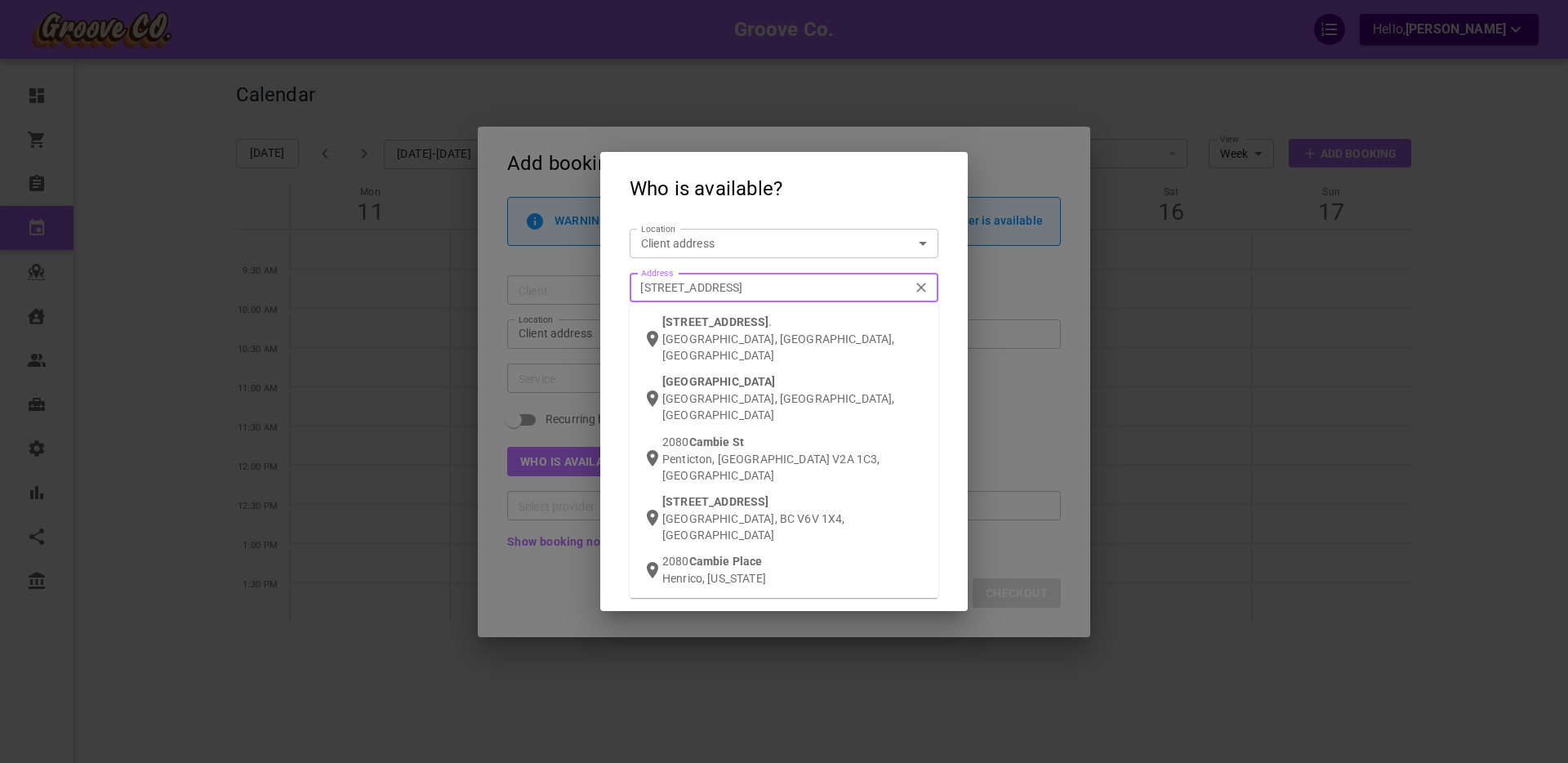
type input "2080 cambie st van"
click at [682, 334] on p "Vancouver, BC, Canada" at bounding box center [794, 347] width 263 height 32
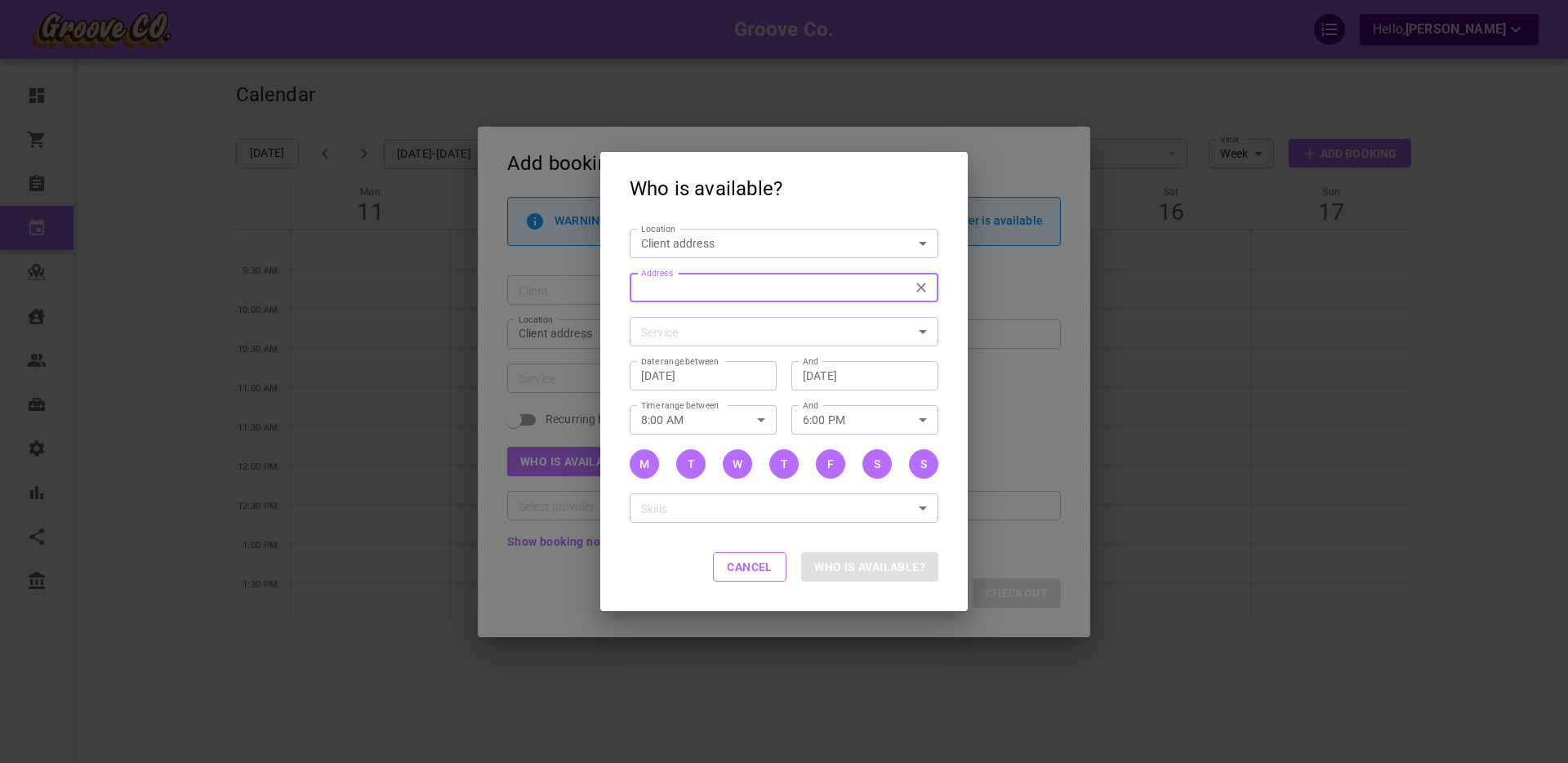
type input "2080 Cambie St., Vancouver, BC V5Z 4T1, Canada"
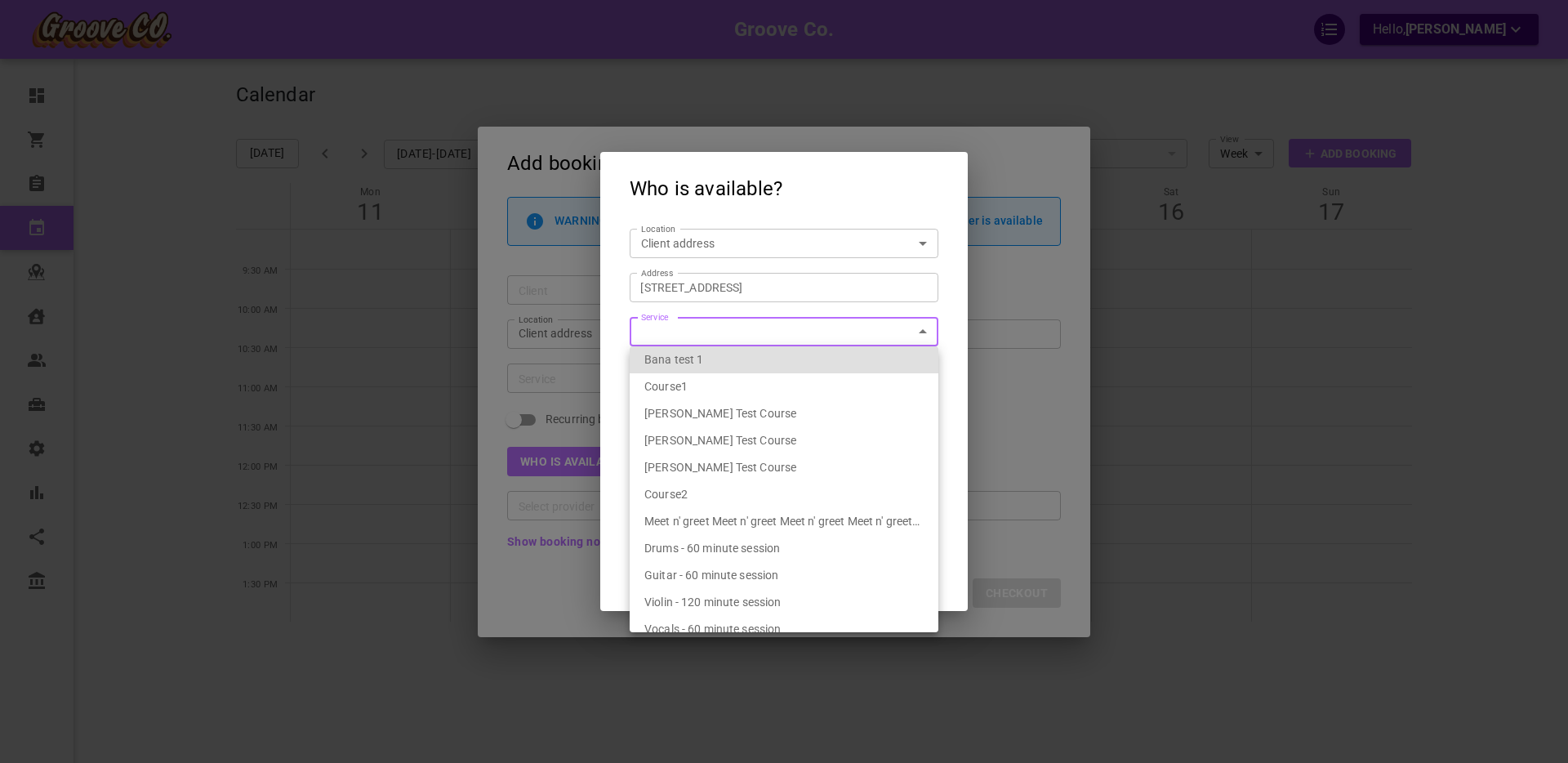
click at [680, 332] on body "Groove Co. Hello, Boris Sandford Dashboard Orders Bookings Calendar Map Clients…" at bounding box center [784, 432] width 1568 height 864
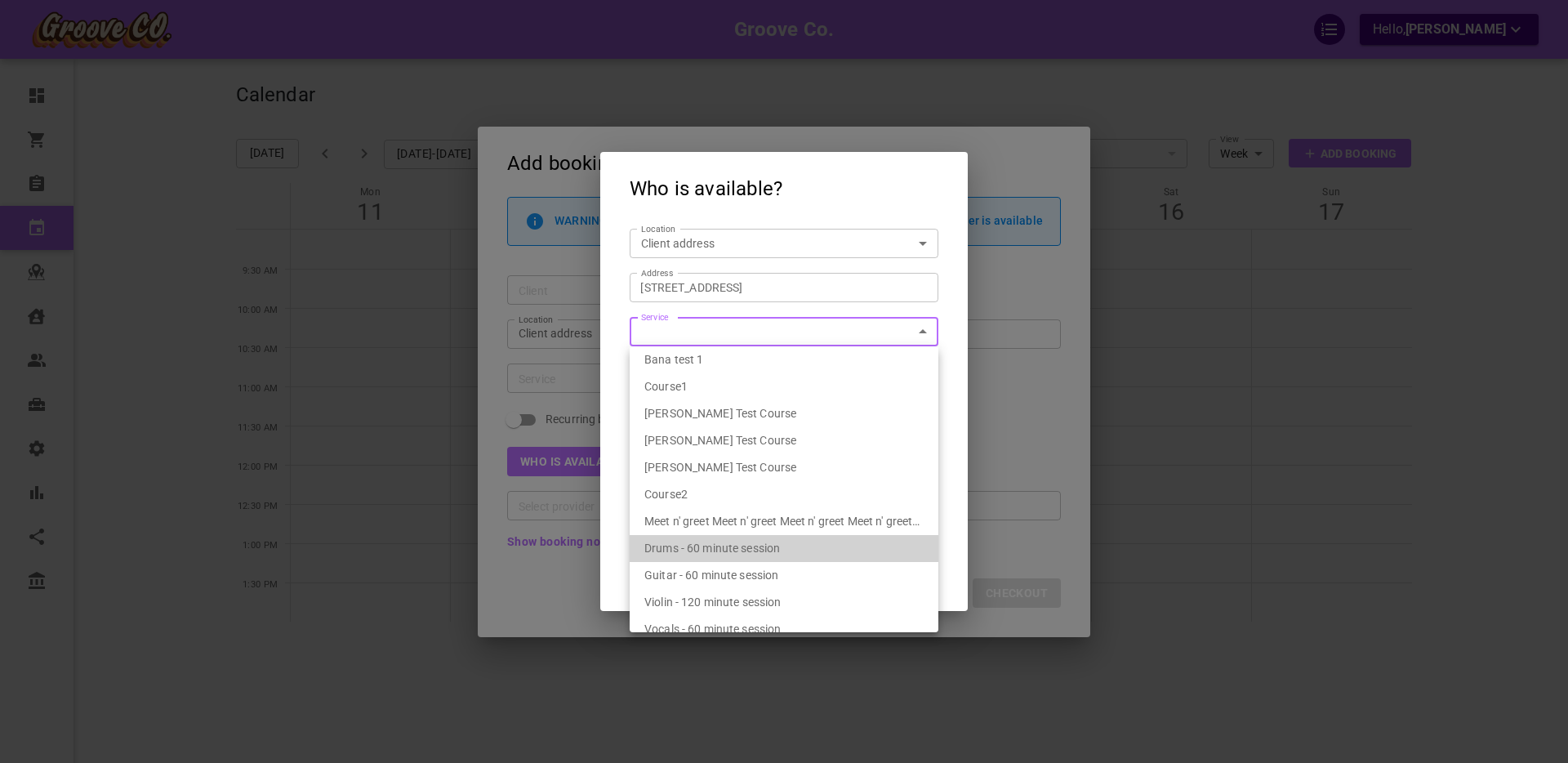
click at [697, 553] on span "Drums - 60 minute session" at bounding box center [712, 548] width 135 height 13
type input "Drums - 60 minute session"
type input "7f283d96-84a8-4f83-83f8-52bfe7559fc3"
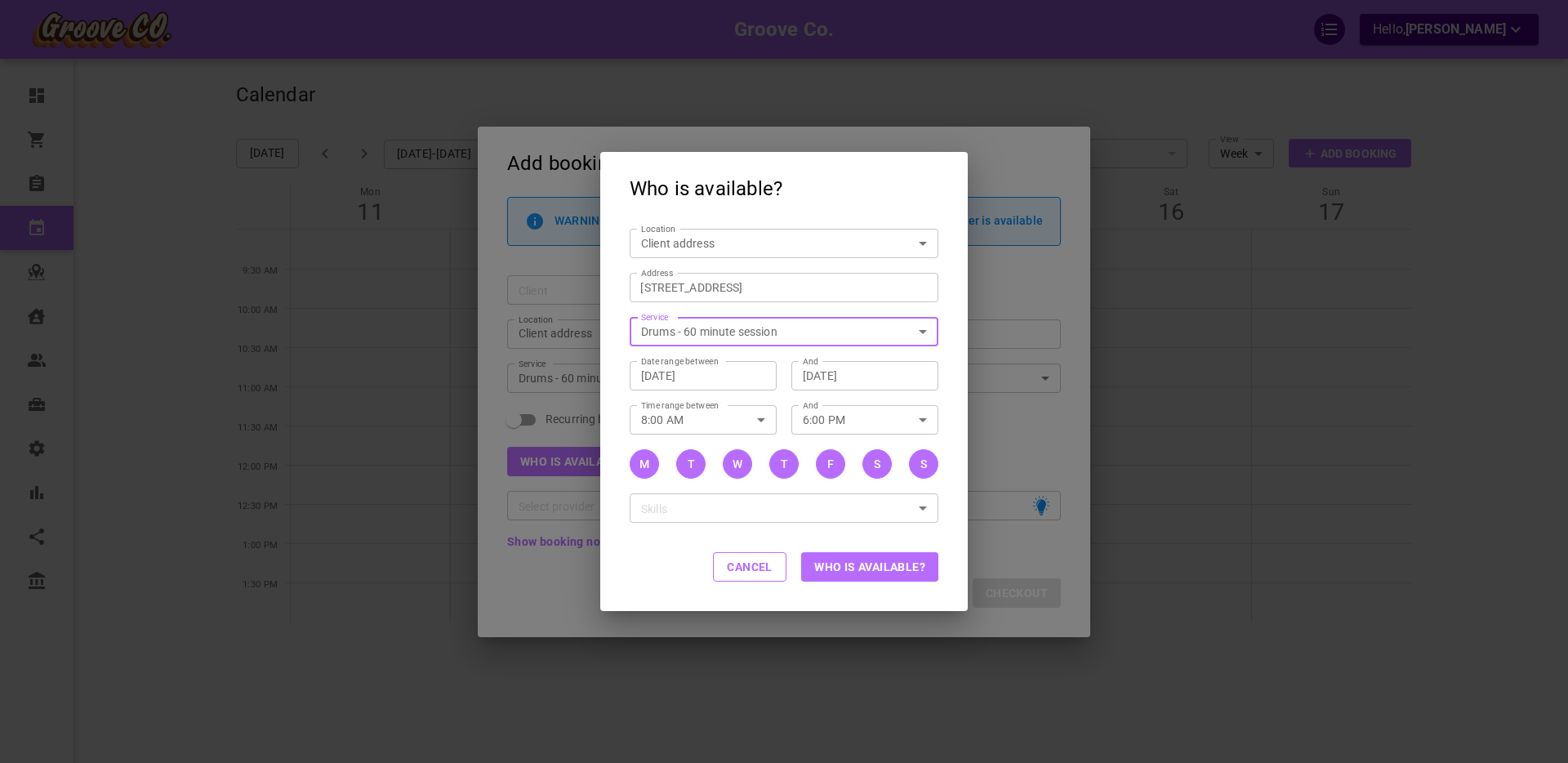
click at [860, 569] on button "Who is available?" at bounding box center [870, 567] width 137 height 30
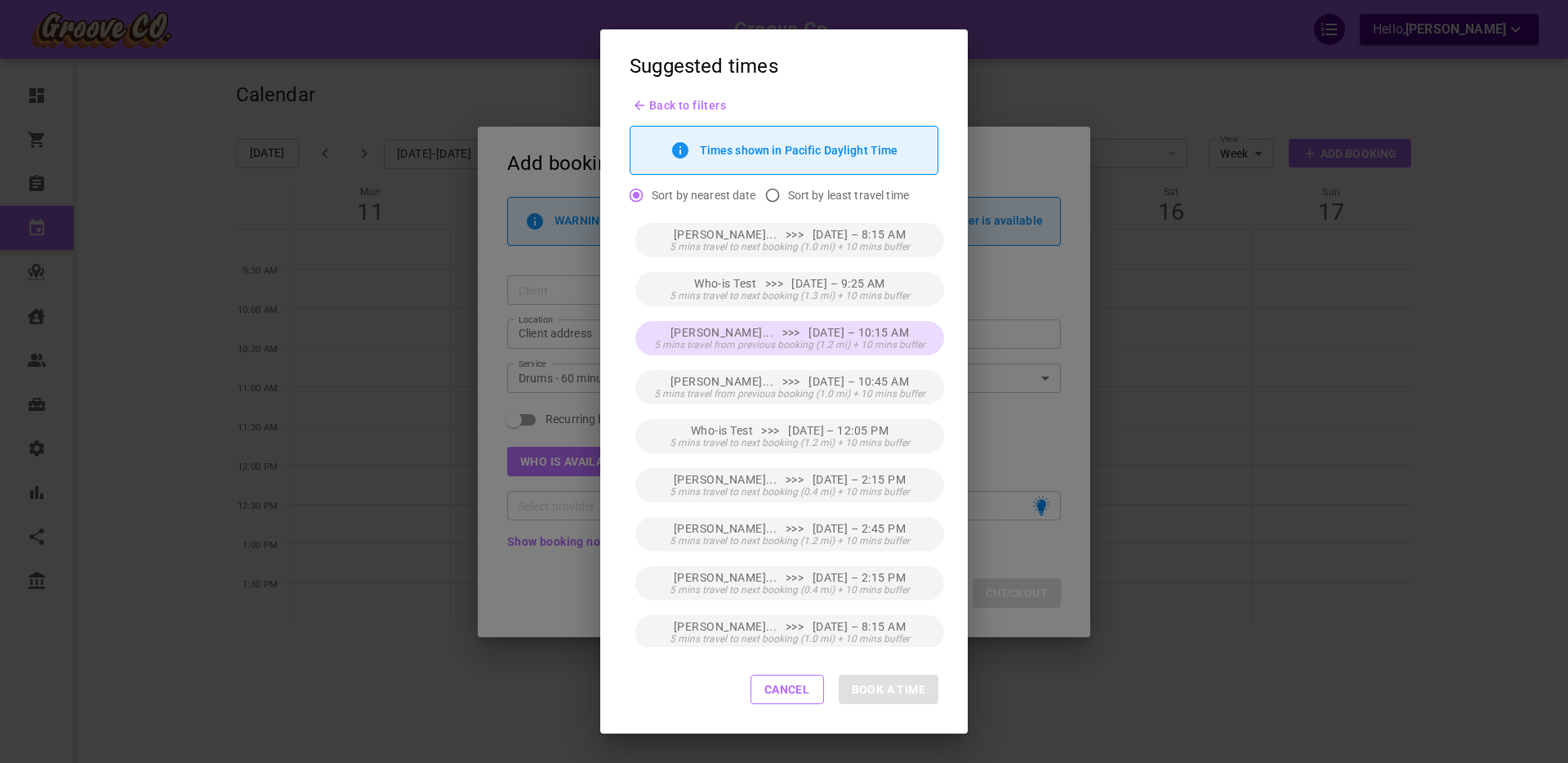
click at [778, 337] on span "Boris Vancou... >>> Fri, Aug 15 – 10:15 AM" at bounding box center [790, 333] width 239 height 13
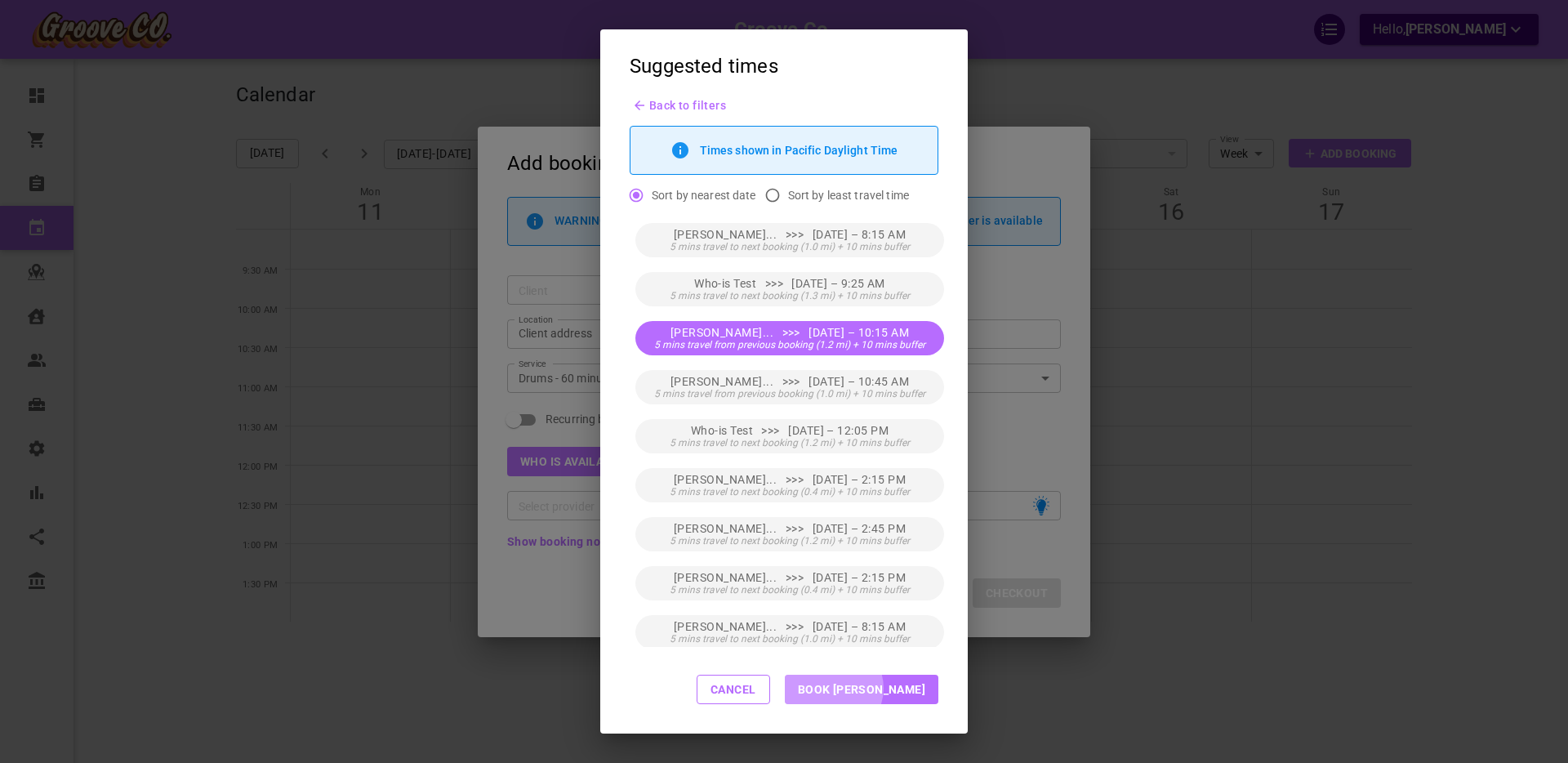
click at [890, 688] on button "Book Boris" at bounding box center [862, 690] width 154 height 30
type input "Boris Vancouver"
type input "Fri, Aug 15, 2025 – 10:15 AM"
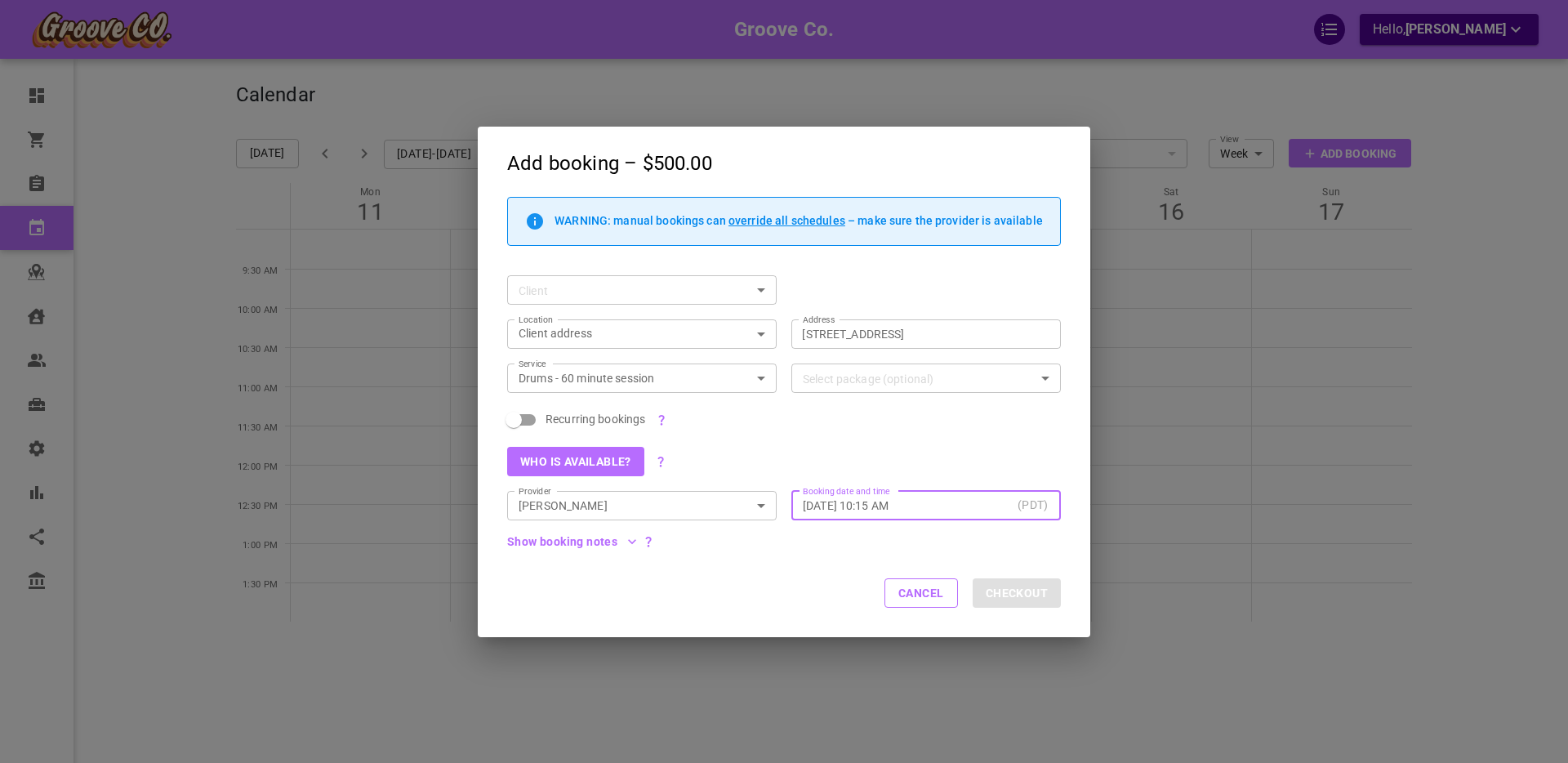
click at [582, 460] on button "Who is available?" at bounding box center [575, 462] width 137 height 30
